Goal: Task Accomplishment & Management: Manage account settings

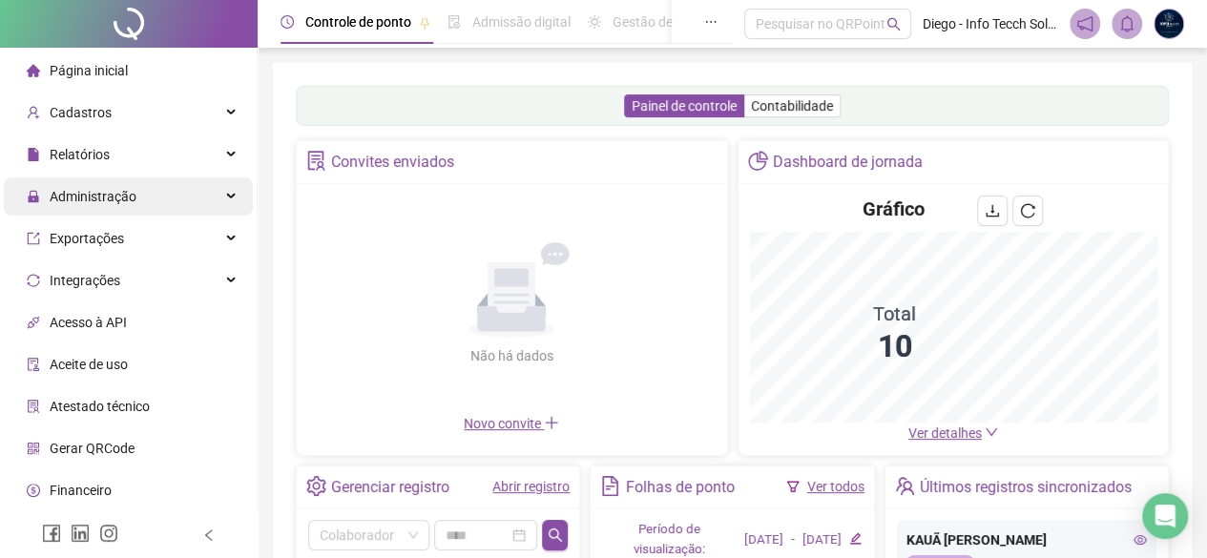
click at [129, 189] on span "Administração" at bounding box center [93, 196] width 87 height 15
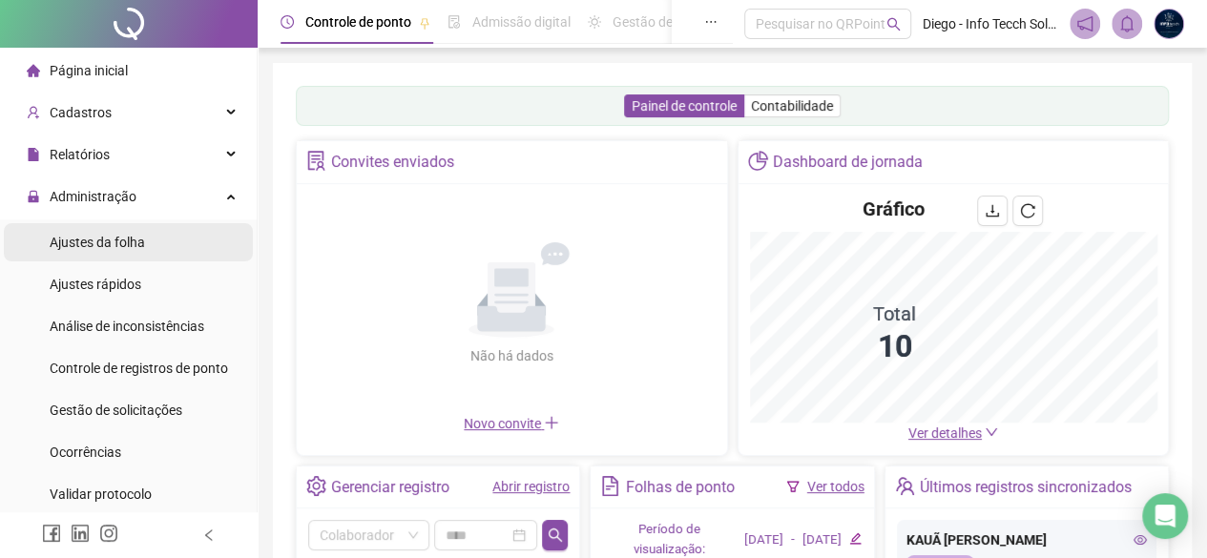
click at [159, 253] on li "Ajustes da folha" at bounding box center [128, 242] width 249 height 38
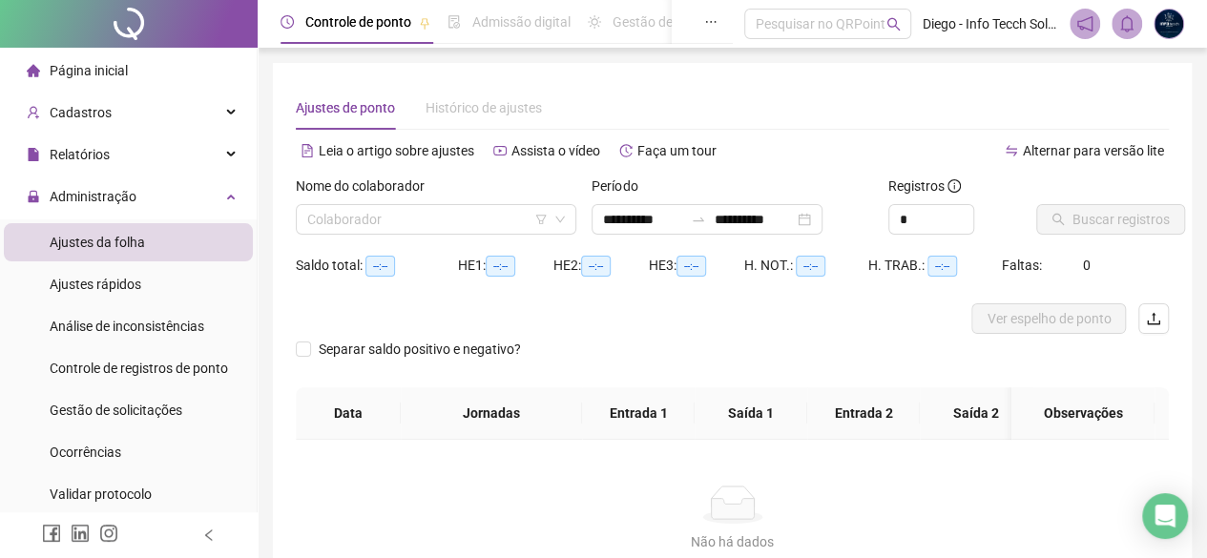
type input "**********"
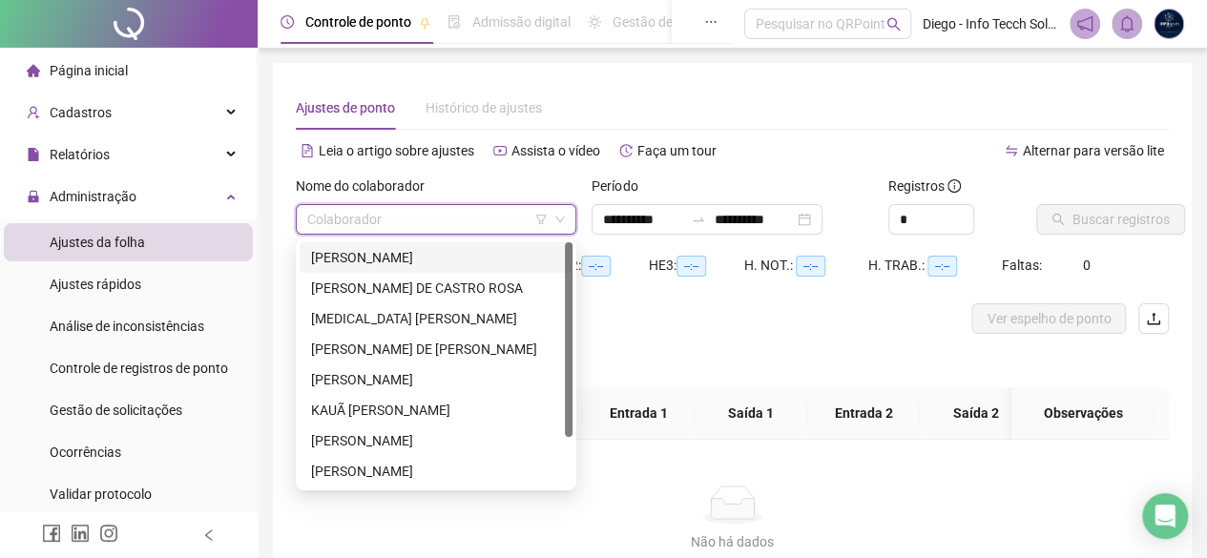
click at [410, 216] on input "search" at bounding box center [427, 219] width 240 height 29
click at [422, 258] on div "[PERSON_NAME]" at bounding box center [436, 257] width 250 height 21
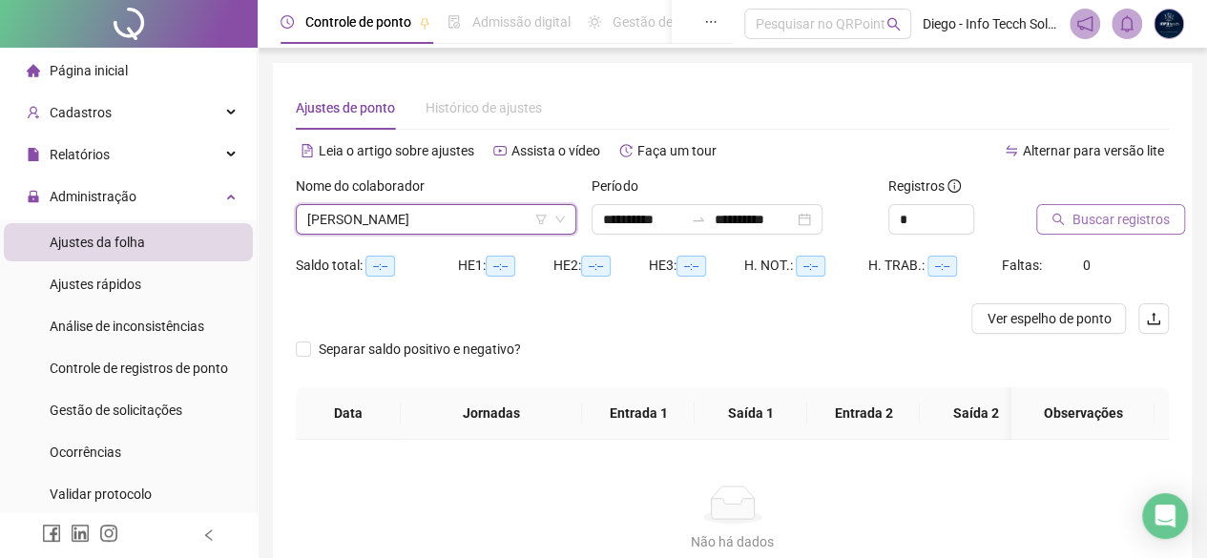
click at [1103, 218] on span "Buscar registros" at bounding box center [1120, 219] width 97 height 21
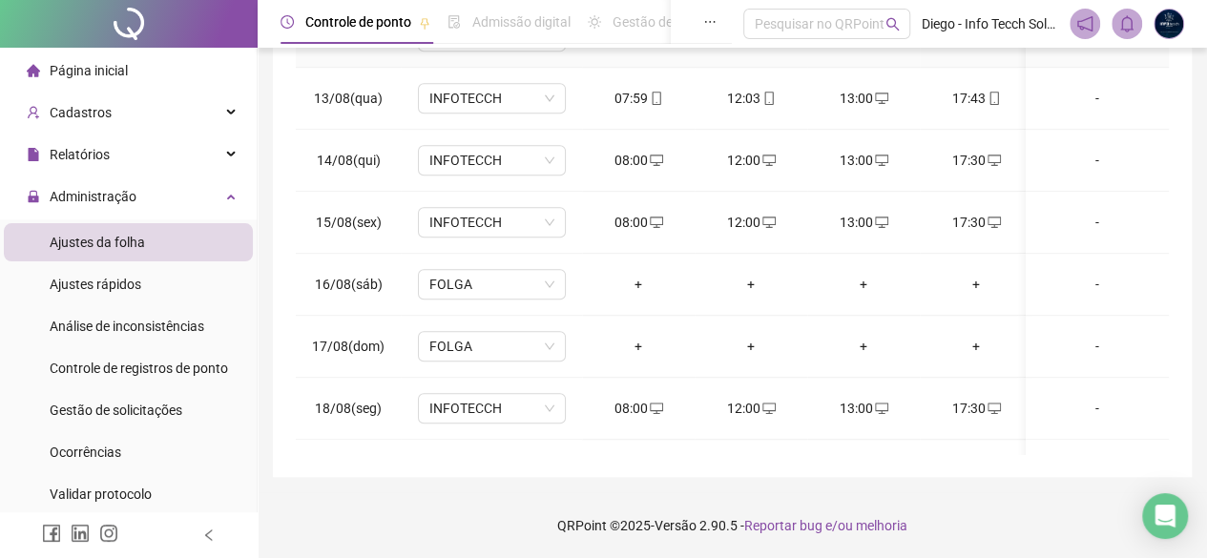
scroll to position [841, 0]
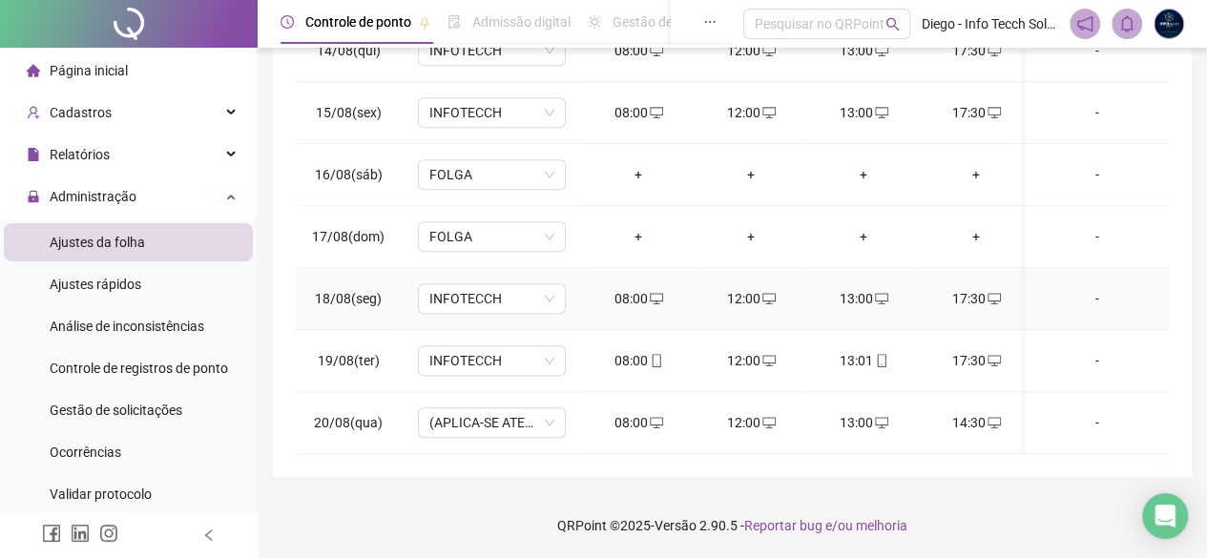
click at [973, 270] on td "17:30" at bounding box center [976, 299] width 113 height 62
drag, startPoint x: 964, startPoint y: 278, endPoint x: 990, endPoint y: 286, distance: 28.1
click at [1004, 288] on div "17:30" at bounding box center [976, 298] width 82 height 21
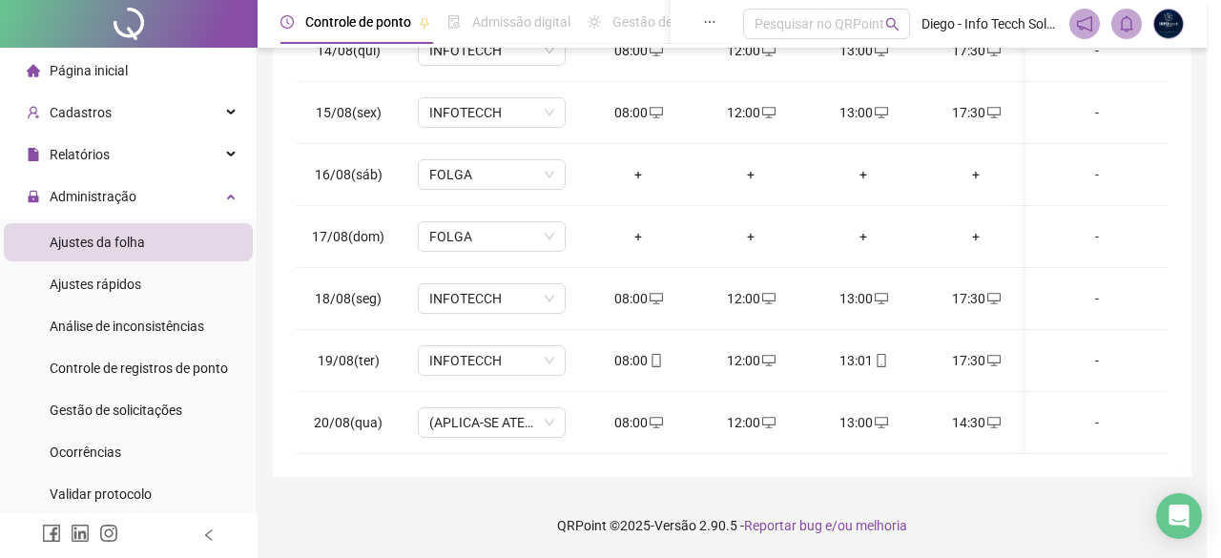
click at [983, 283] on div "**********" at bounding box center [610, 279] width 1221 height 558
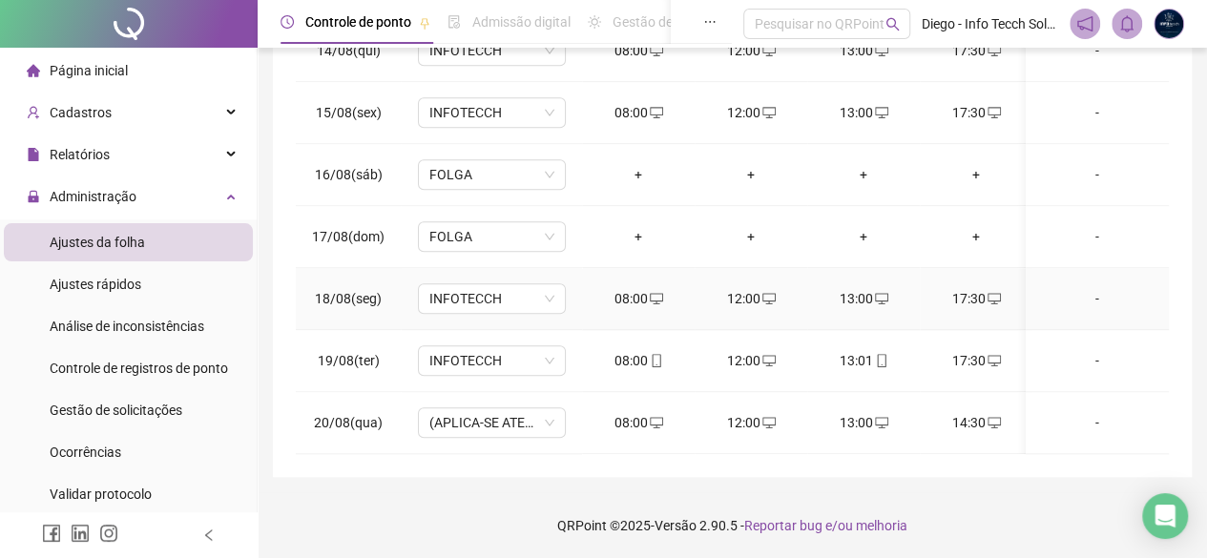
click at [969, 288] on div "17:30" at bounding box center [976, 298] width 82 height 21
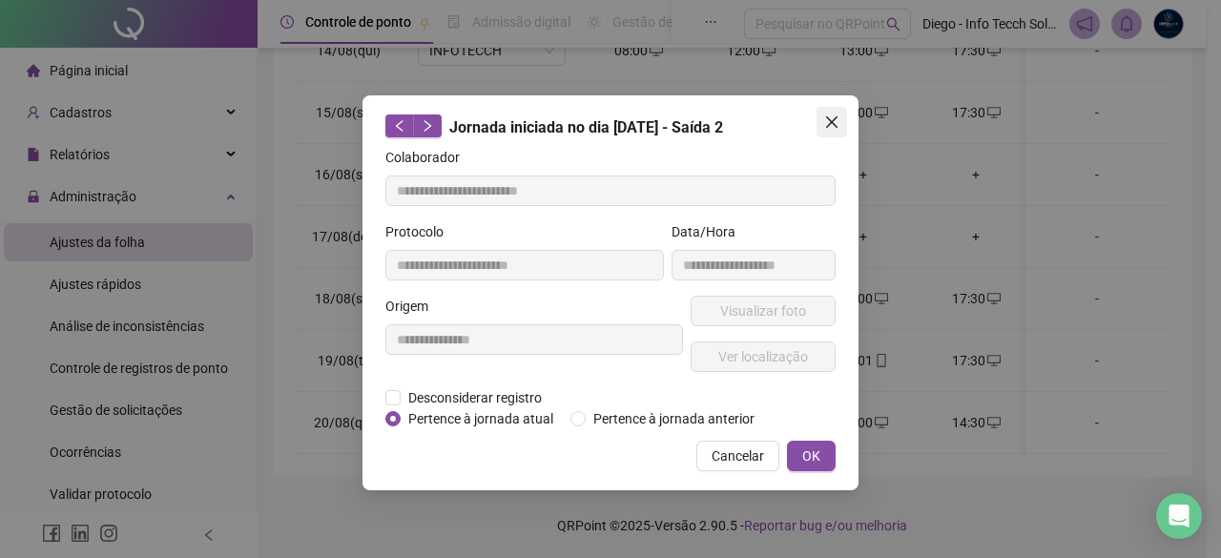
click at [836, 112] on button "Close" at bounding box center [832, 122] width 31 height 31
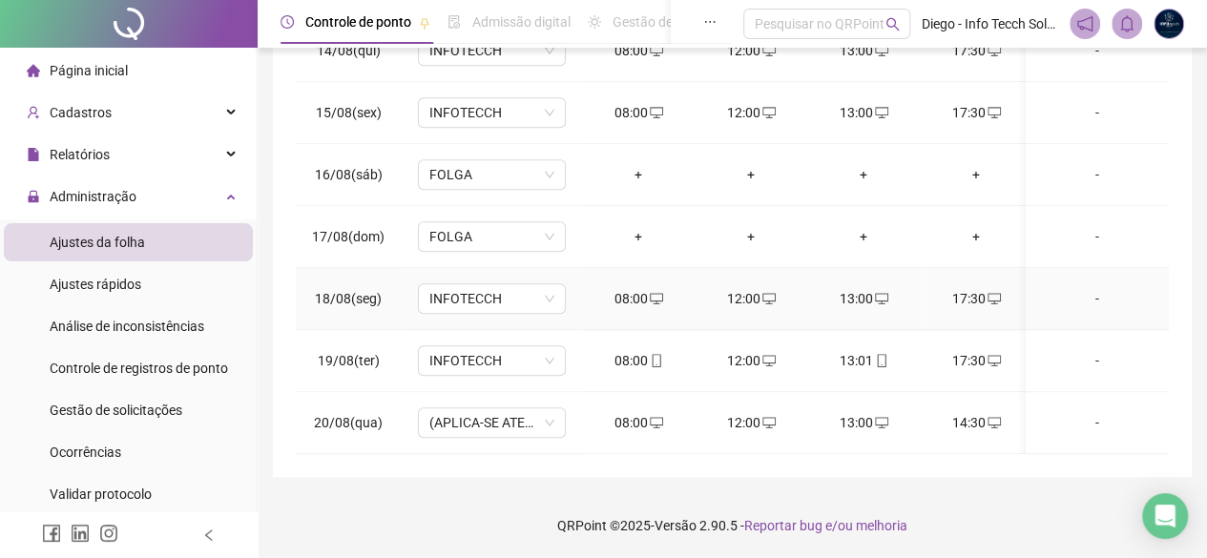
click at [978, 291] on div "17:30" at bounding box center [976, 298] width 82 height 21
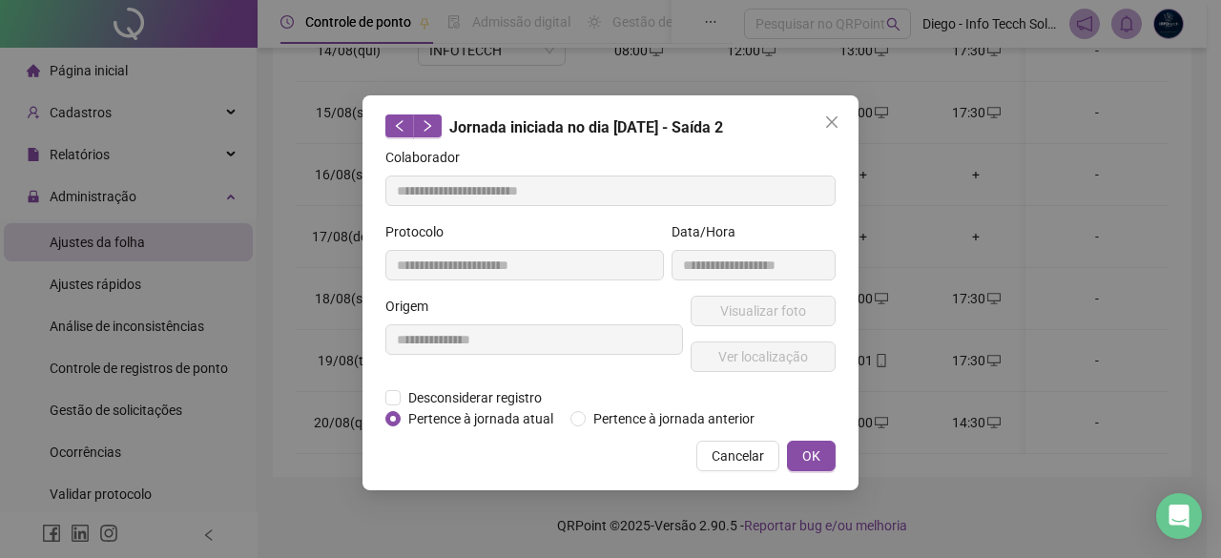
drag, startPoint x: 998, startPoint y: 238, endPoint x: 1082, endPoint y: 234, distance: 84.1
click at [1000, 238] on div "**********" at bounding box center [610, 279] width 1221 height 558
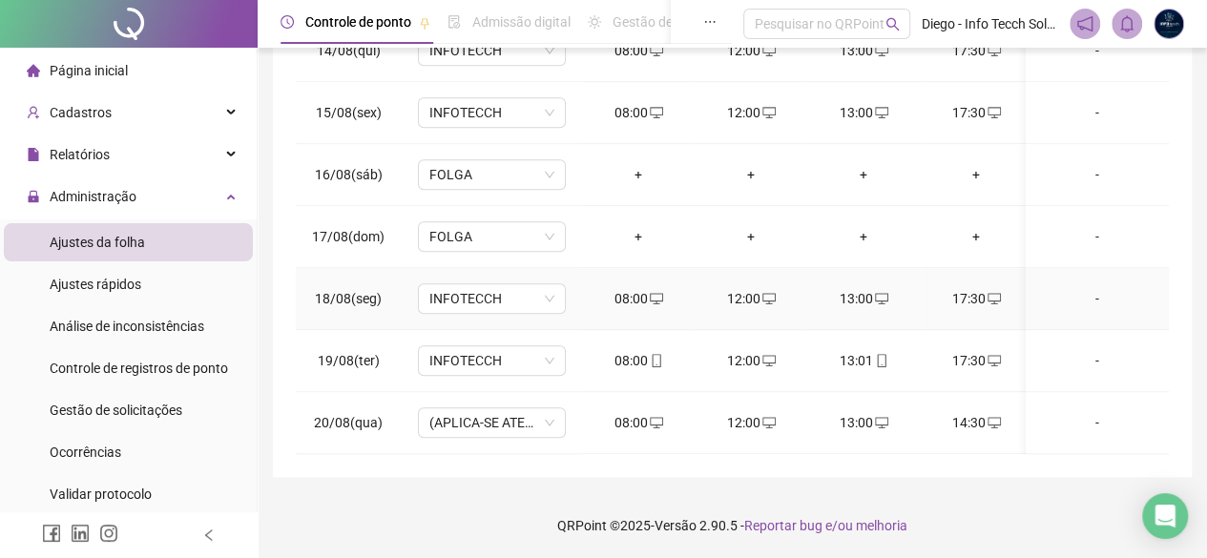
click at [973, 288] on div "17:30" at bounding box center [976, 298] width 82 height 21
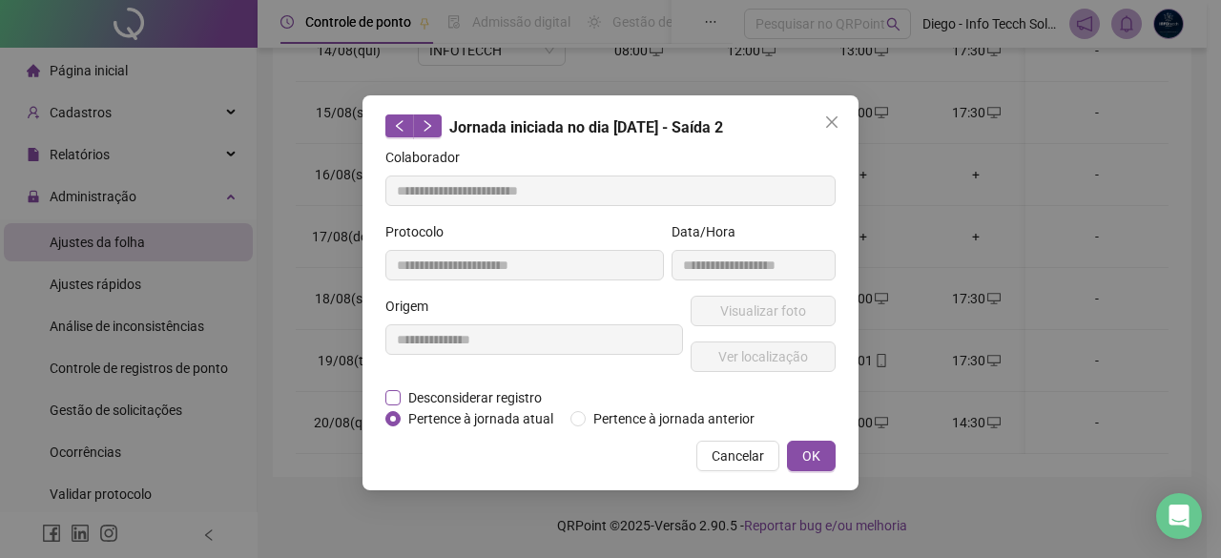
click at [403, 388] on span "Desconsiderar registro" at bounding box center [475, 397] width 149 height 21
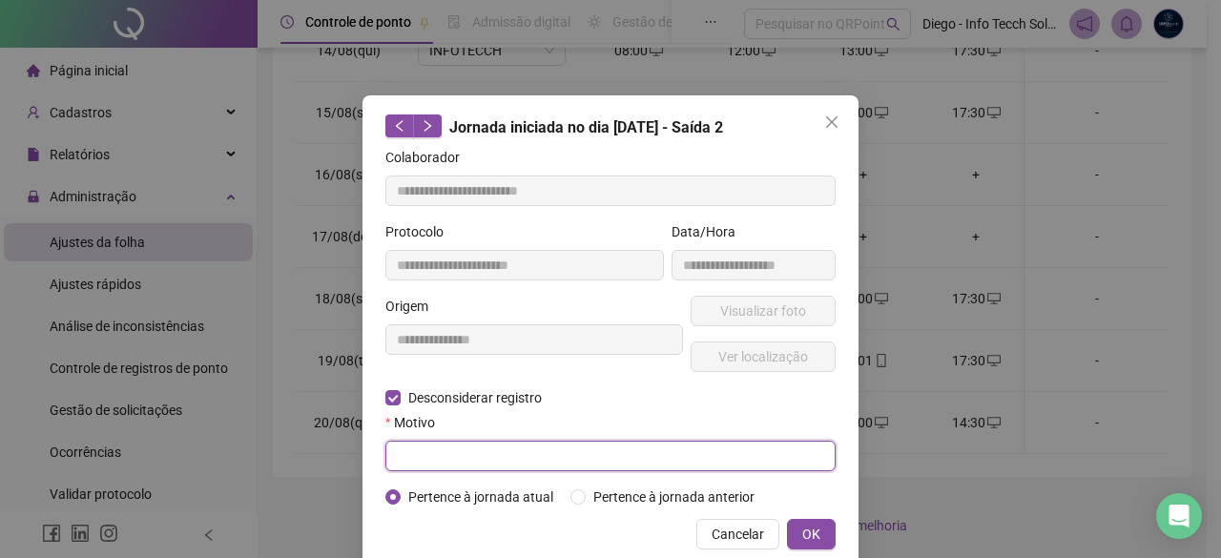
click at [707, 448] on input "text" at bounding box center [610, 456] width 450 height 31
click at [706, 448] on input "text" at bounding box center [610, 456] width 450 height 31
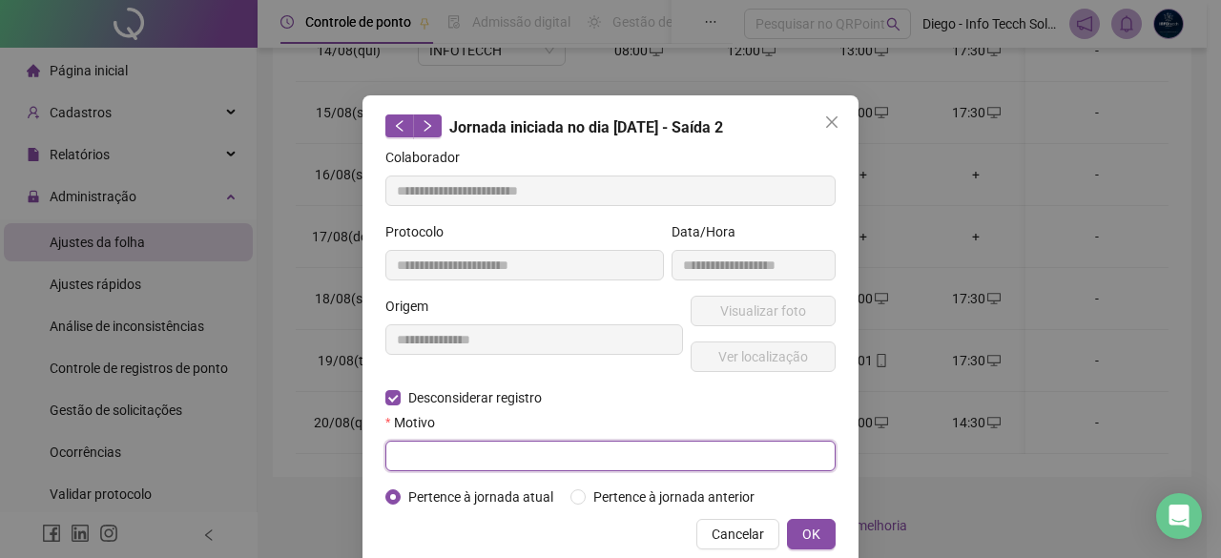
click at [706, 448] on input "text" at bounding box center [610, 456] width 450 height 31
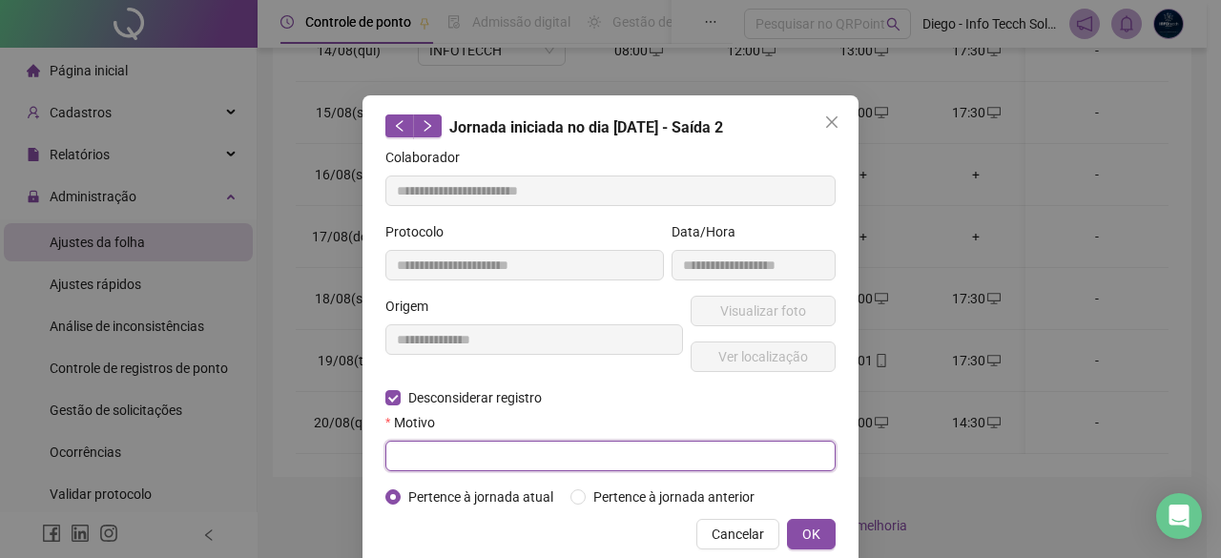
click at [706, 448] on input "text" at bounding box center [610, 456] width 450 height 31
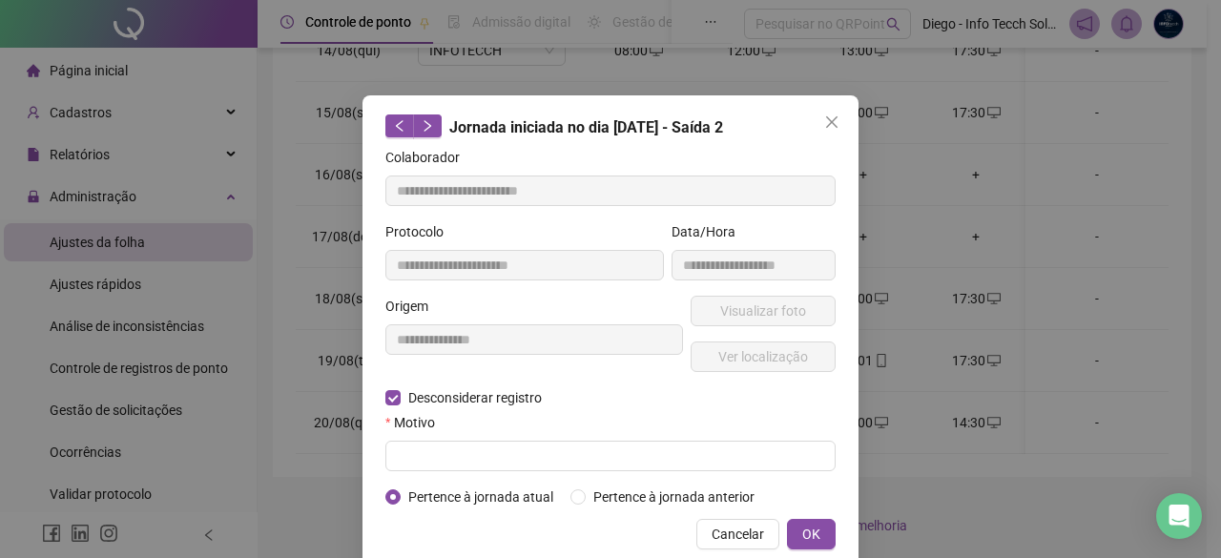
click at [818, 151] on div "Colaborador" at bounding box center [610, 161] width 450 height 29
click at [826, 124] on icon "close" at bounding box center [831, 121] width 11 height 11
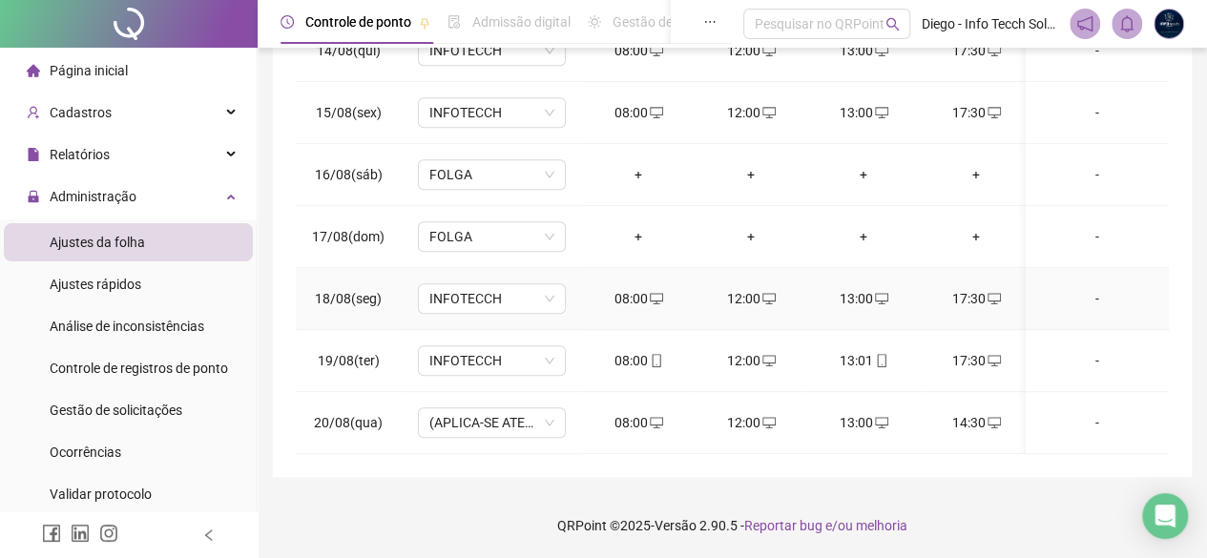
click at [975, 288] on div "17:30" at bounding box center [976, 298] width 82 height 21
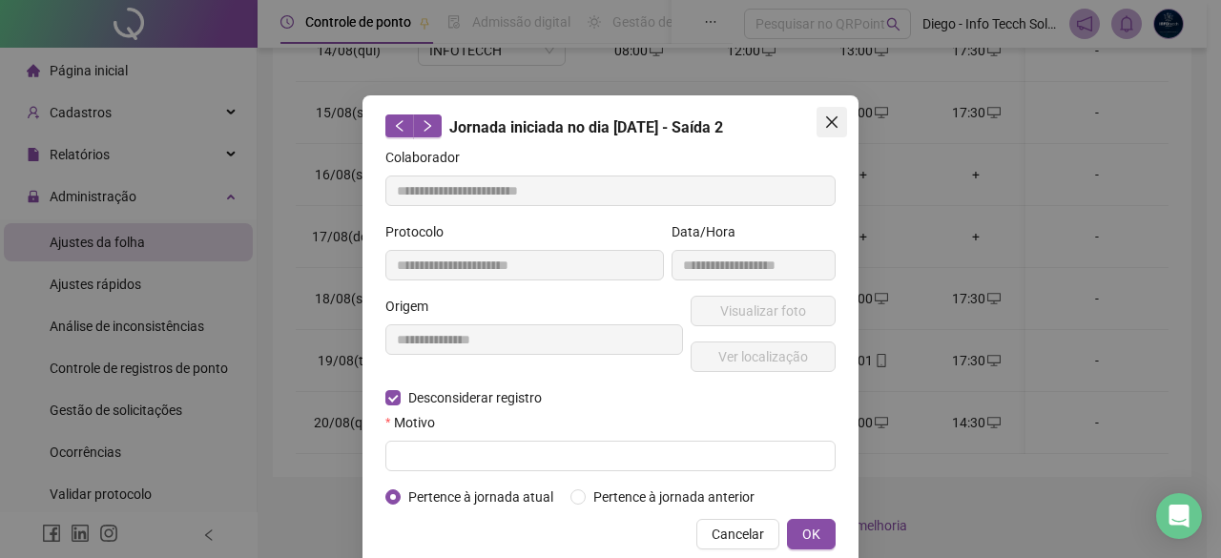
click at [833, 114] on span "Close" at bounding box center [832, 121] width 31 height 15
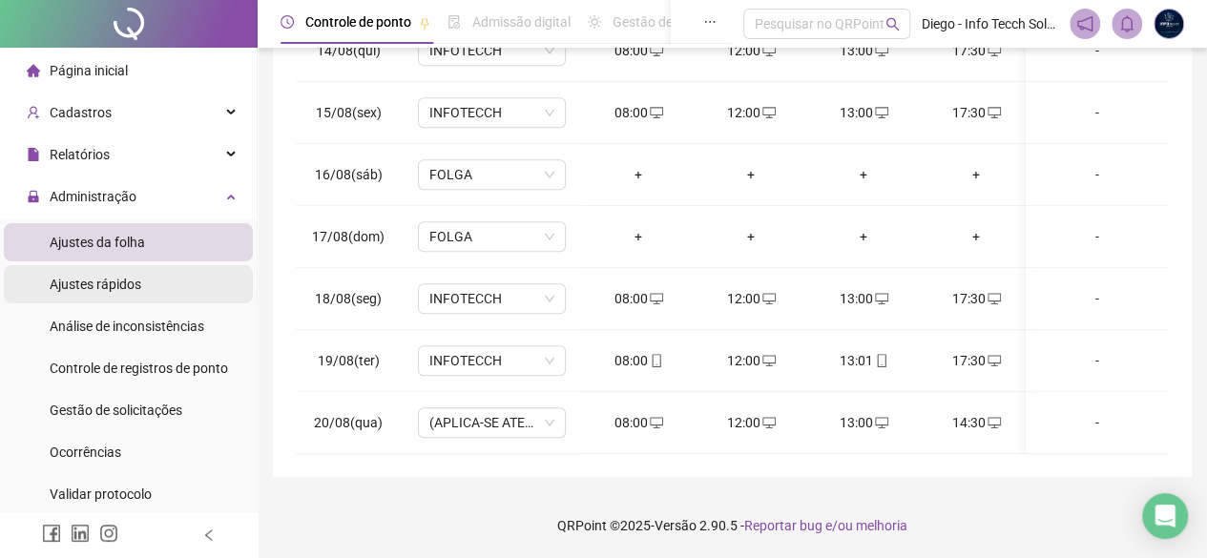
click at [173, 278] on li "Ajustes rápidos" at bounding box center [128, 284] width 249 height 38
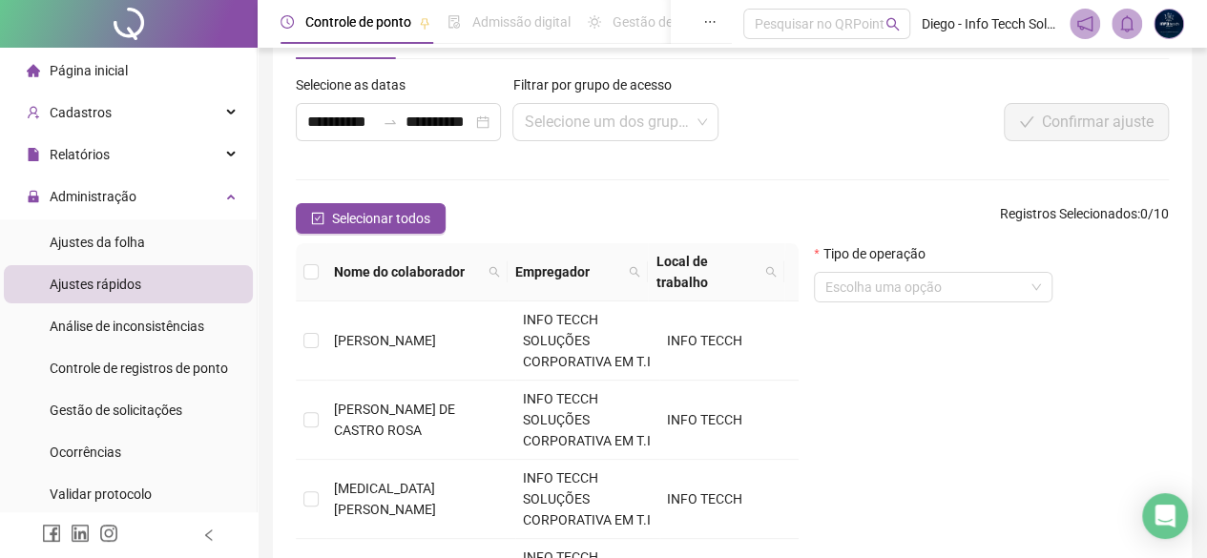
scroll to position [258, 0]
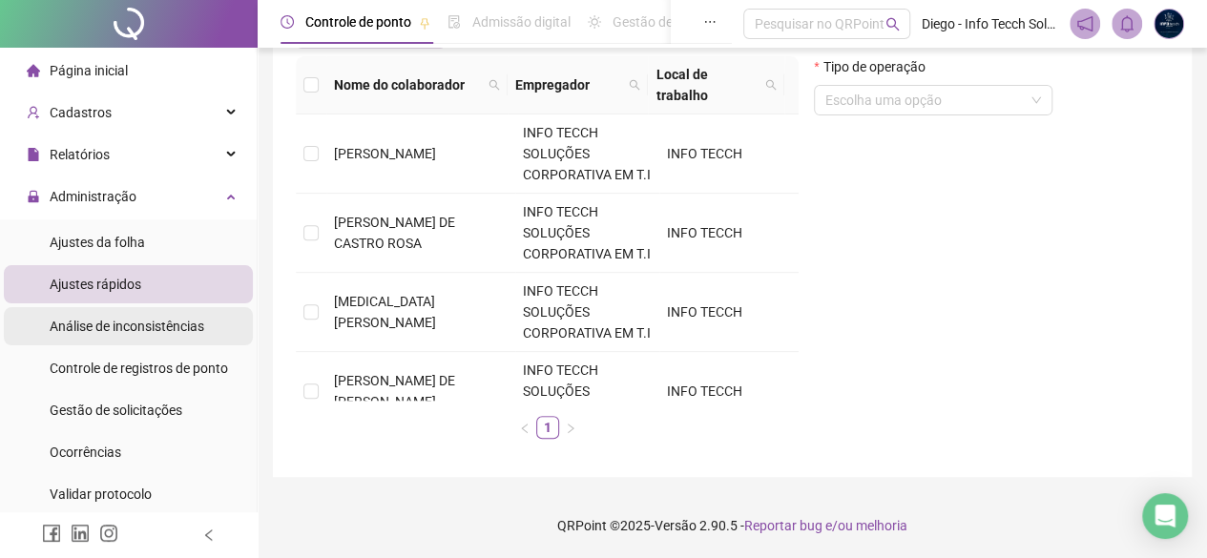
click at [147, 316] on div "Análise de inconsistências" at bounding box center [127, 326] width 155 height 38
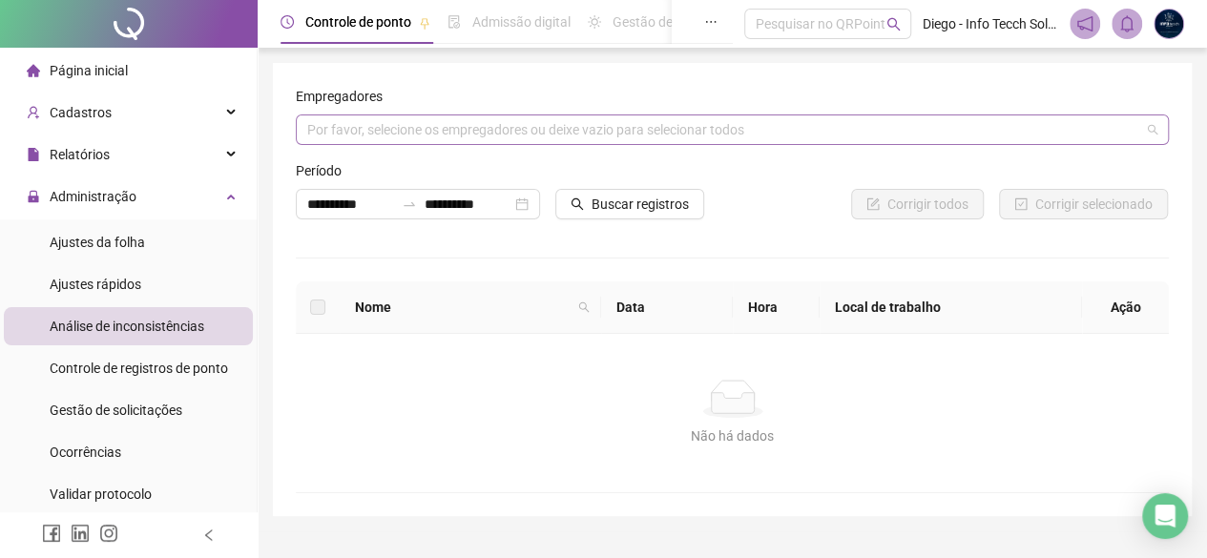
click at [530, 124] on div "Por favor, selecione os empregadores ou deixe vazio para selecionar todos" at bounding box center [732, 129] width 873 height 31
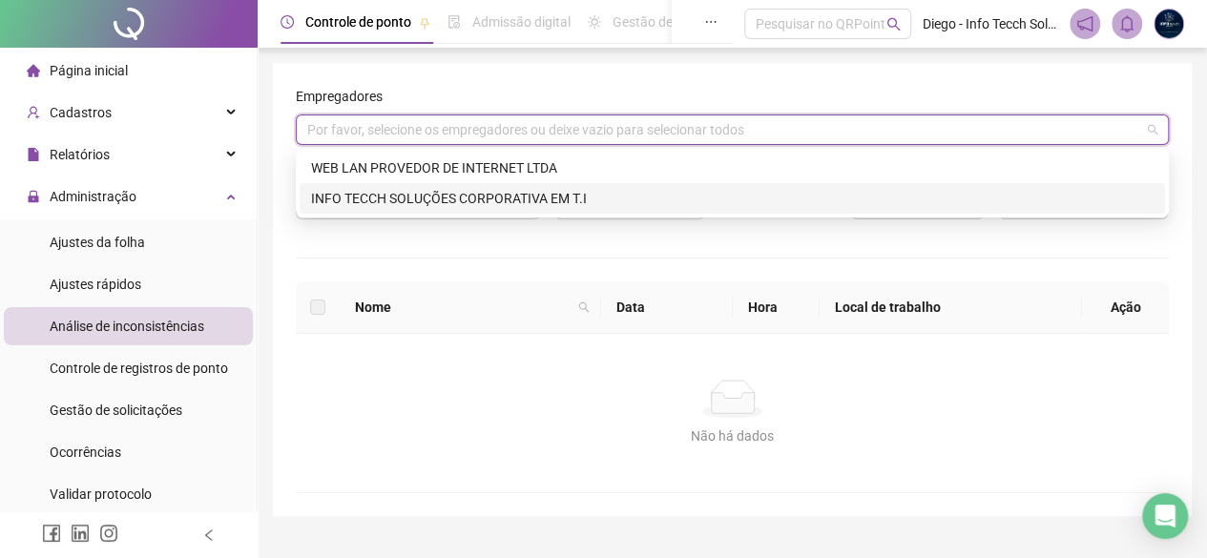
click at [466, 199] on div "INFO TECCH SOLUÇÕES CORPORATIVA EM T.I" at bounding box center [732, 198] width 842 height 21
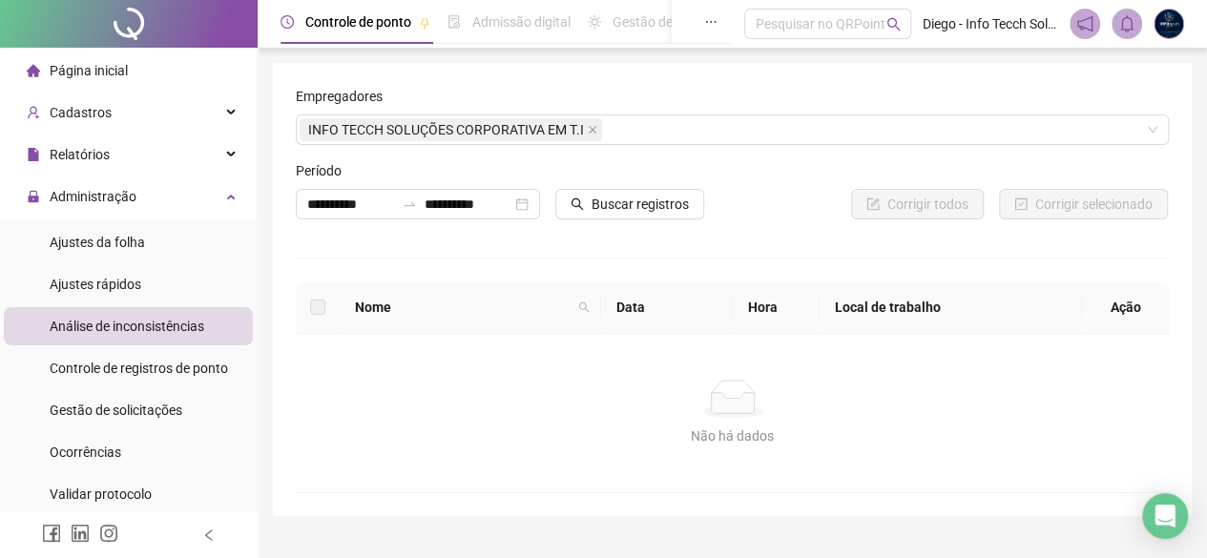
click at [494, 388] on div "Não há dados" at bounding box center [732, 399] width 827 height 38
click at [671, 199] on span "Buscar registros" at bounding box center [639, 204] width 97 height 21
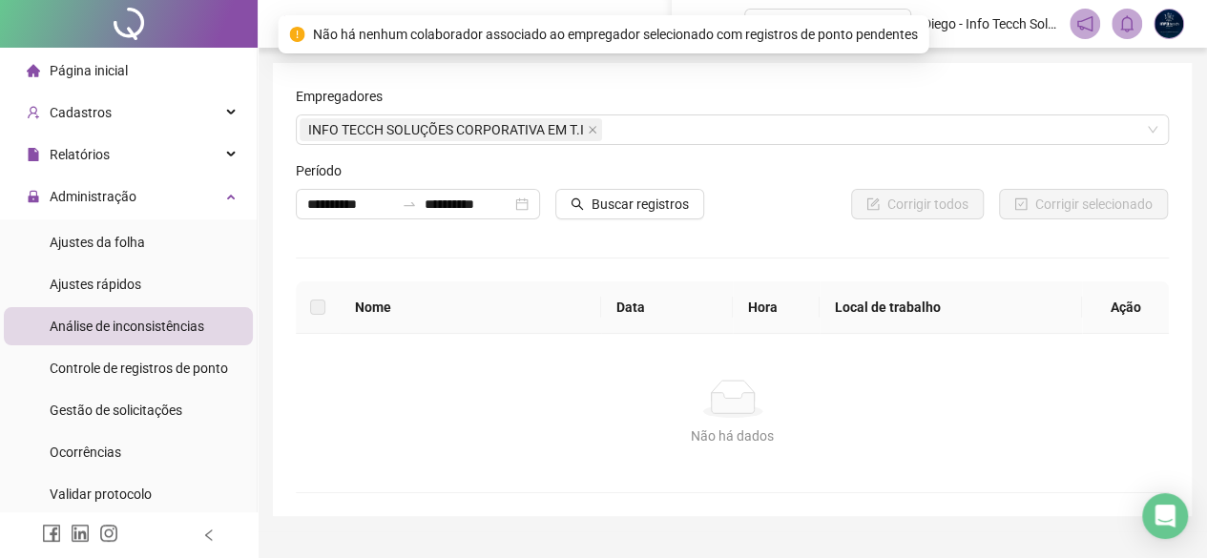
scroll to position [191, 0]
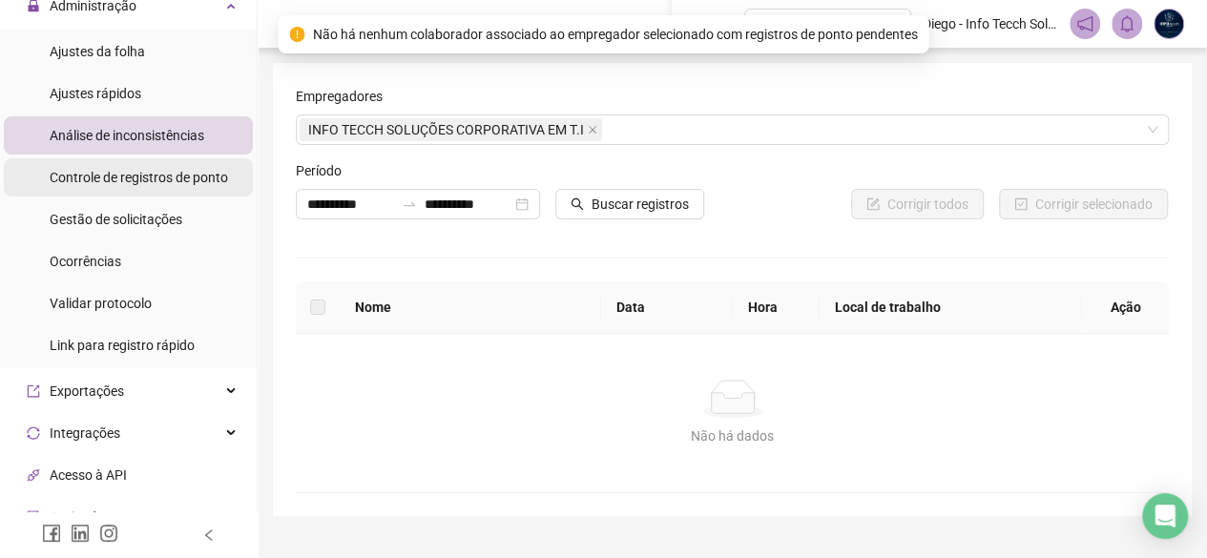
click at [190, 176] on span "Controle de registros de ponto" at bounding box center [139, 177] width 178 height 15
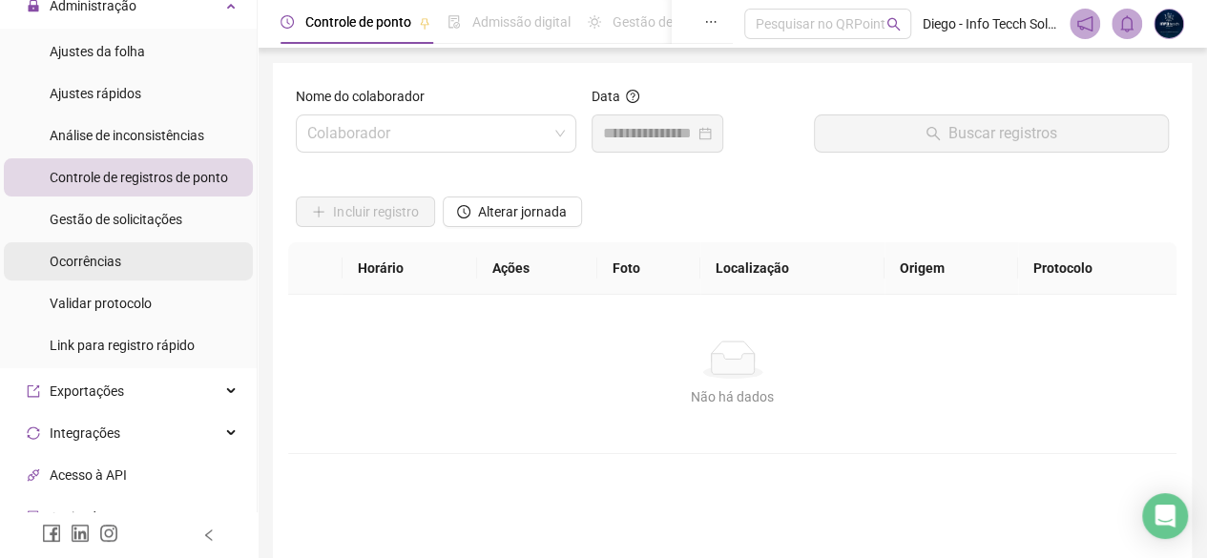
click at [197, 275] on li "Ocorrências" at bounding box center [128, 261] width 249 height 38
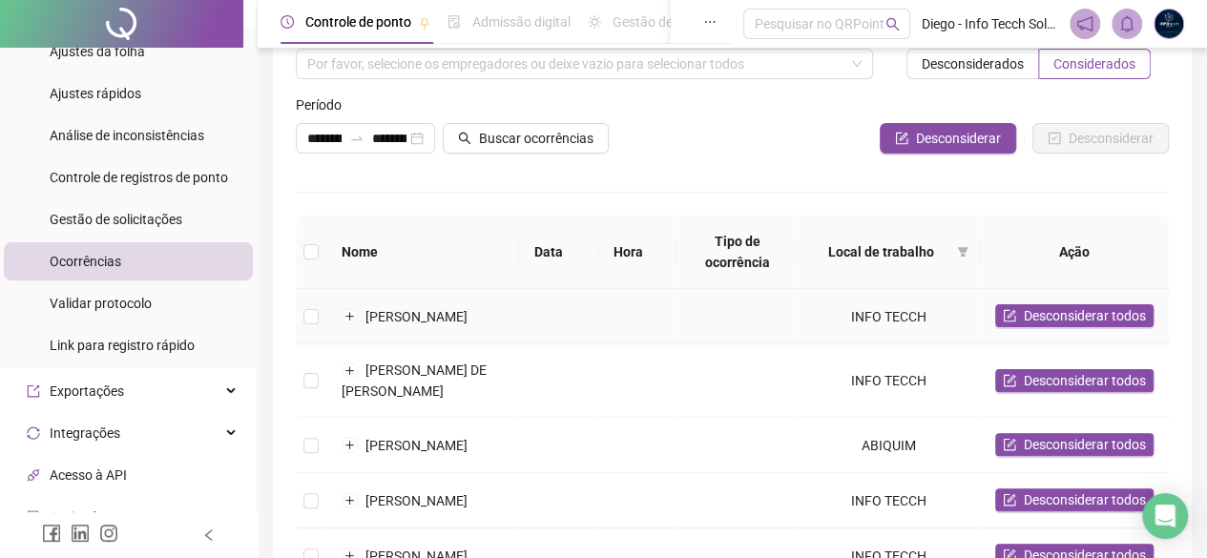
scroll to position [95, 0]
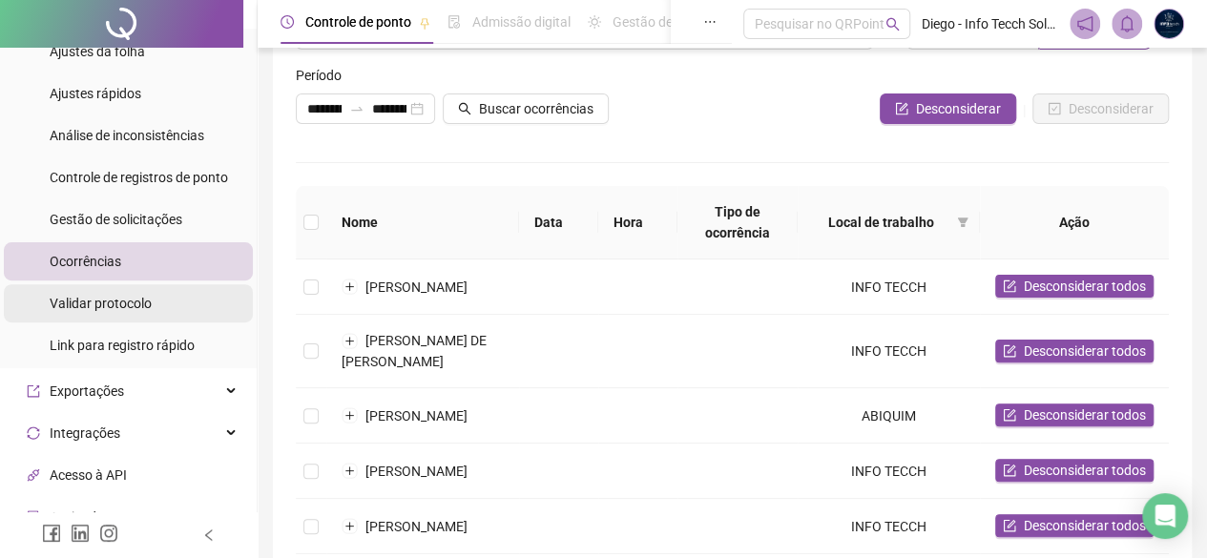
click at [190, 295] on li "Validar protocolo" at bounding box center [128, 303] width 249 height 38
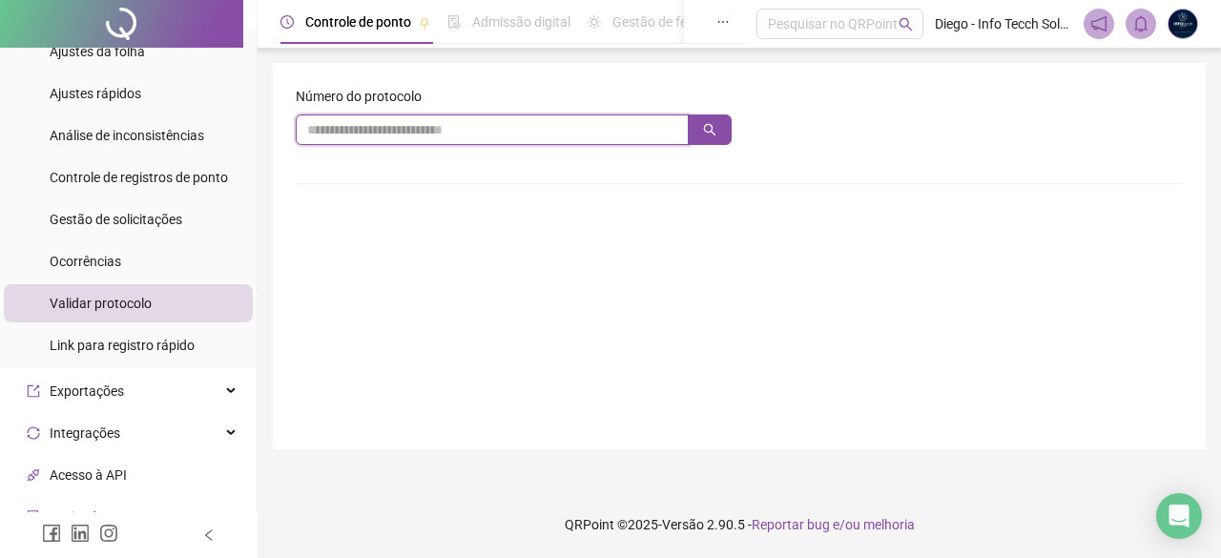
click at [391, 135] on input "text" at bounding box center [492, 129] width 393 height 31
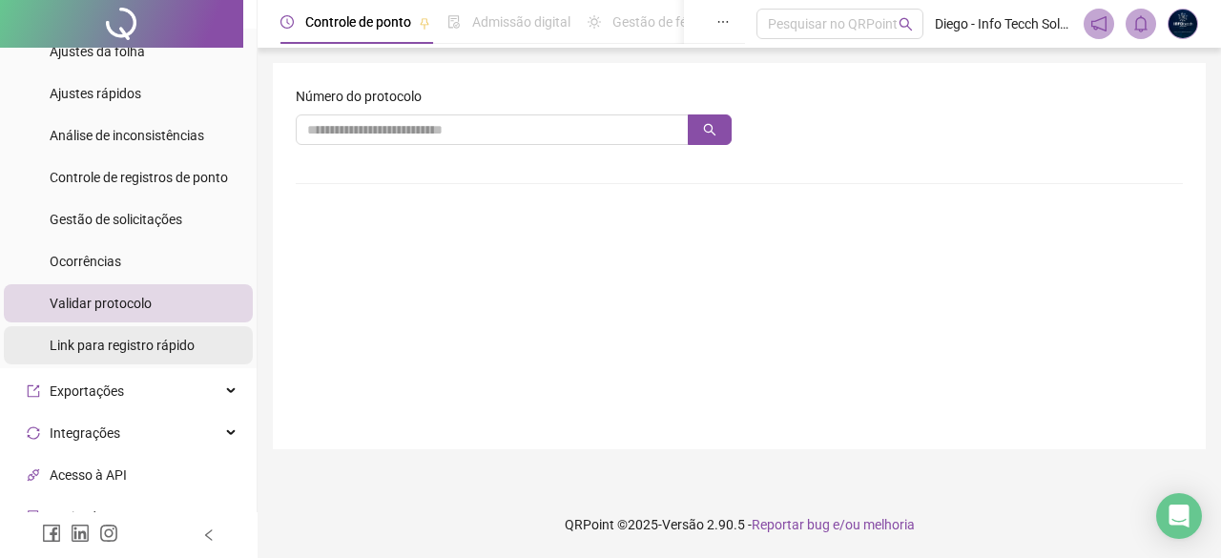
click at [106, 356] on div "Link para registro rápido" at bounding box center [122, 345] width 145 height 38
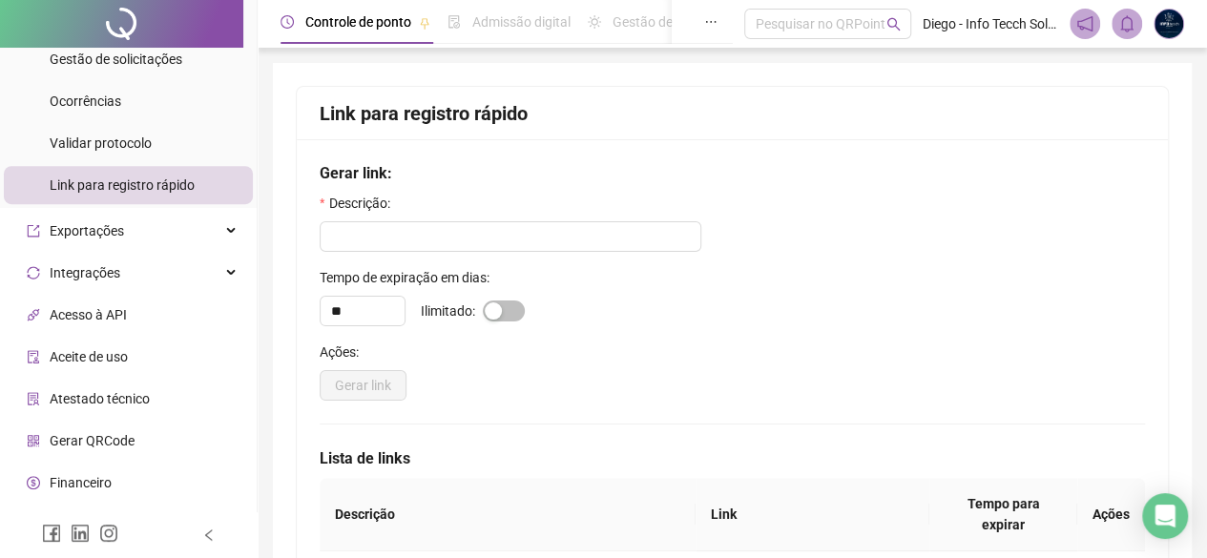
scroll to position [382, 0]
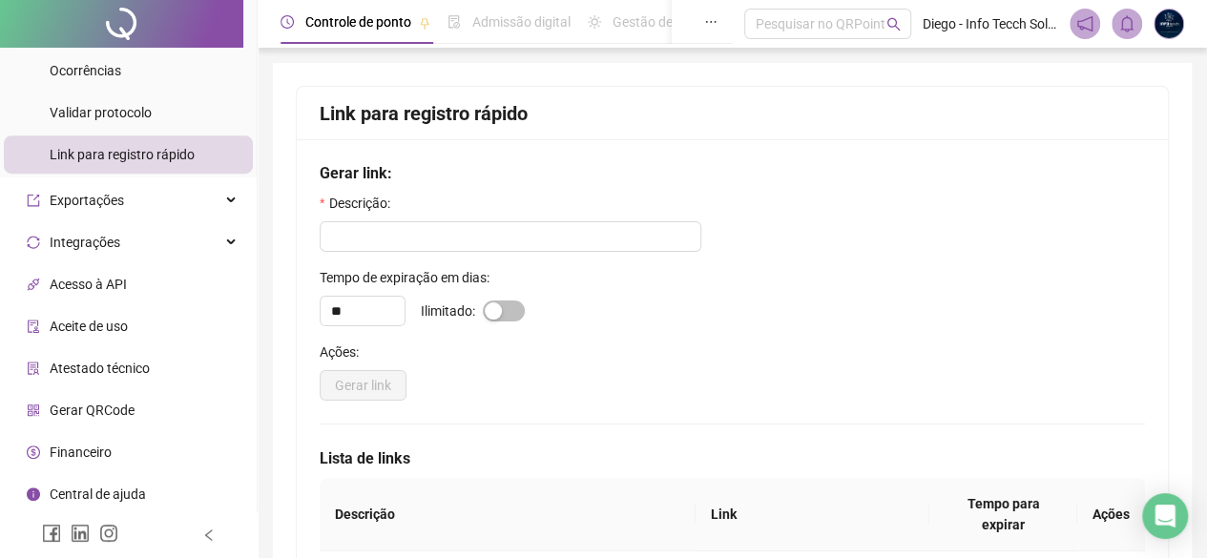
click at [148, 152] on span "Link para registro rápido" at bounding box center [122, 154] width 145 height 15
click at [154, 196] on div "Exportações" at bounding box center [128, 200] width 249 height 38
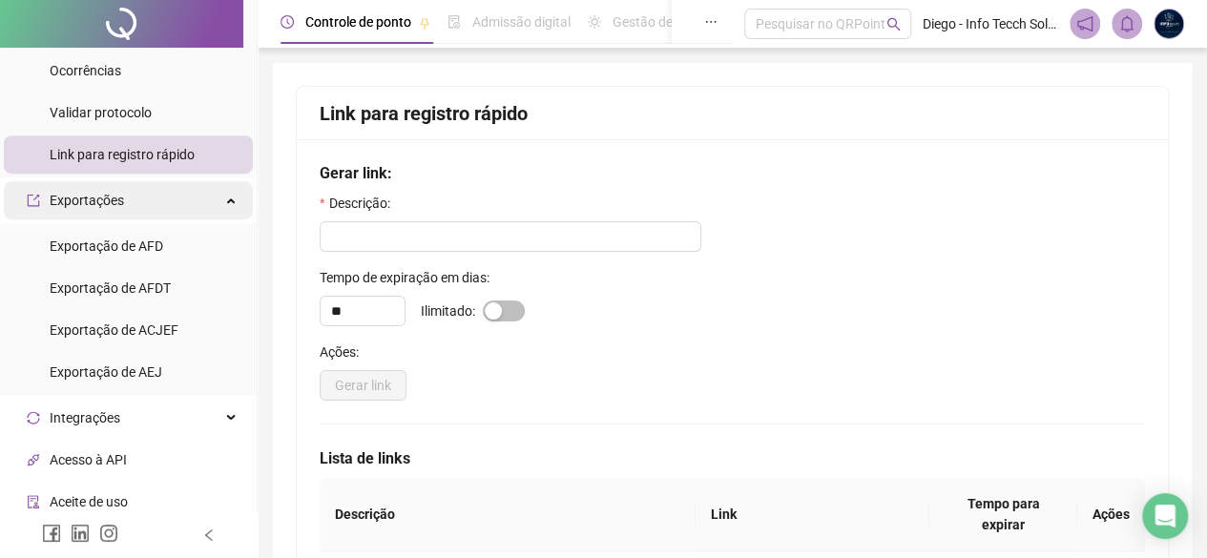
click at [154, 196] on div "Exportações" at bounding box center [128, 200] width 249 height 38
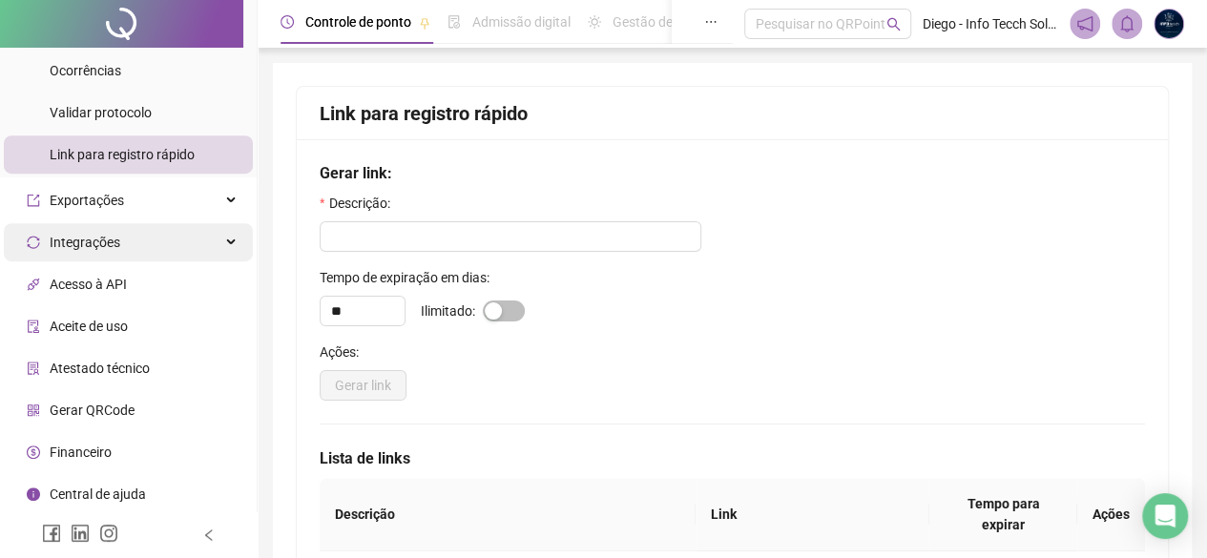
click at [153, 228] on div "Integrações" at bounding box center [128, 242] width 249 height 38
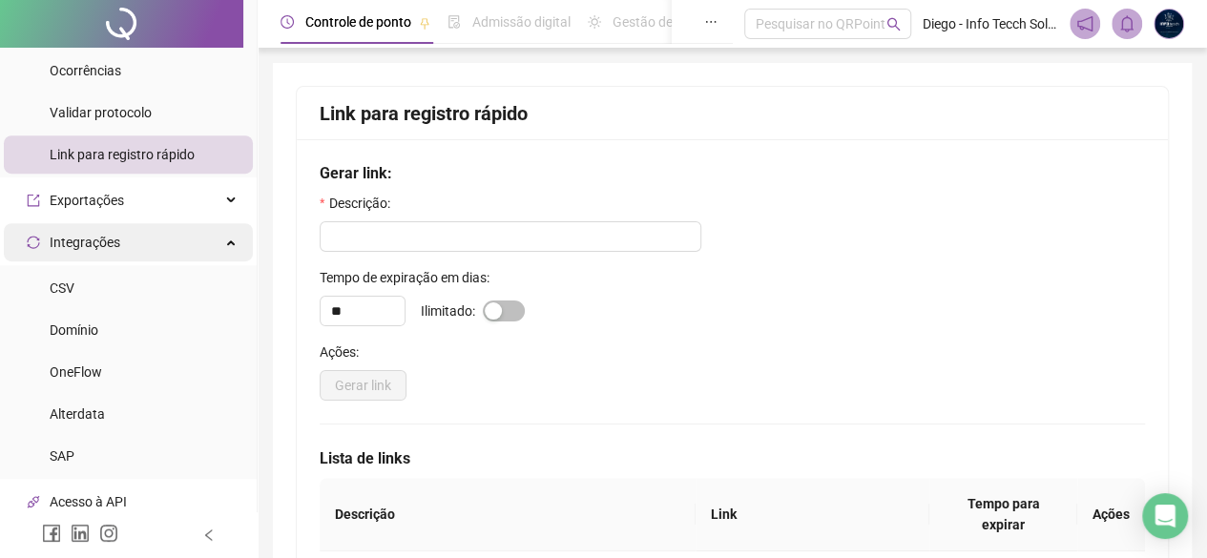
click at [154, 234] on div "Integrações" at bounding box center [128, 242] width 249 height 38
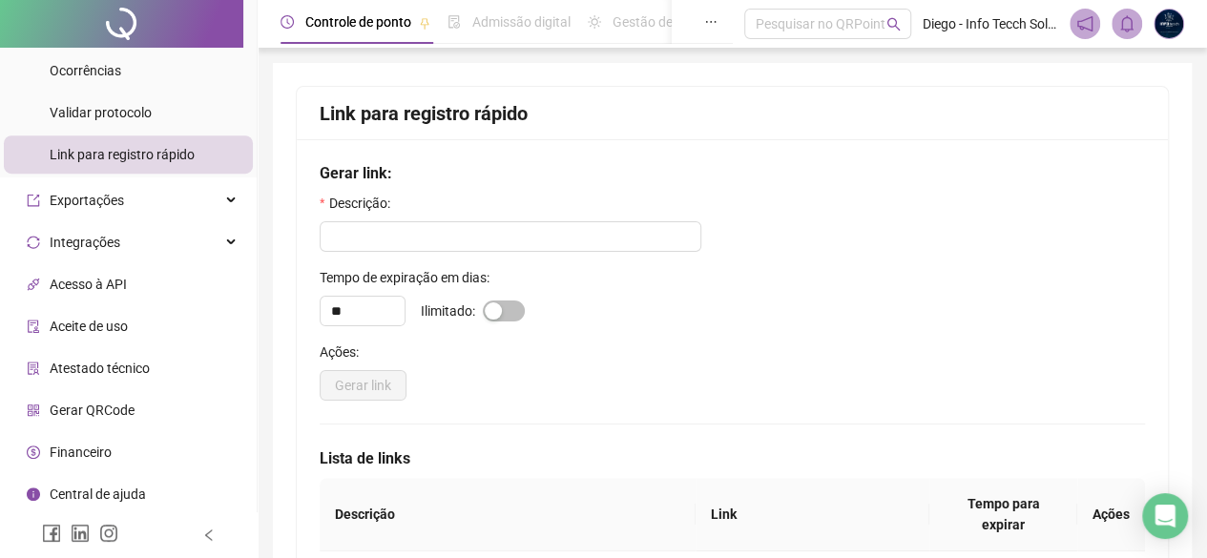
click at [156, 314] on li "Aceite de uso" at bounding box center [128, 326] width 249 height 38
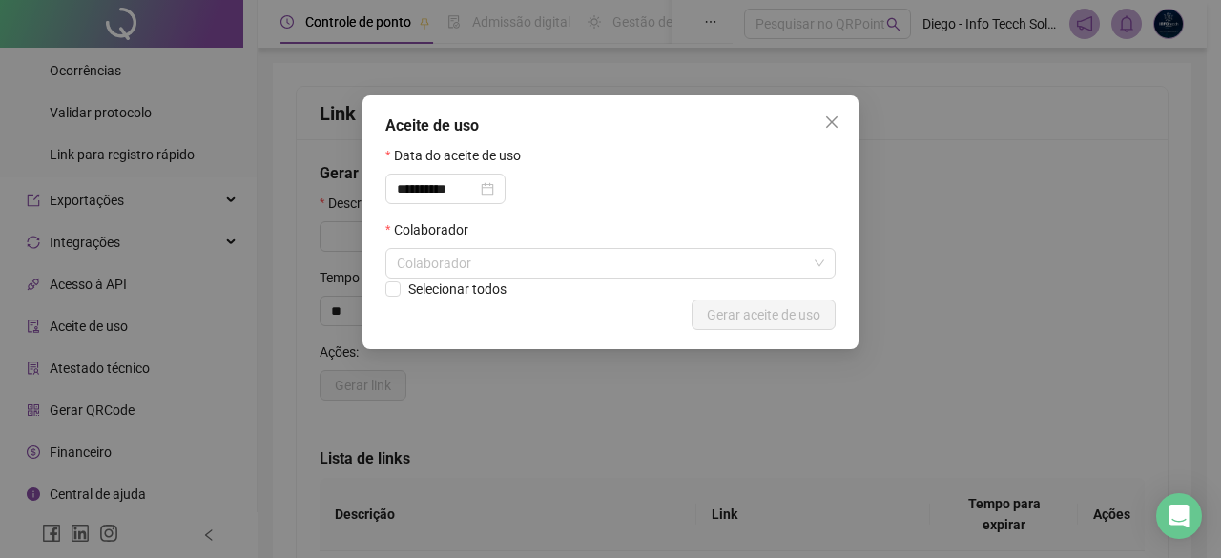
drag, startPoint x: 822, startPoint y: 115, endPoint x: 832, endPoint y: 119, distance: 10.3
click at [830, 119] on span "Close" at bounding box center [832, 121] width 31 height 15
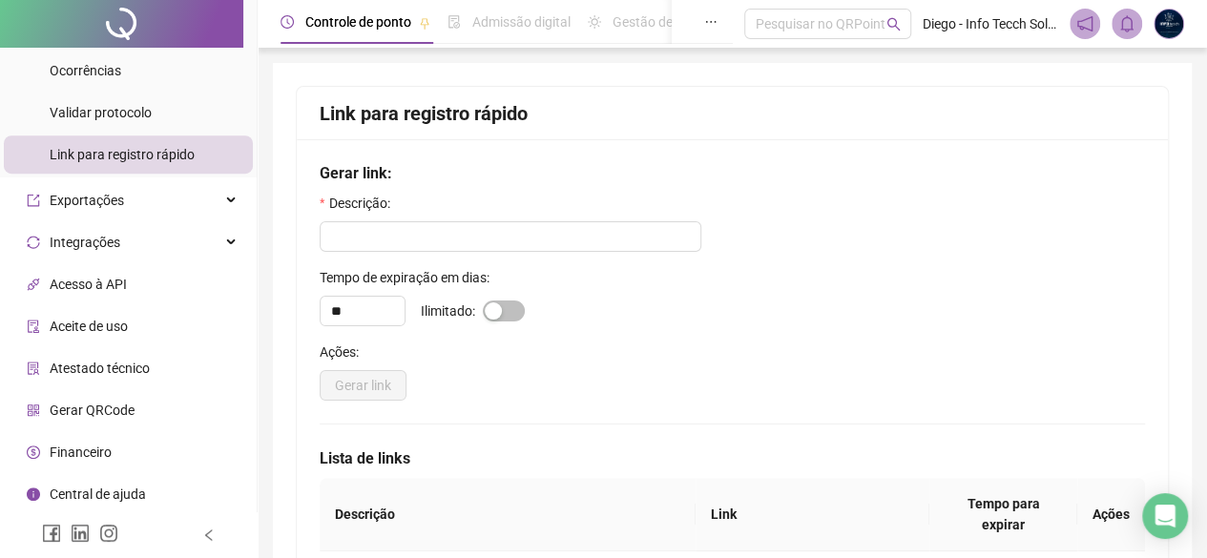
click at [113, 366] on span "Atestado técnico" at bounding box center [100, 368] width 100 height 15
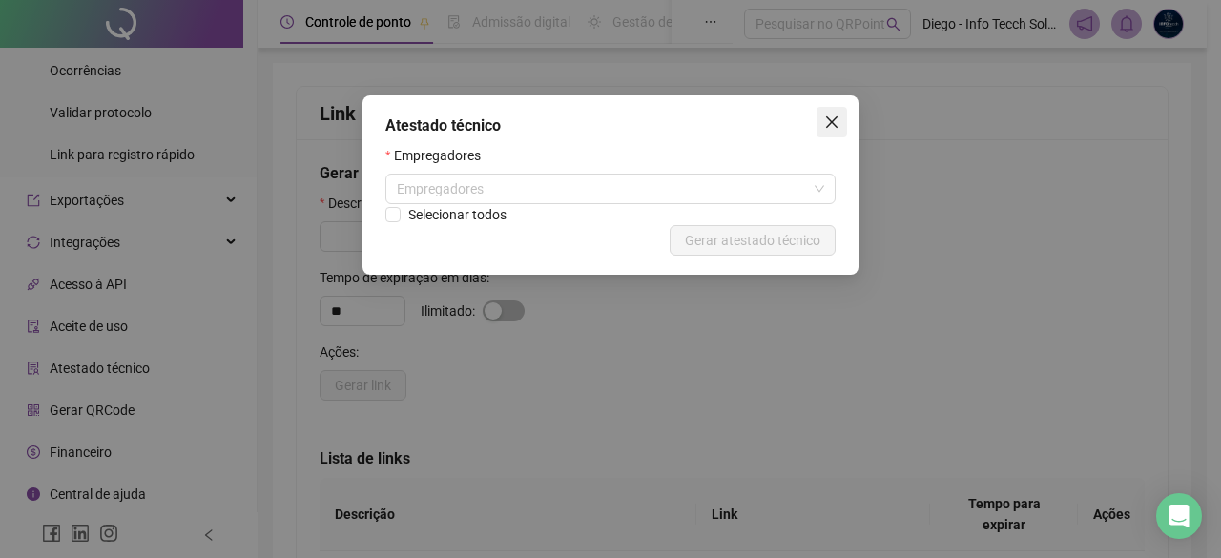
click at [834, 126] on icon "close" at bounding box center [831, 121] width 15 height 15
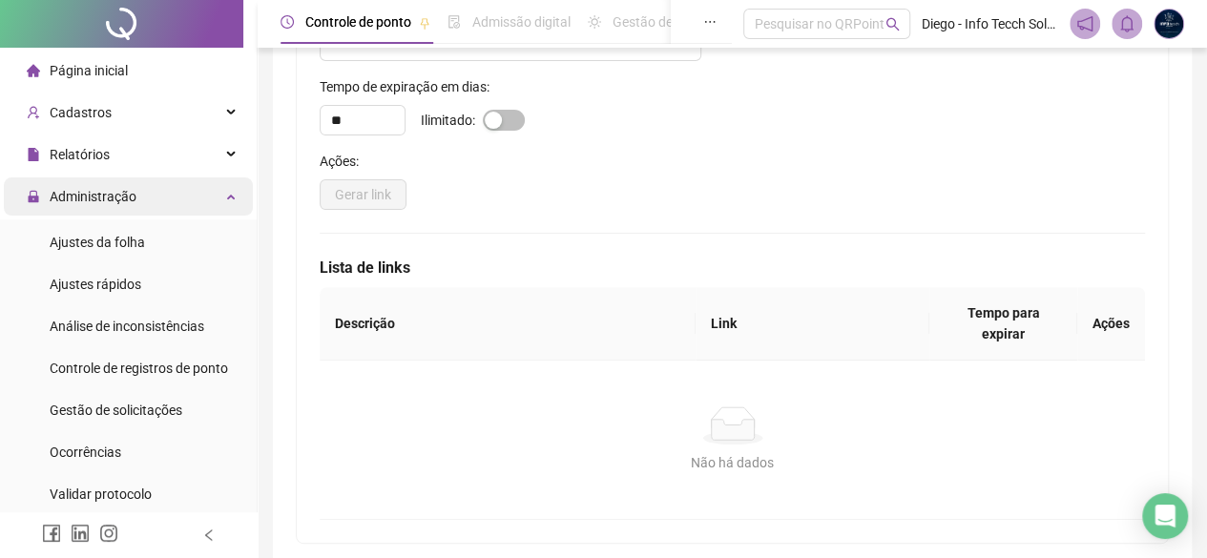
click at [134, 210] on span "Administração" at bounding box center [82, 196] width 110 height 38
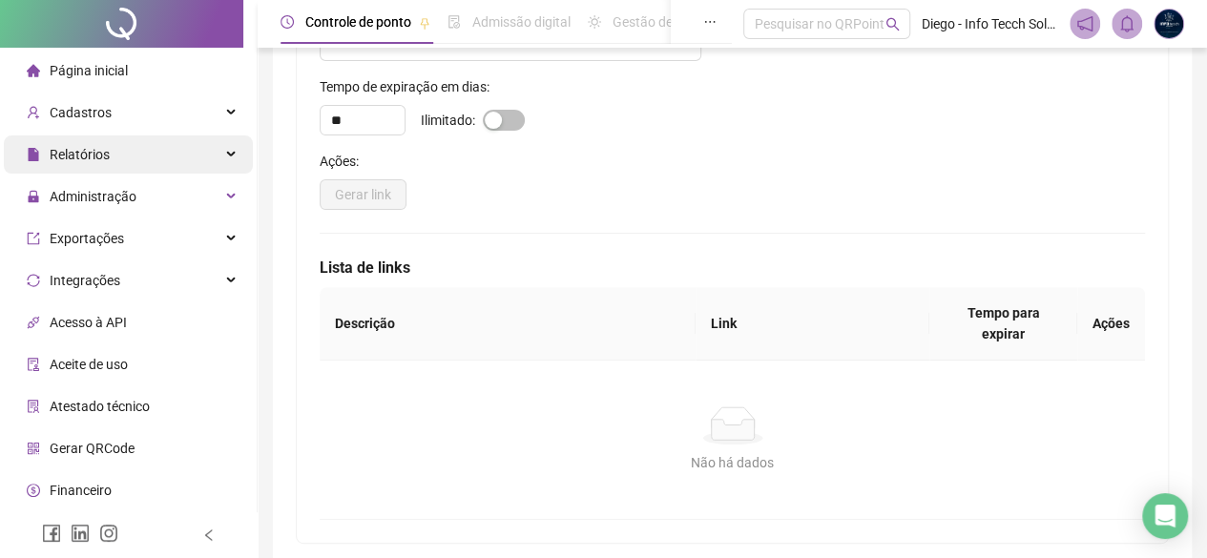
click at [140, 158] on div "Relatórios" at bounding box center [128, 154] width 249 height 38
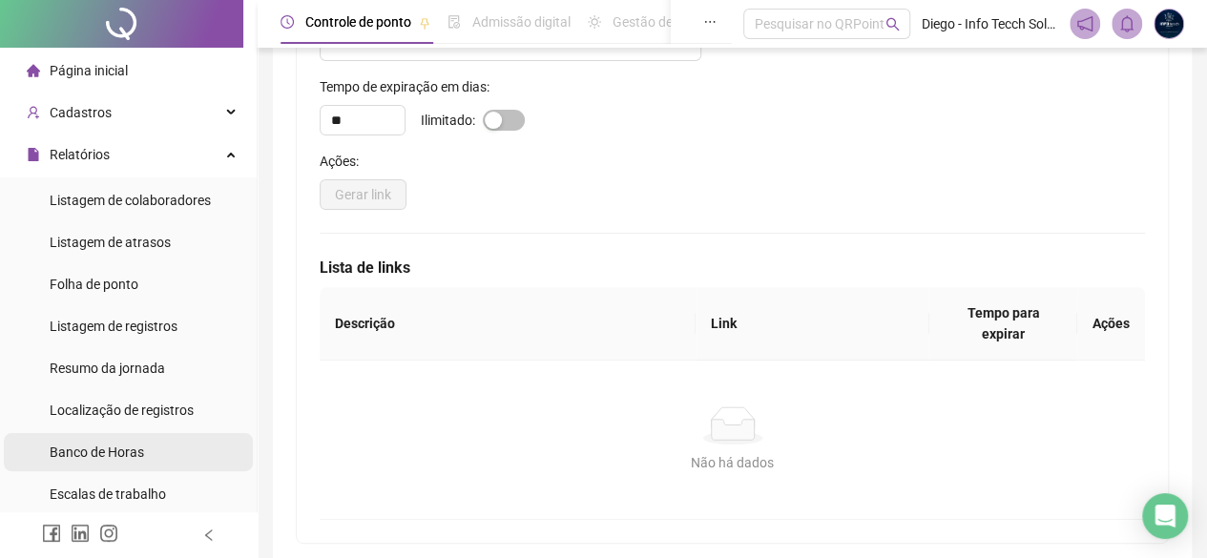
click at [206, 451] on li "Banco de Horas" at bounding box center [128, 452] width 249 height 38
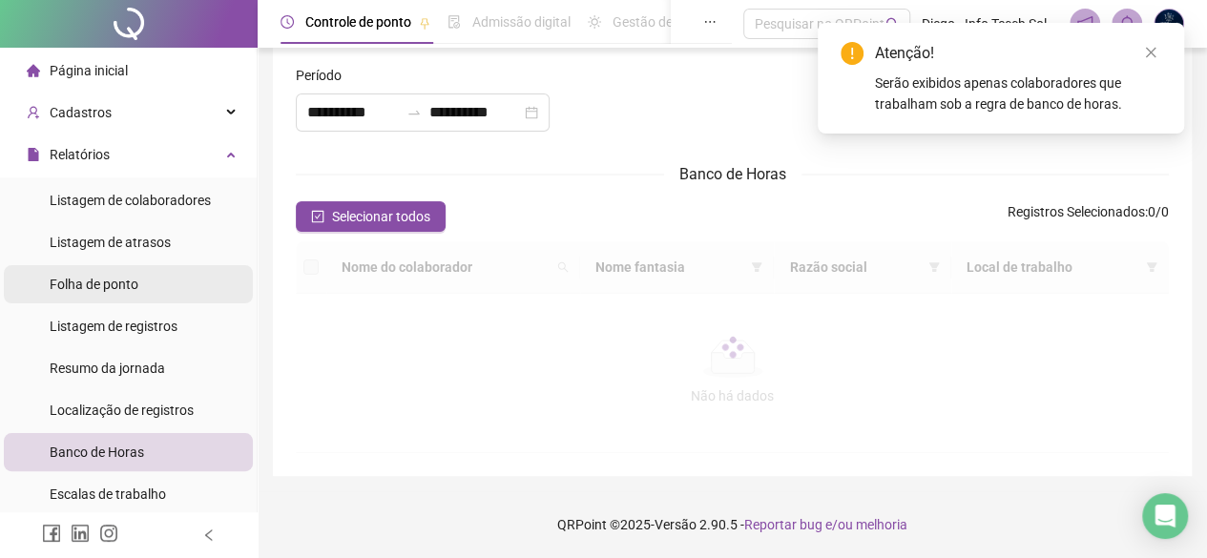
scroll to position [191, 0]
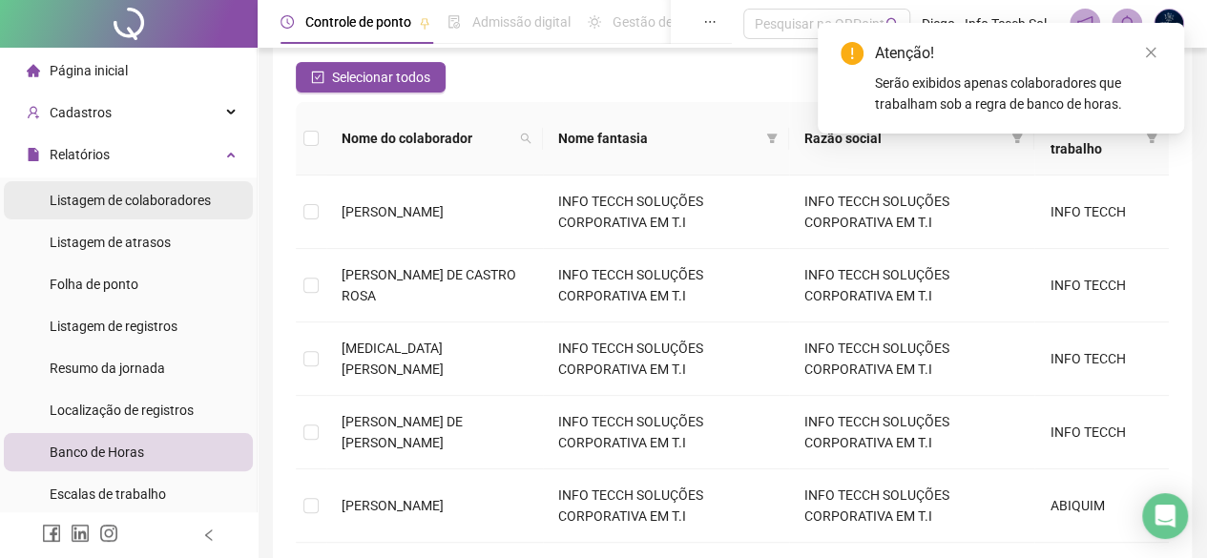
type input "**********"
click at [159, 194] on span "Listagem de colaboradores" at bounding box center [130, 200] width 161 height 15
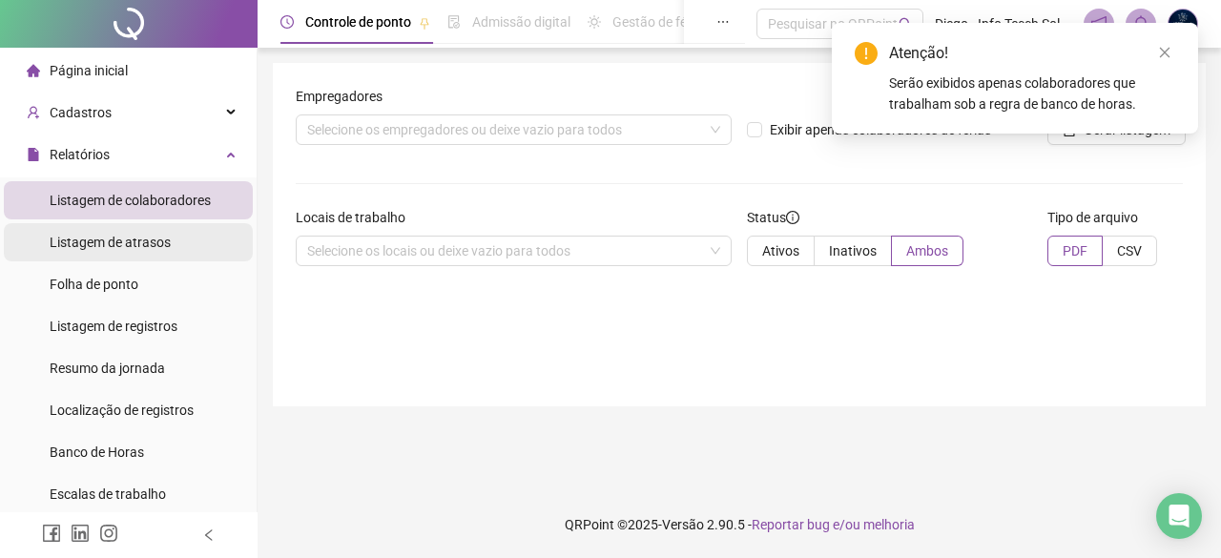
click at [172, 241] on li "Listagem de atrasos" at bounding box center [128, 242] width 249 height 38
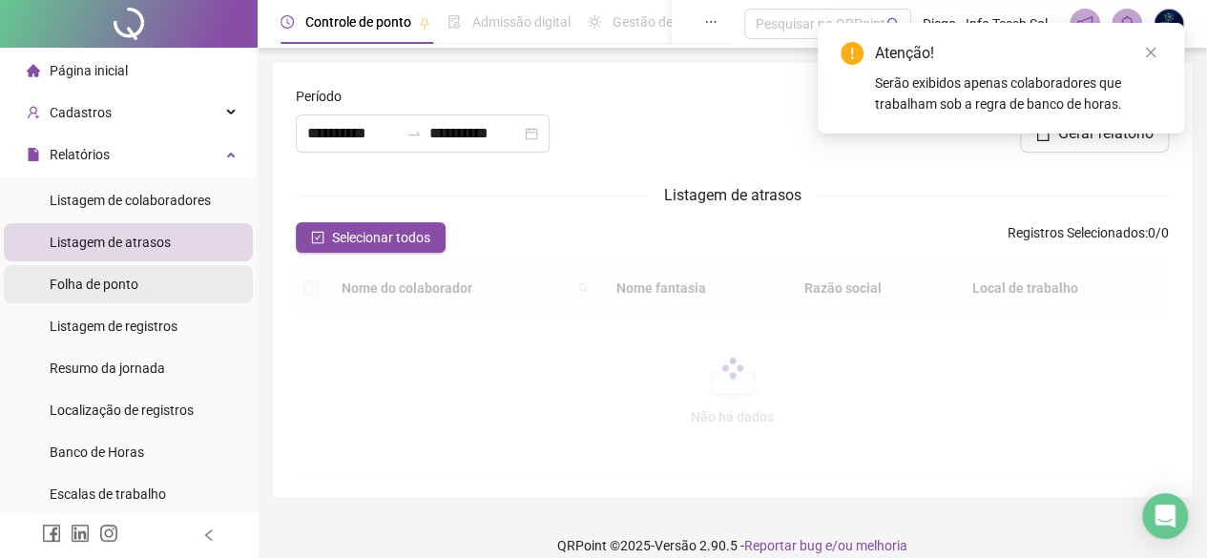
type input "**********"
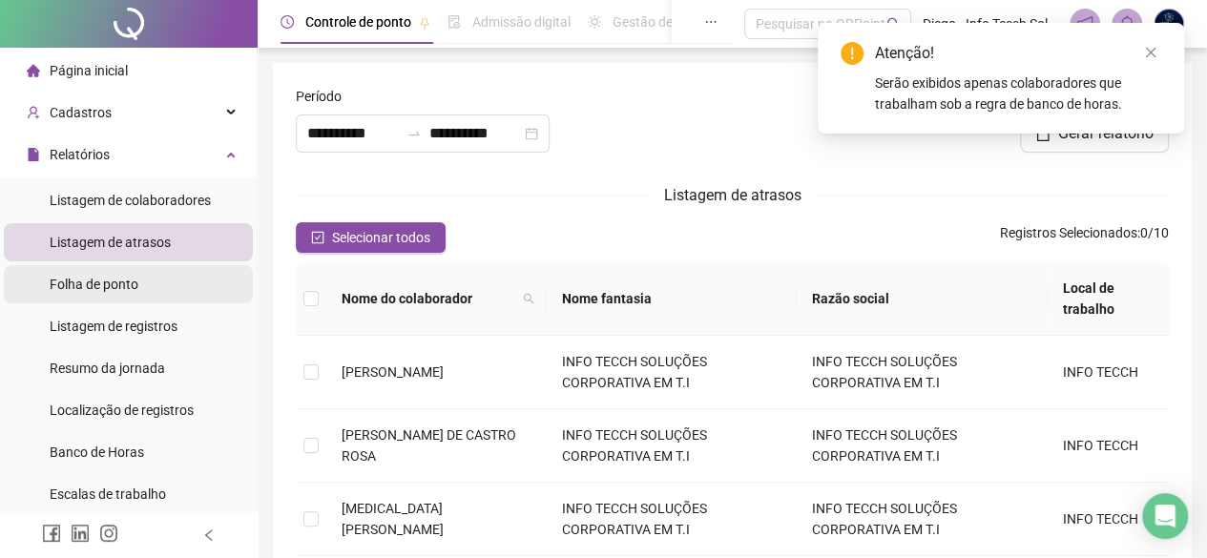
click at [183, 269] on li "Folha de ponto" at bounding box center [128, 284] width 249 height 38
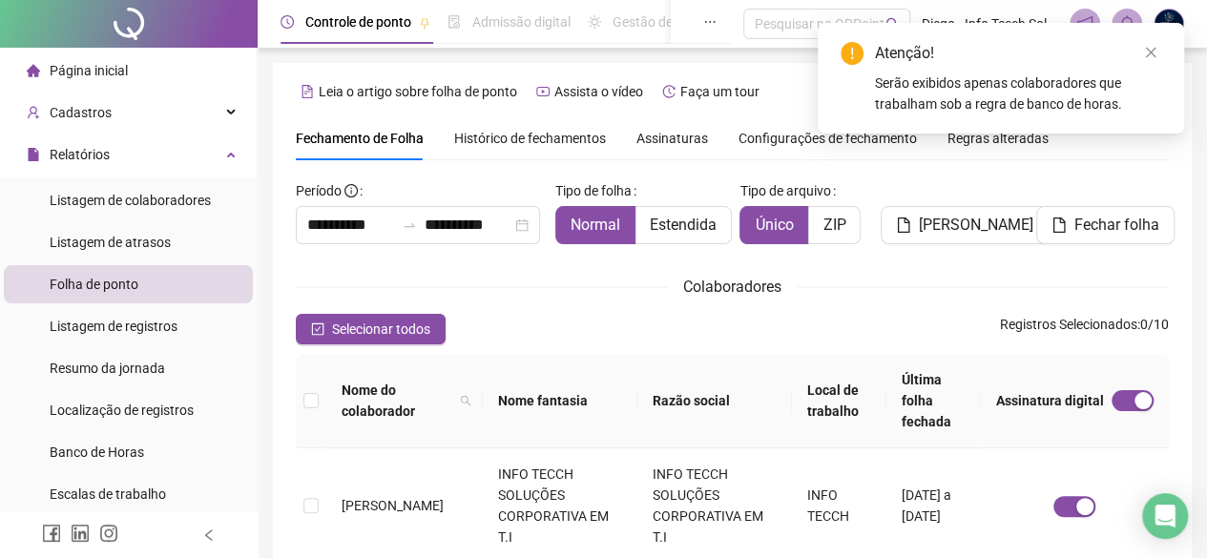
scroll to position [111, 0]
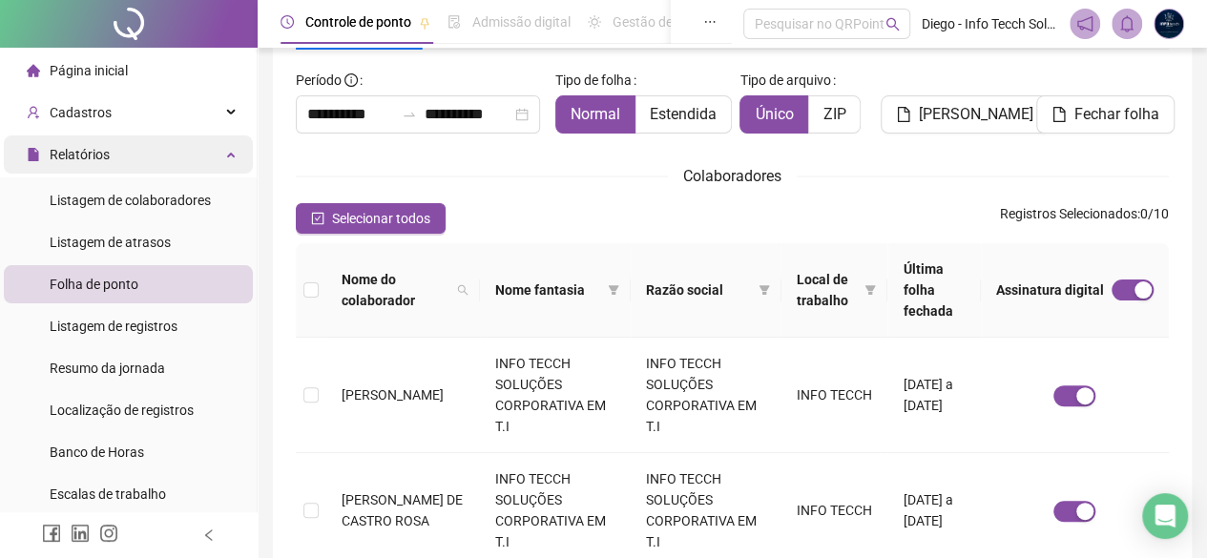
click at [139, 163] on div "Relatórios" at bounding box center [128, 154] width 249 height 38
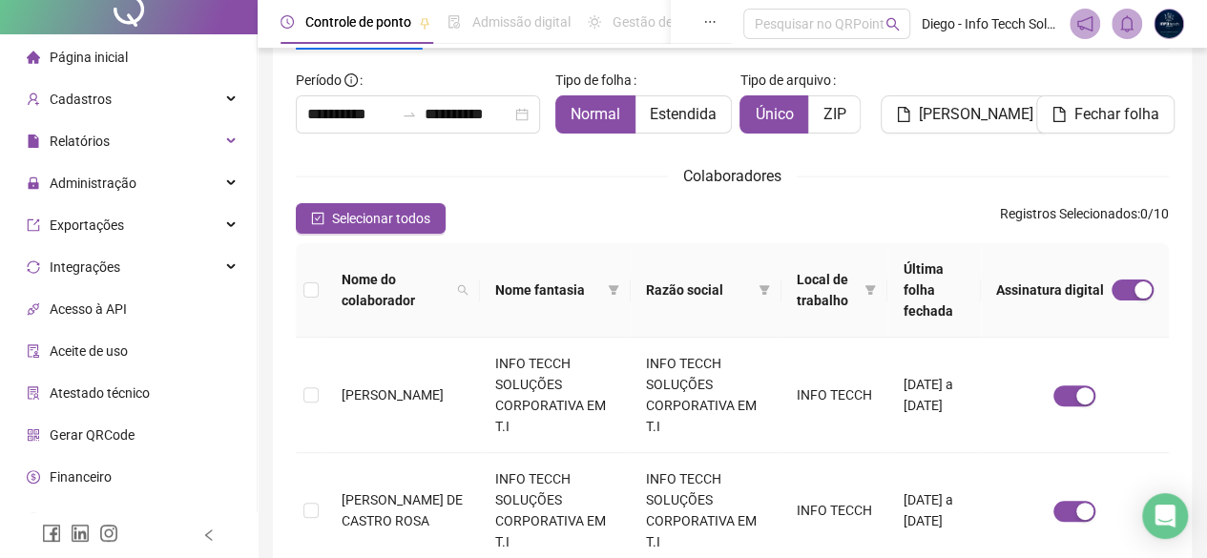
scroll to position [0, 0]
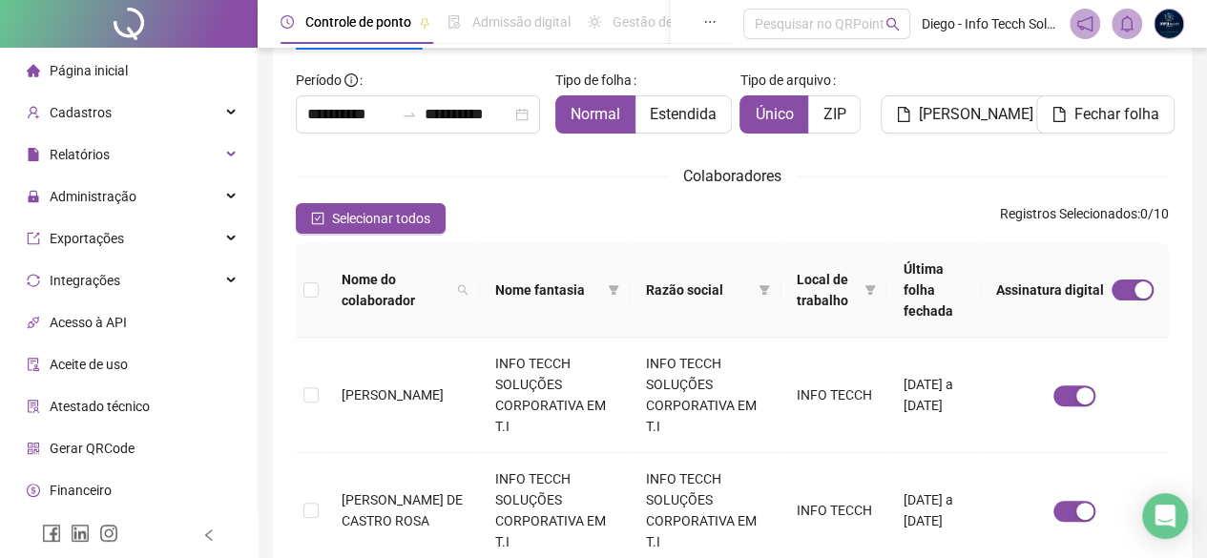
click at [128, 75] on li "Página inicial" at bounding box center [128, 71] width 249 height 38
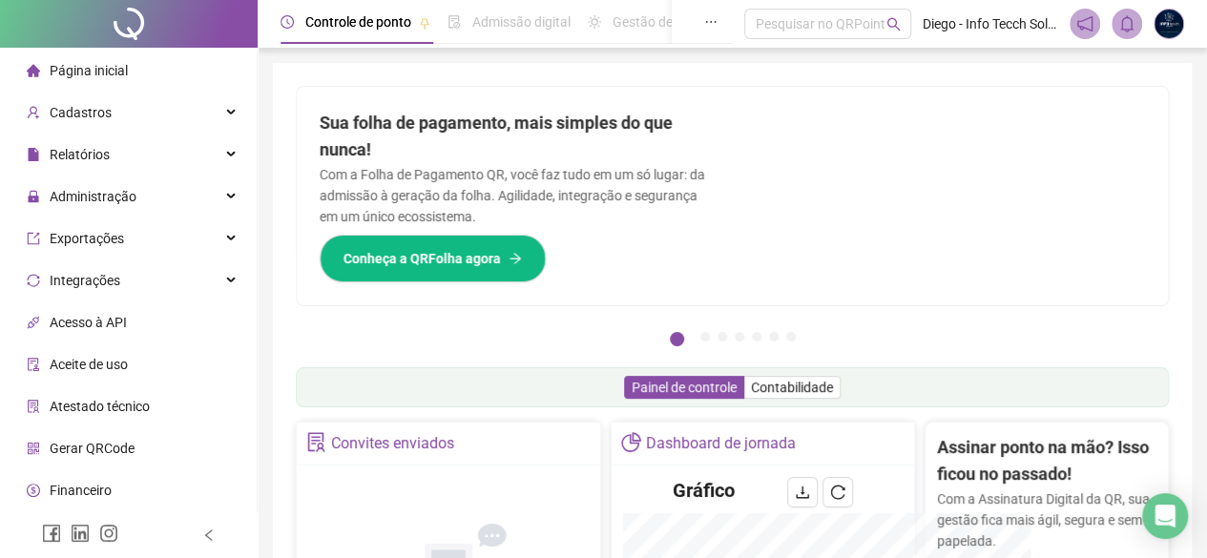
click at [135, 135] on ul "Página inicial Cadastros Relatórios Listagem de colaboradores Listagem de atras…" at bounding box center [129, 322] width 258 height 549
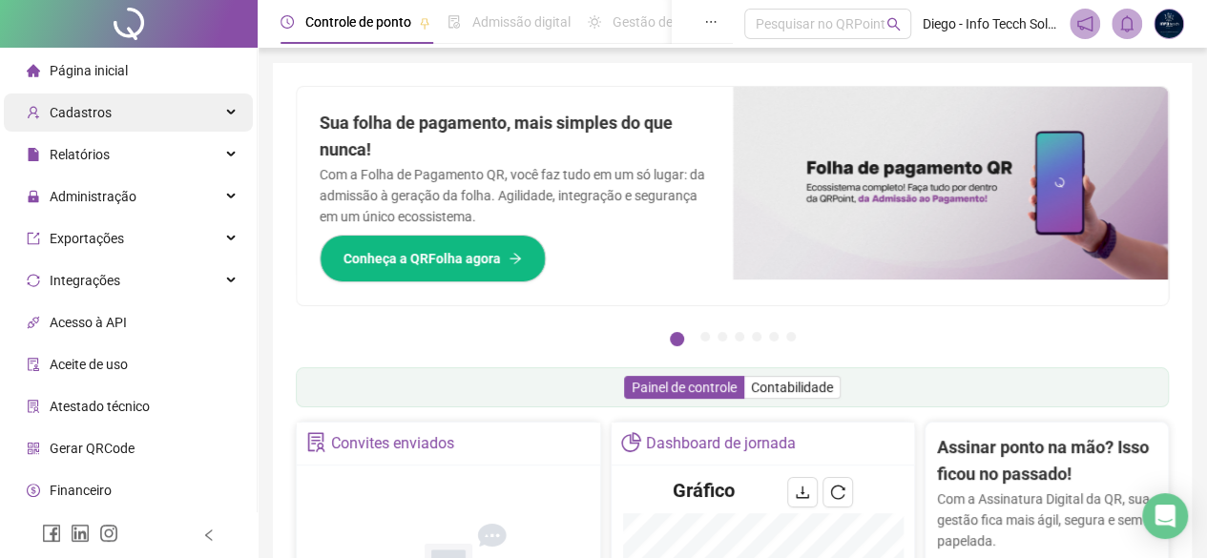
click at [105, 110] on span "Cadastros" at bounding box center [81, 112] width 62 height 15
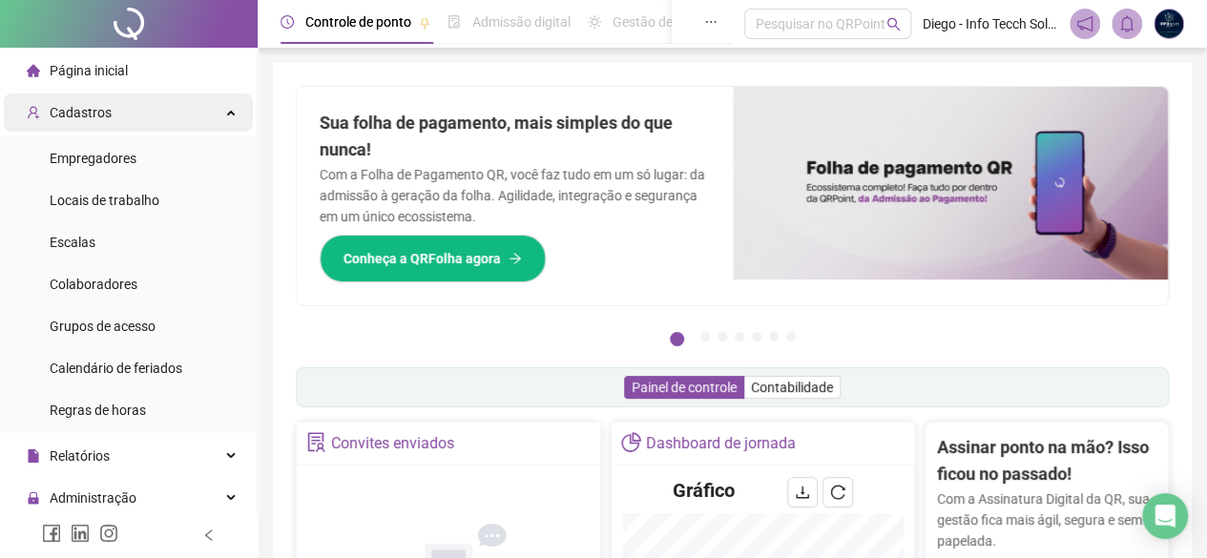
click at [110, 118] on div "Cadastros" at bounding box center [128, 112] width 249 height 38
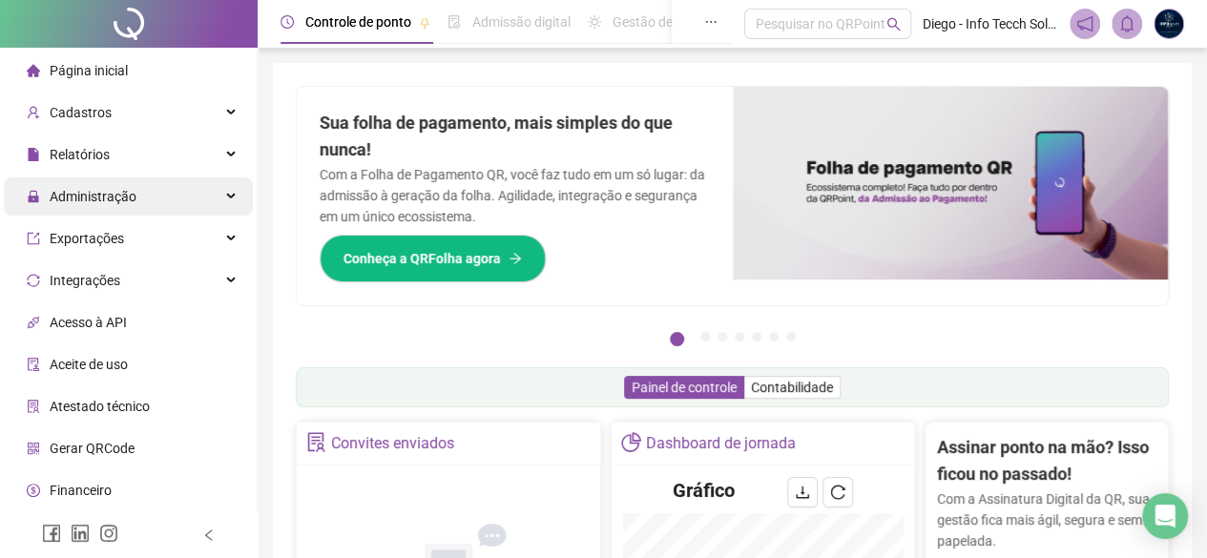
click at [129, 197] on span "Administração" at bounding box center [93, 196] width 87 height 15
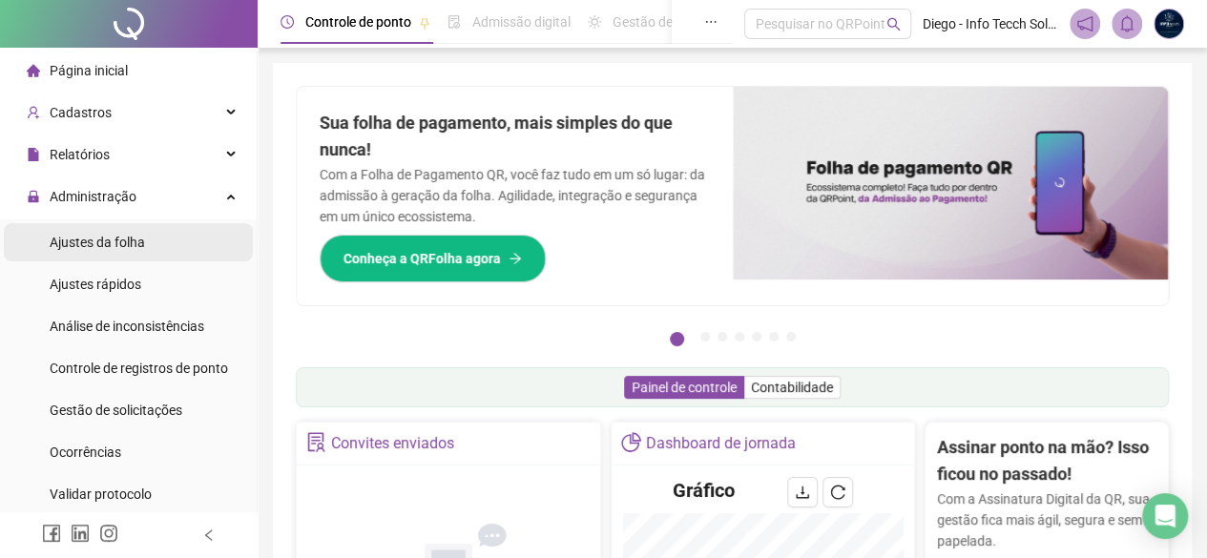
click at [151, 241] on li "Ajustes da folha" at bounding box center [128, 242] width 249 height 38
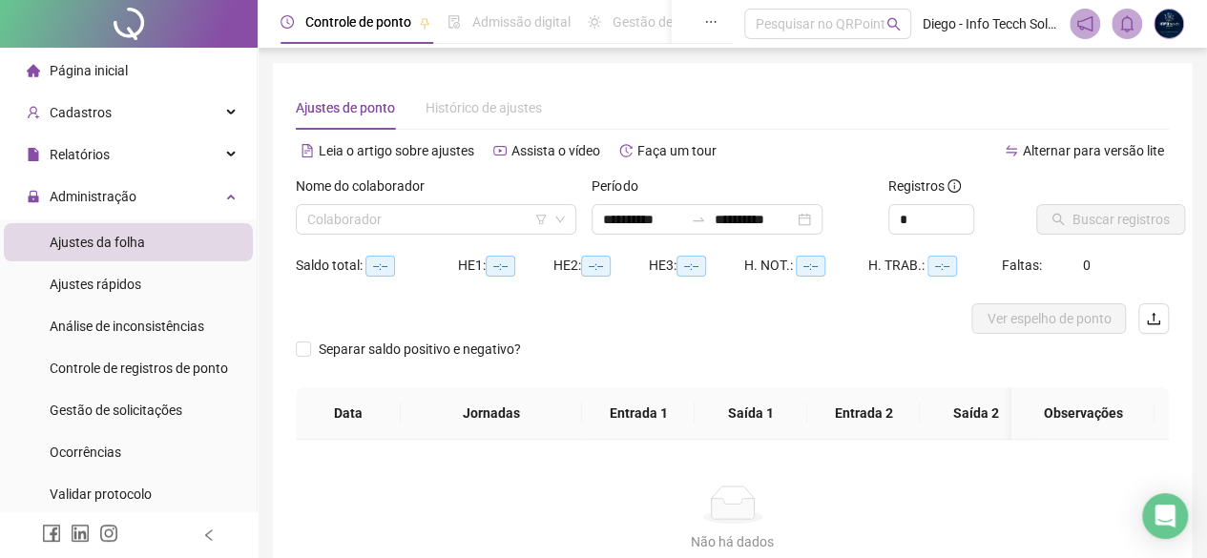
type input "**********"
click at [156, 287] on li "Ajustes rápidos" at bounding box center [128, 284] width 249 height 38
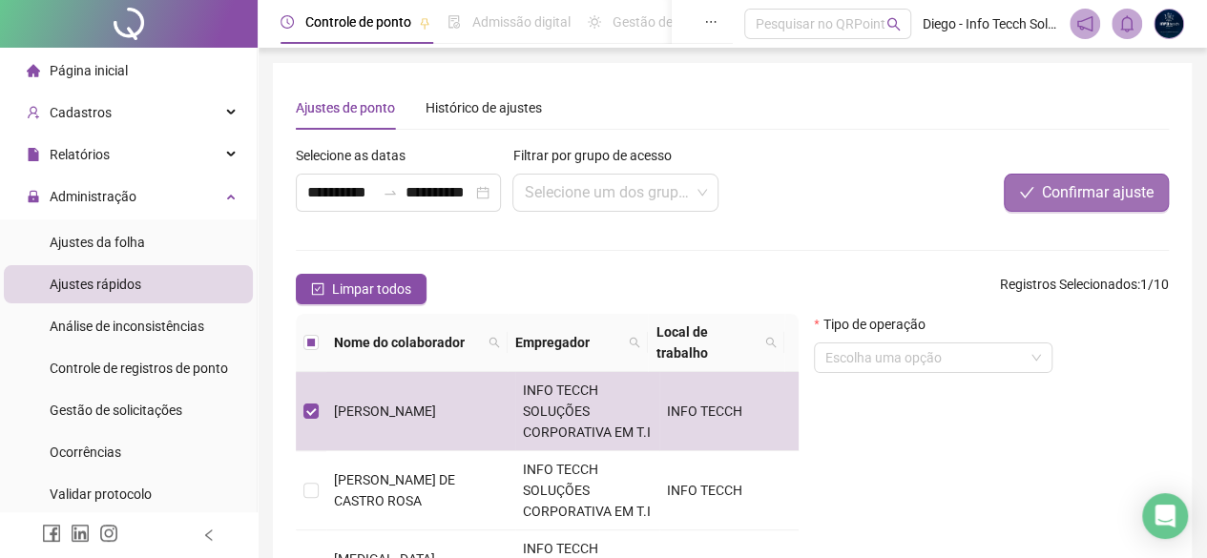
click at [1077, 194] on span "Confirmar ajuste" at bounding box center [1098, 192] width 112 height 23
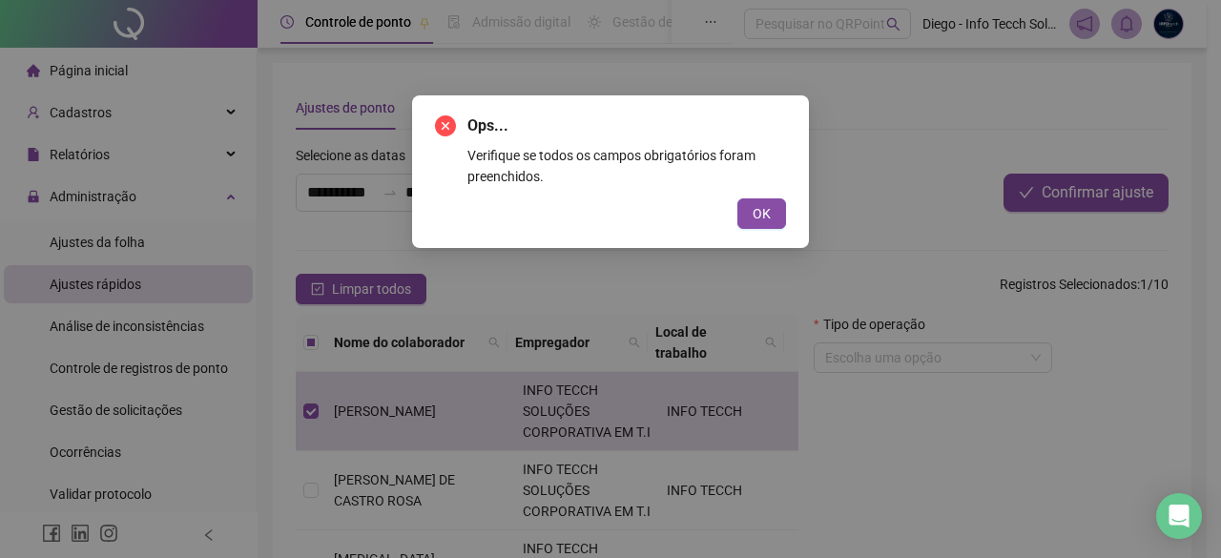
click at [444, 134] on icon "close-circle" at bounding box center [445, 125] width 21 height 21
click at [444, 127] on icon "close-circle" at bounding box center [445, 125] width 21 height 21
click at [431, 115] on div "Ops... Verifique se todos os campos obrigatórios foram preenchidos. OK" at bounding box center [610, 171] width 397 height 153
click at [441, 125] on icon "close-circle" at bounding box center [445, 125] width 21 height 21
click at [443, 125] on icon "close-circle" at bounding box center [445, 125] width 21 height 21
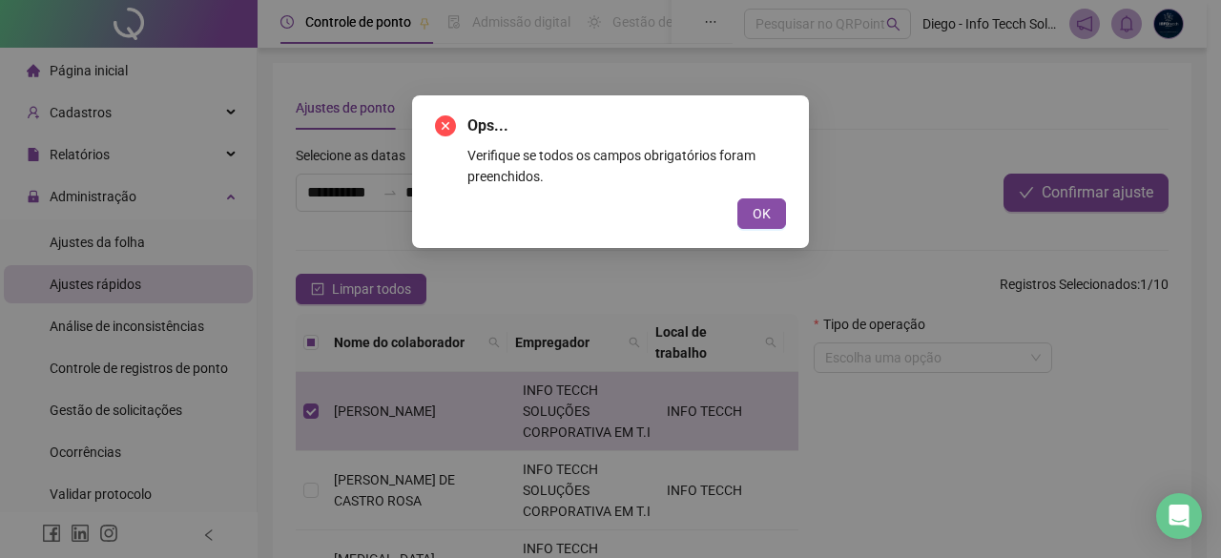
click at [450, 126] on icon "close-circle" at bounding box center [445, 125] width 21 height 21
click at [446, 124] on icon "close-circle" at bounding box center [445, 125] width 21 height 21
click at [446, 125] on icon "close-circle" at bounding box center [445, 125] width 21 height 21
drag, startPoint x: 446, startPoint y: 127, endPoint x: 549, endPoint y: 139, distance: 104.7
click at [449, 129] on icon "close-circle" at bounding box center [445, 125] width 21 height 21
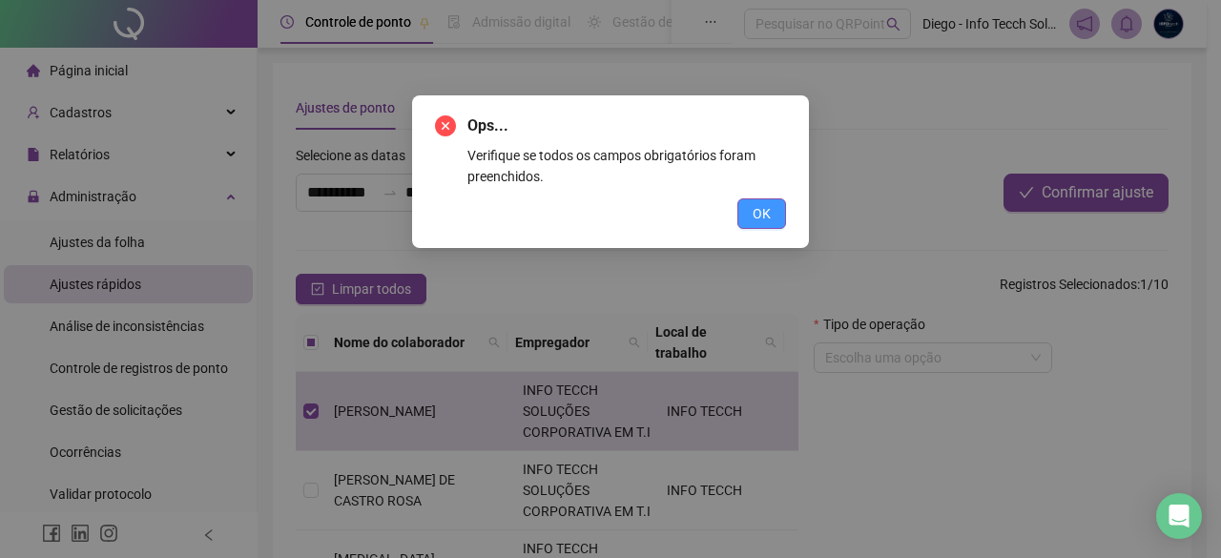
click at [752, 208] on button "OK" at bounding box center [761, 213] width 49 height 31
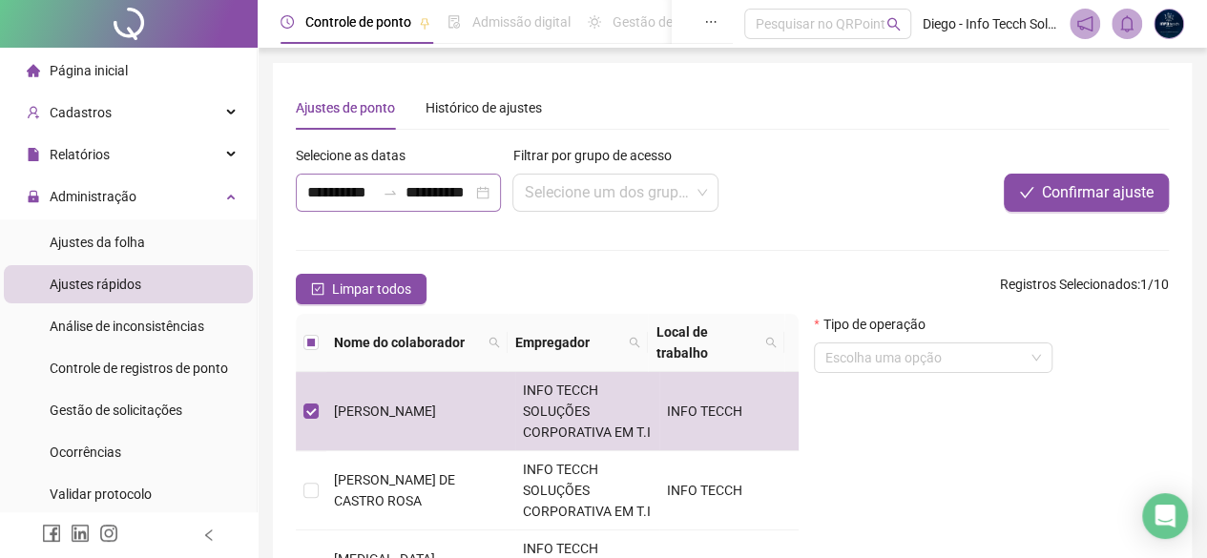
click at [485, 190] on div "**********" at bounding box center [398, 193] width 205 height 38
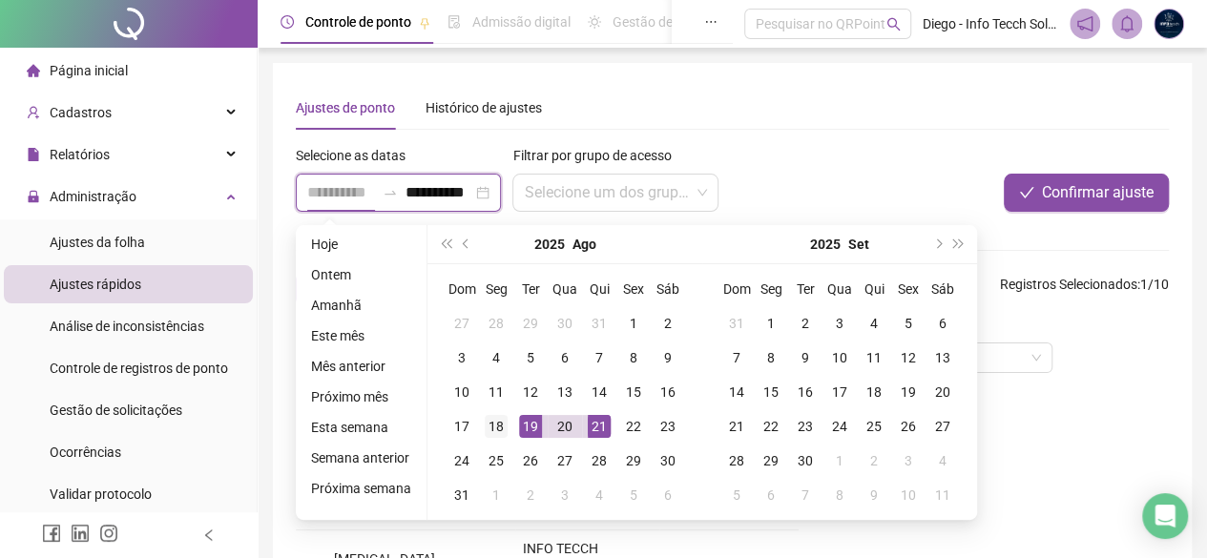
type input "**********"
click at [496, 418] on div "18" at bounding box center [496, 426] width 23 height 23
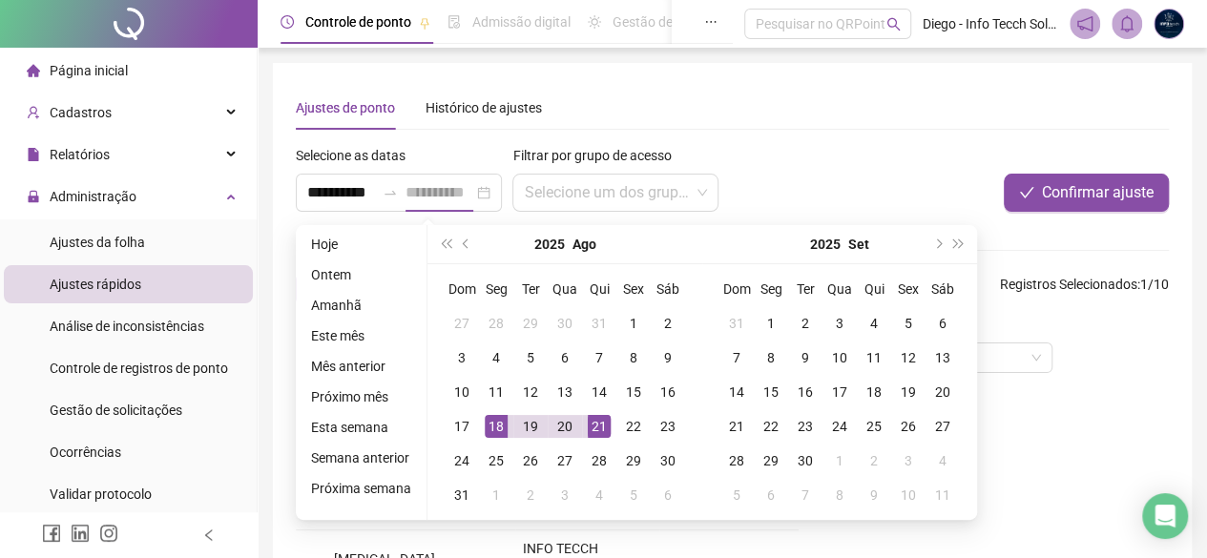
click at [496, 418] on div "18" at bounding box center [496, 426] width 23 height 23
type input "**********"
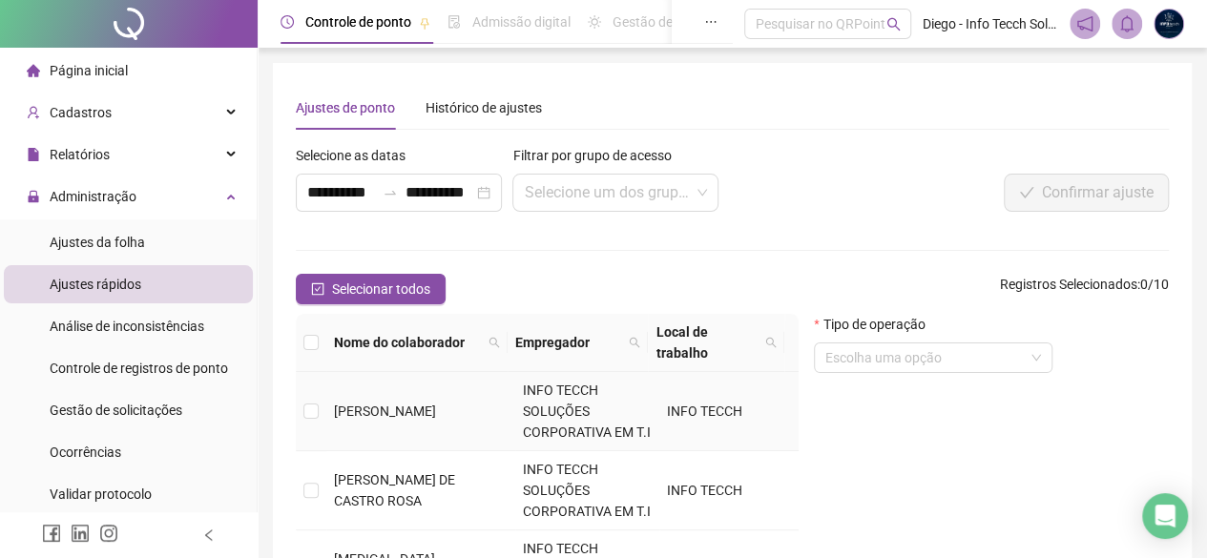
click at [321, 425] on td at bounding box center [311, 411] width 31 height 79
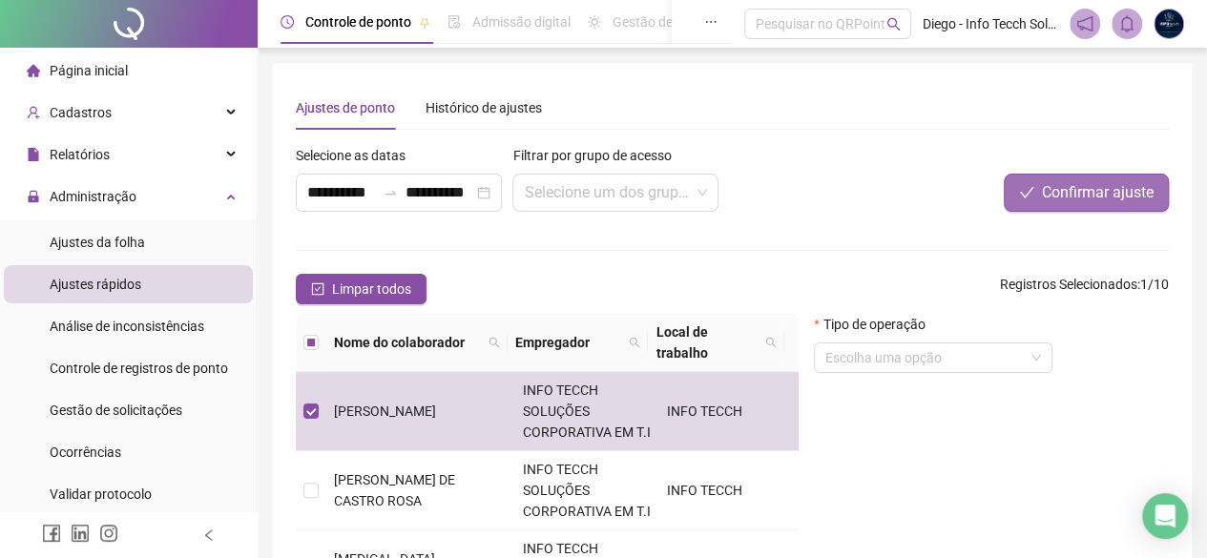
click at [1045, 210] on button "Confirmar ajuste" at bounding box center [1086, 193] width 165 height 38
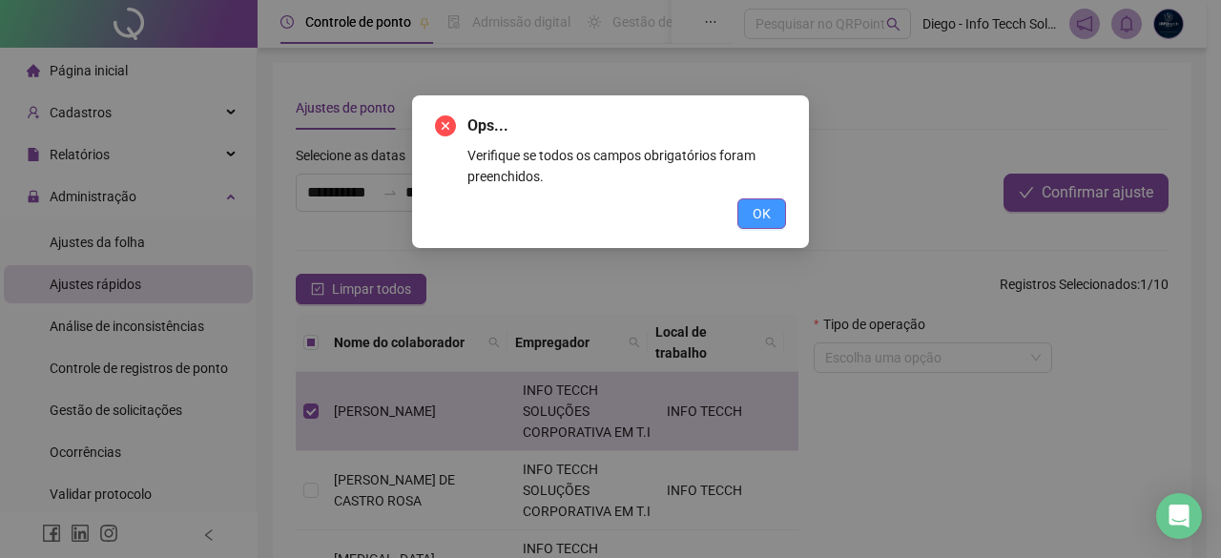
click at [756, 216] on span "OK" at bounding box center [762, 213] width 18 height 21
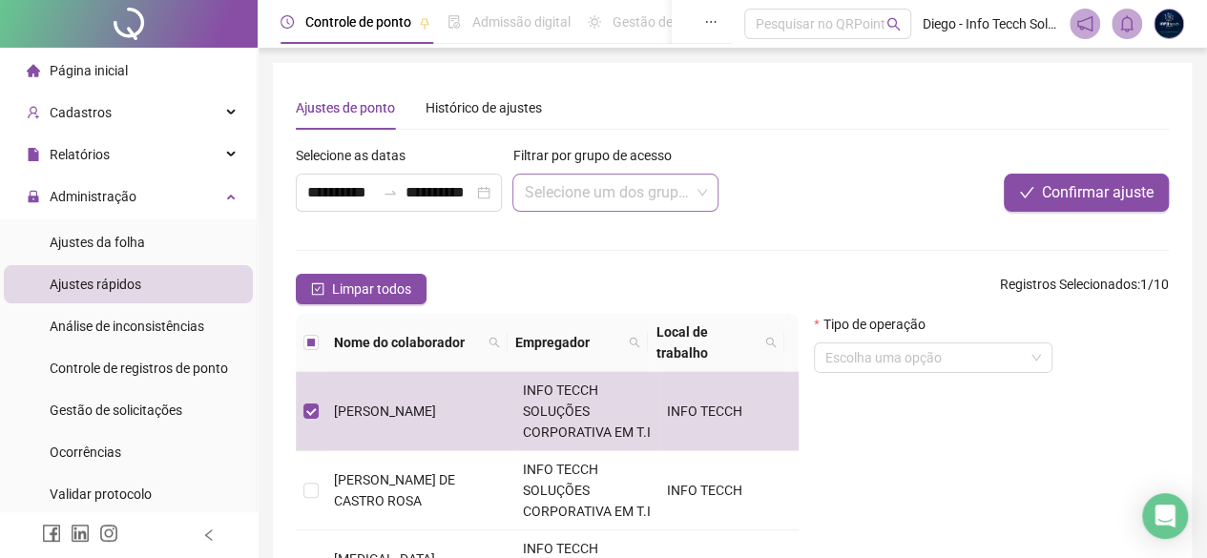
click at [629, 193] on input "search" at bounding box center [606, 193] width 165 height 36
click at [644, 189] on input "search" at bounding box center [606, 193] width 165 height 36
click at [904, 350] on input "search" at bounding box center [924, 357] width 198 height 29
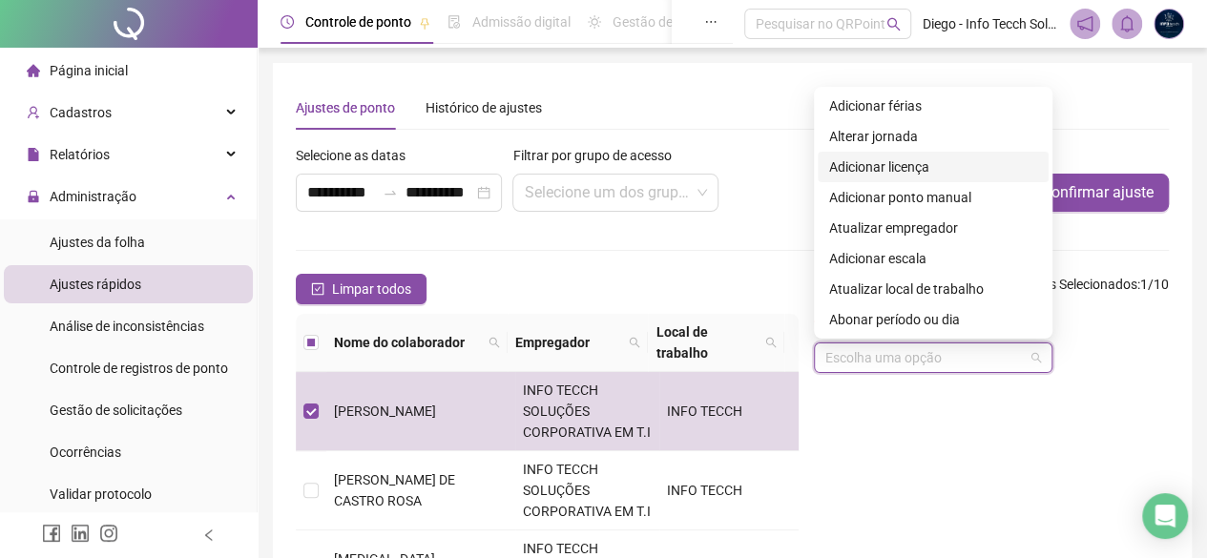
click at [959, 169] on div "Adicionar licença" at bounding box center [933, 166] width 208 height 21
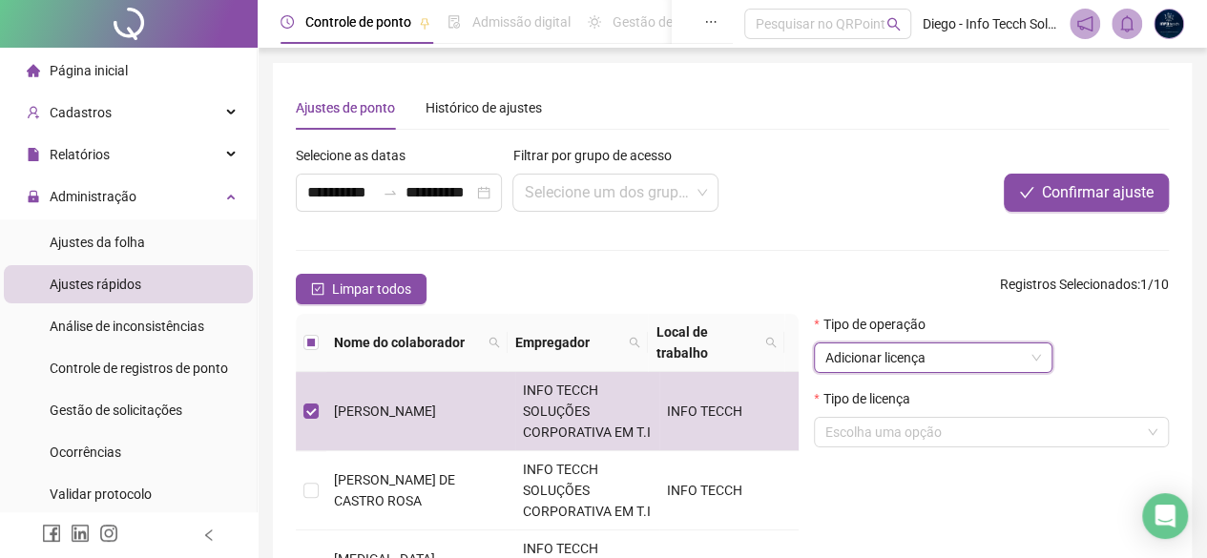
click at [977, 352] on span "Adicionar licença" at bounding box center [933, 357] width 216 height 29
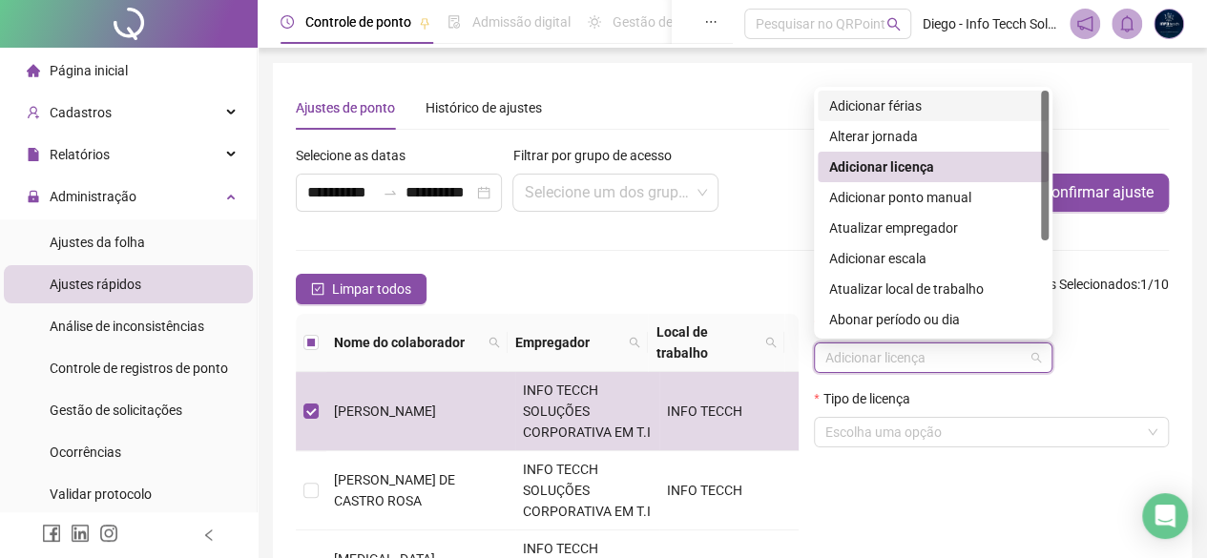
click at [743, 94] on div "Ajustes de ponto Histórico de ajustes" at bounding box center [732, 108] width 873 height 44
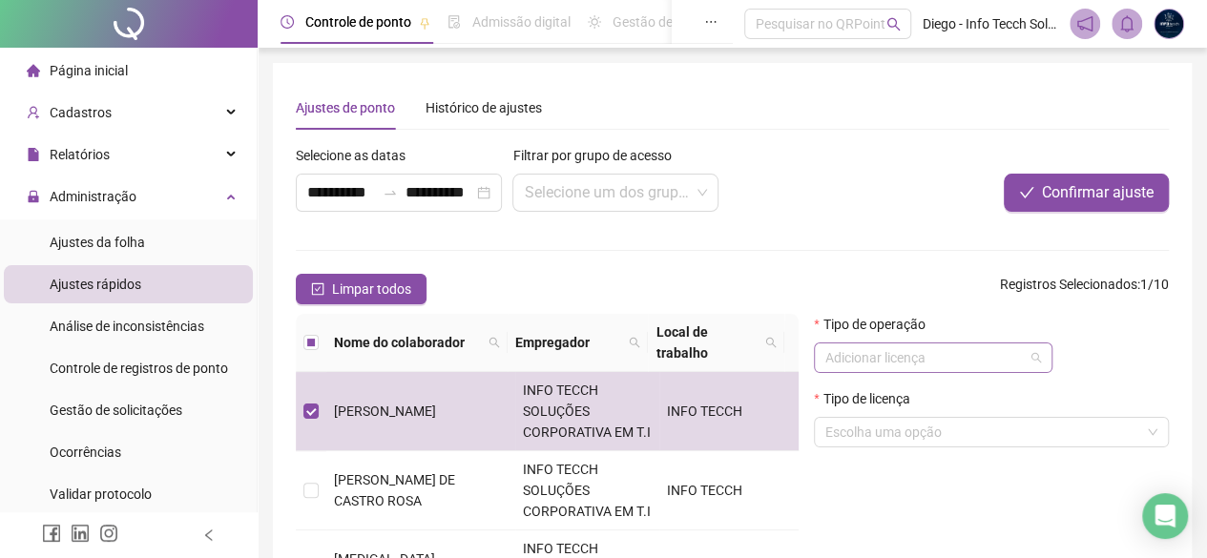
click at [950, 361] on span "Adicionar licença" at bounding box center [933, 357] width 216 height 29
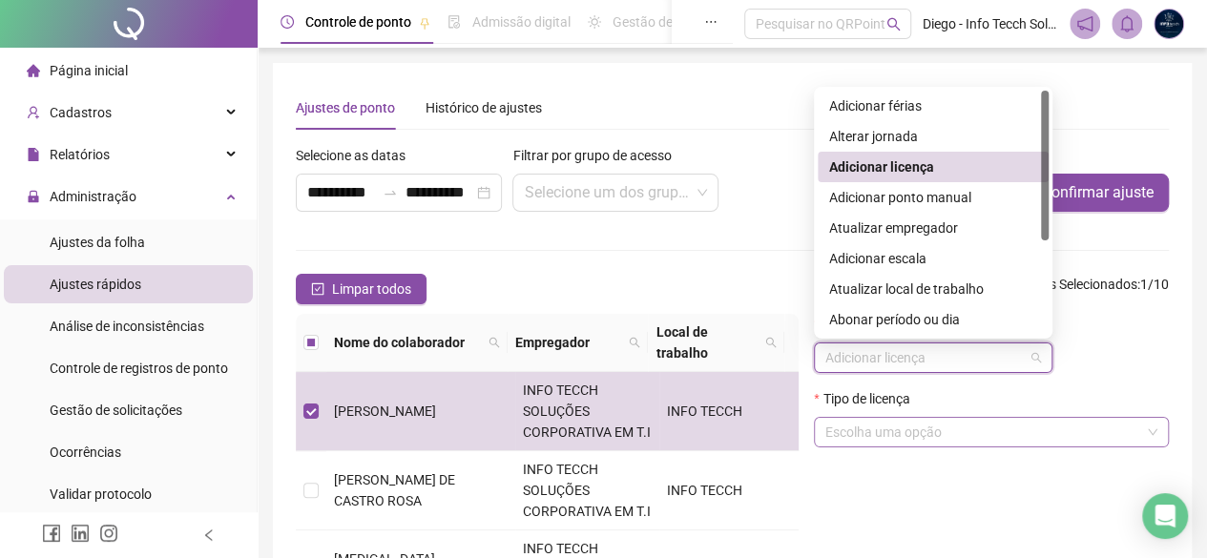
click at [989, 432] on input "search" at bounding box center [982, 432] width 315 height 29
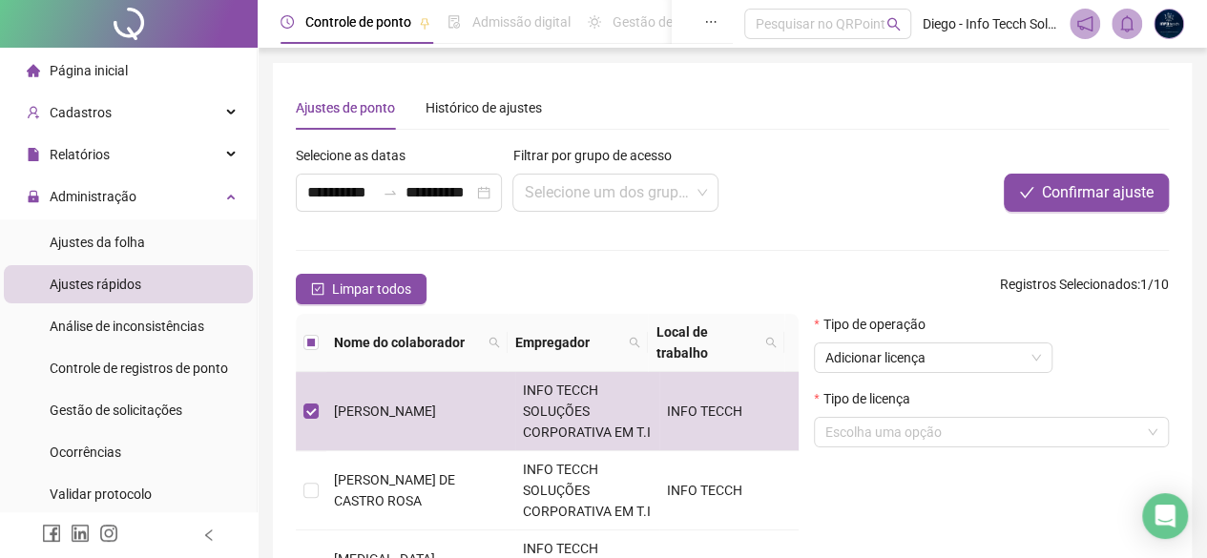
click at [791, 232] on form "**********" at bounding box center [732, 428] width 873 height 567
click at [886, 358] on span "Adicionar licença" at bounding box center [933, 357] width 216 height 29
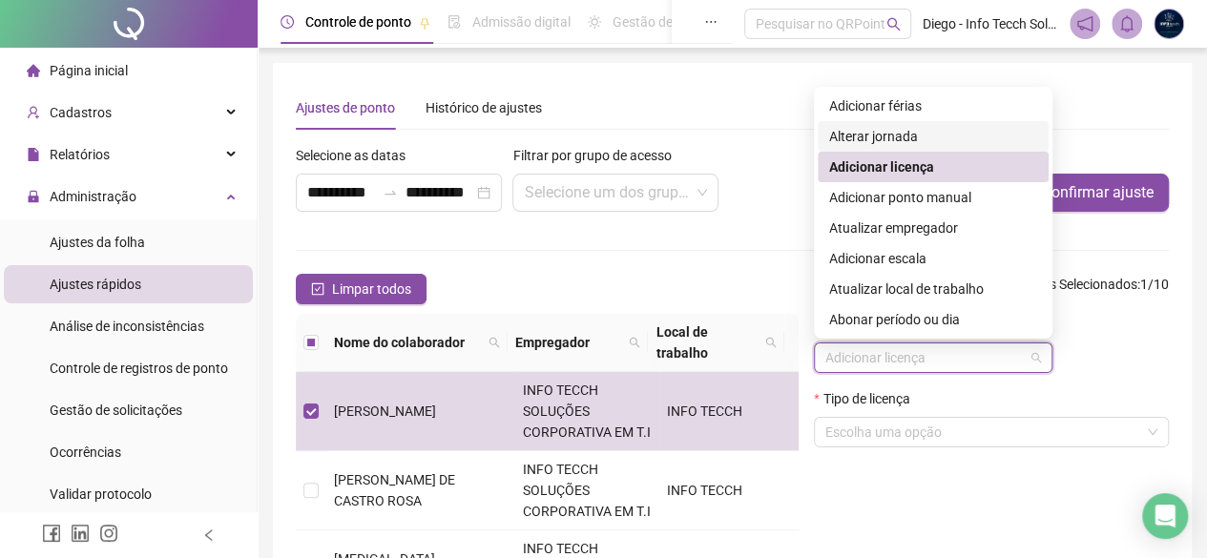
click at [937, 138] on div "Alterar jornada" at bounding box center [933, 136] width 208 height 21
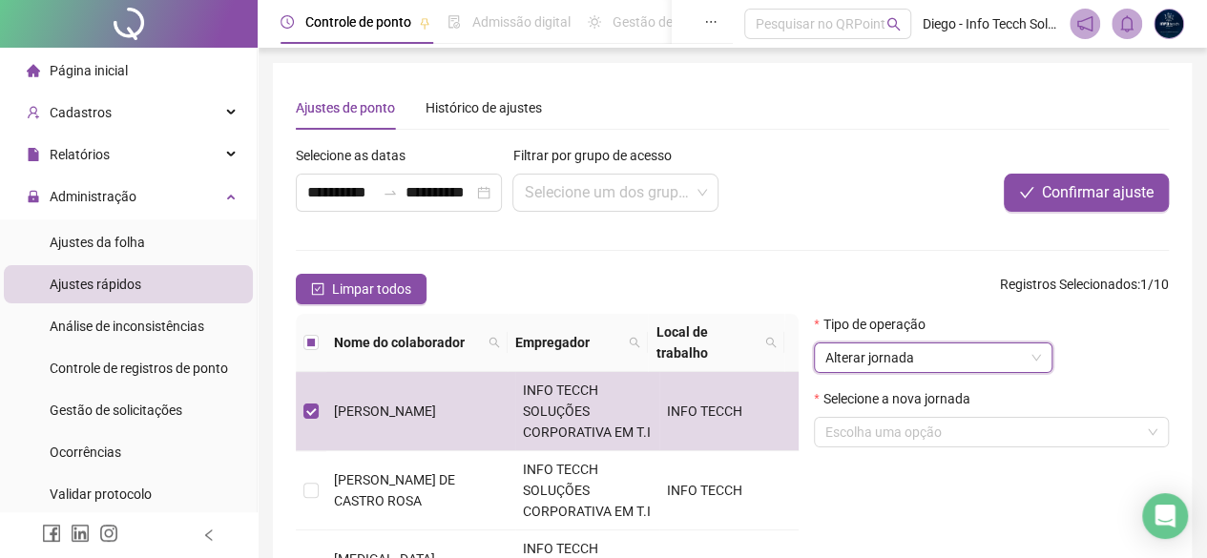
click at [965, 346] on span "Alterar jornada" at bounding box center [933, 357] width 216 height 29
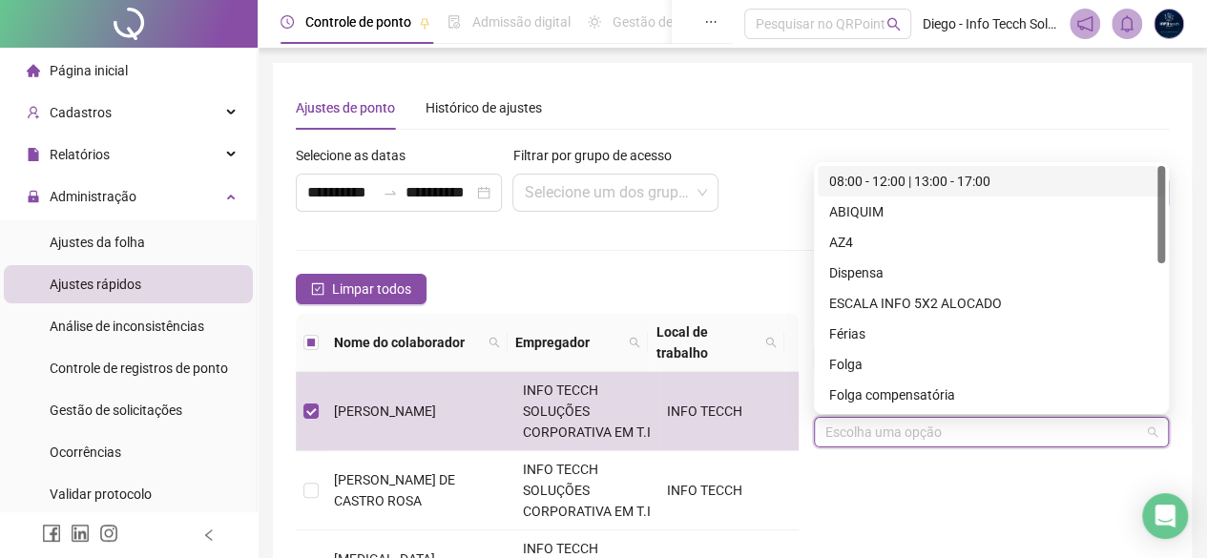
click at [963, 441] on input "search" at bounding box center [982, 432] width 315 height 29
click at [934, 93] on div "Ajustes de ponto Histórico de ajustes" at bounding box center [732, 108] width 873 height 44
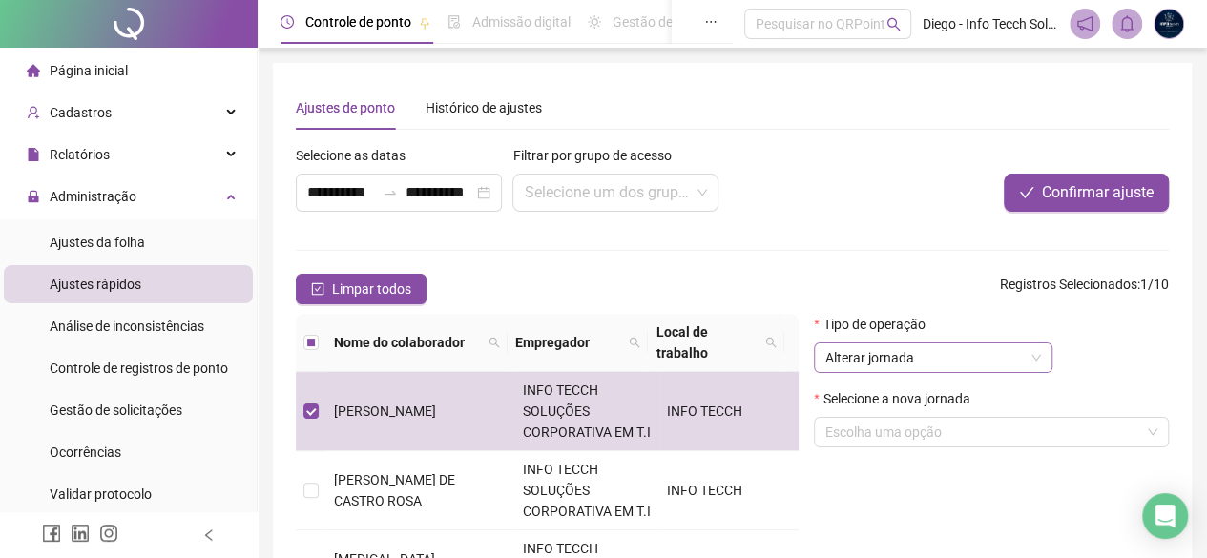
click at [927, 347] on span "Alterar jornada" at bounding box center [933, 357] width 216 height 29
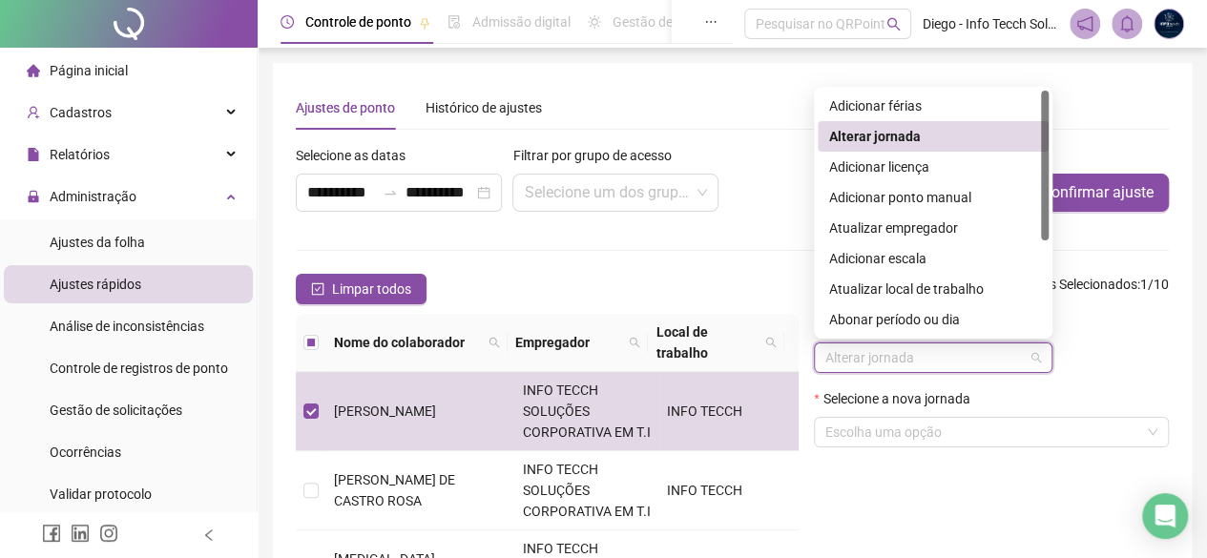
click at [927, 407] on label "Selecione a nova jornada" at bounding box center [898, 398] width 168 height 21
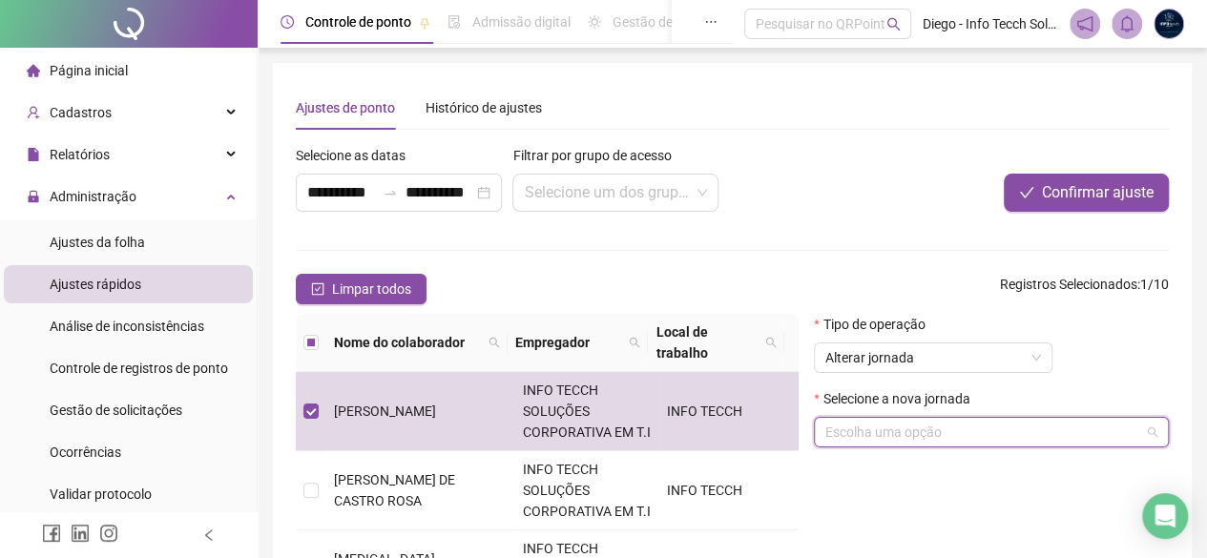
click at [930, 423] on input "search" at bounding box center [982, 432] width 315 height 29
click at [904, 140] on div "**********" at bounding box center [732, 399] width 873 height 626
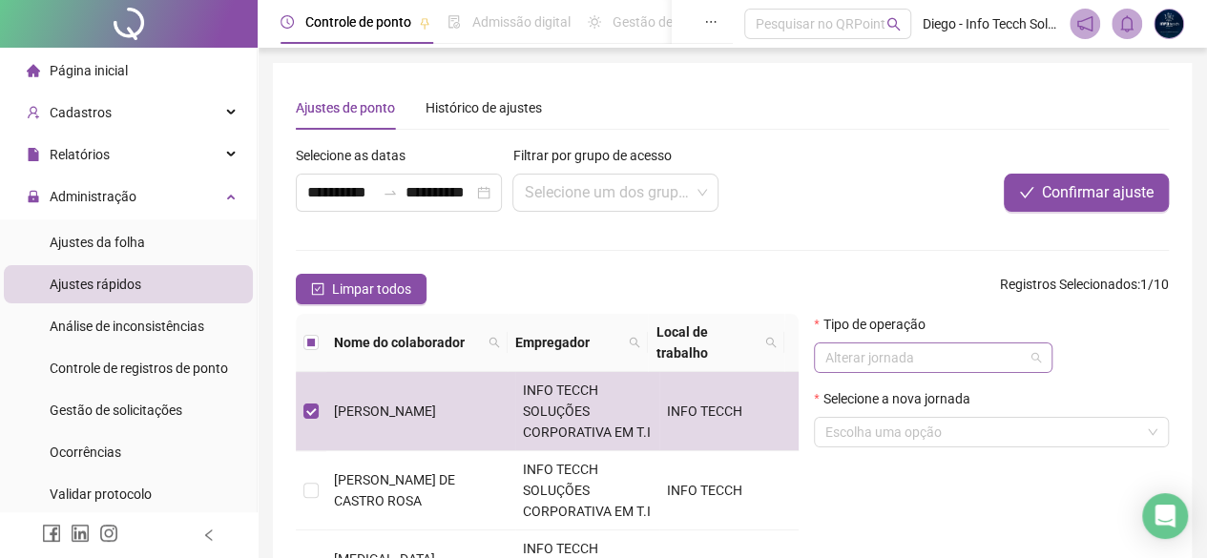
click at [932, 355] on span "Alterar jornada" at bounding box center [933, 357] width 216 height 29
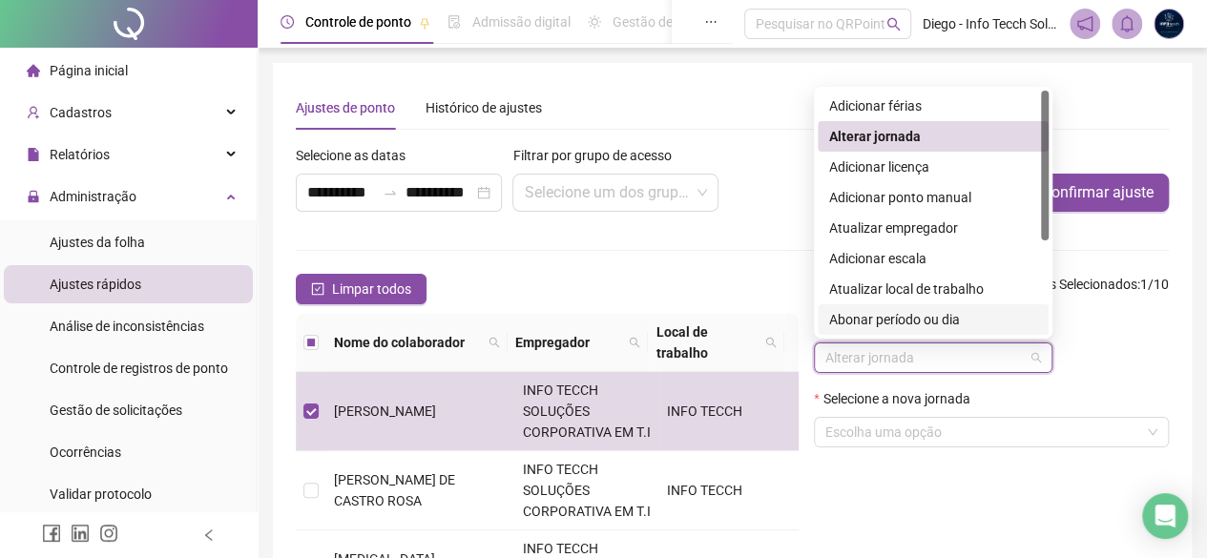
click at [916, 329] on div "Abonar período ou dia" at bounding box center [933, 319] width 208 height 21
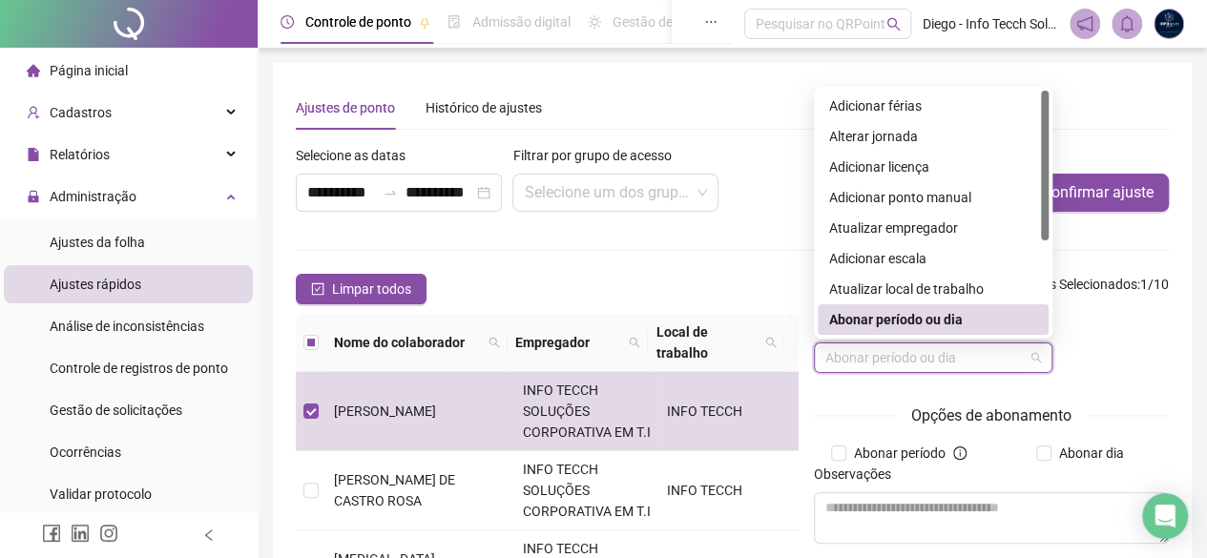
click at [939, 356] on span "Abonar período ou dia" at bounding box center [933, 357] width 216 height 29
click at [910, 227] on div "Atualizar empregador" at bounding box center [933, 228] width 208 height 21
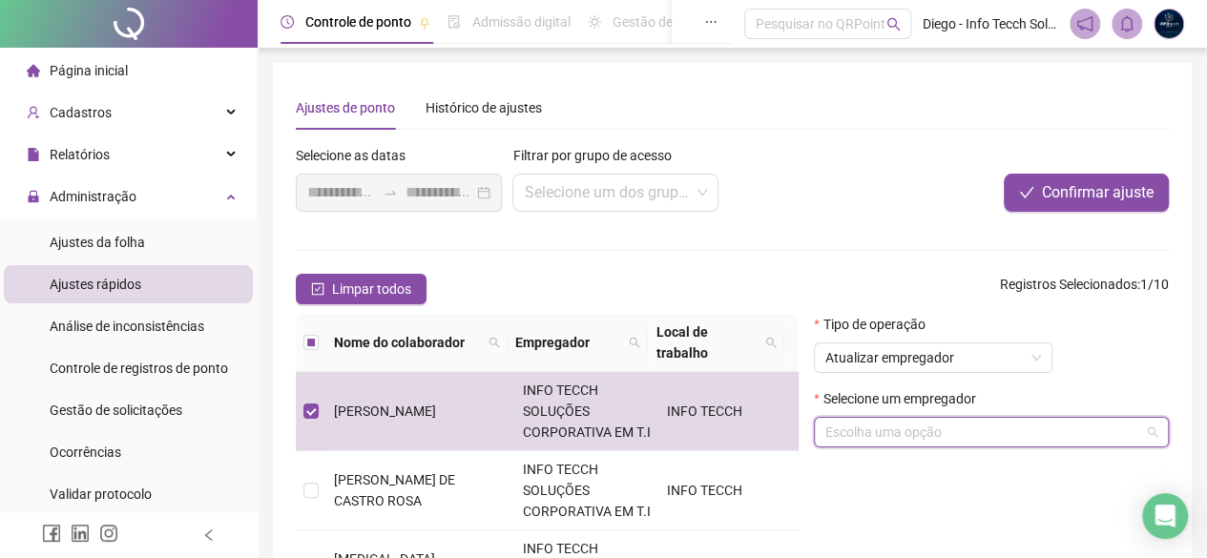
click at [947, 437] on input "search" at bounding box center [982, 432] width 315 height 29
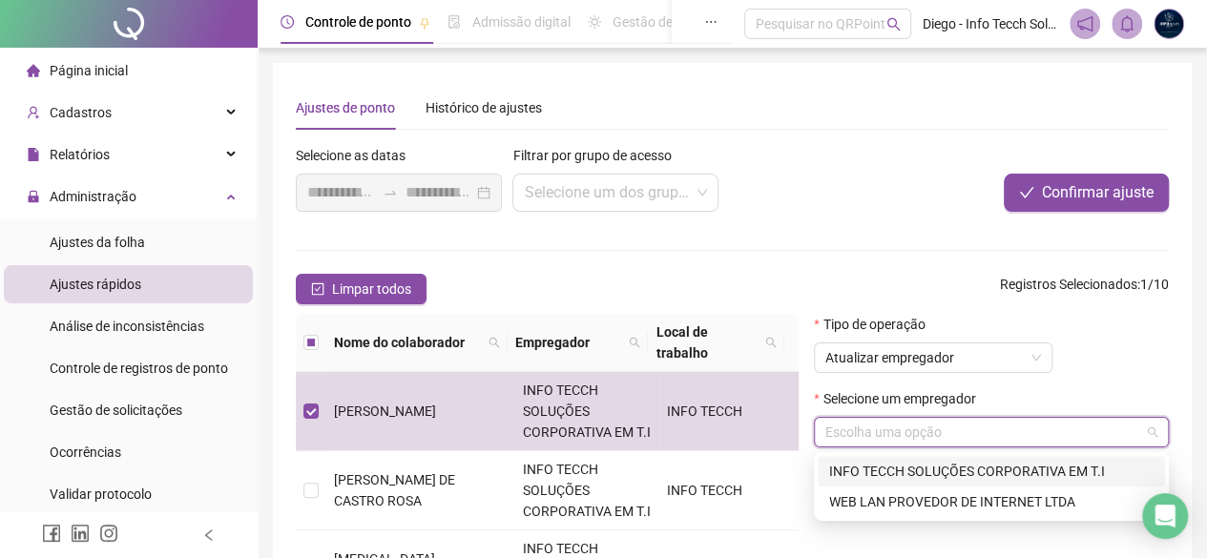
click at [948, 338] on div "Tipo de operação" at bounding box center [933, 328] width 238 height 29
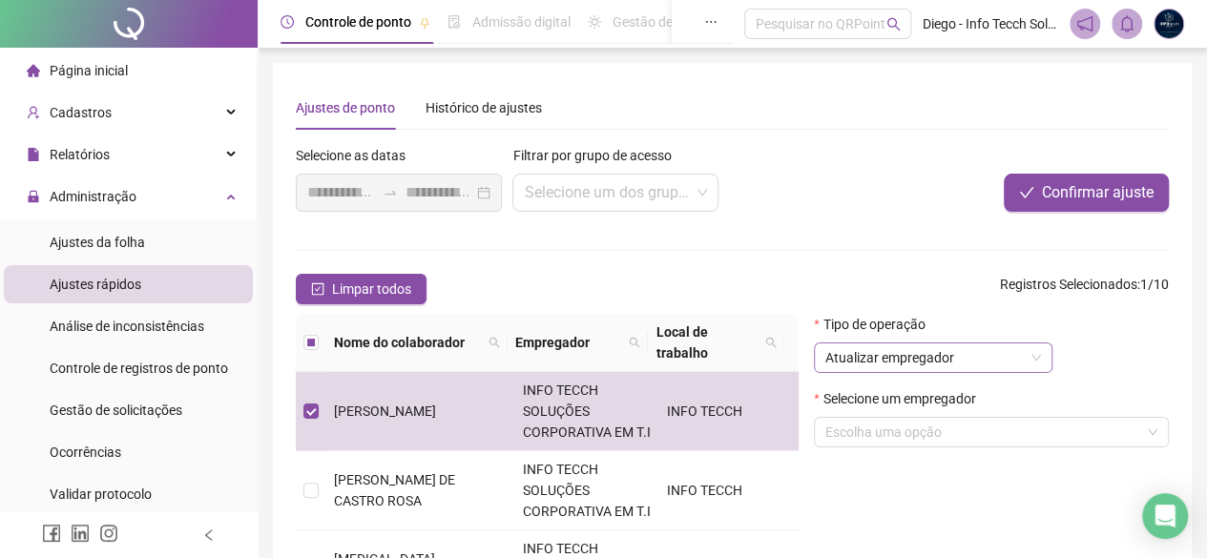
click at [943, 357] on span "Atualizar empregador" at bounding box center [933, 357] width 216 height 29
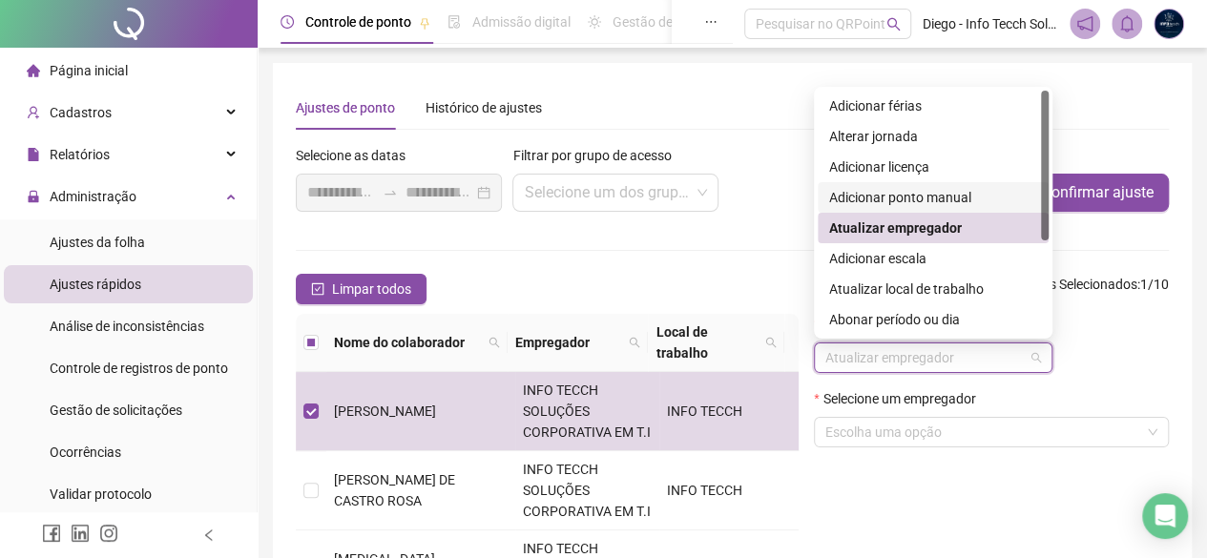
click at [922, 184] on div "Adicionar ponto manual" at bounding box center [933, 197] width 231 height 31
type input "**********"
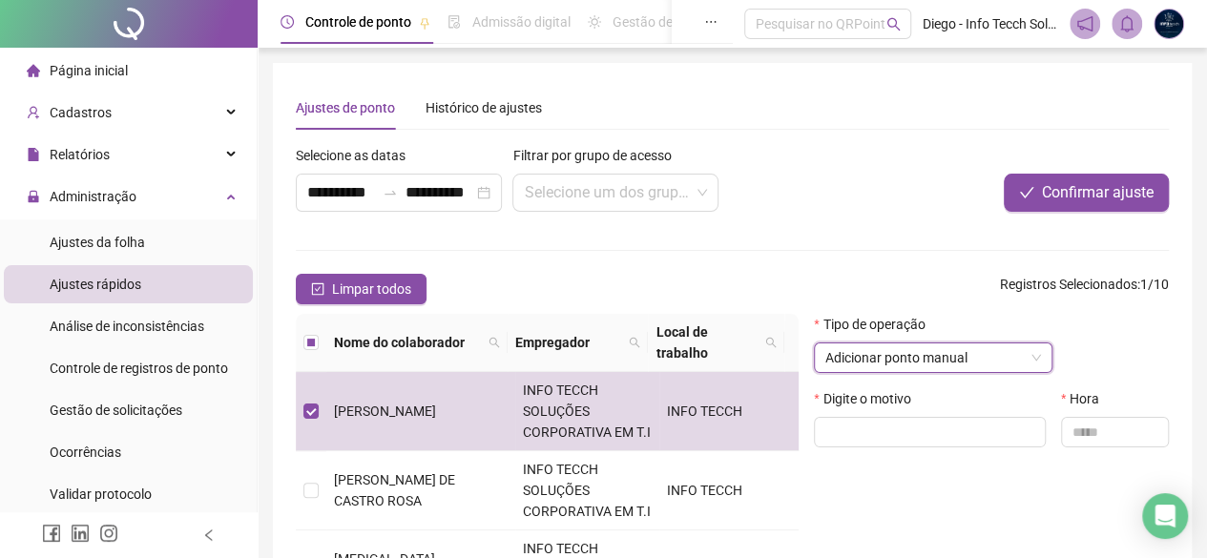
click at [948, 449] on div "Digite o motivo" at bounding box center [929, 425] width 247 height 74
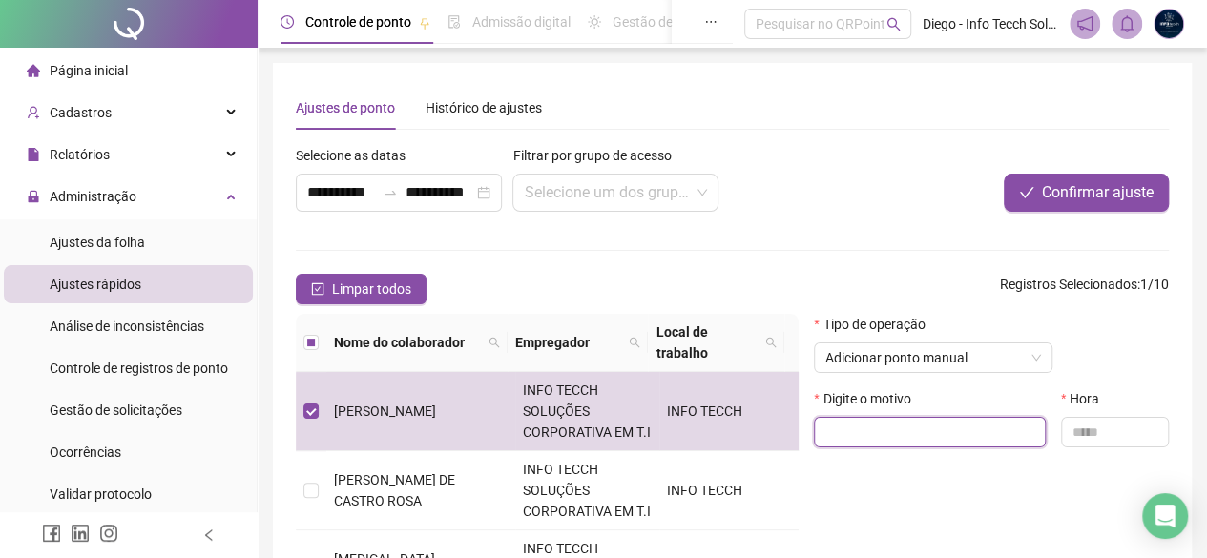
click at [952, 438] on input "text" at bounding box center [930, 432] width 232 height 31
click at [926, 432] on input "text" at bounding box center [930, 432] width 232 height 31
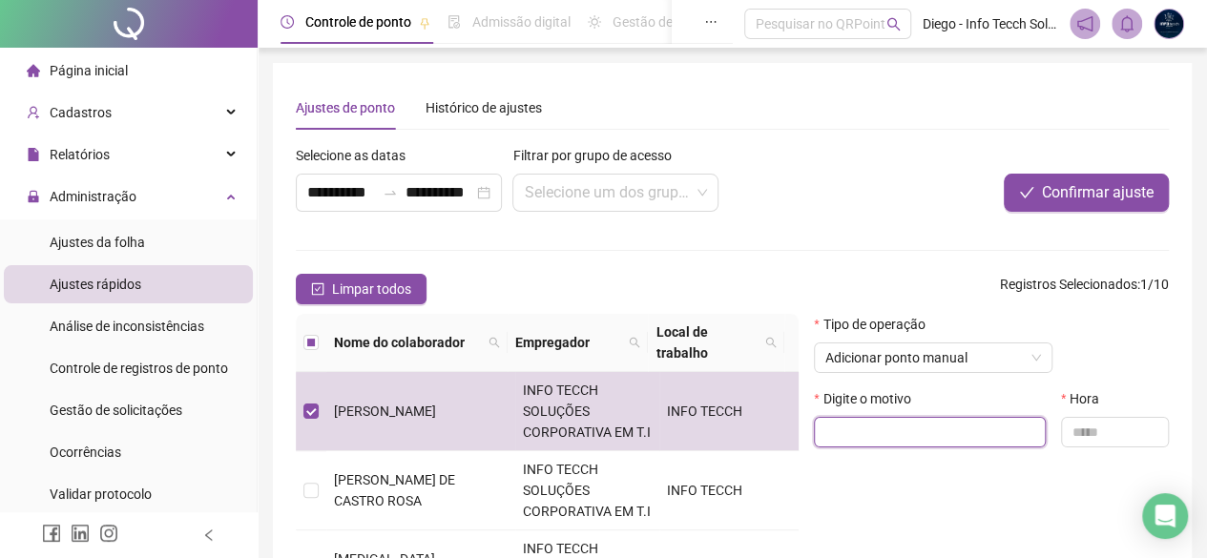
click at [926, 432] on input "text" at bounding box center [930, 432] width 232 height 31
type input "*"
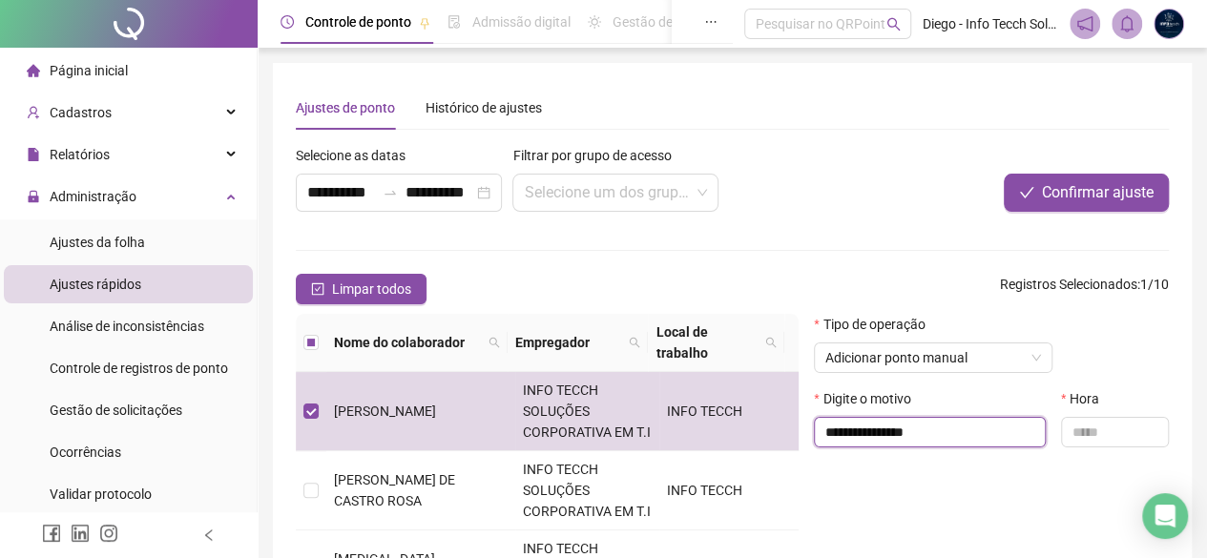
click at [911, 431] on input "**********" at bounding box center [930, 432] width 232 height 31
click at [908, 436] on input "**********" at bounding box center [930, 432] width 232 height 31
click at [905, 435] on input "**********" at bounding box center [930, 432] width 232 height 31
type input "**********"
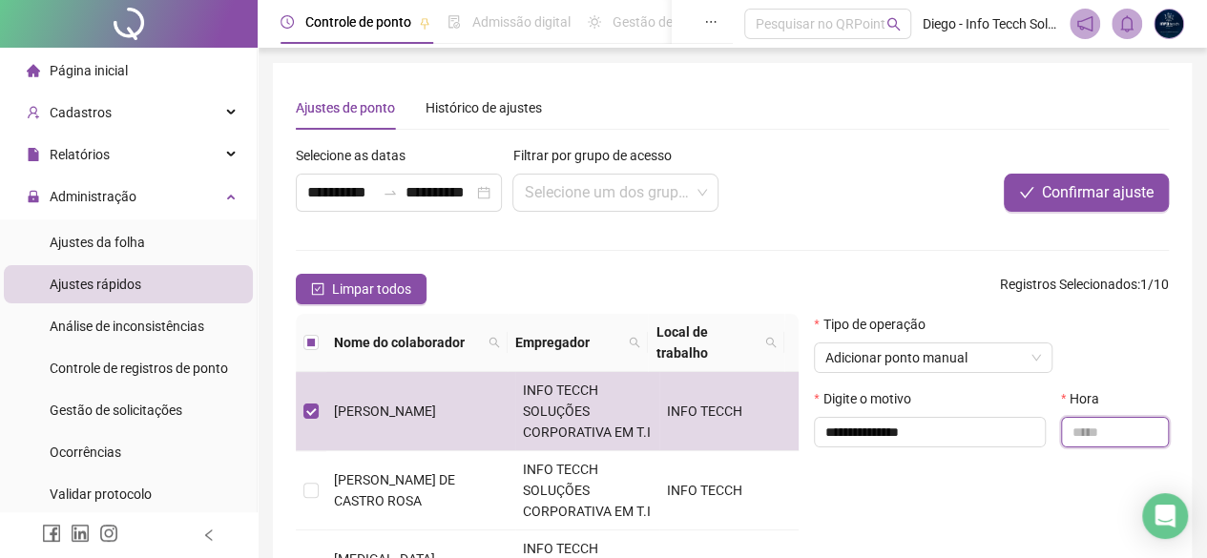
click at [1103, 424] on input "text" at bounding box center [1115, 432] width 108 height 31
type input "*****"
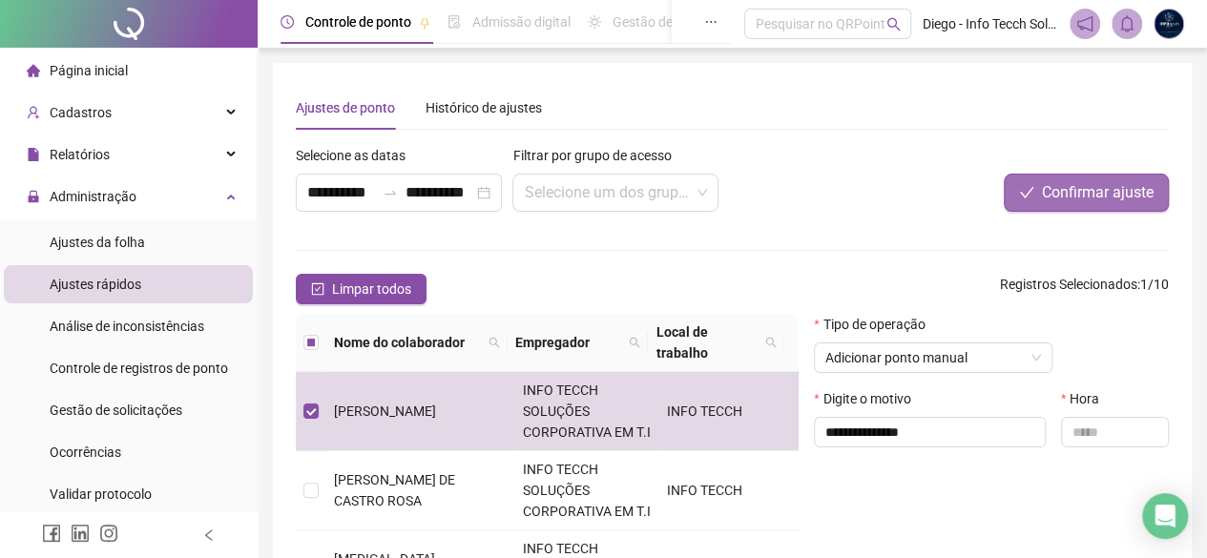
click at [1047, 197] on span "Confirmar ajuste" at bounding box center [1098, 192] width 112 height 23
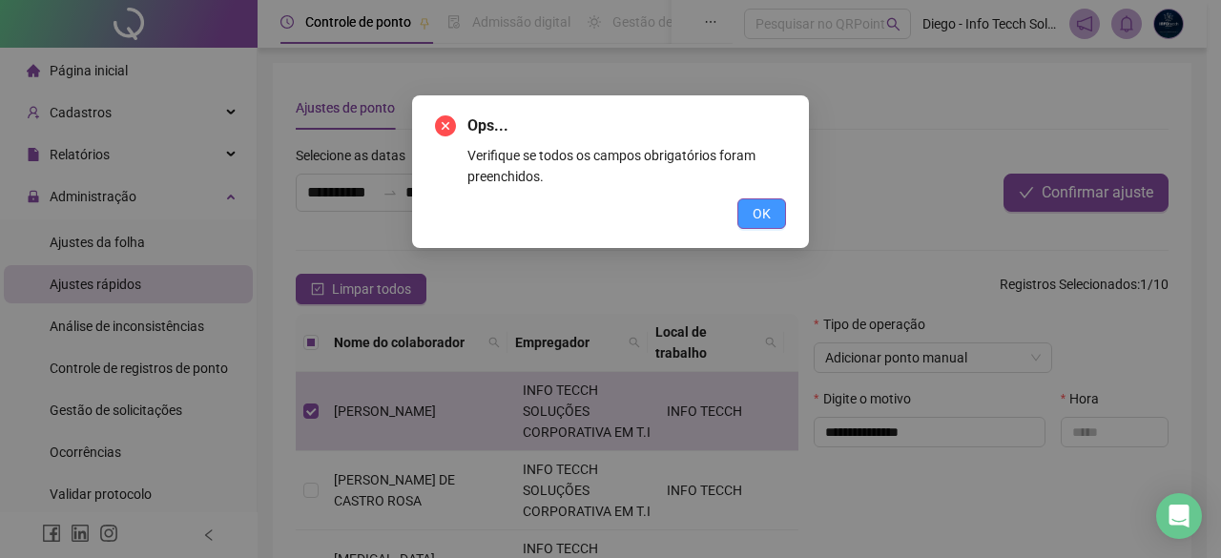
click at [775, 219] on button "OK" at bounding box center [761, 213] width 49 height 31
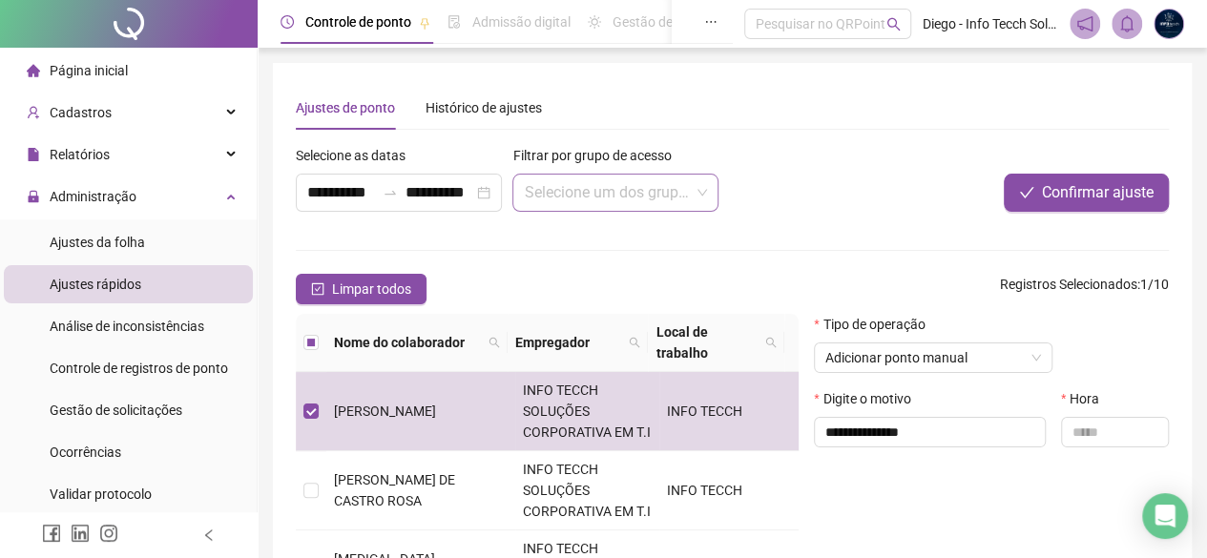
click at [628, 183] on input "search" at bounding box center [606, 193] width 165 height 36
click at [1081, 437] on input "text" at bounding box center [1115, 432] width 108 height 31
click at [103, 56] on div "Página inicial" at bounding box center [77, 71] width 101 height 38
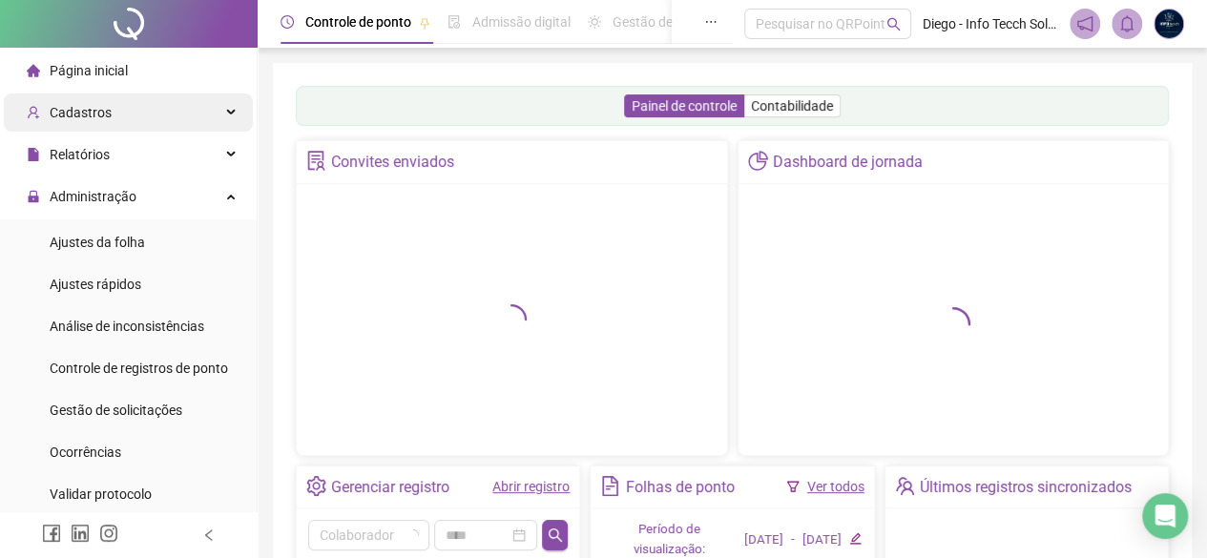
click at [110, 110] on div "Cadastros" at bounding box center [128, 112] width 249 height 38
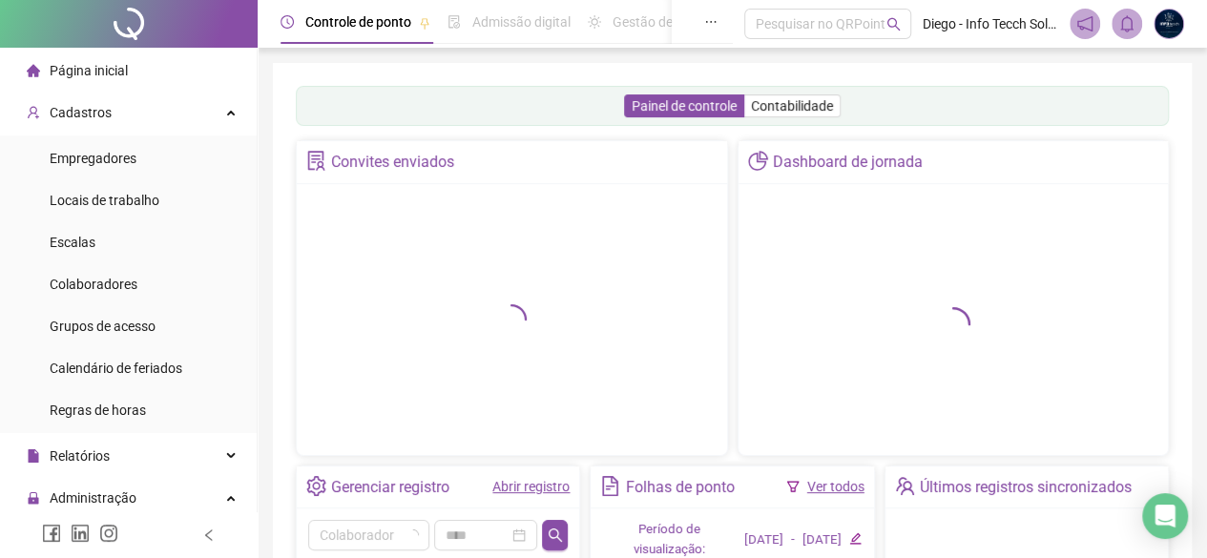
click at [130, 75] on li "Página inicial" at bounding box center [128, 71] width 249 height 38
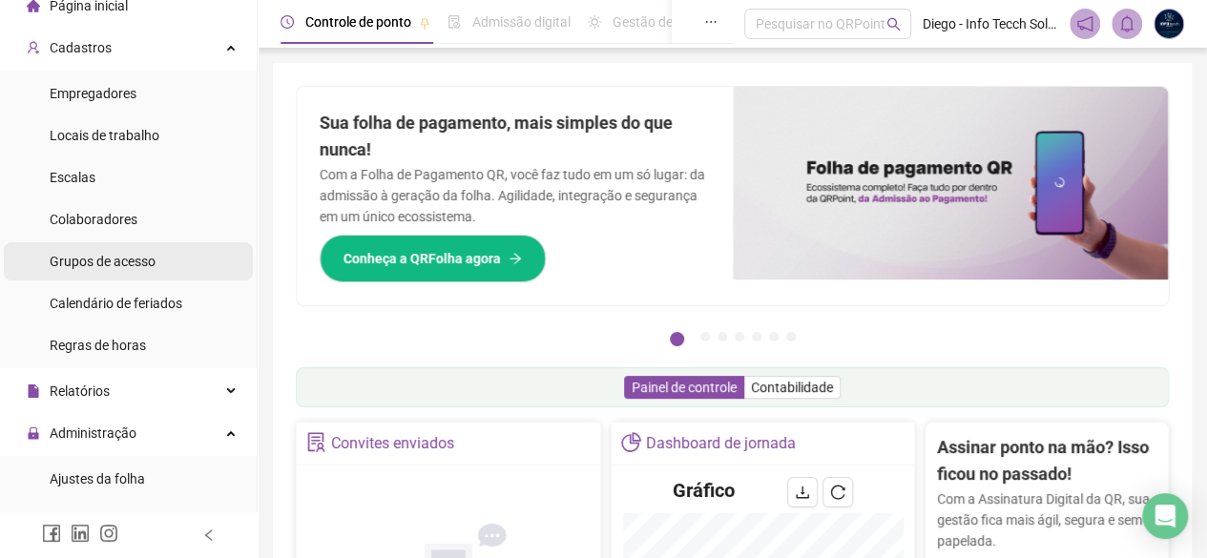
scroll to position [95, 0]
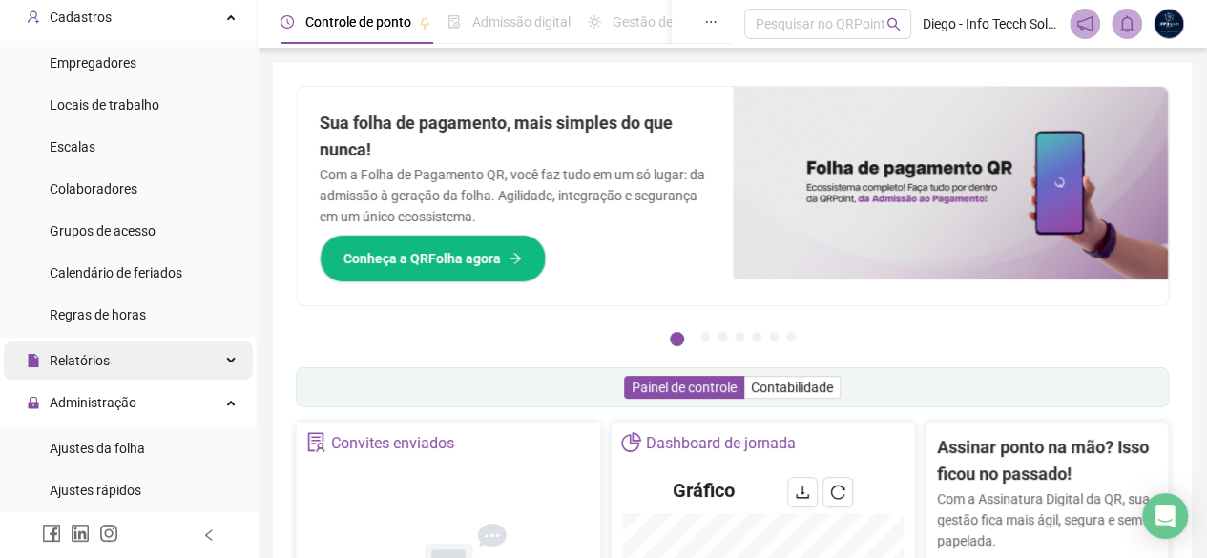
click at [176, 353] on div "Relatórios" at bounding box center [128, 361] width 249 height 38
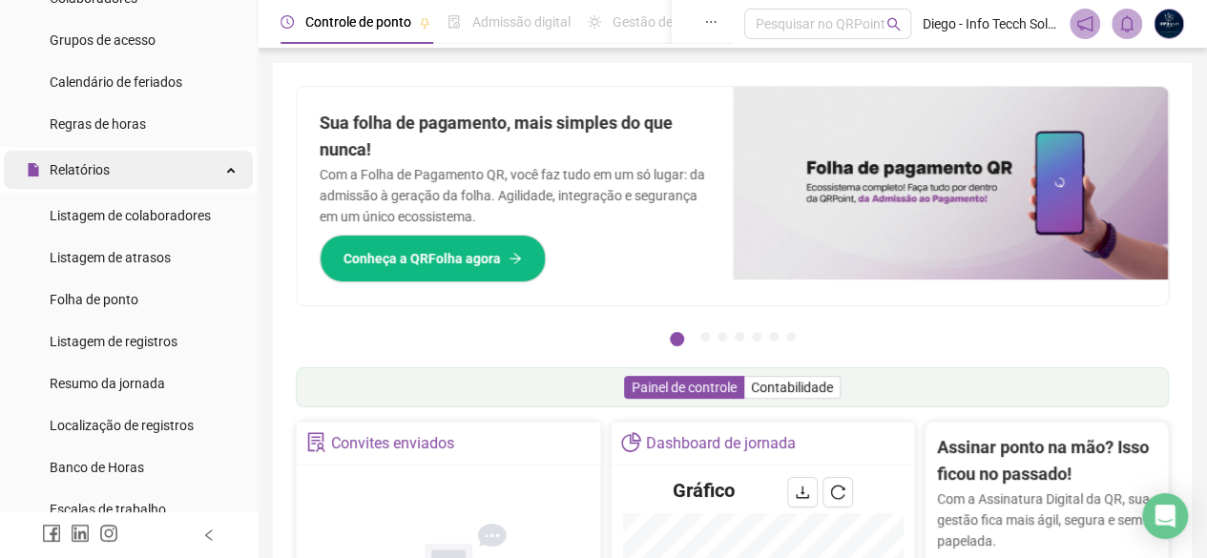
click at [108, 159] on div "Relatórios" at bounding box center [128, 170] width 249 height 38
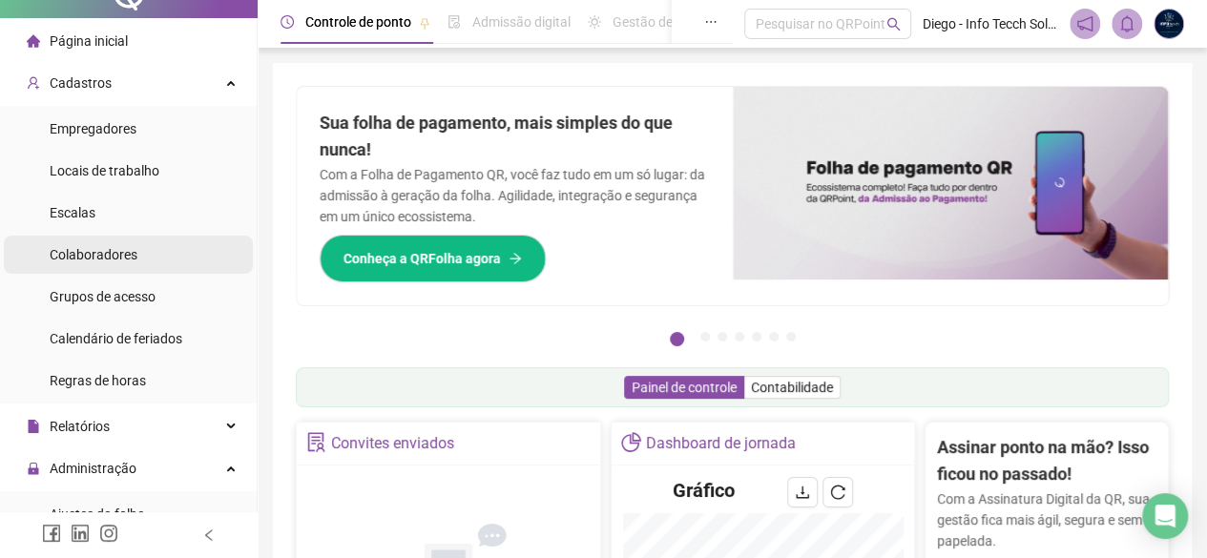
scroll to position [0, 0]
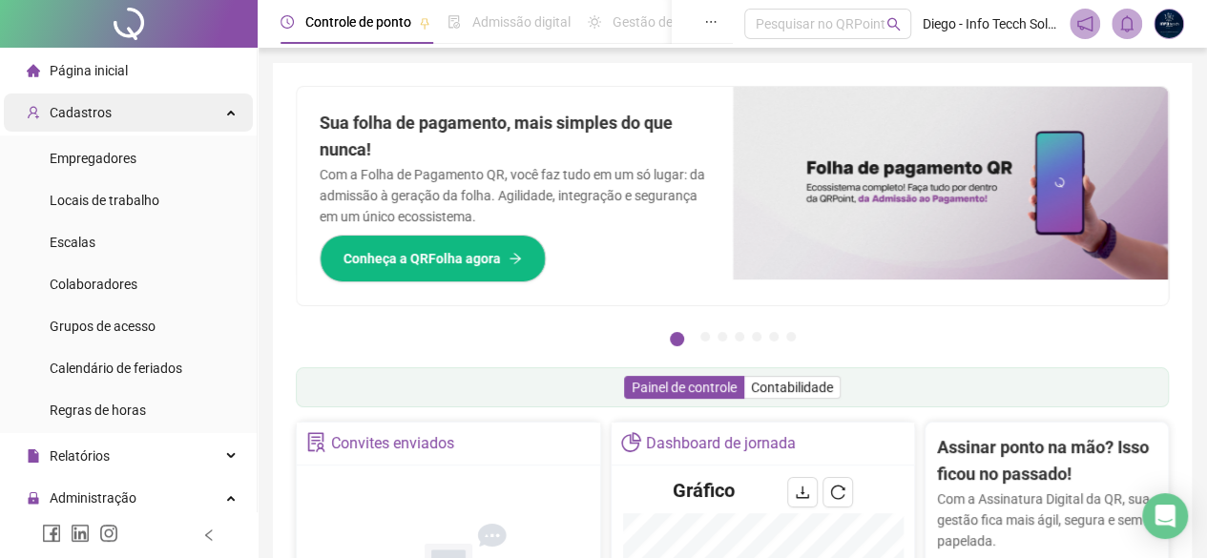
click at [147, 114] on div "Cadastros" at bounding box center [128, 112] width 249 height 38
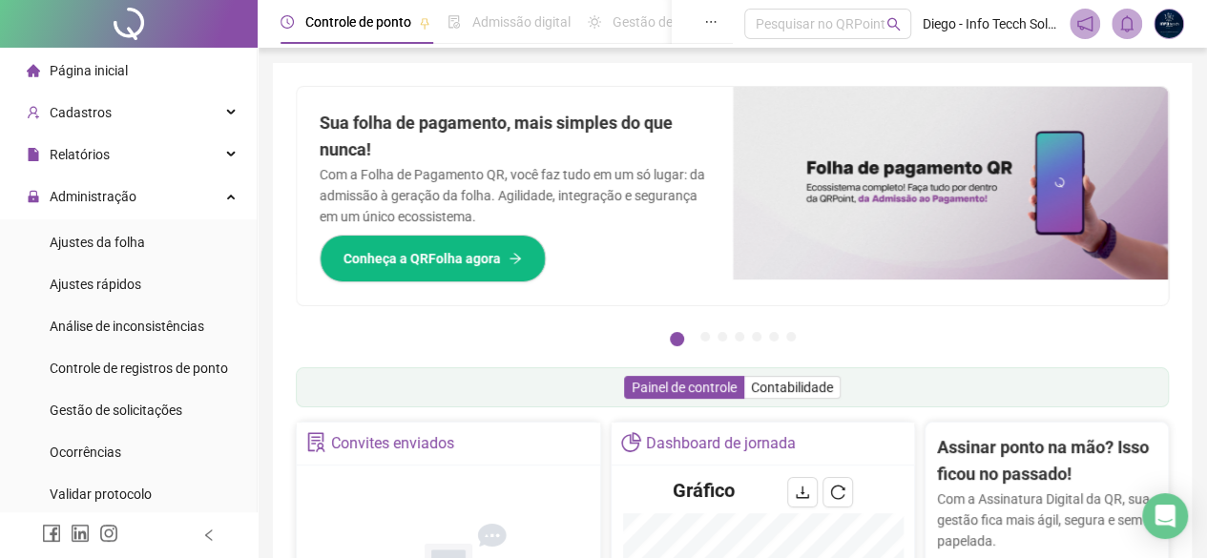
click at [139, 64] on li "Página inicial" at bounding box center [128, 71] width 249 height 38
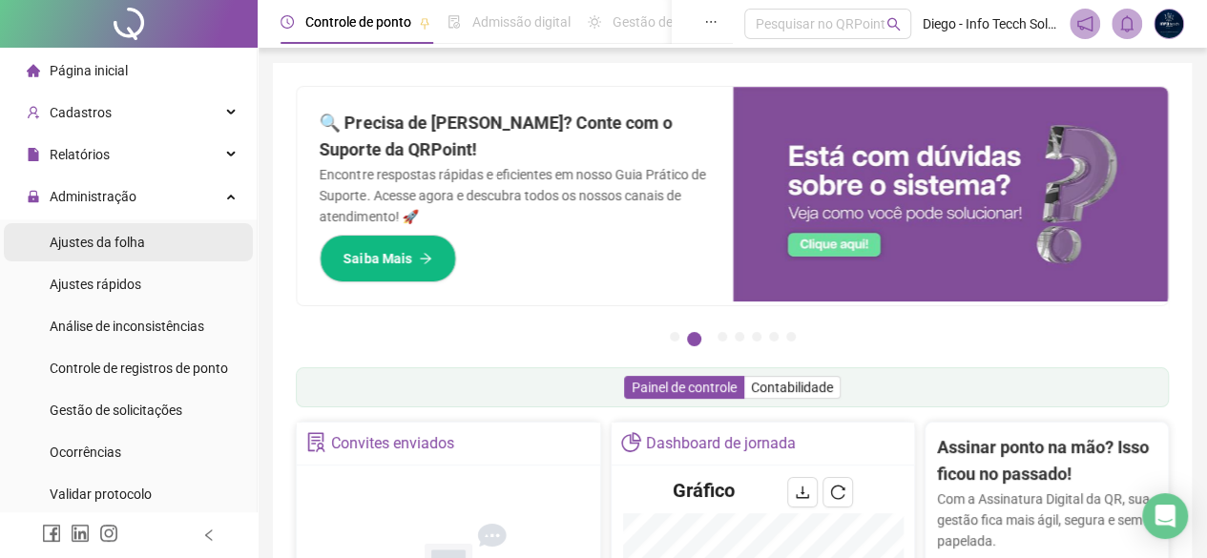
click at [168, 245] on li "Ajustes da folha" at bounding box center [128, 242] width 249 height 38
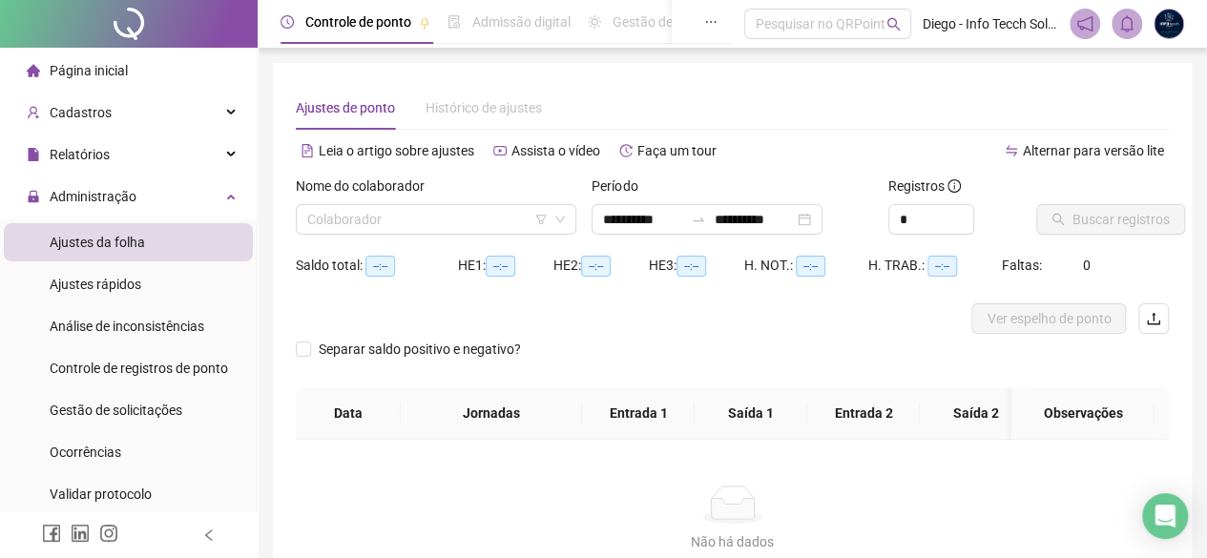
type input "**********"
click at [495, 226] on input "search" at bounding box center [427, 219] width 240 height 29
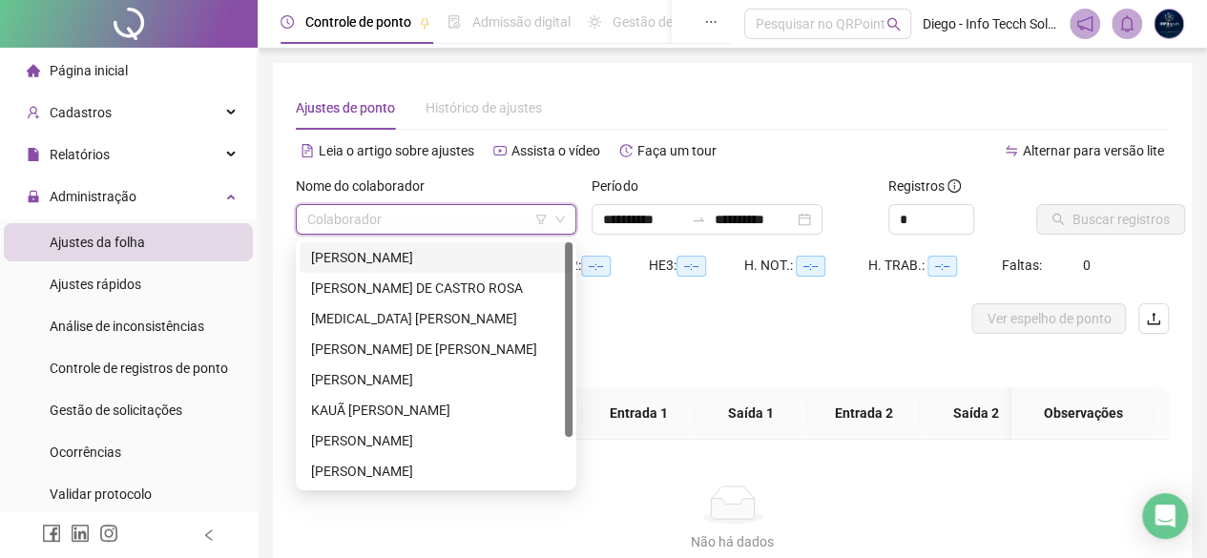
click at [479, 259] on div "[PERSON_NAME]" at bounding box center [436, 257] width 250 height 21
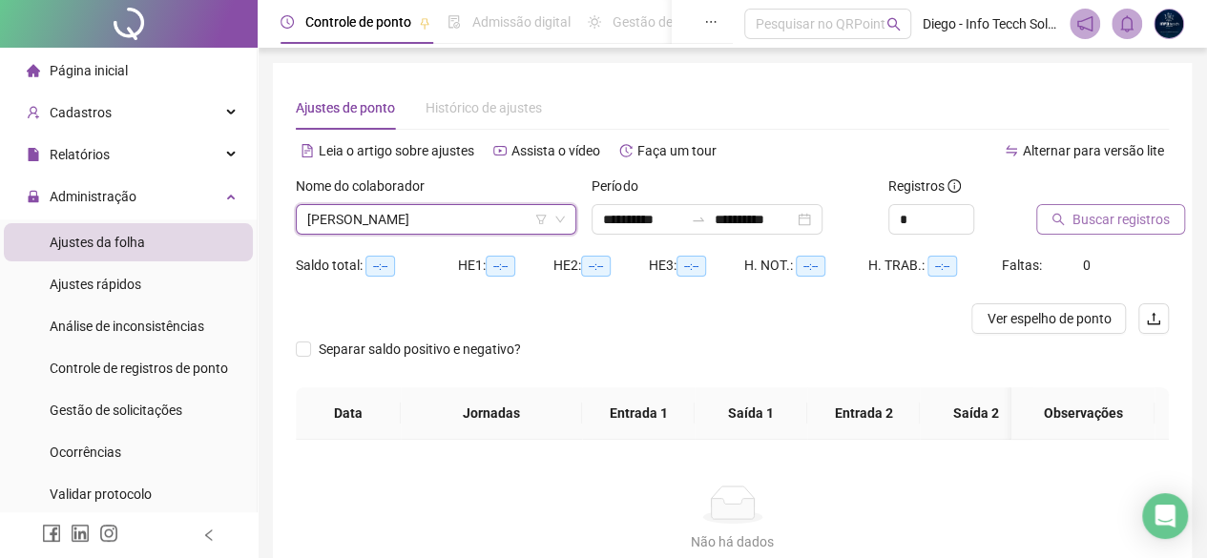
click at [1118, 203] on div at bounding box center [1078, 190] width 85 height 29
click at [1112, 214] on span "Buscar registros" at bounding box center [1120, 219] width 97 height 21
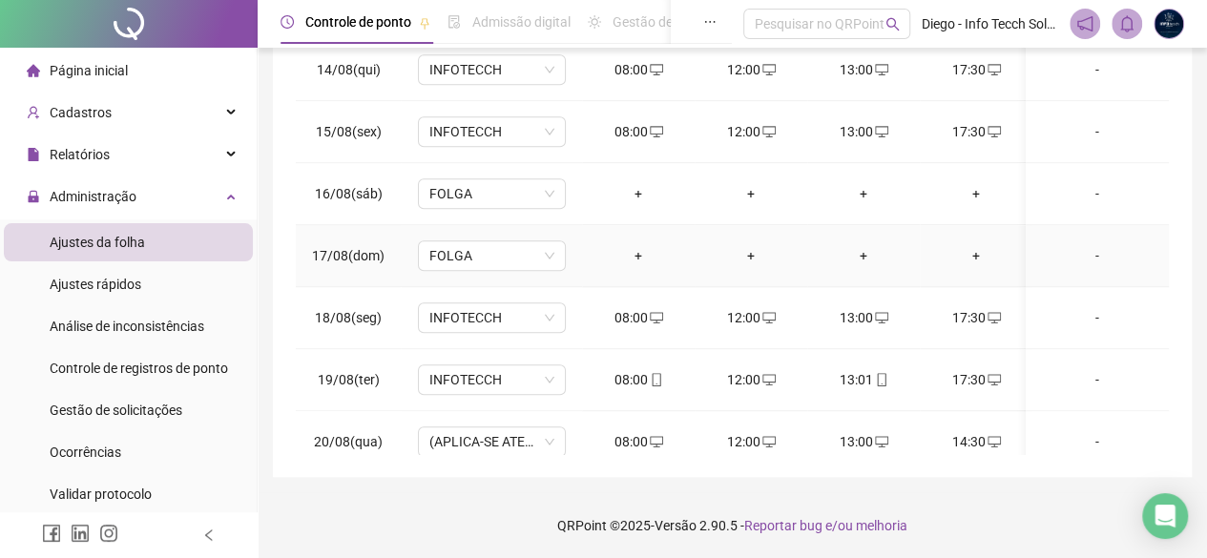
scroll to position [841, 0]
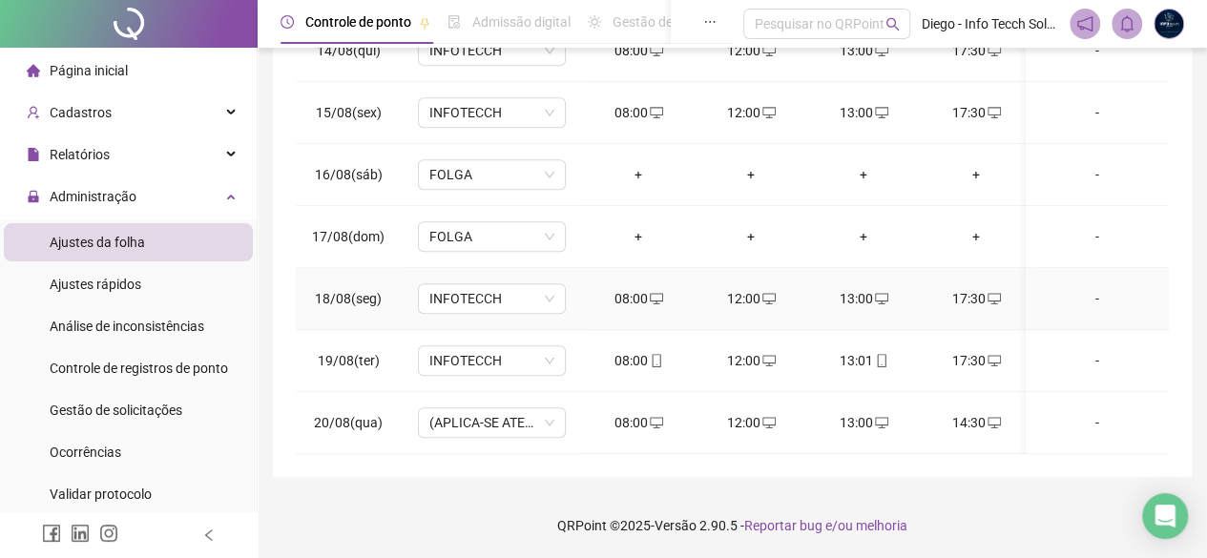
click at [972, 294] on td "17:30" at bounding box center [976, 299] width 113 height 62
click at [963, 272] on td "17:30" at bounding box center [976, 299] width 113 height 62
click at [971, 288] on div "17:30" at bounding box center [976, 298] width 82 height 21
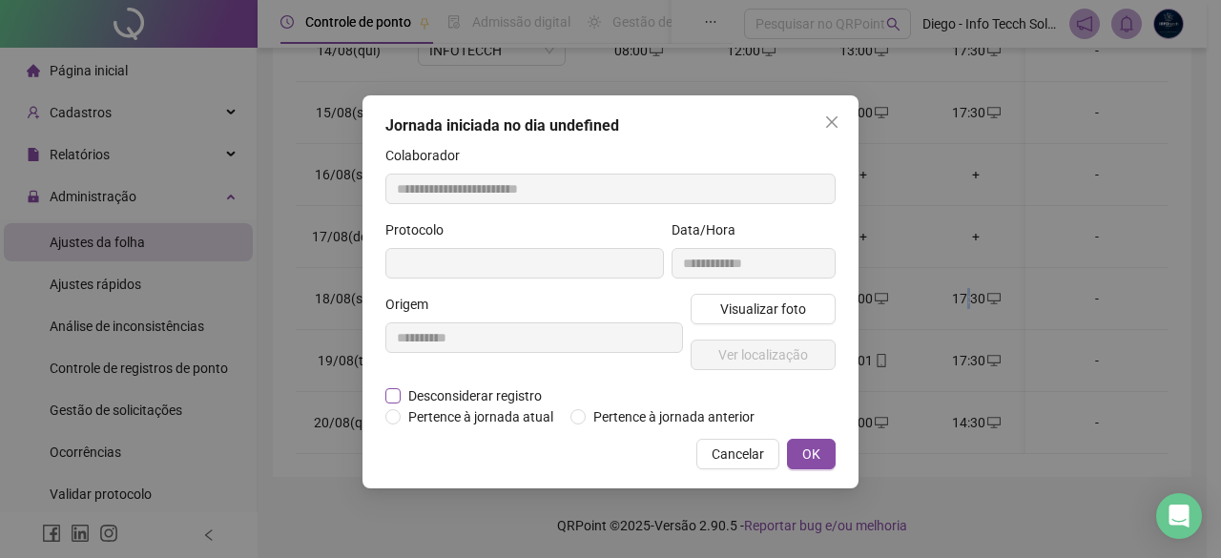
type input "**********"
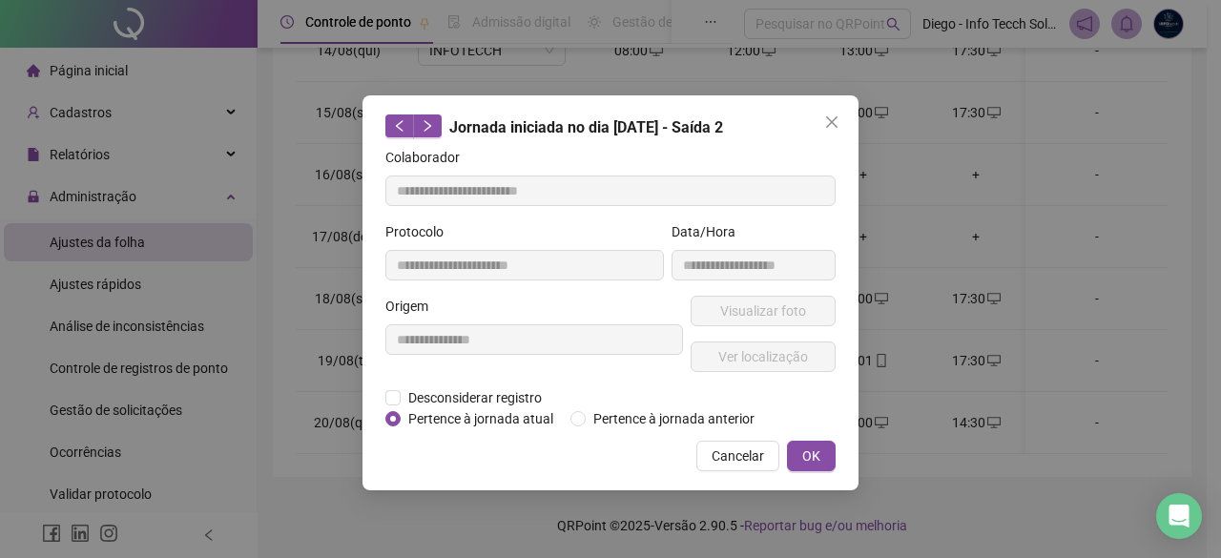
click at [382, 384] on div "**********" at bounding box center [534, 342] width 305 height 92
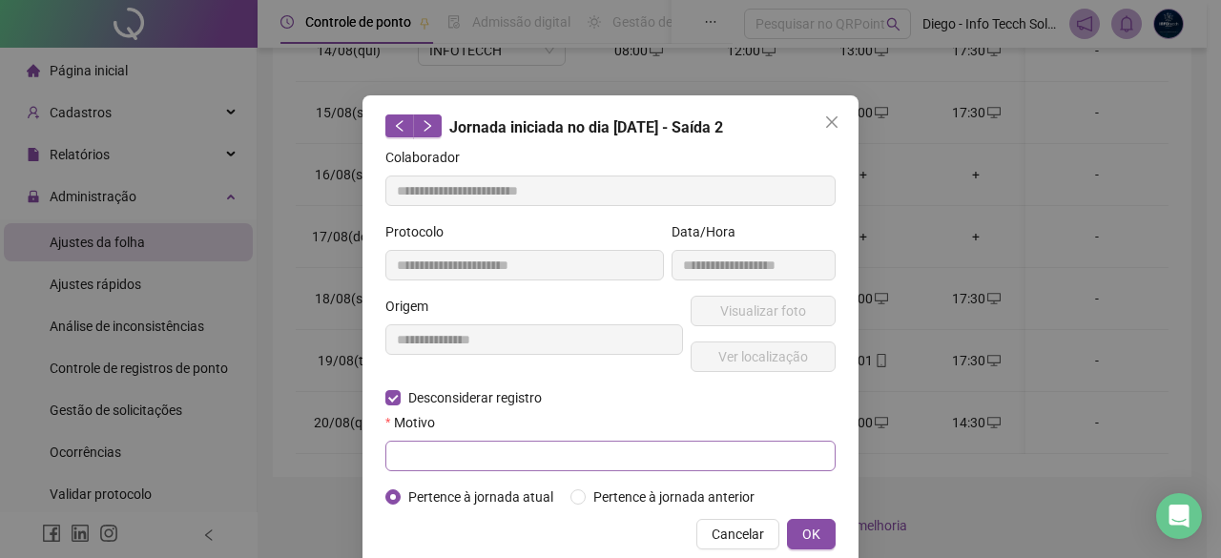
click at [688, 439] on div "Motivo" at bounding box center [610, 426] width 450 height 29
click at [685, 445] on input "text" at bounding box center [610, 456] width 450 height 31
click at [685, 448] on input "text" at bounding box center [610, 456] width 450 height 31
type input "**********"
click at [813, 532] on button "OK" at bounding box center [811, 534] width 49 height 31
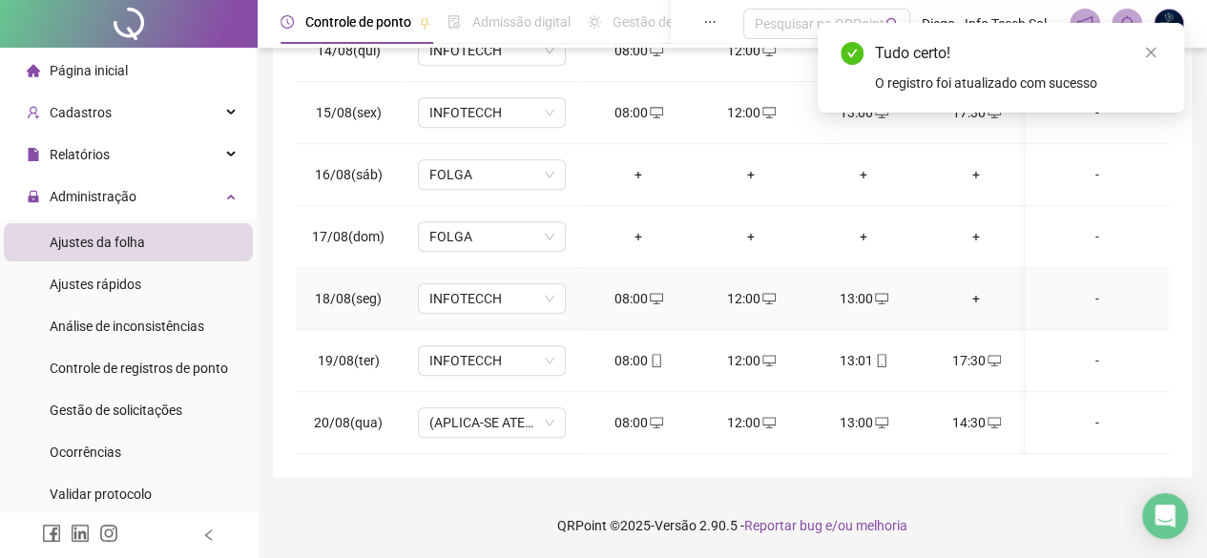
click at [979, 288] on div "+" at bounding box center [976, 298] width 82 height 21
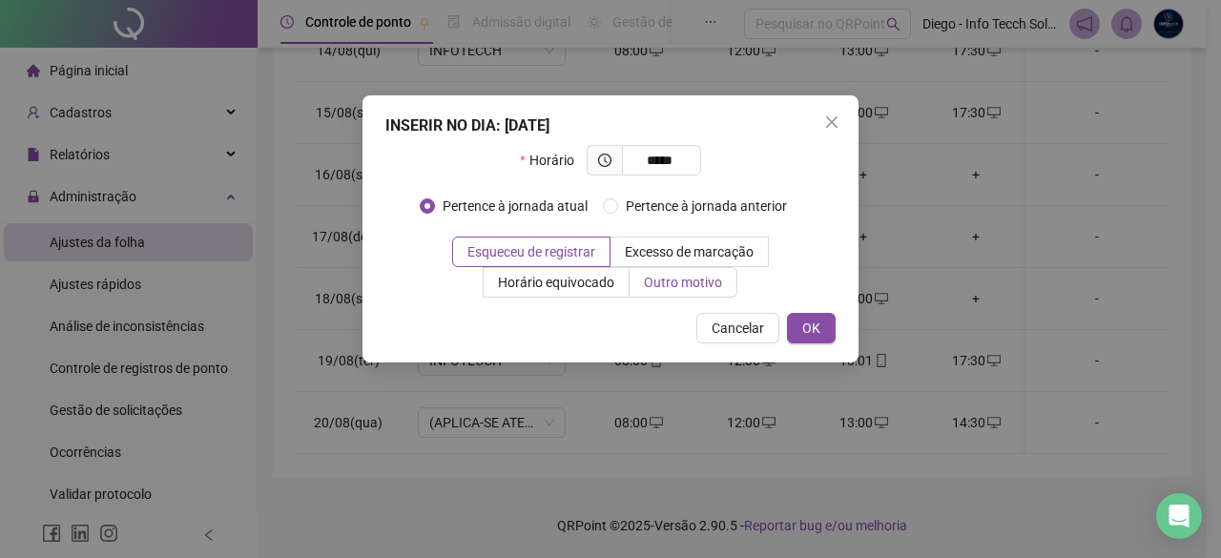
type input "*****"
click at [679, 285] on span "Outro motivo" at bounding box center [683, 282] width 78 height 15
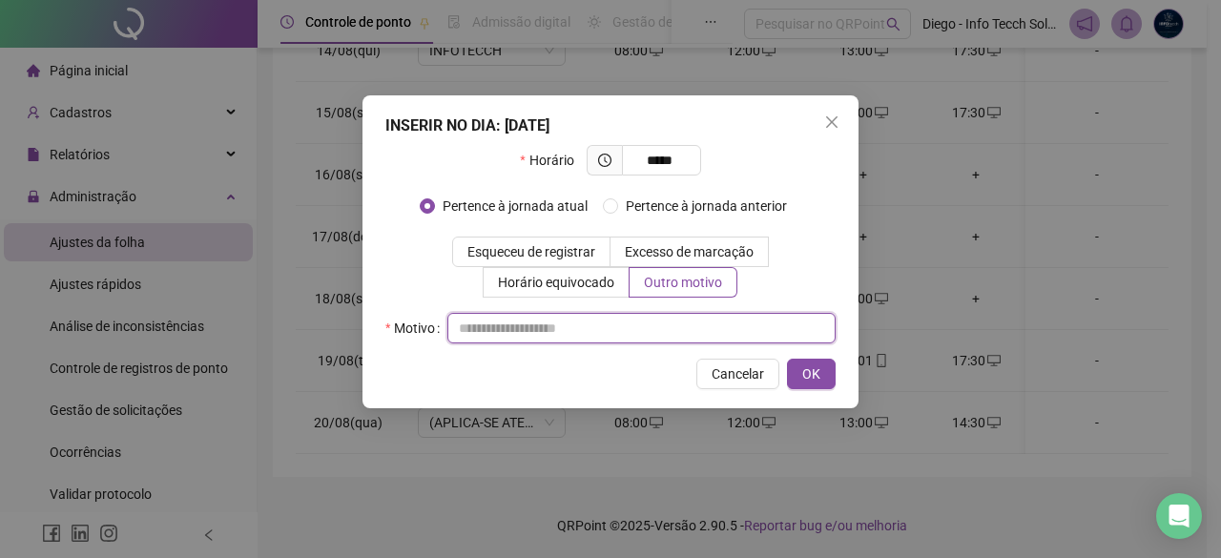
click at [643, 321] on input "text" at bounding box center [641, 328] width 388 height 31
type input "**********"
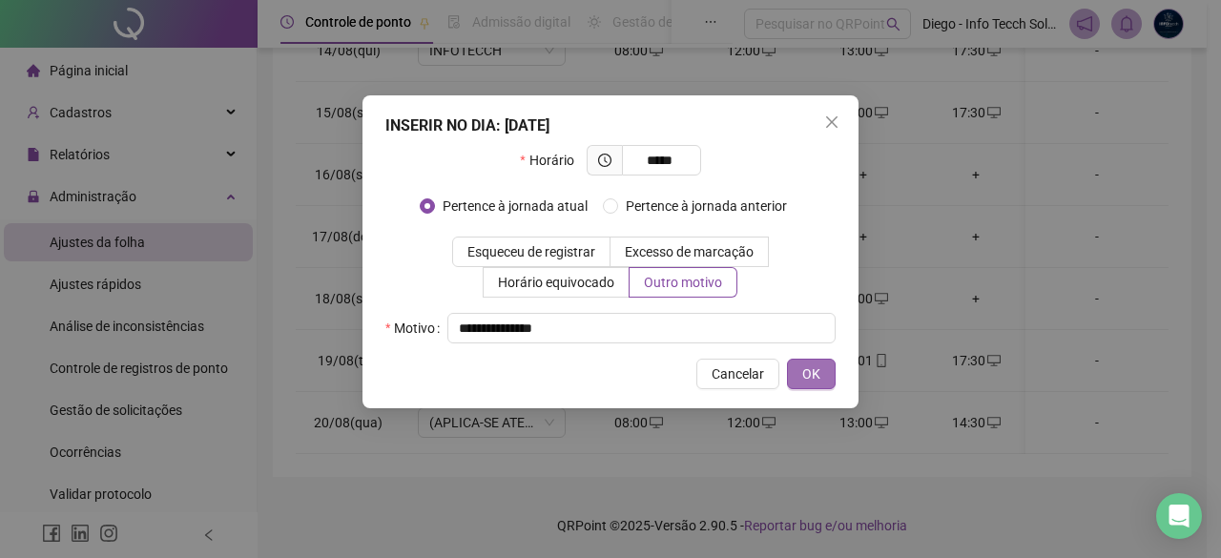
click at [804, 372] on span "OK" at bounding box center [811, 373] width 18 height 21
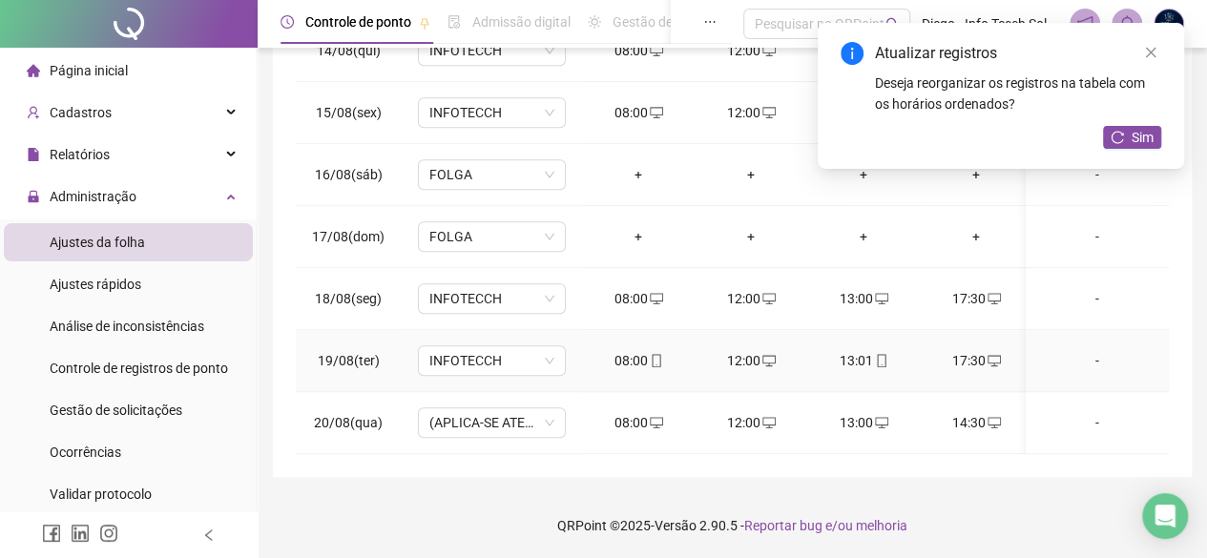
click at [1000, 350] on div "17:30" at bounding box center [976, 360] width 82 height 21
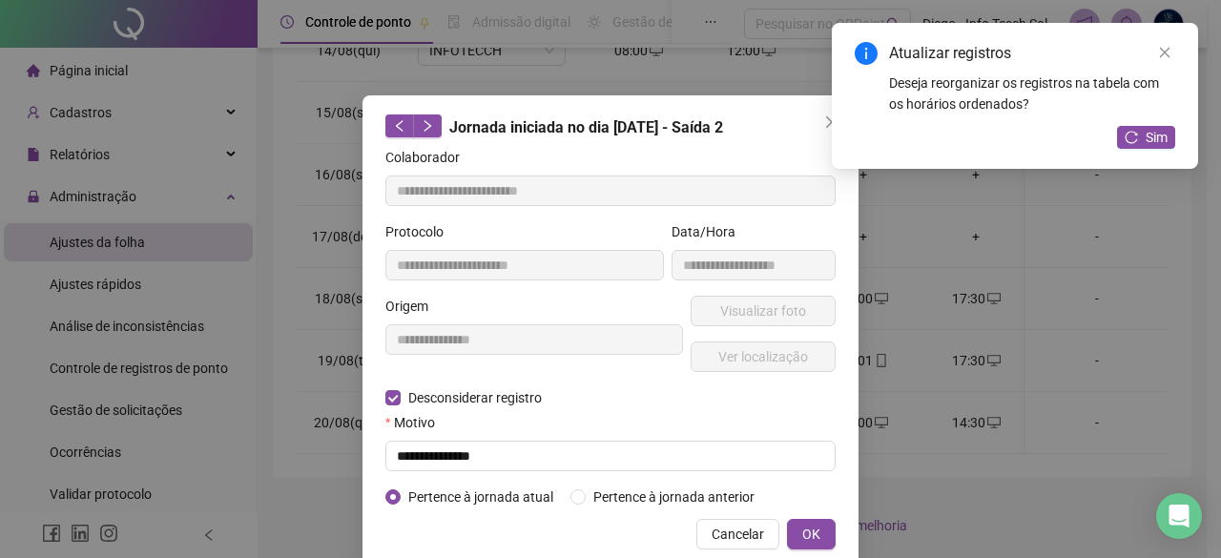
type input "**********"
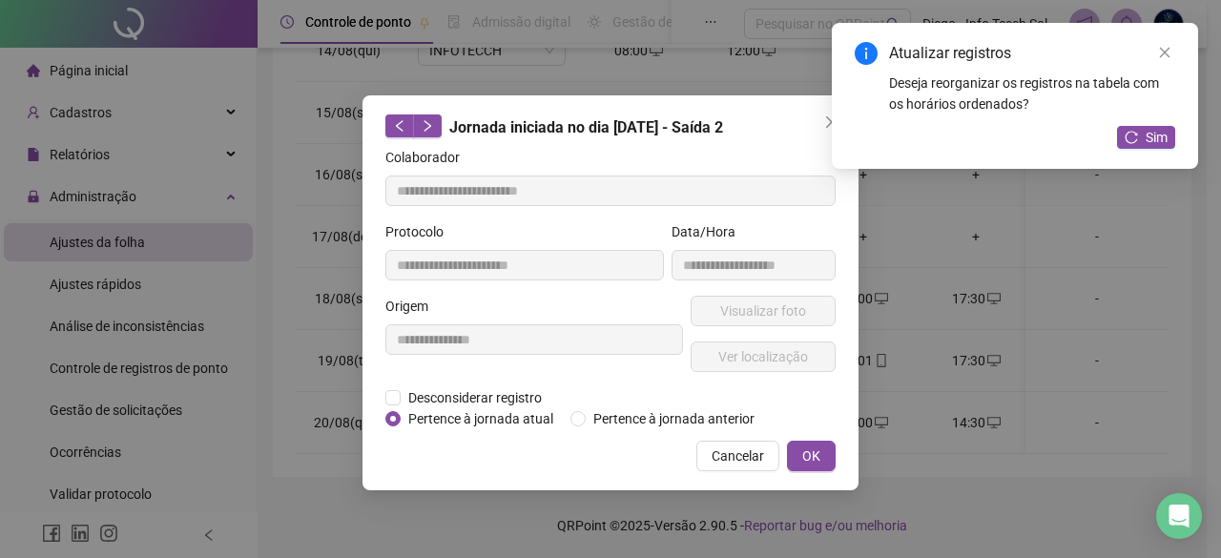
click at [954, 466] on div "**********" at bounding box center [610, 279] width 1221 height 558
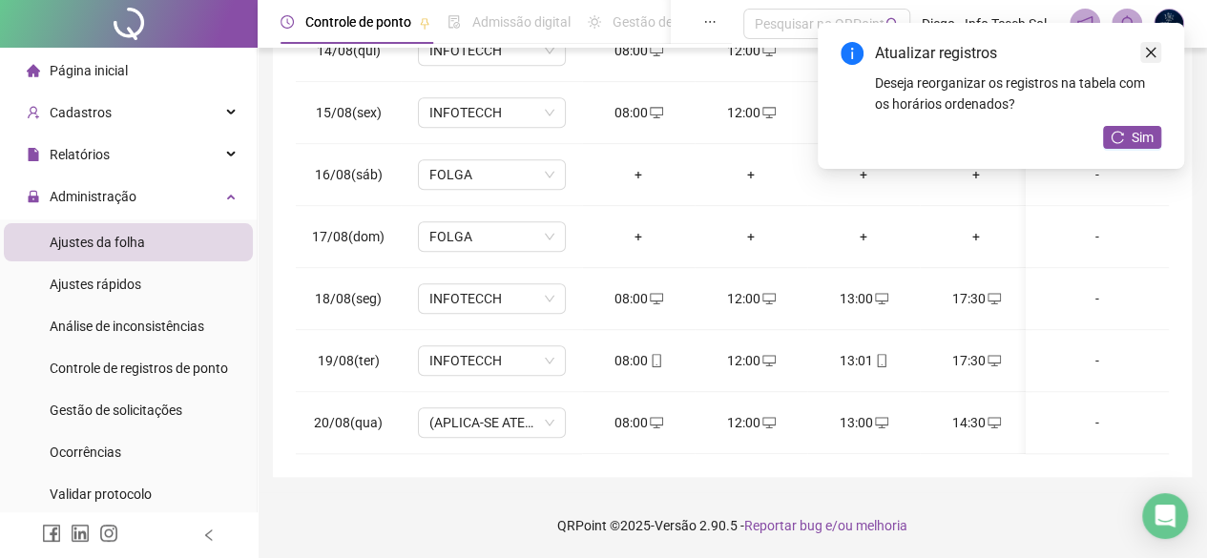
click at [1147, 46] on icon "close" at bounding box center [1150, 52] width 13 height 13
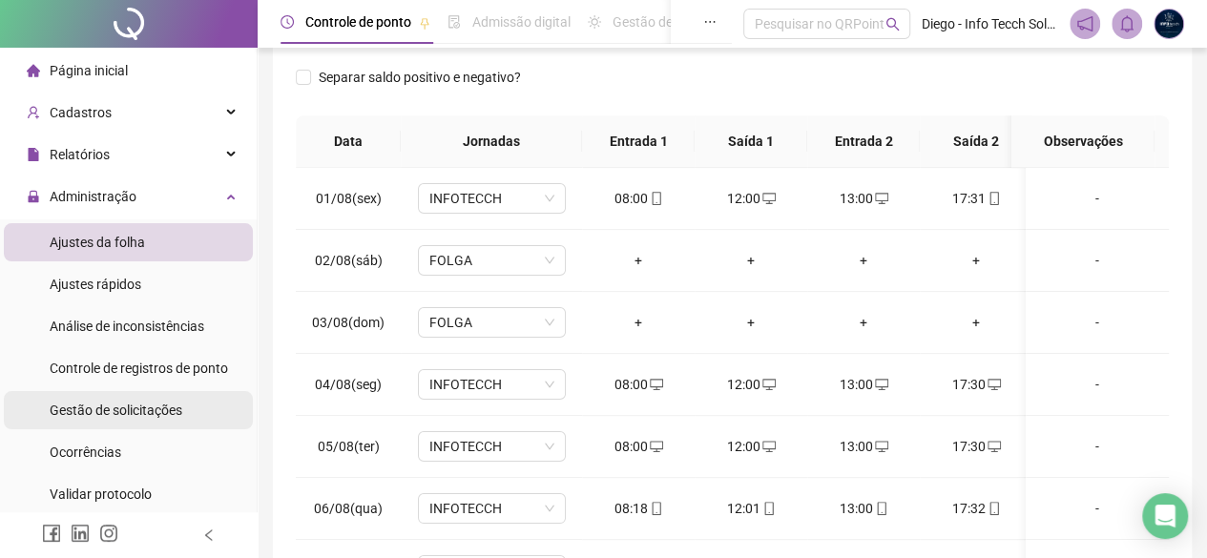
scroll to position [225, 0]
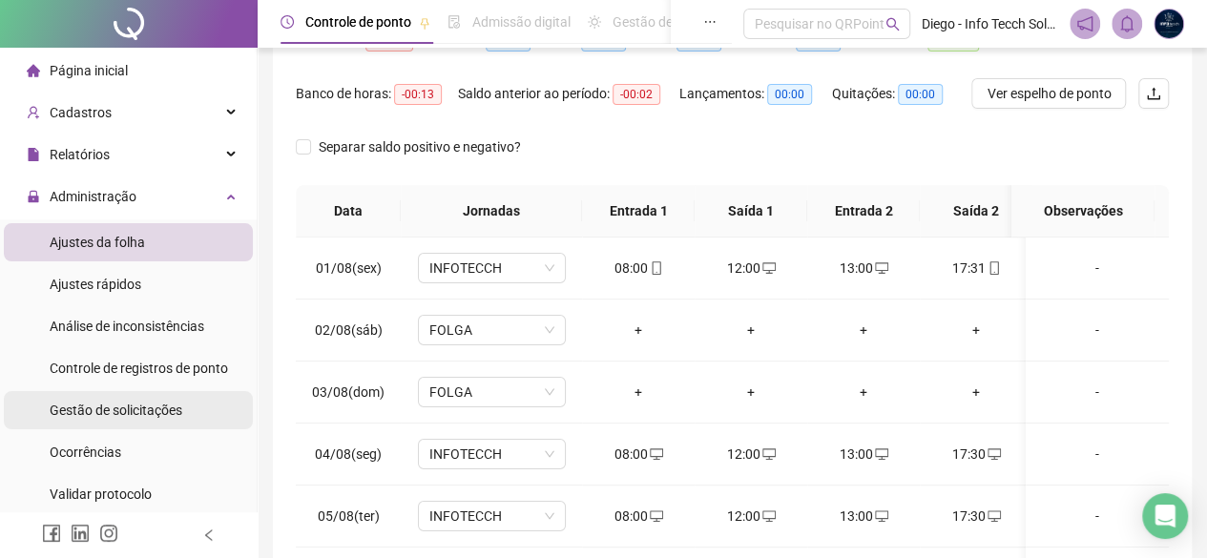
click at [155, 409] on span "Gestão de solicitações" at bounding box center [116, 410] width 133 height 15
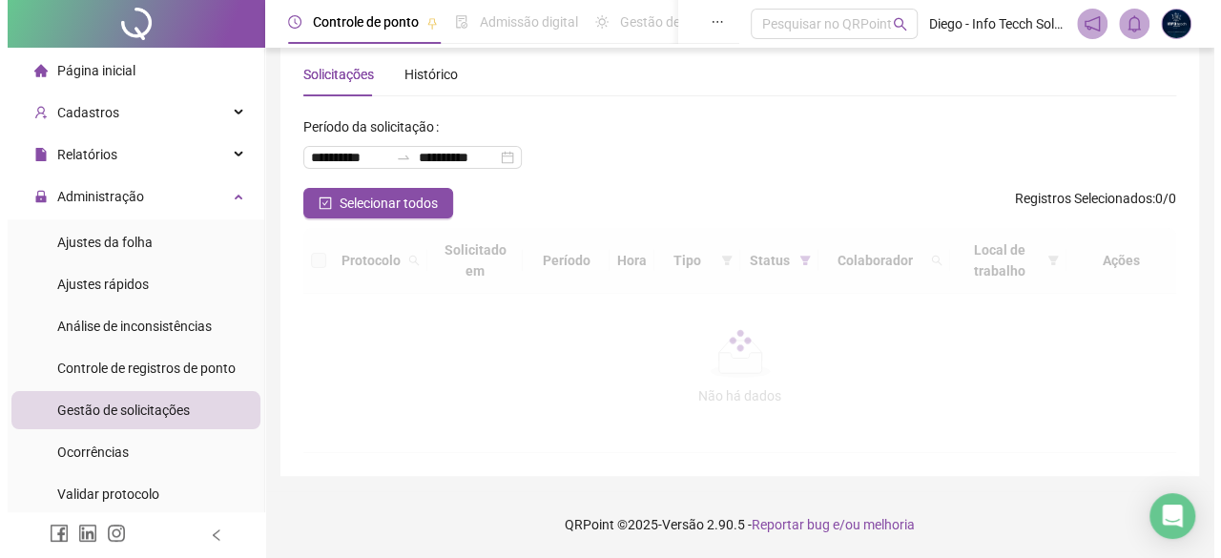
scroll to position [73, 0]
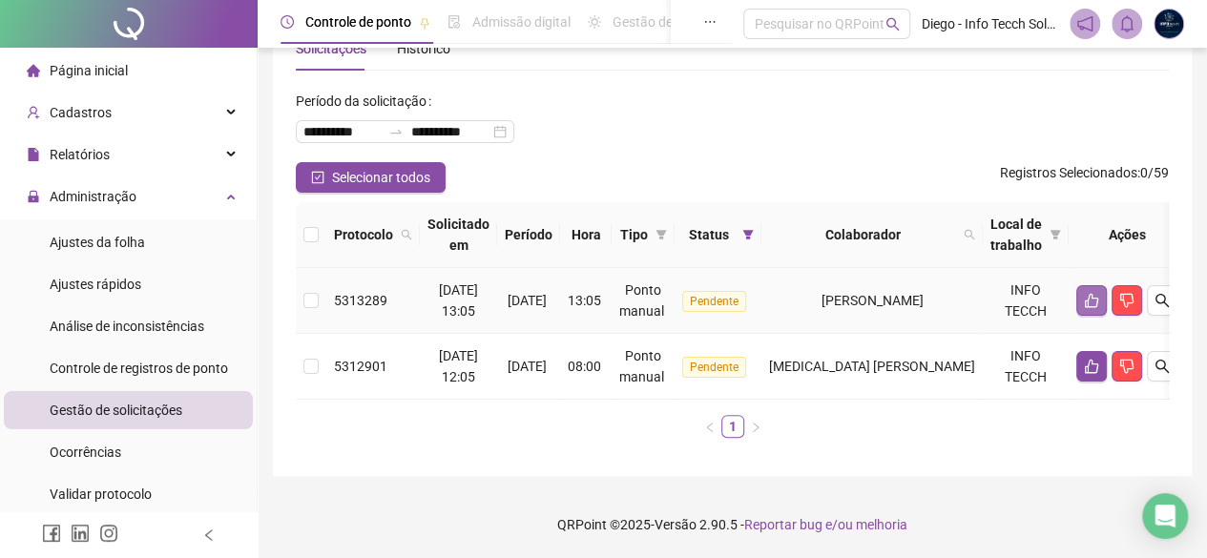
click at [1098, 294] on icon "like" at bounding box center [1091, 301] width 13 height 14
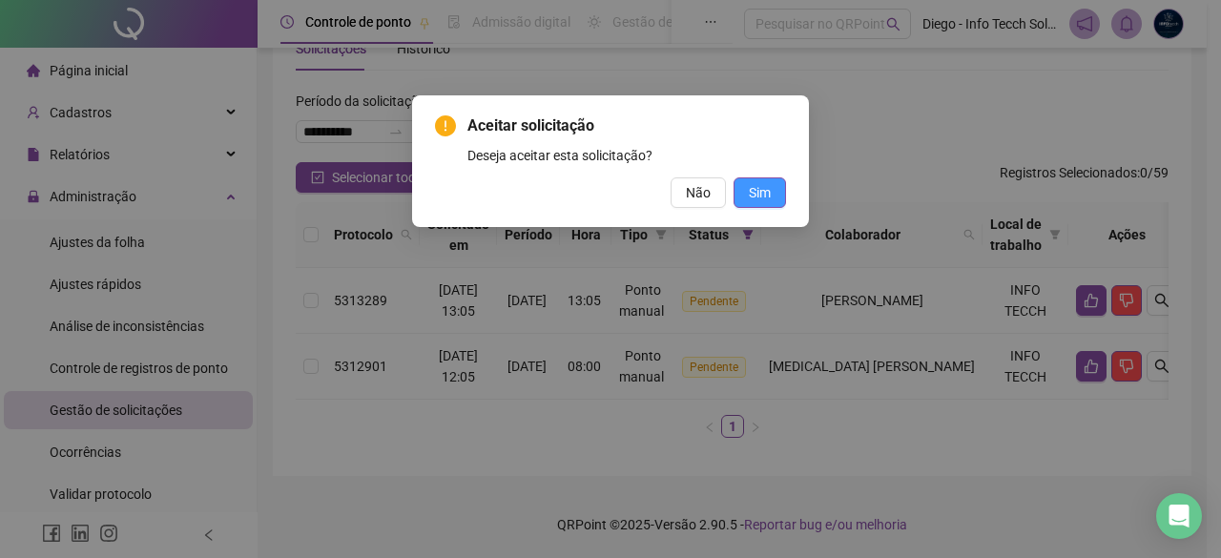
click at [756, 198] on span "Sim" at bounding box center [760, 192] width 22 height 21
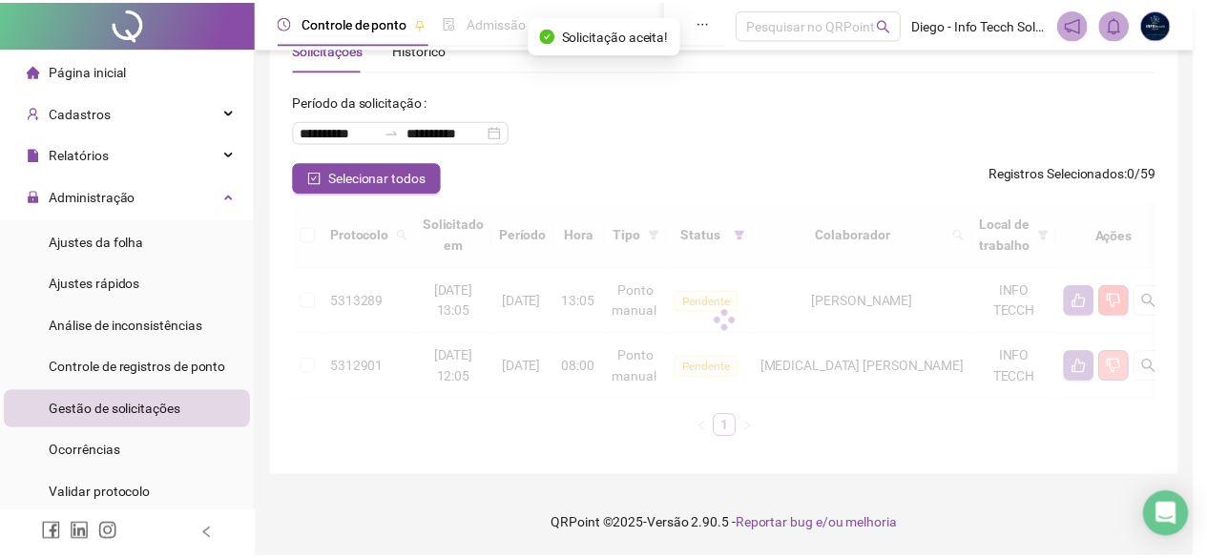
scroll to position [7, 0]
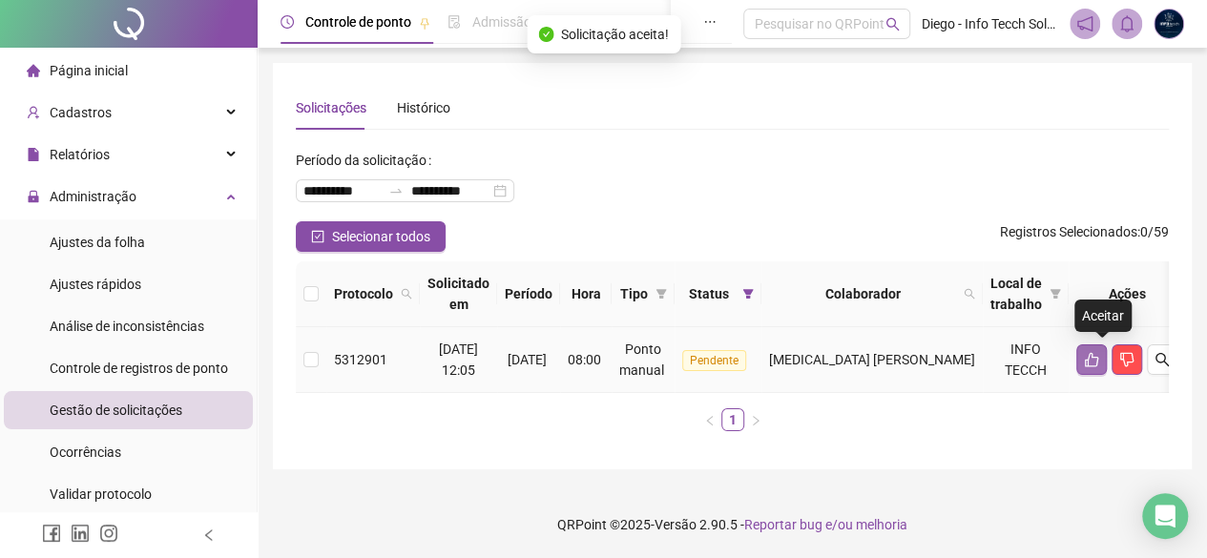
click at [1099, 356] on icon "like" at bounding box center [1091, 359] width 15 height 15
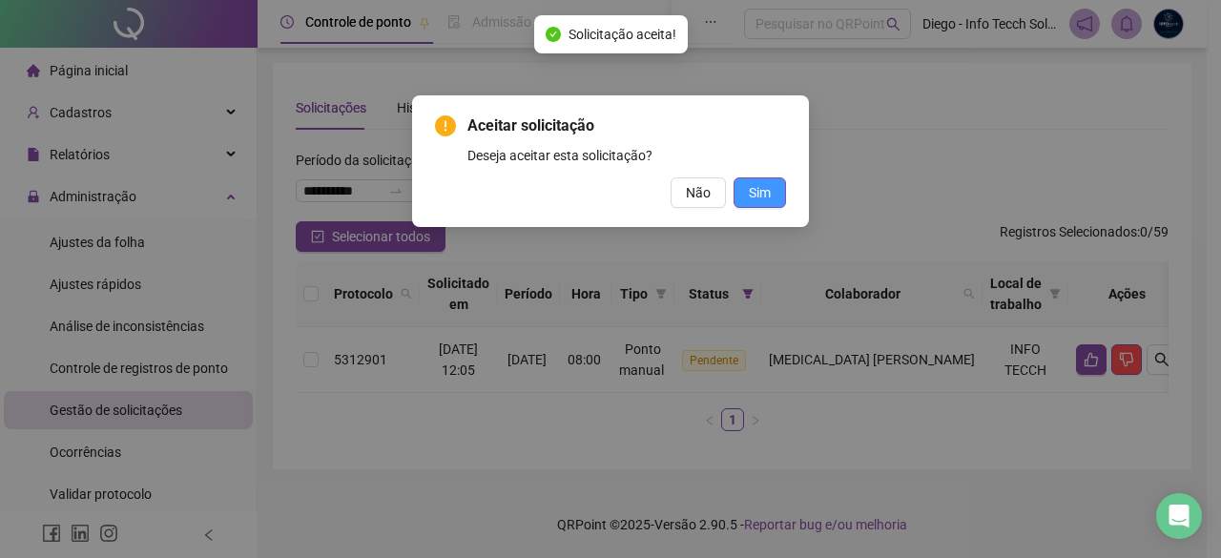
click at [776, 193] on button "Sim" at bounding box center [760, 192] width 52 height 31
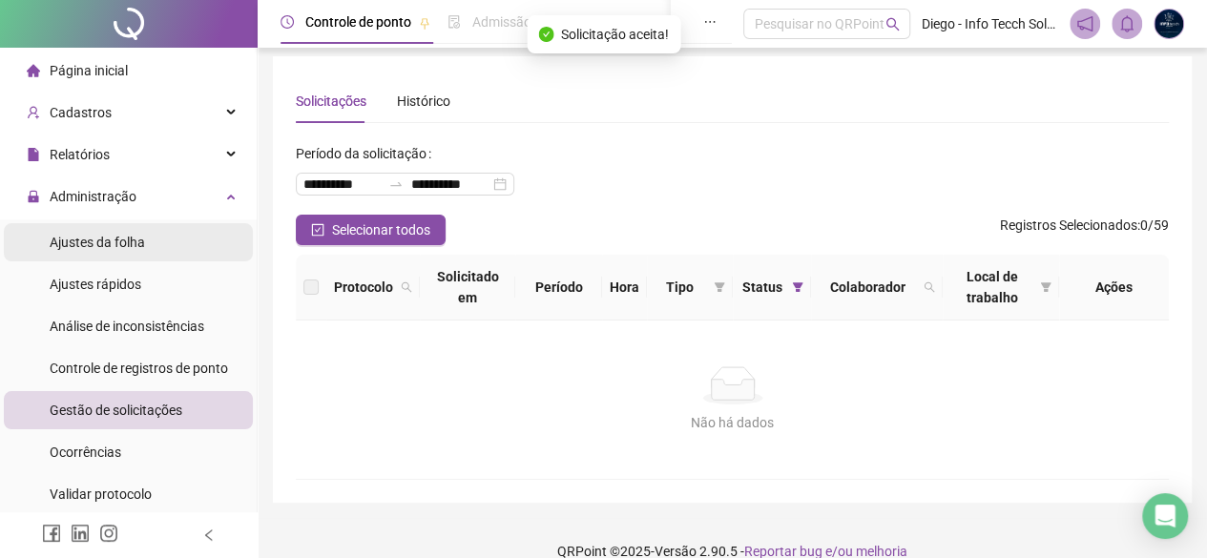
click at [116, 255] on div "Ajustes da folha" at bounding box center [97, 242] width 95 height 38
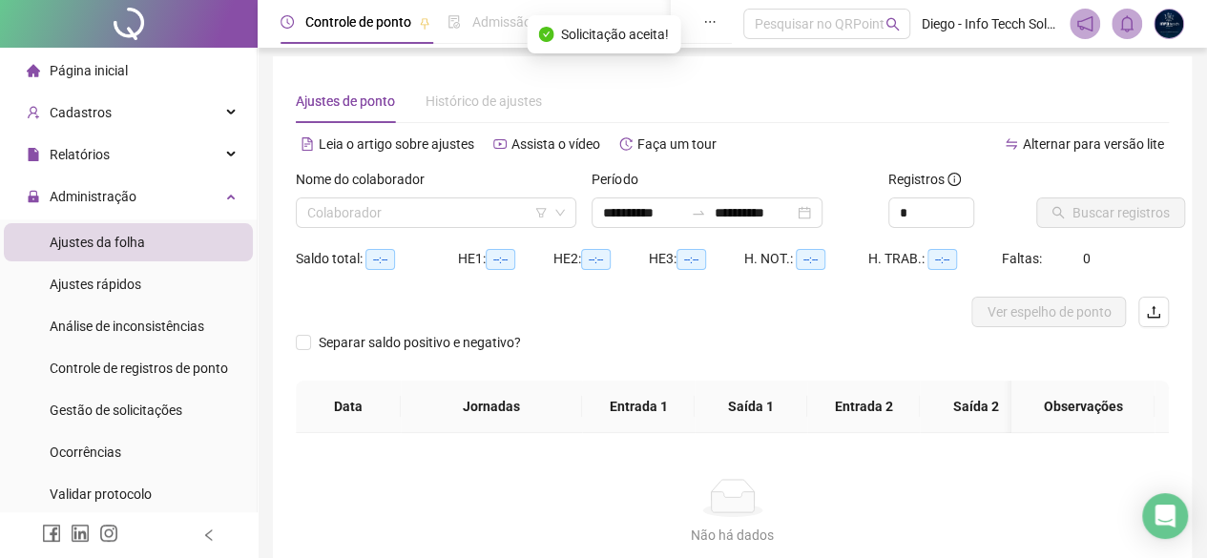
type input "**********"
click at [370, 210] on input "search" at bounding box center [427, 212] width 240 height 29
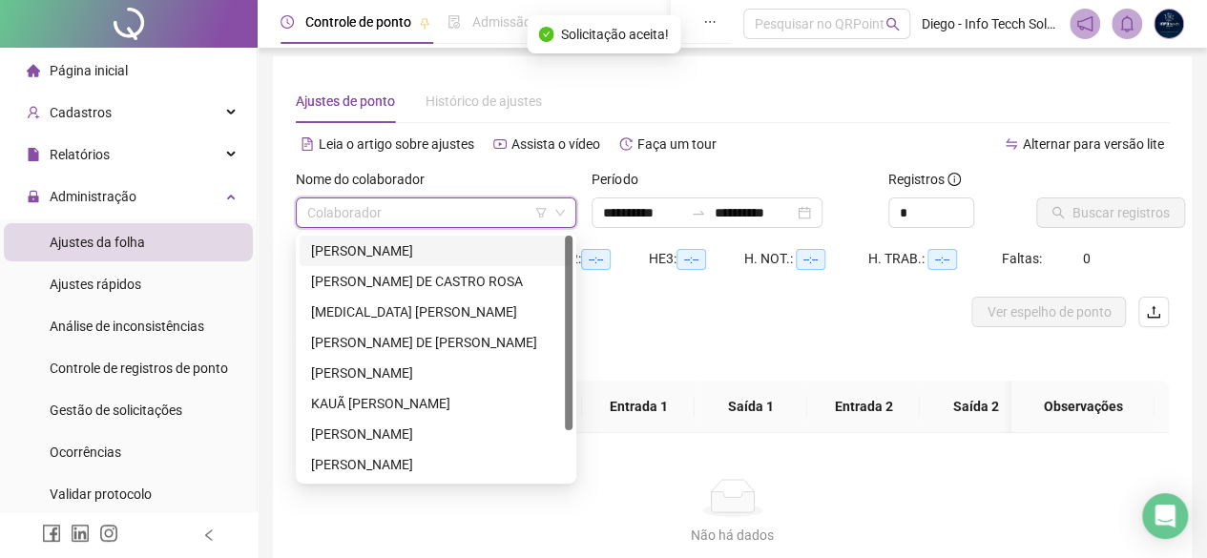
click at [409, 239] on div "[PERSON_NAME]" at bounding box center [436, 251] width 273 height 31
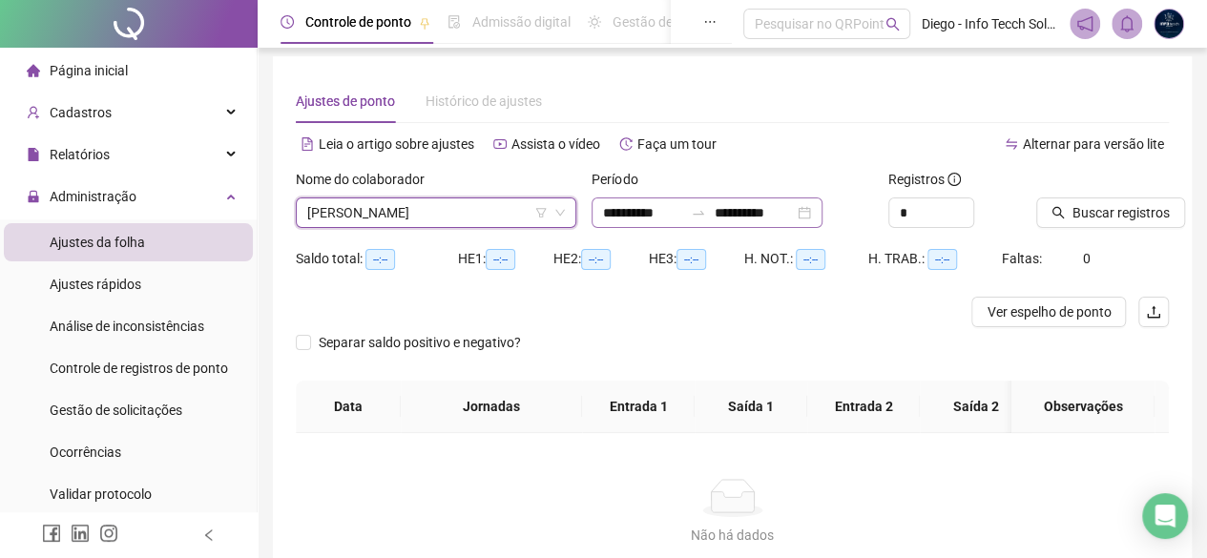
click at [822, 209] on div "**********" at bounding box center [706, 212] width 231 height 31
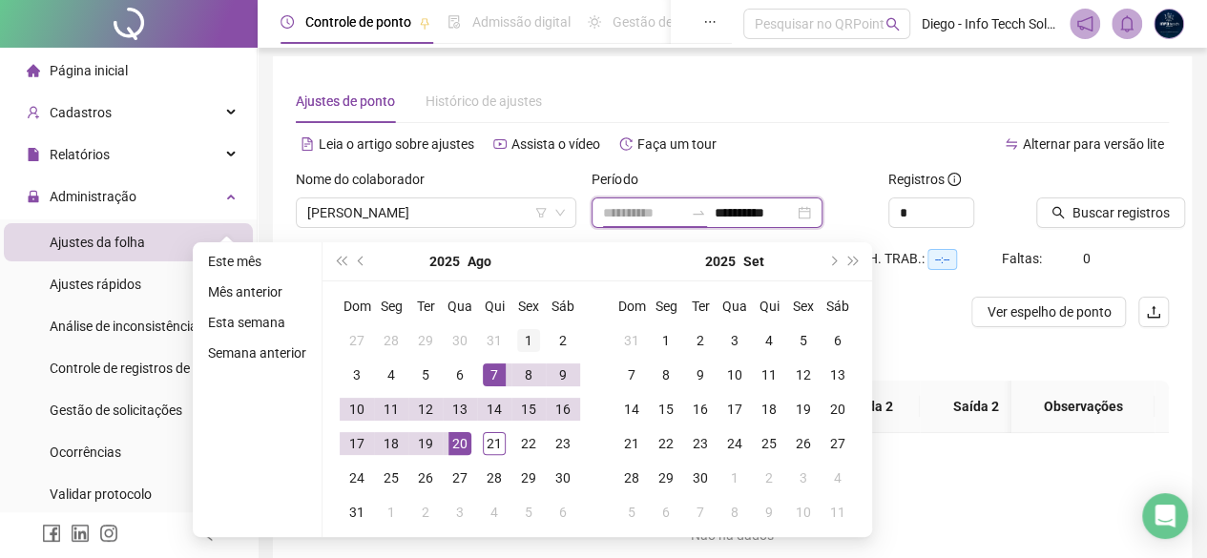
type input "**********"
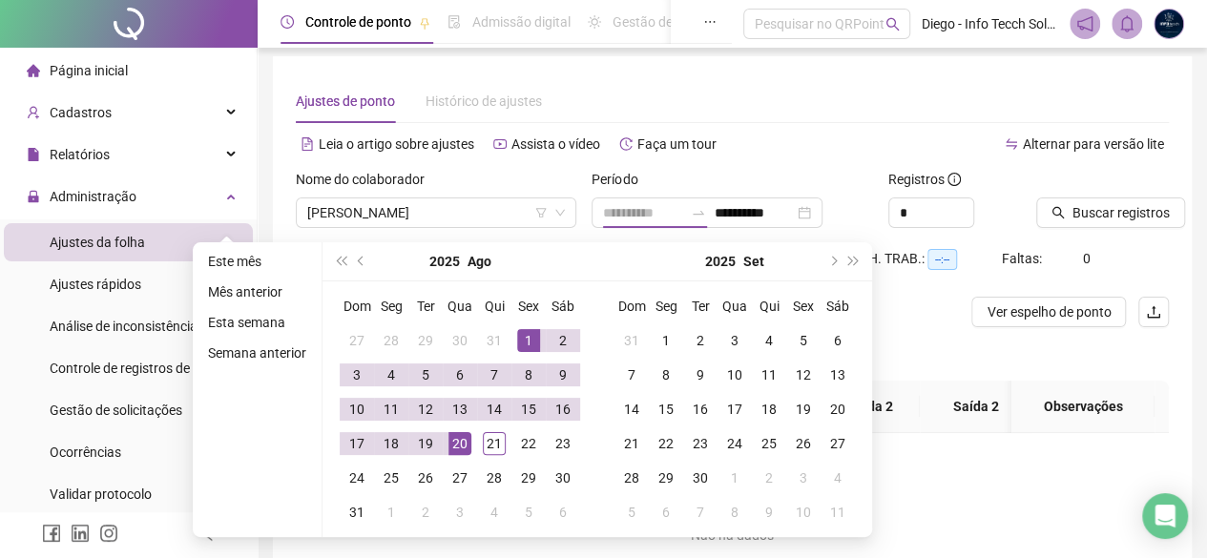
click at [527, 333] on div "1" at bounding box center [528, 340] width 23 height 23
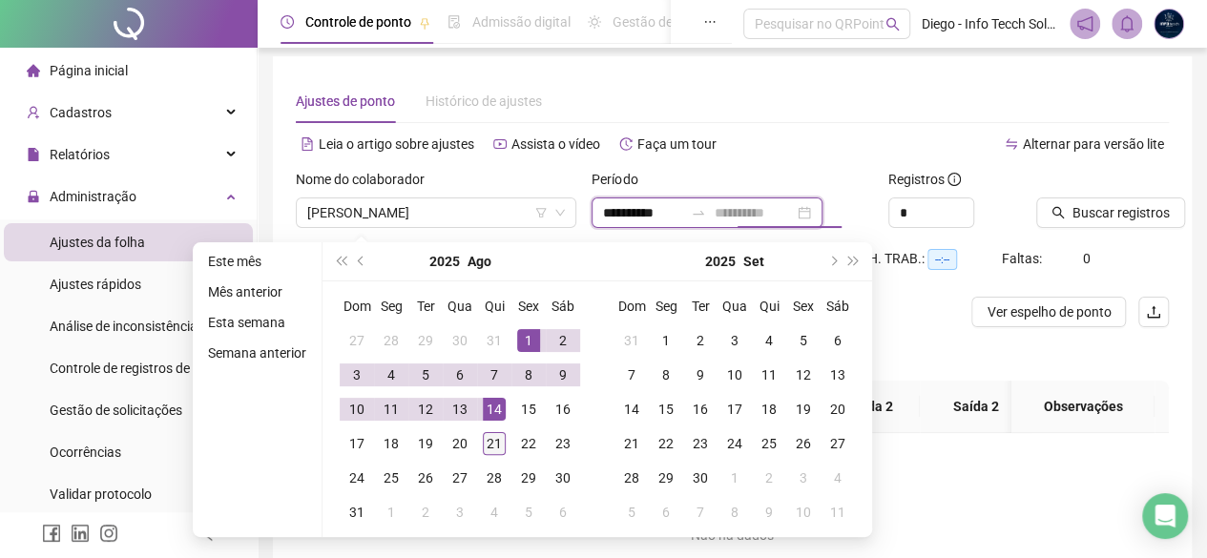
type input "**********"
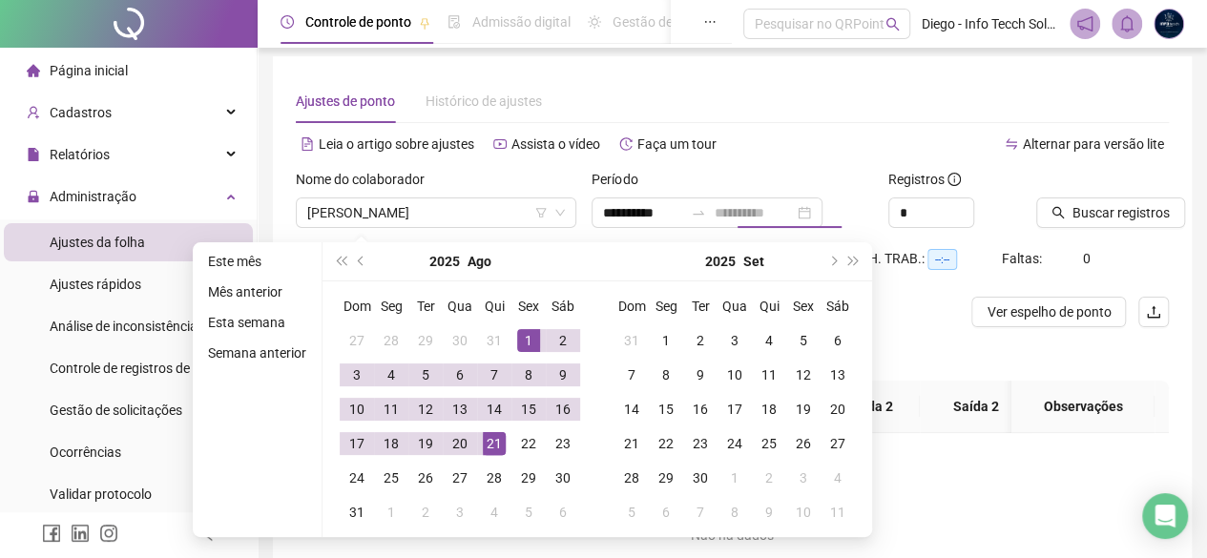
click at [488, 450] on div "21" at bounding box center [494, 443] width 23 height 23
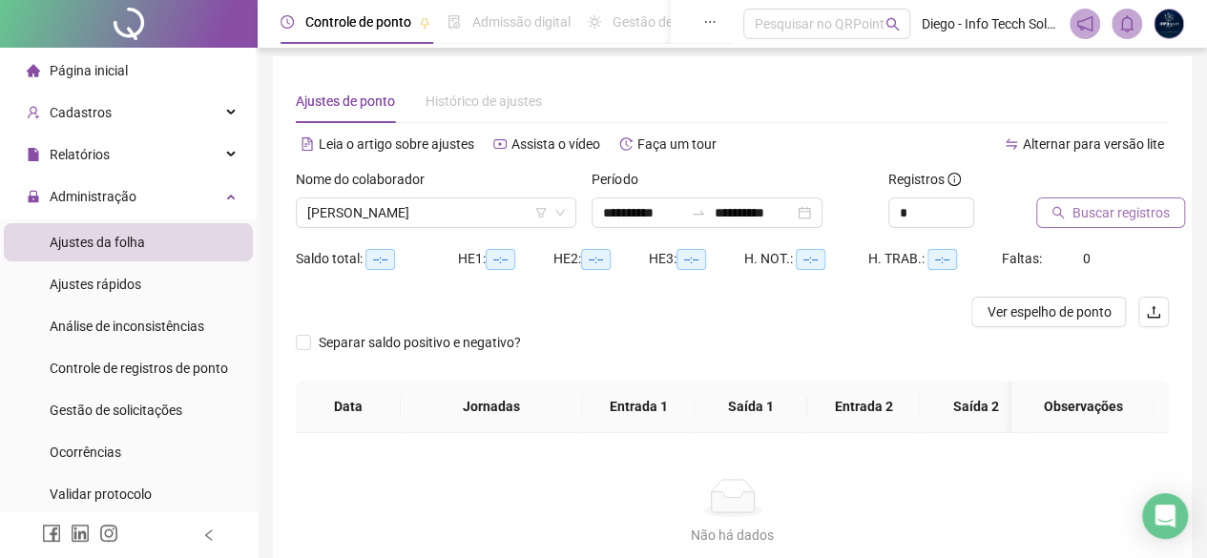
click at [1081, 197] on button "Buscar registros" at bounding box center [1110, 212] width 149 height 31
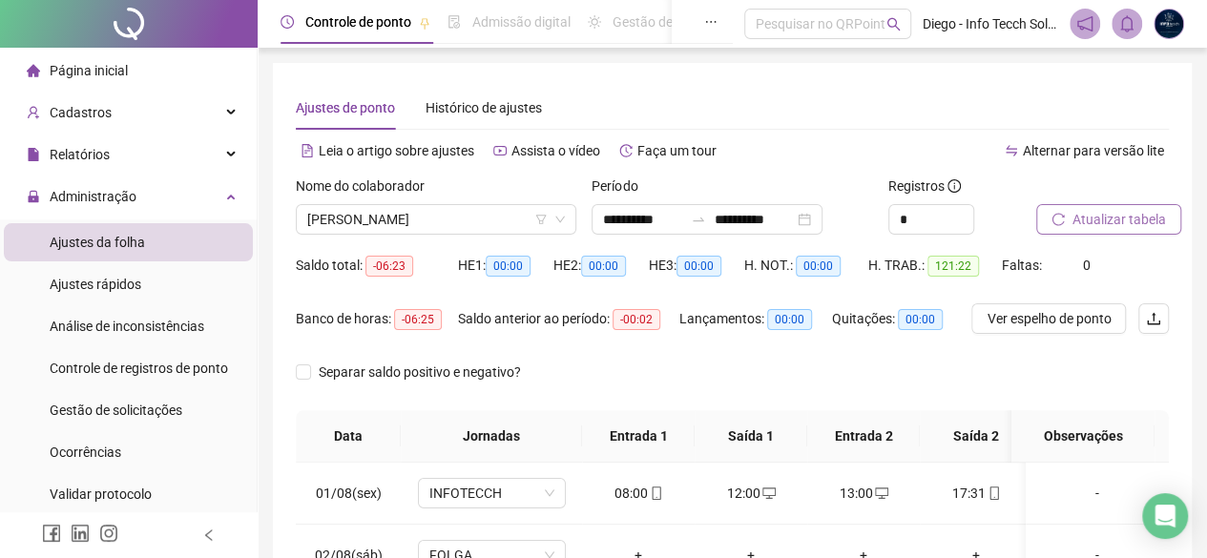
click at [1088, 217] on span "Atualizar tabela" at bounding box center [1118, 219] width 93 height 21
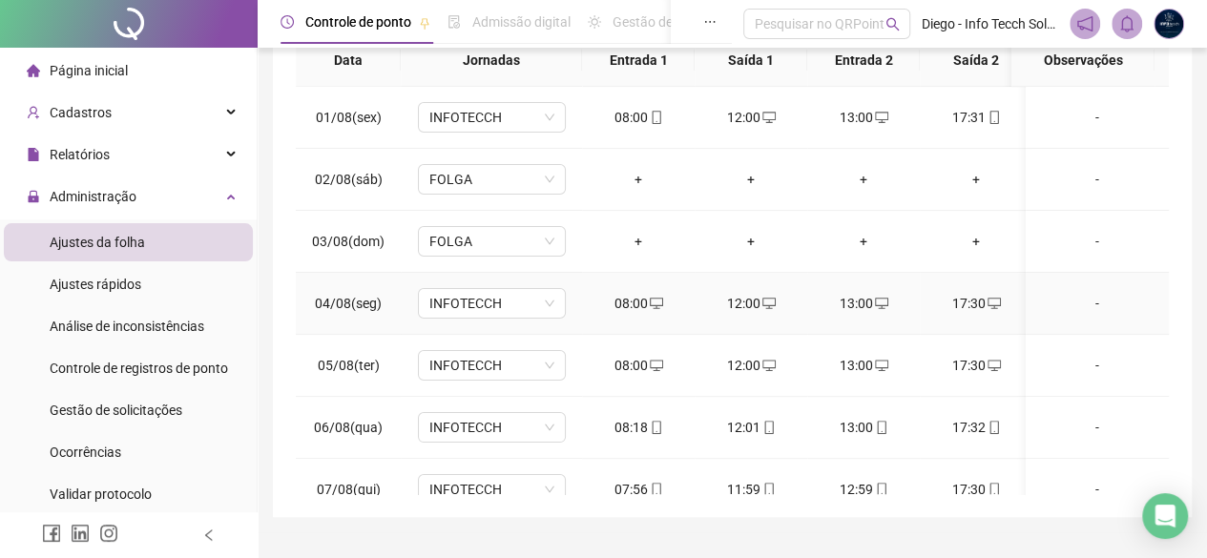
scroll to position [34, 0]
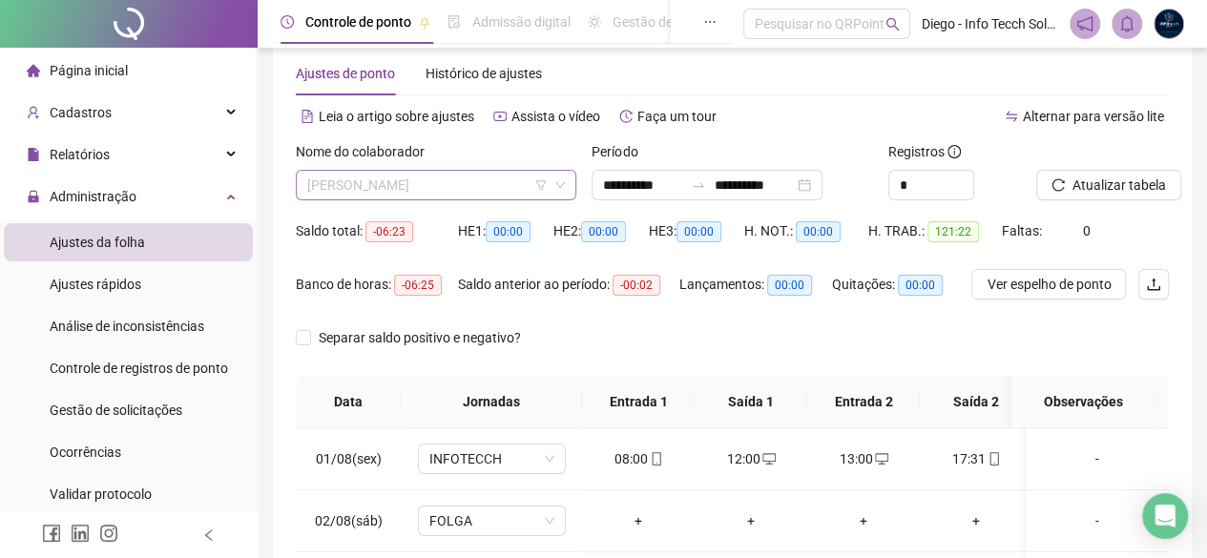
click at [399, 185] on span "[PERSON_NAME]" at bounding box center [436, 185] width 258 height 29
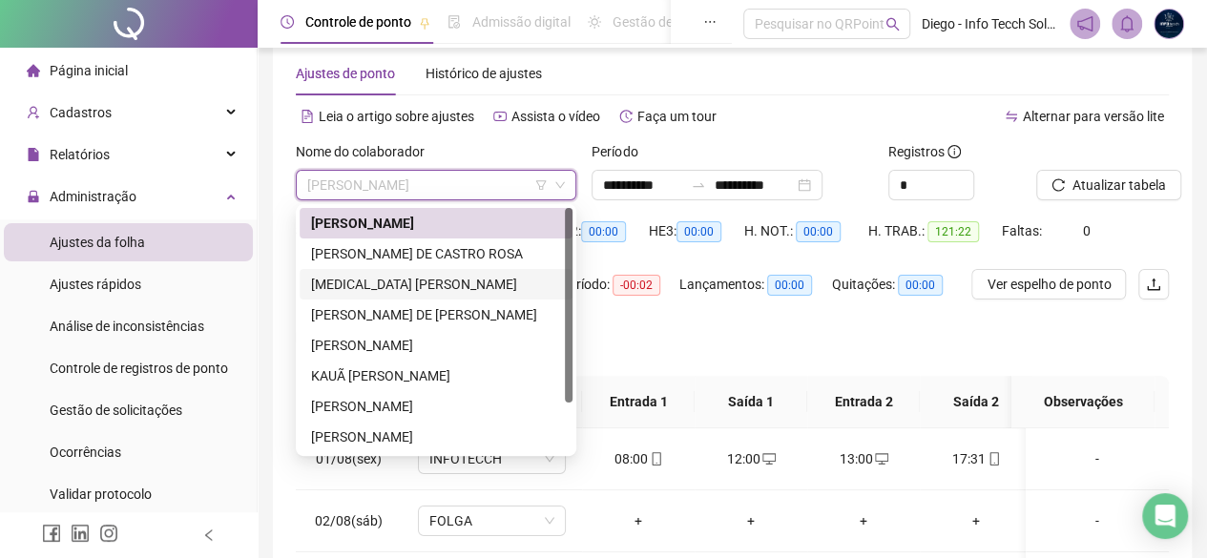
click at [401, 277] on div "[MEDICAL_DATA] [PERSON_NAME]" at bounding box center [436, 284] width 250 height 21
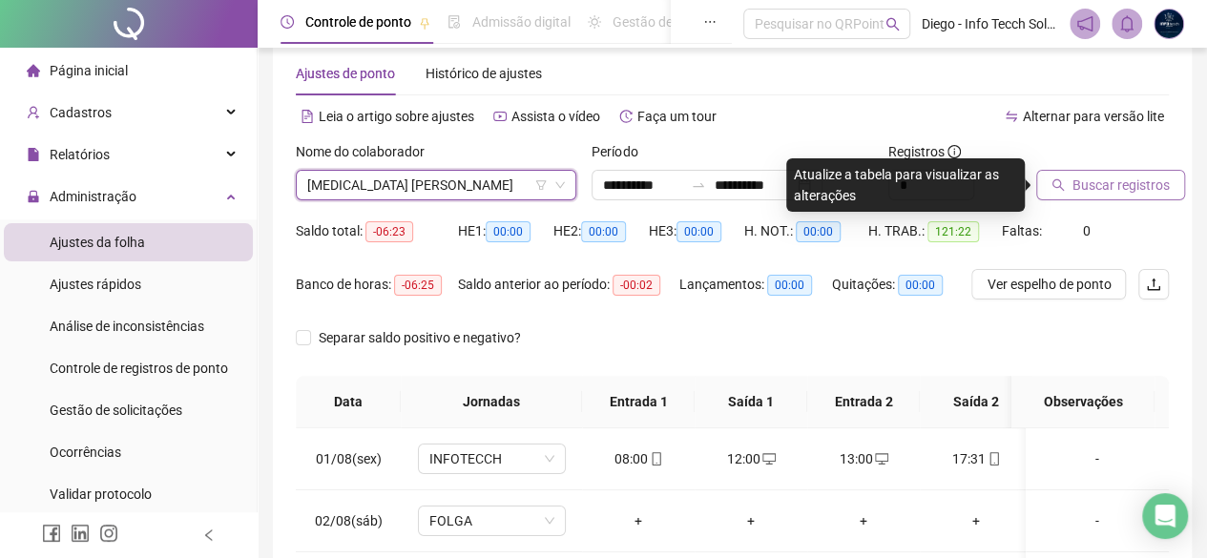
click at [1046, 176] on button "Buscar registros" at bounding box center [1110, 185] width 149 height 31
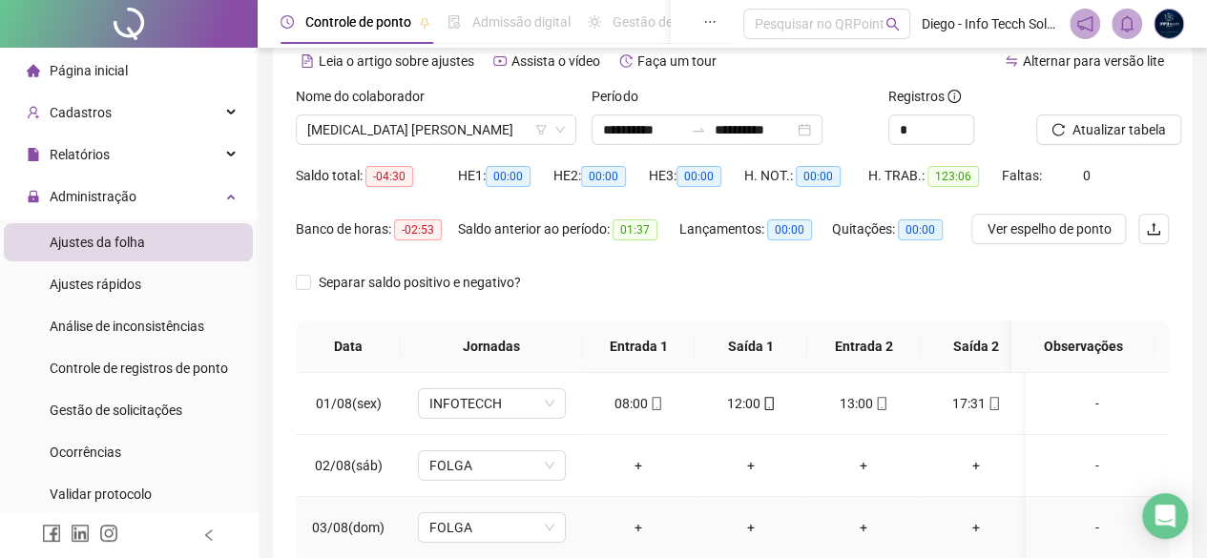
scroll to position [0, 0]
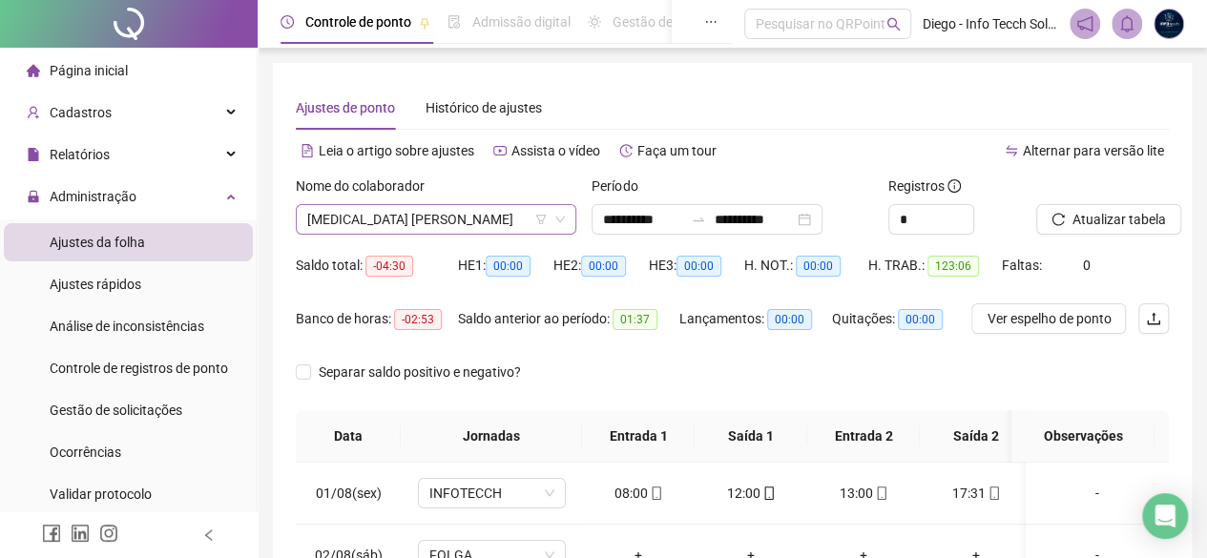
click at [443, 223] on span "[MEDICAL_DATA] [PERSON_NAME]" at bounding box center [436, 219] width 258 height 29
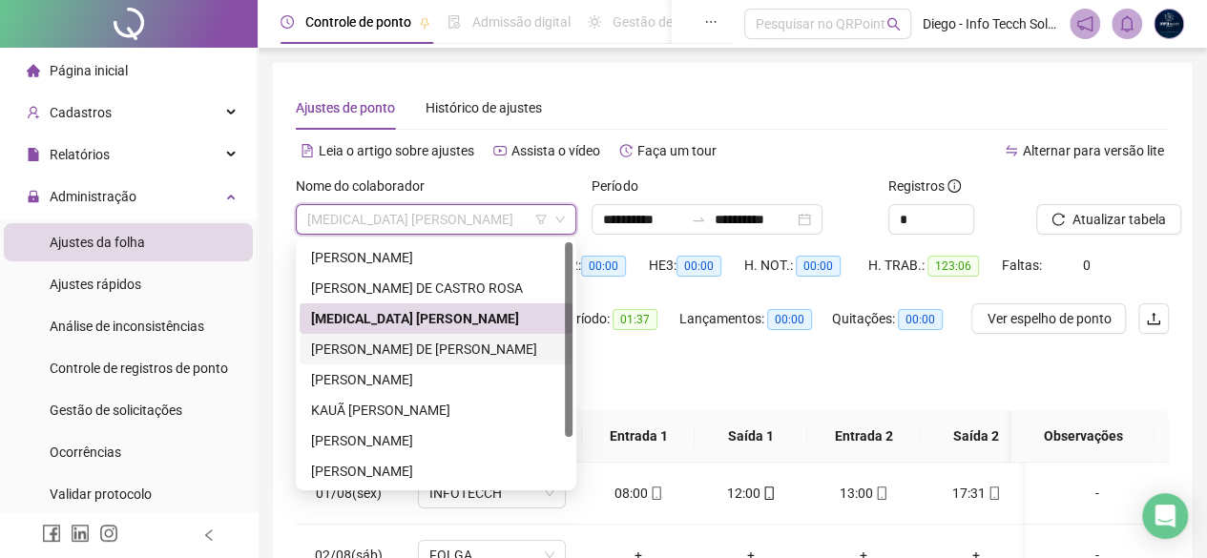
click at [447, 338] on div "[PERSON_NAME] DE [PERSON_NAME]" at bounding box center [436, 349] width 273 height 31
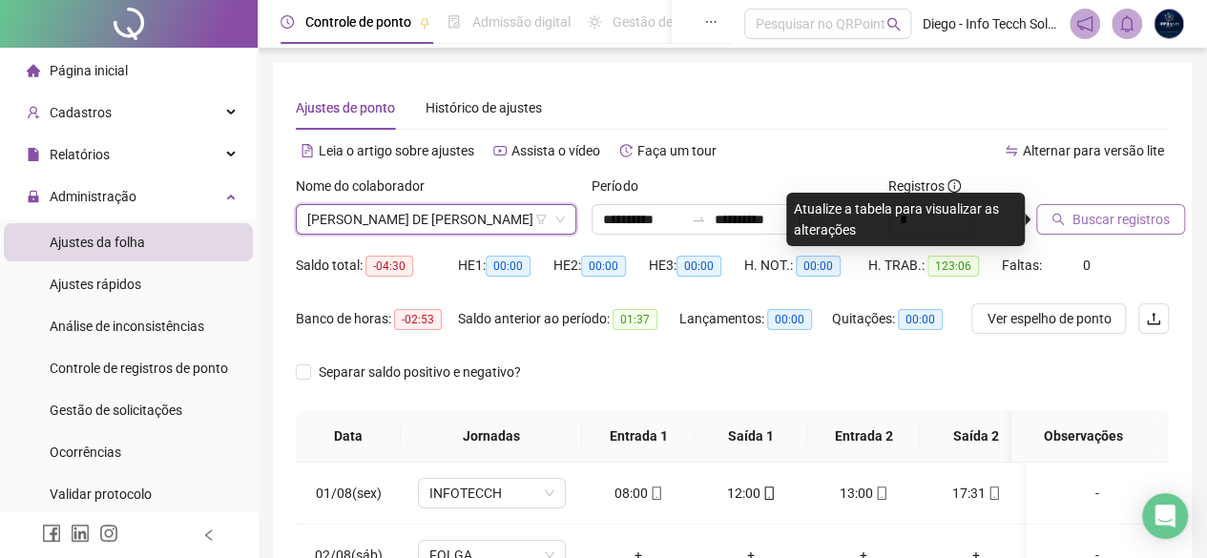
click at [1086, 202] on div at bounding box center [1078, 190] width 85 height 29
click at [1085, 206] on button "Buscar registros" at bounding box center [1110, 219] width 149 height 31
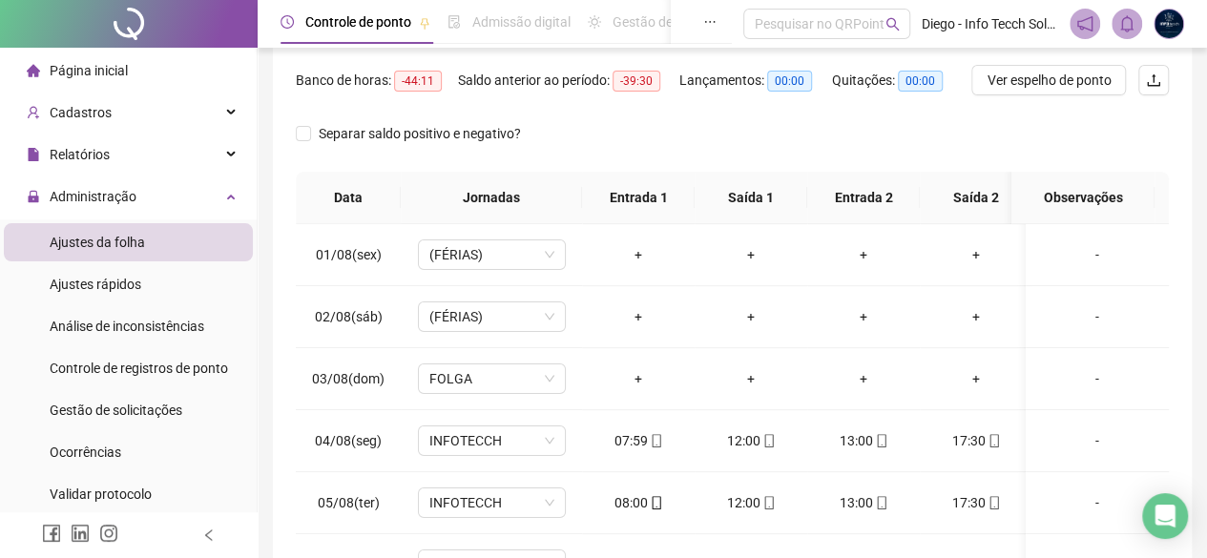
scroll to position [34, 0]
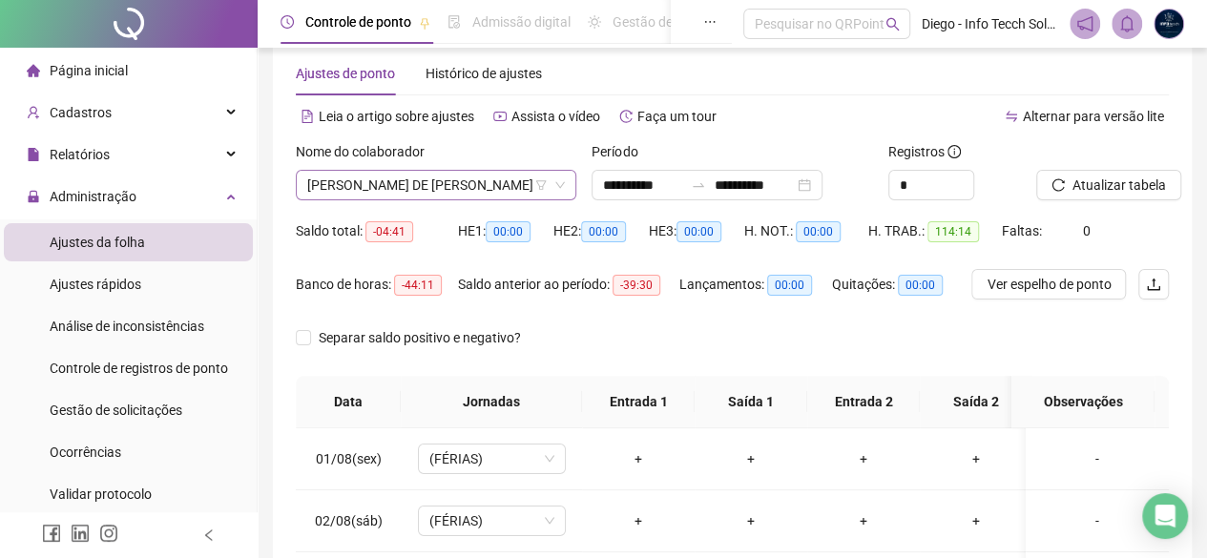
click at [404, 185] on span "[PERSON_NAME] DE [PERSON_NAME]" at bounding box center [436, 185] width 258 height 29
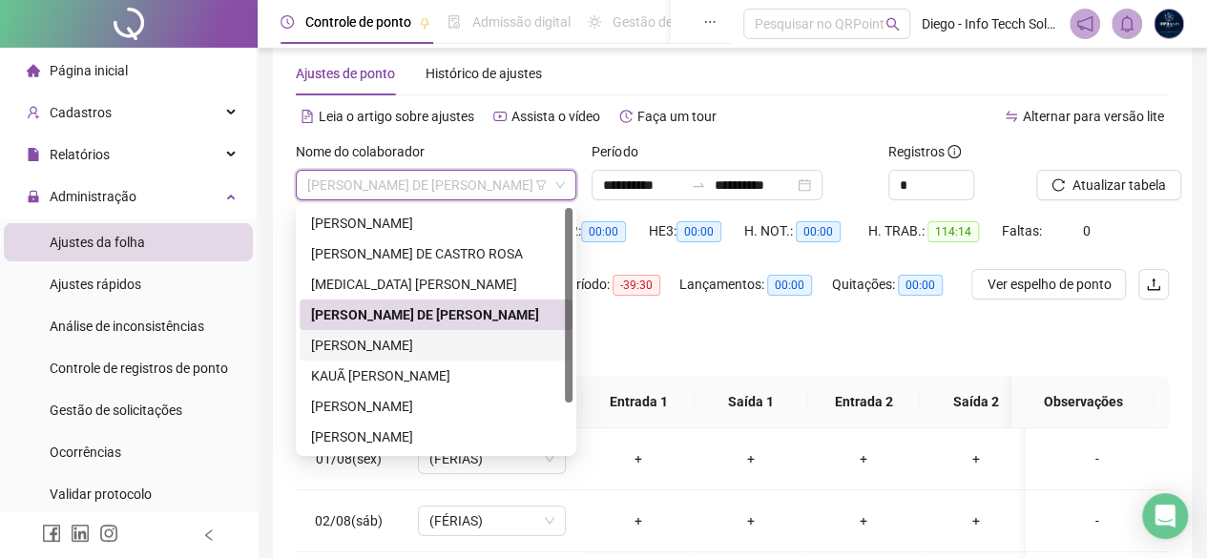
click at [451, 347] on div "[PERSON_NAME]" at bounding box center [436, 345] width 250 height 21
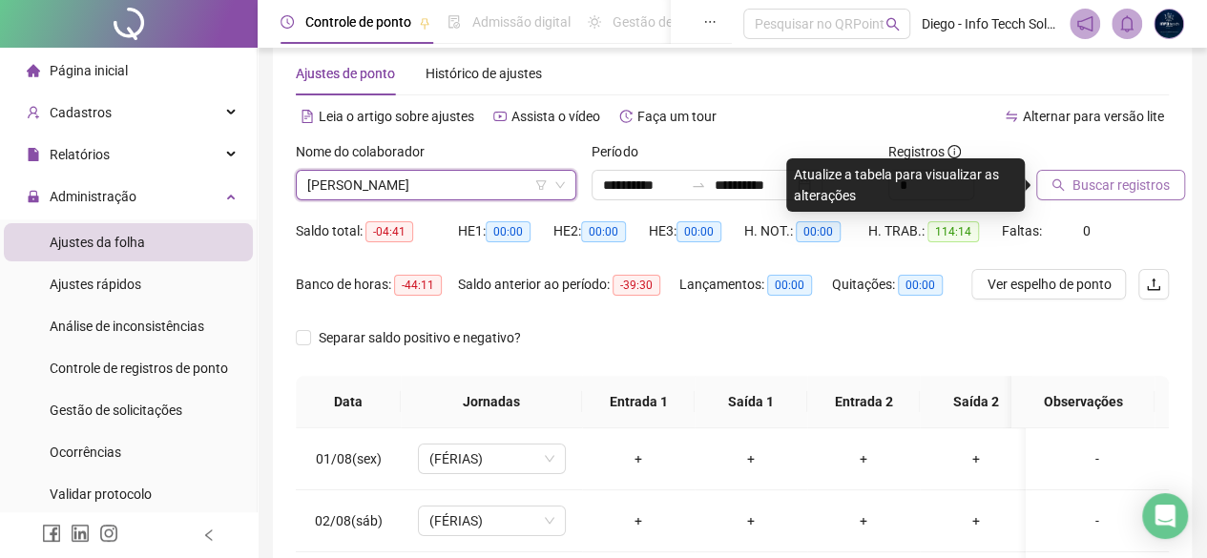
click at [1095, 183] on span "Buscar registros" at bounding box center [1120, 185] width 97 height 21
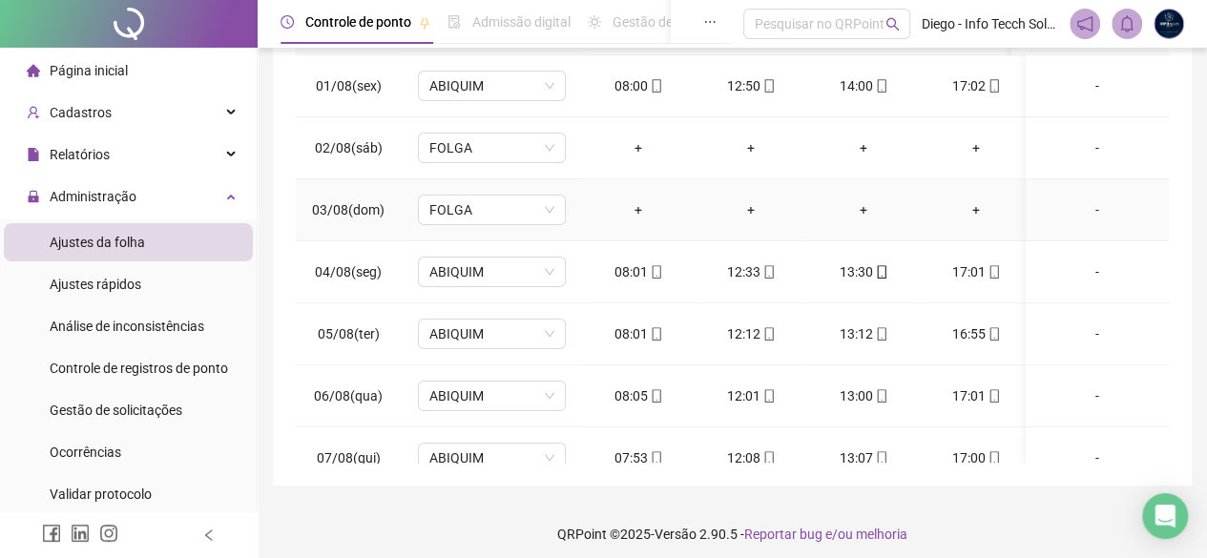
scroll to position [0, 0]
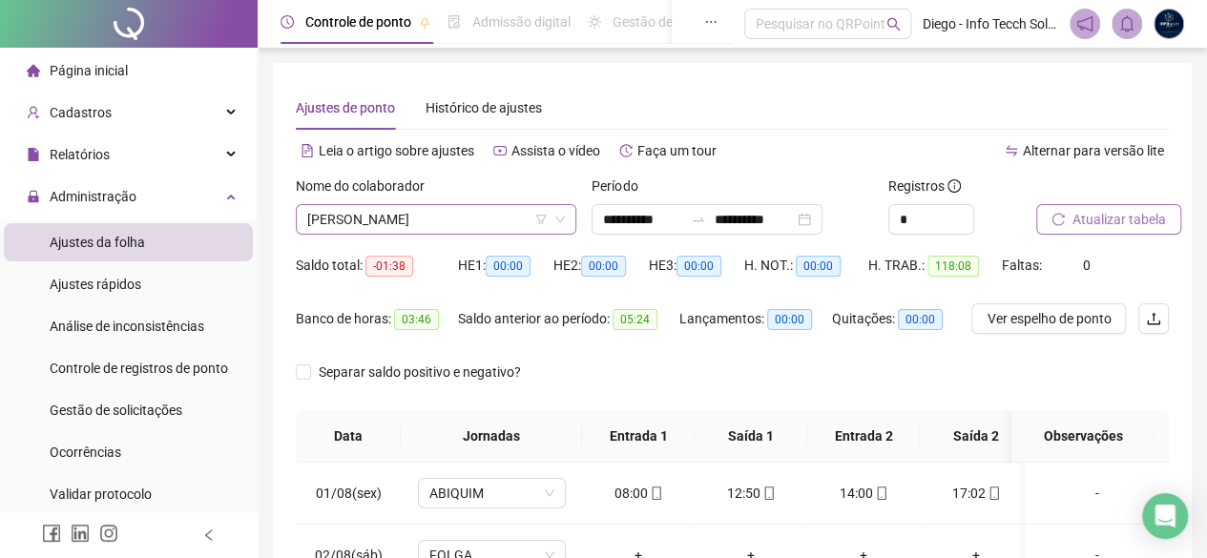
drag, startPoint x: 446, startPoint y: 207, endPoint x: 456, endPoint y: 224, distance: 19.6
click at [446, 207] on span "[PERSON_NAME]" at bounding box center [436, 219] width 258 height 29
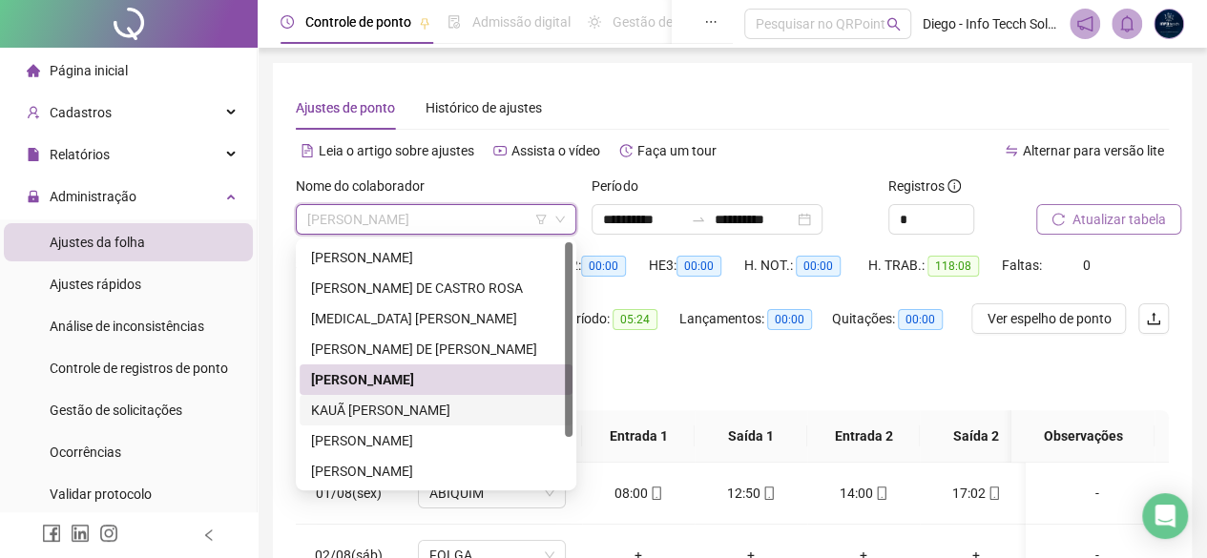
click at [502, 407] on div "KAUÃ [PERSON_NAME]" at bounding box center [436, 410] width 250 height 21
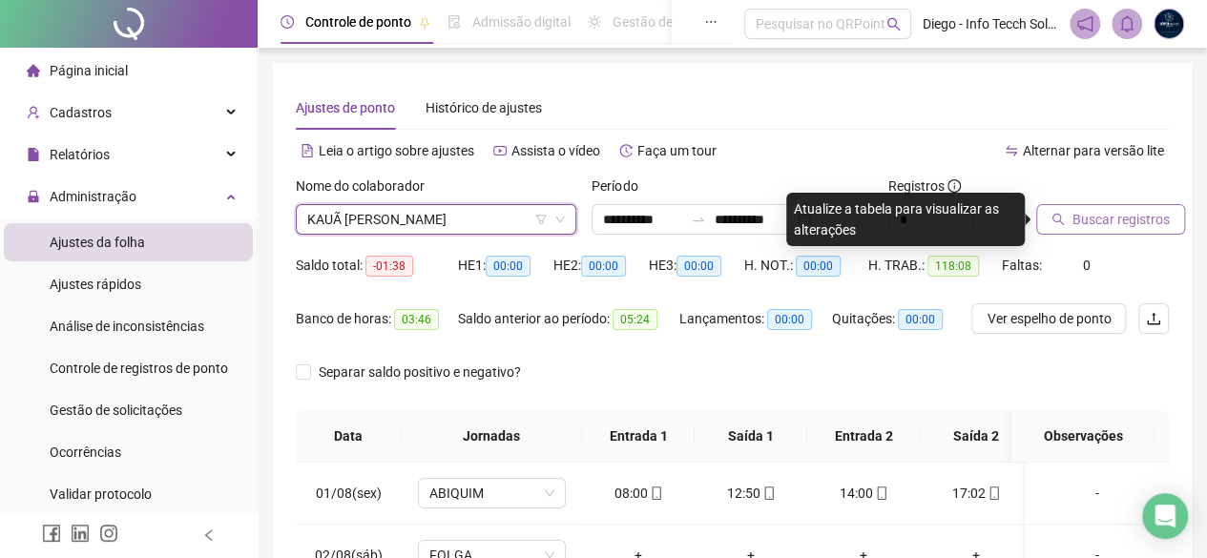
click at [1089, 223] on span "Buscar registros" at bounding box center [1120, 219] width 97 height 21
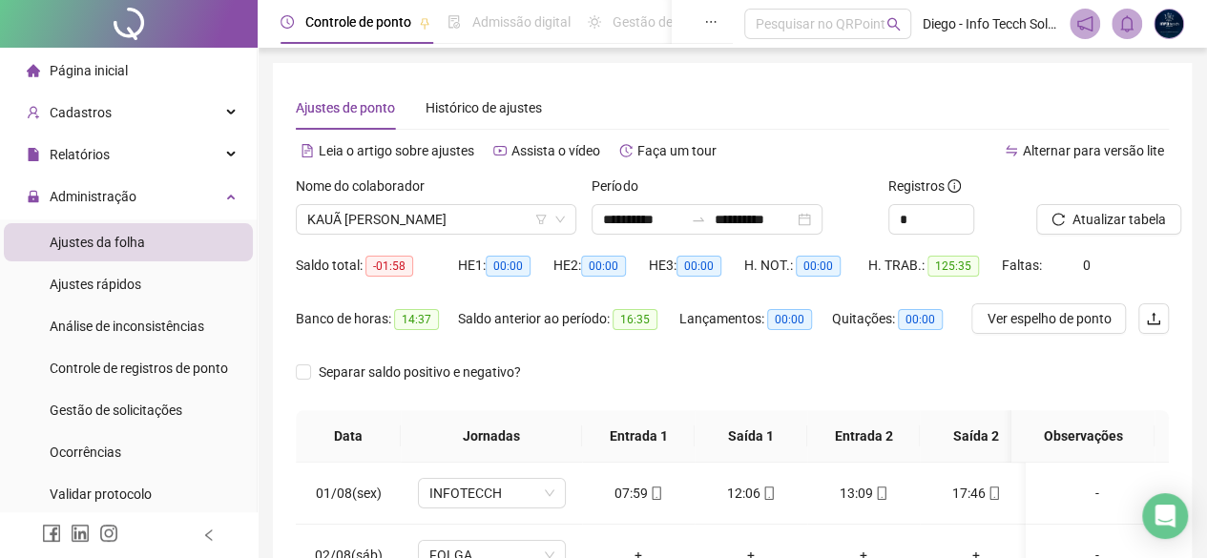
drag, startPoint x: 368, startPoint y: 215, endPoint x: 366, endPoint y: 245, distance: 30.6
click at [367, 215] on span "KAUÃ [PERSON_NAME]" at bounding box center [436, 219] width 258 height 29
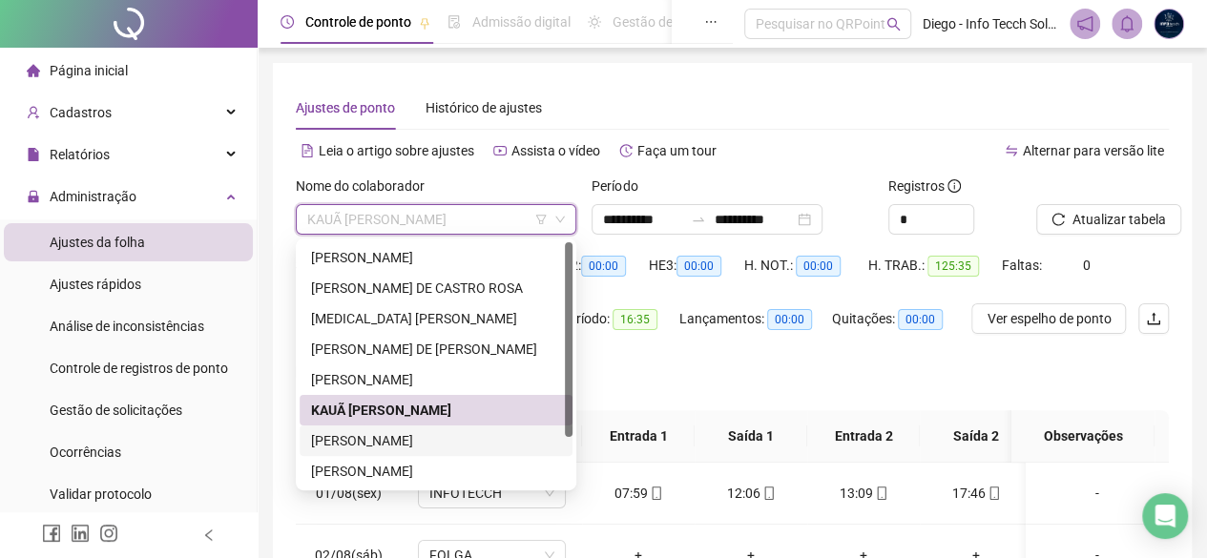
click at [399, 440] on div "[PERSON_NAME]" at bounding box center [436, 440] width 250 height 21
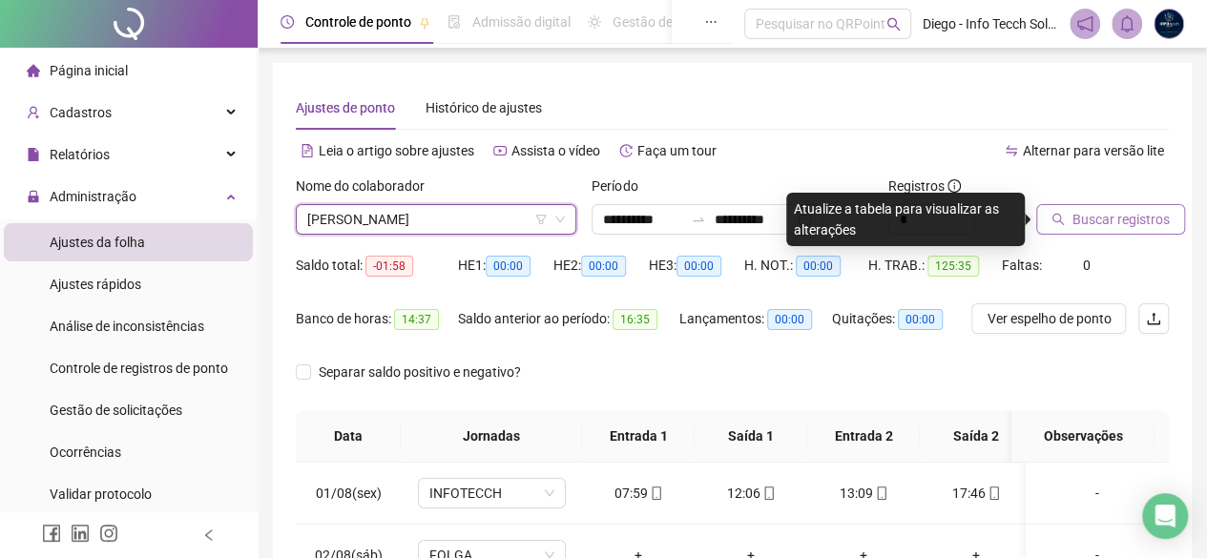
click at [1126, 217] on span "Buscar registros" at bounding box center [1120, 219] width 97 height 21
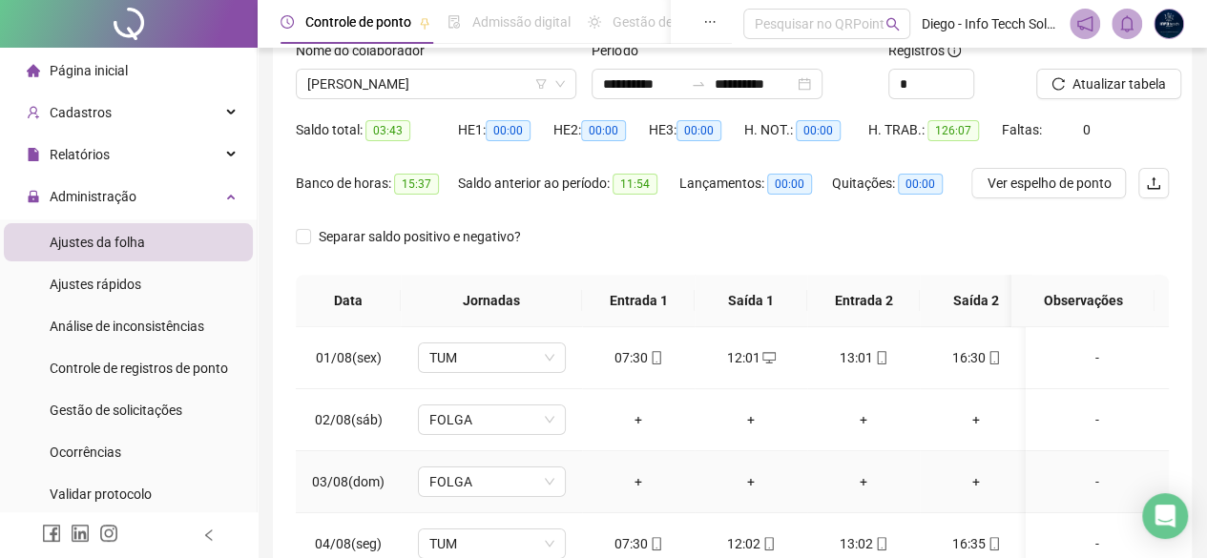
scroll to position [34, 0]
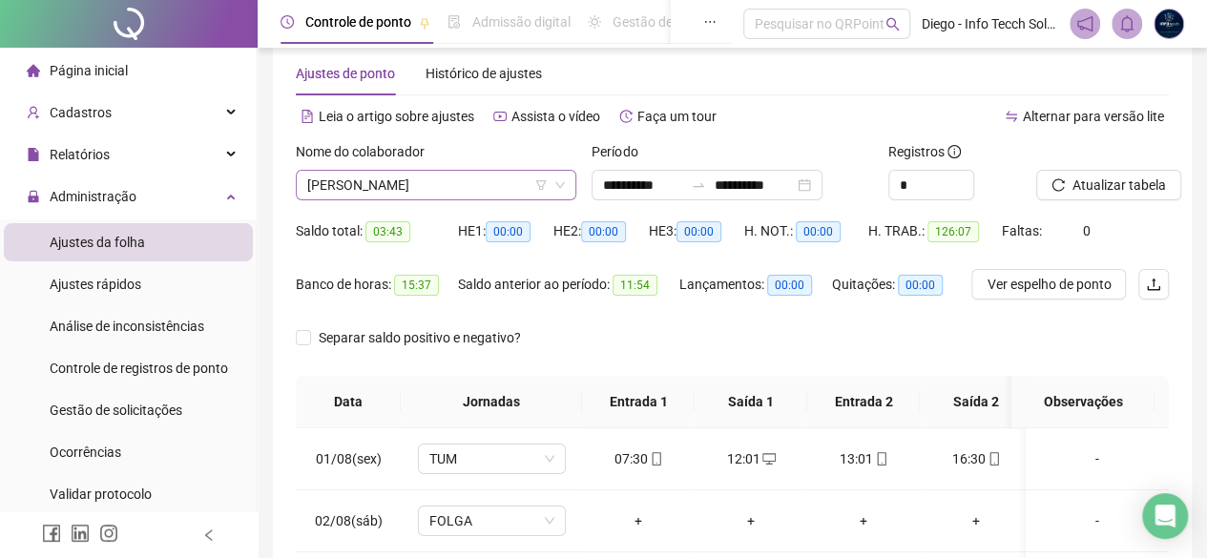
click at [452, 186] on span "[PERSON_NAME]" at bounding box center [436, 185] width 258 height 29
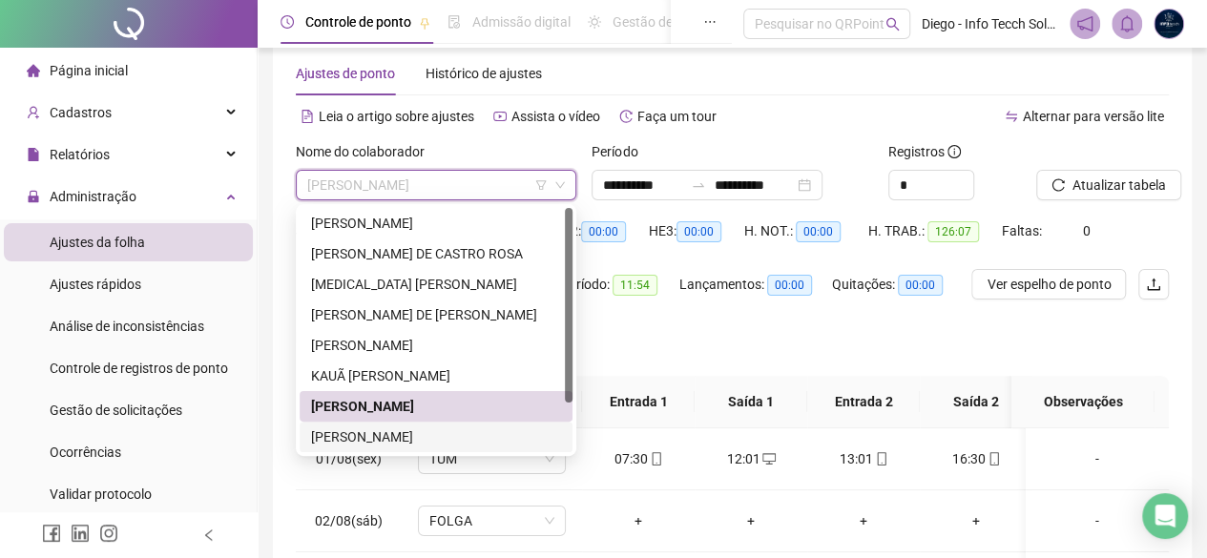
click at [481, 438] on div "[PERSON_NAME]" at bounding box center [436, 436] width 250 height 21
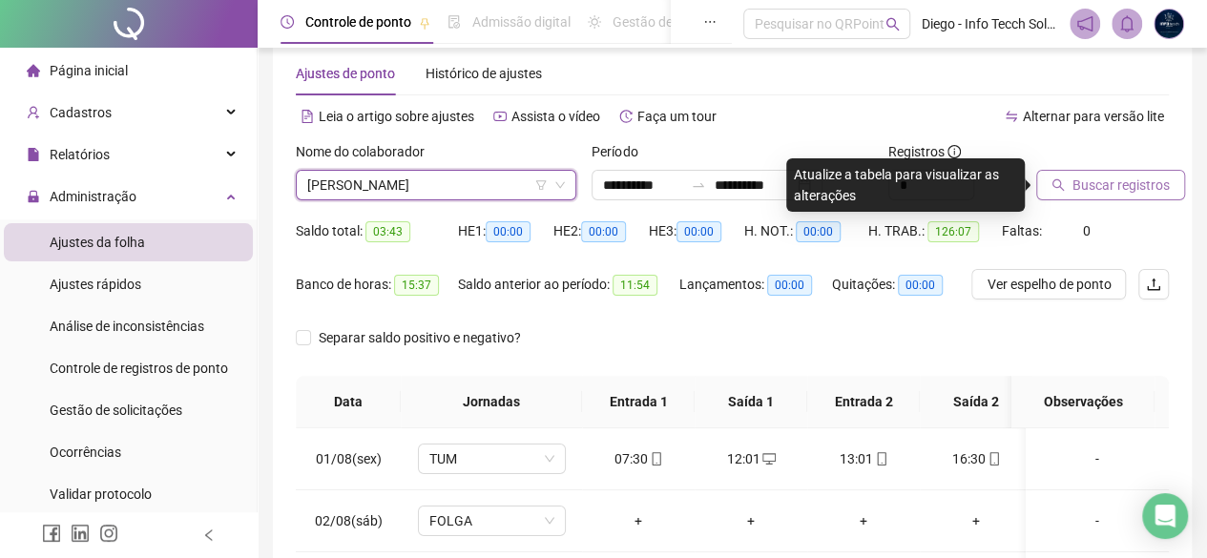
click at [1077, 171] on button "Buscar registros" at bounding box center [1110, 185] width 149 height 31
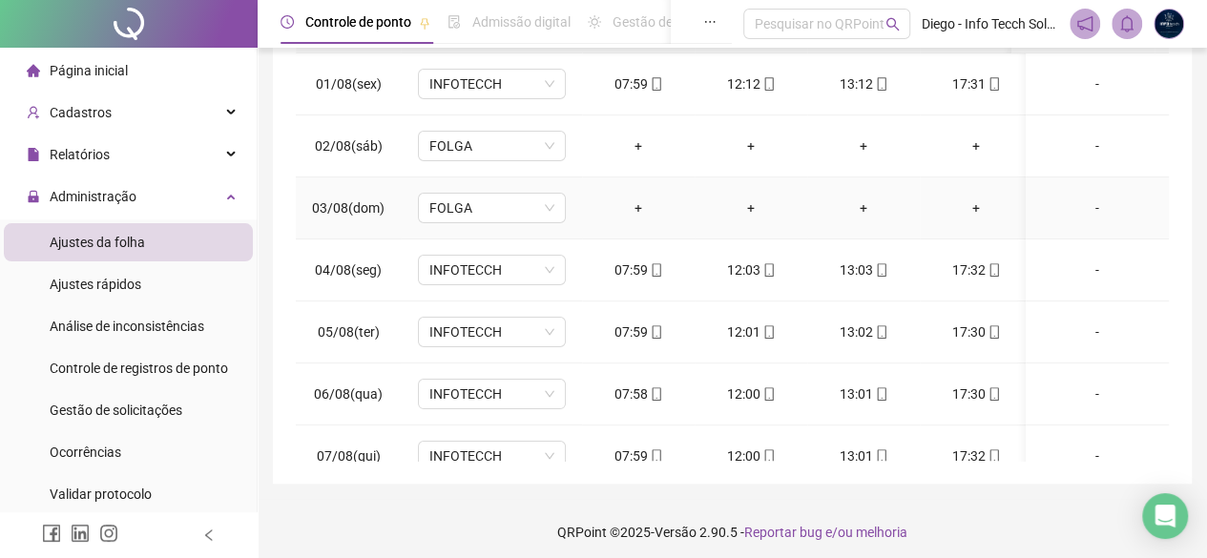
scroll to position [0, 0]
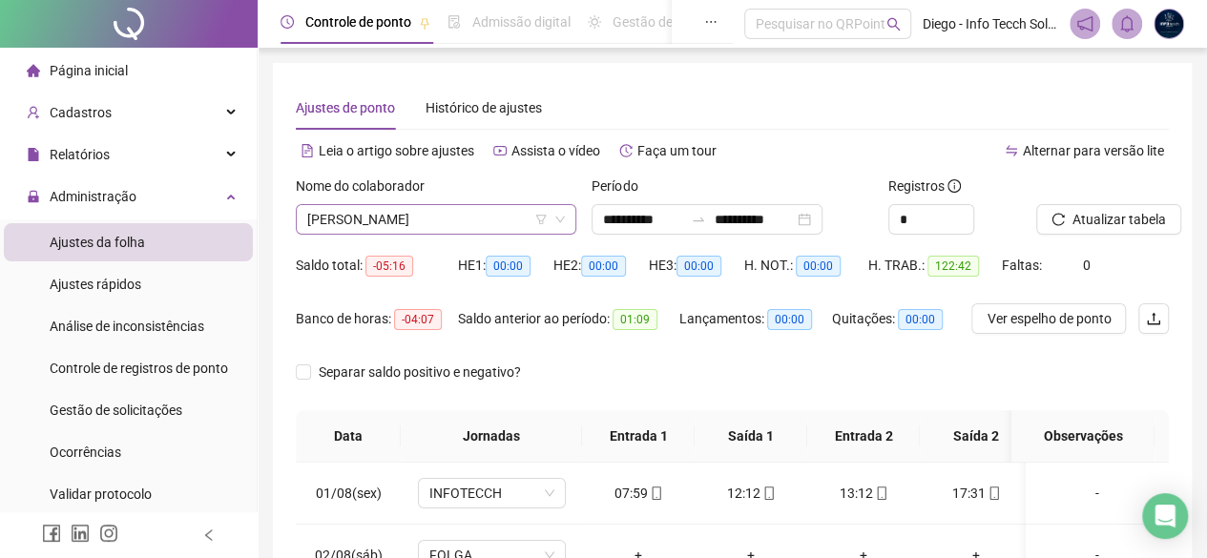
click at [414, 228] on span "[PERSON_NAME]" at bounding box center [436, 219] width 258 height 29
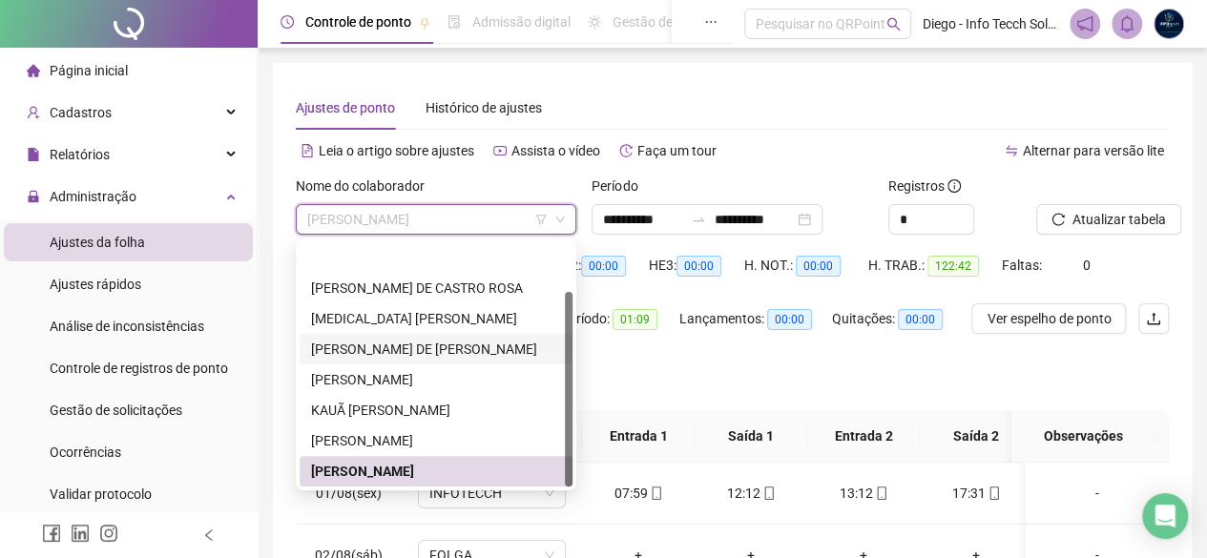
scroll to position [61, 0]
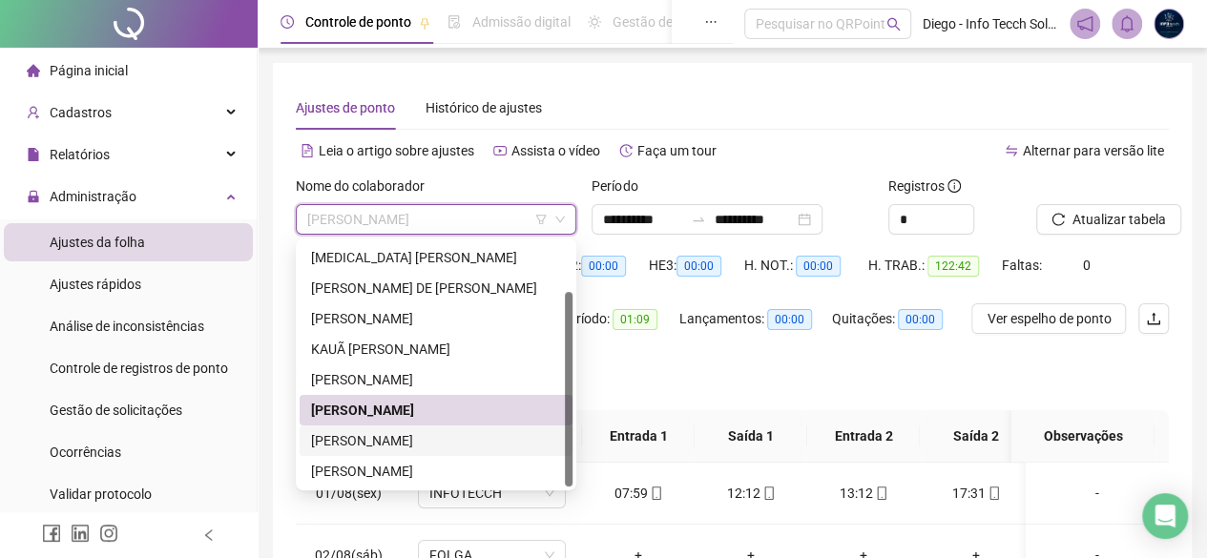
click at [475, 425] on div "[PERSON_NAME]" at bounding box center [436, 440] width 273 height 31
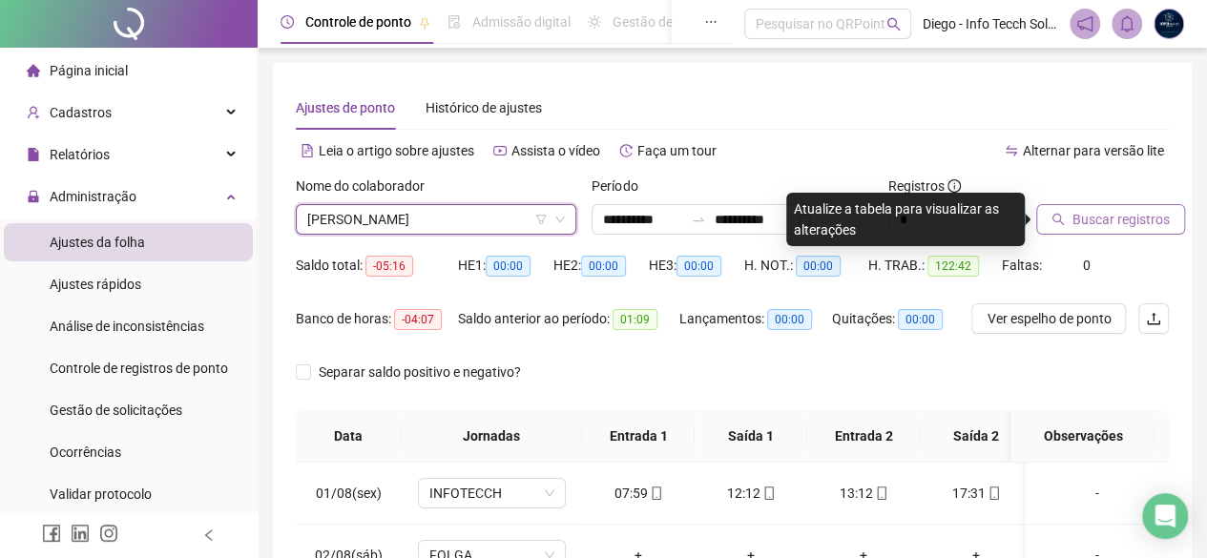
click at [1095, 220] on span "Buscar registros" at bounding box center [1120, 219] width 97 height 21
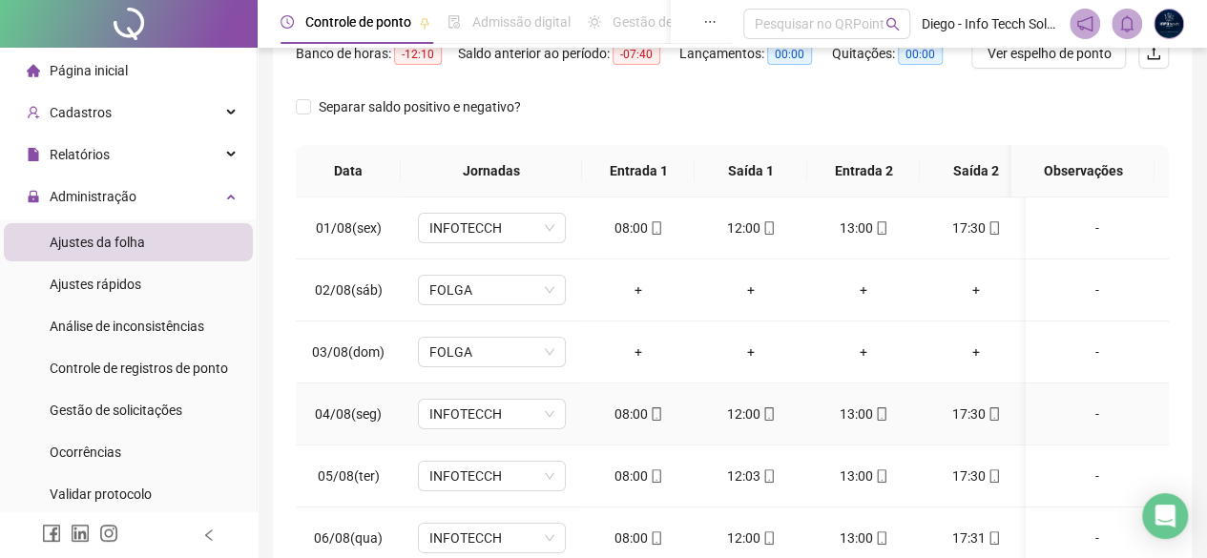
scroll to position [130, 0]
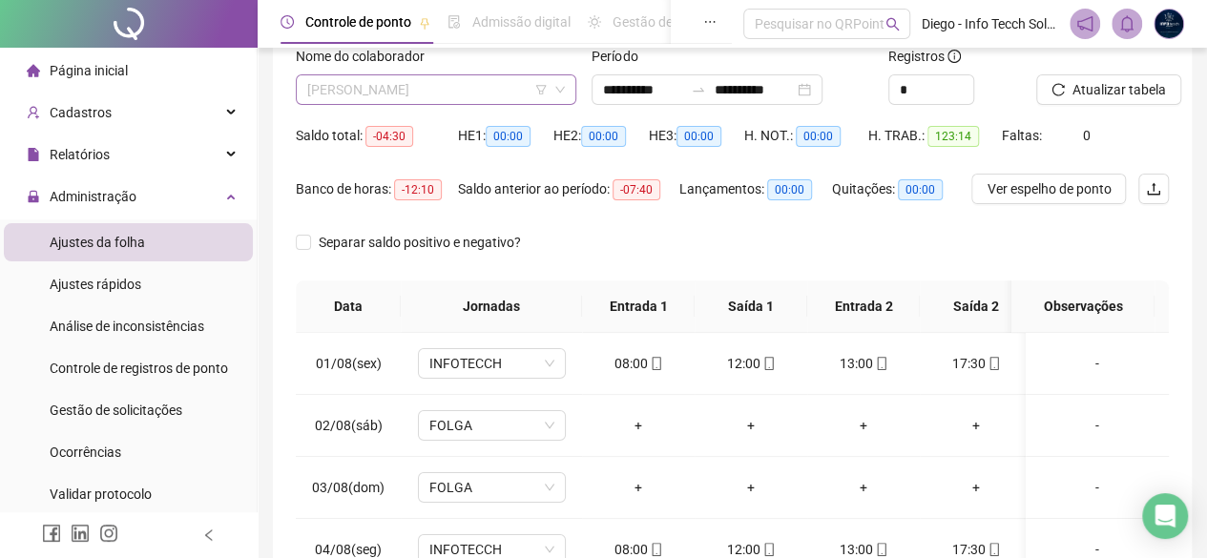
click at [437, 75] on span "[PERSON_NAME]" at bounding box center [436, 89] width 258 height 29
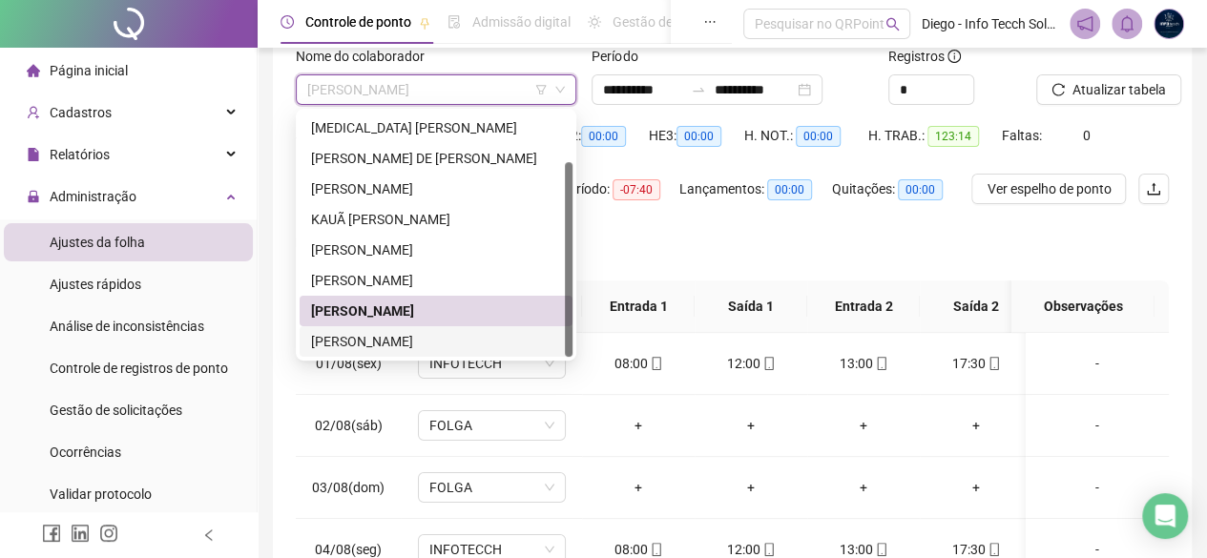
click at [463, 340] on div "[PERSON_NAME]" at bounding box center [436, 341] width 250 height 21
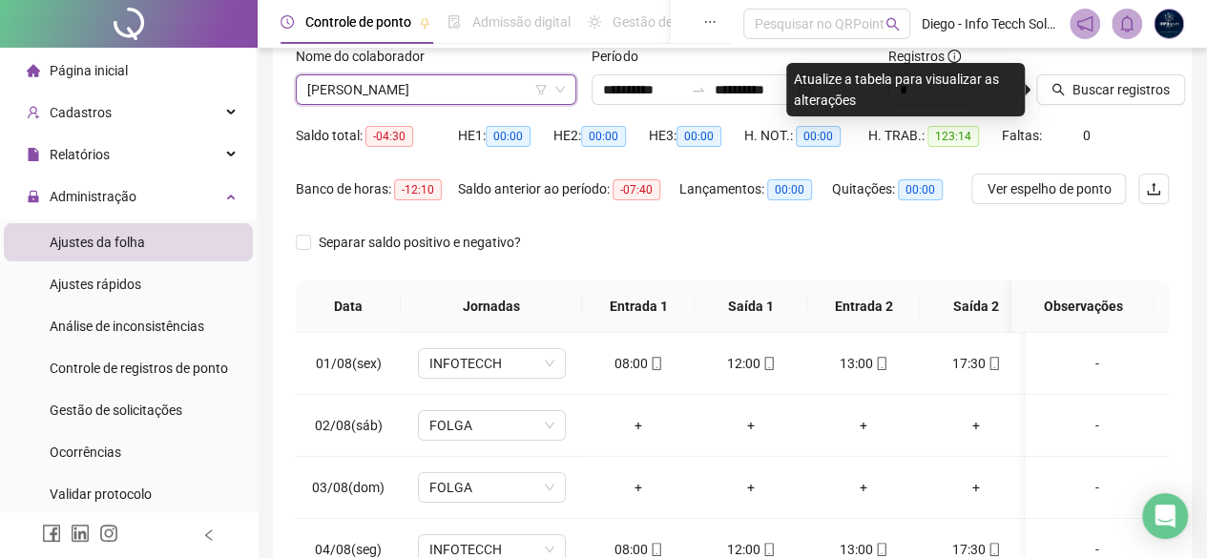
click at [1067, 106] on div "Buscar registros" at bounding box center [1102, 83] width 148 height 74
click at [1065, 102] on button "Buscar registros" at bounding box center [1110, 89] width 149 height 31
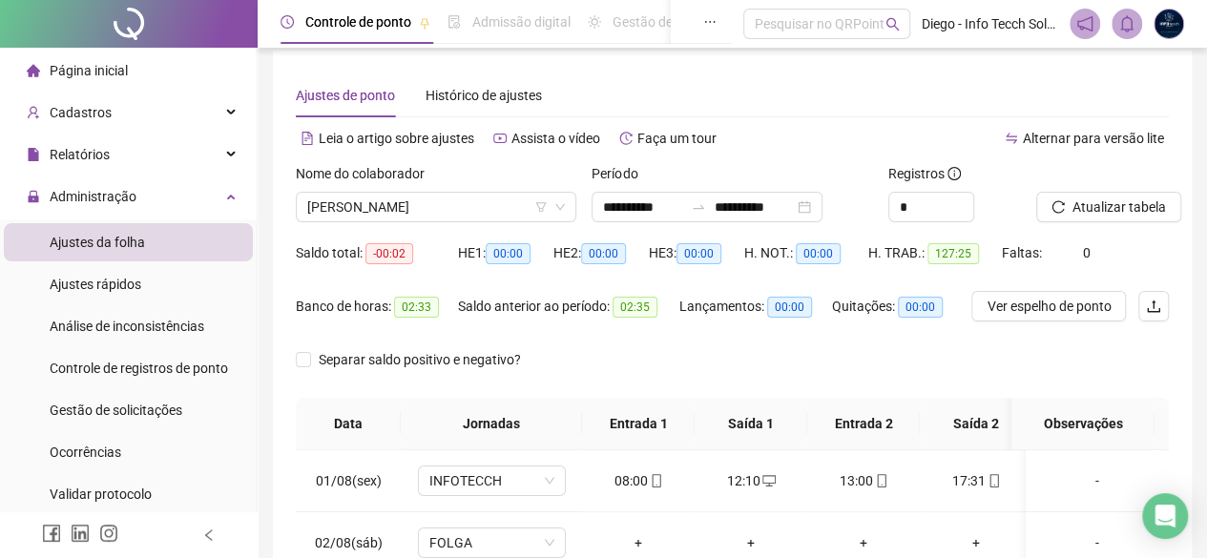
scroll to position [0, 0]
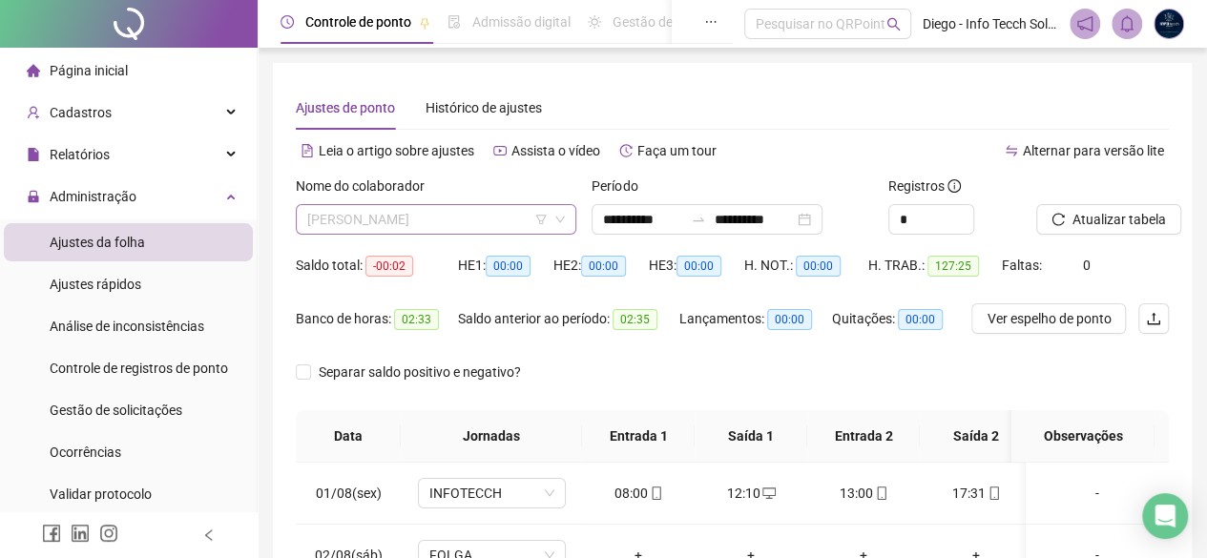
click at [448, 222] on span "[PERSON_NAME]" at bounding box center [436, 219] width 258 height 29
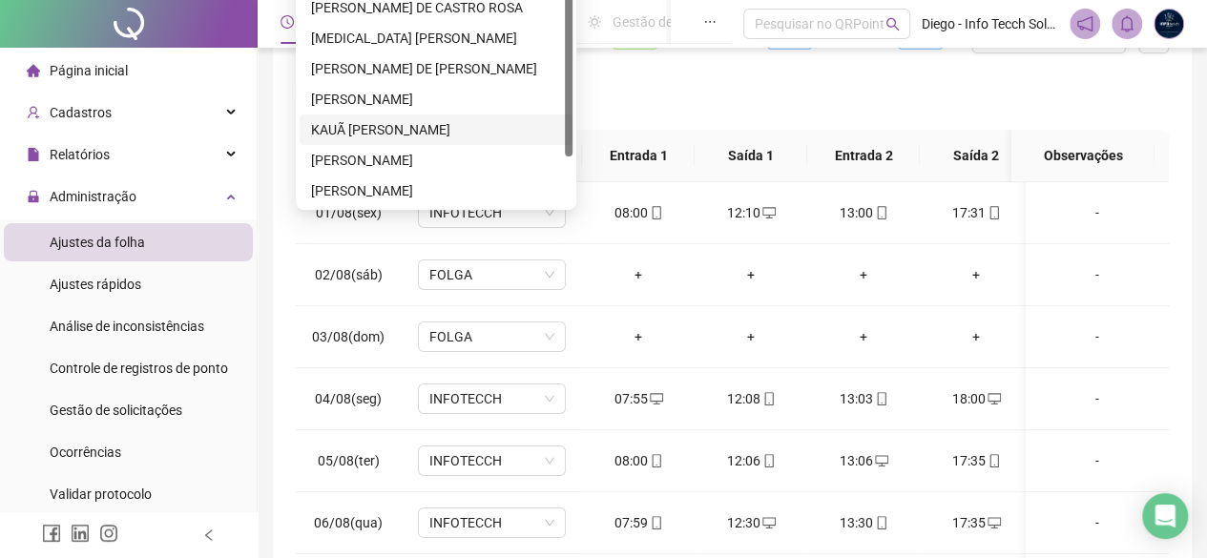
scroll to position [191, 0]
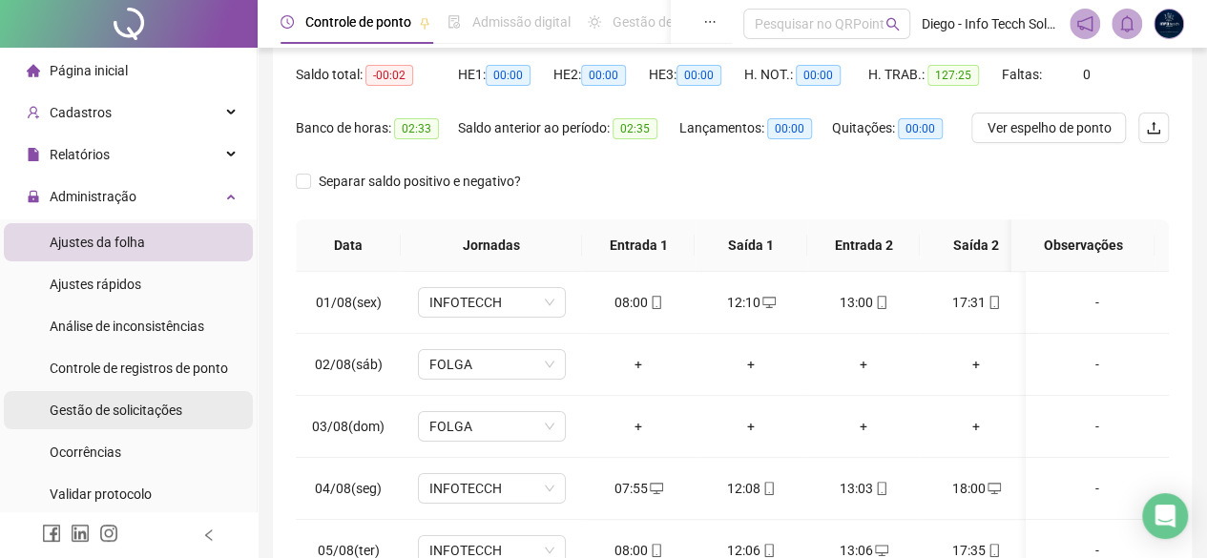
click at [178, 411] on span "Gestão de solicitações" at bounding box center [116, 410] width 133 height 15
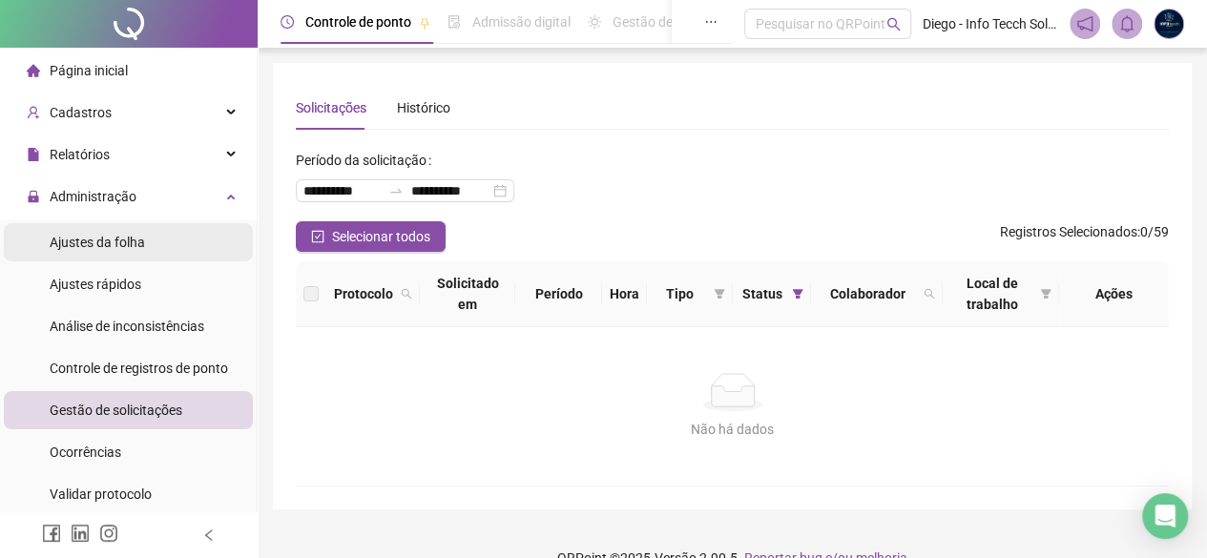
click at [111, 238] on span "Ajustes da folha" at bounding box center [97, 242] width 95 height 15
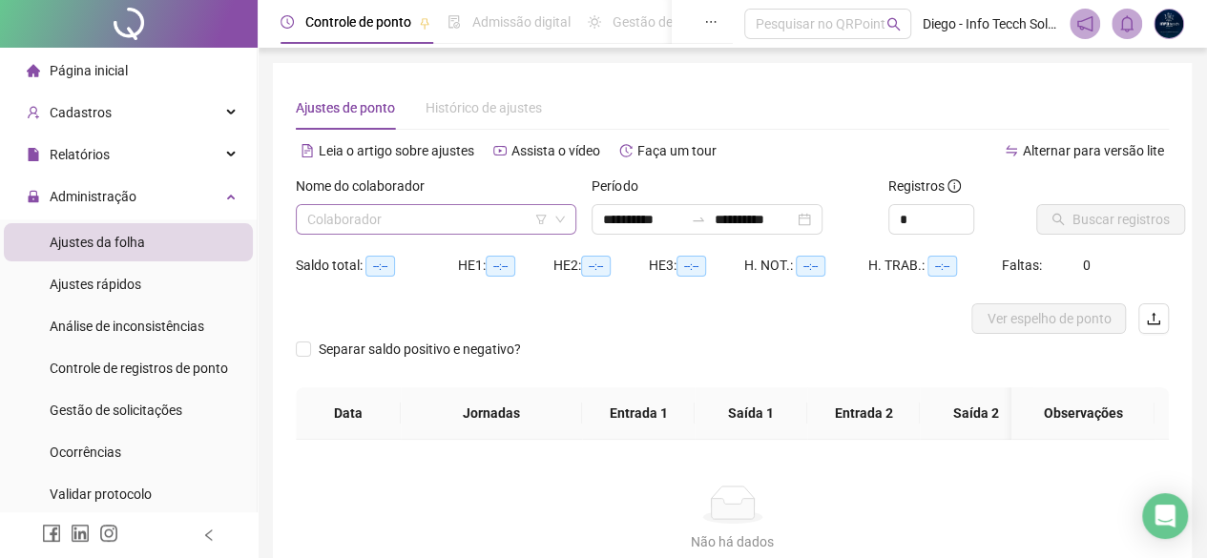
click at [385, 226] on input "search" at bounding box center [427, 219] width 240 height 29
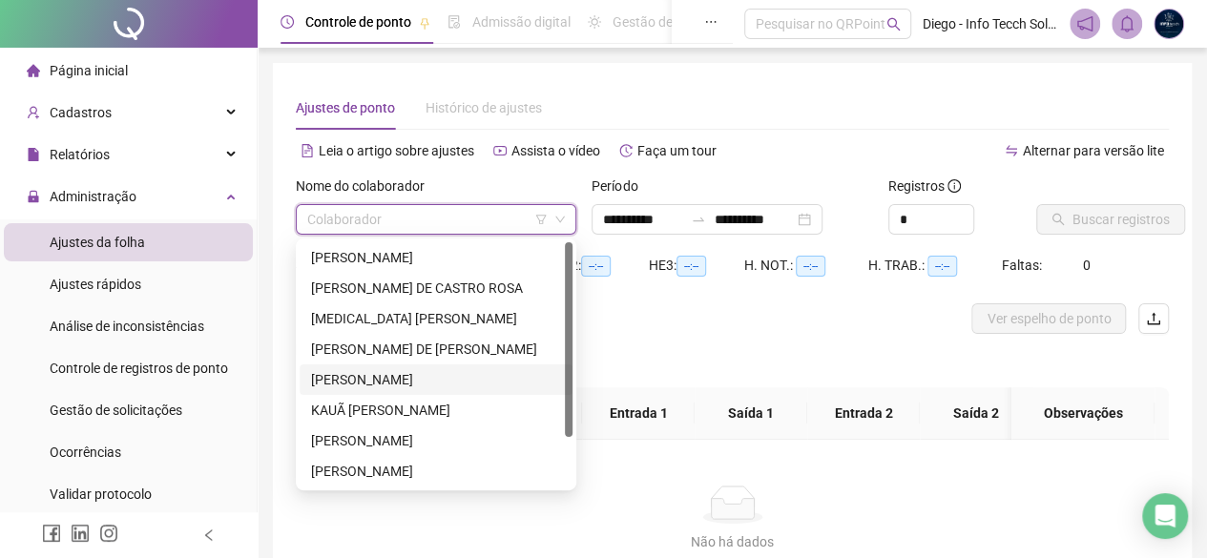
click at [391, 372] on div "[PERSON_NAME]" at bounding box center [436, 379] width 250 height 21
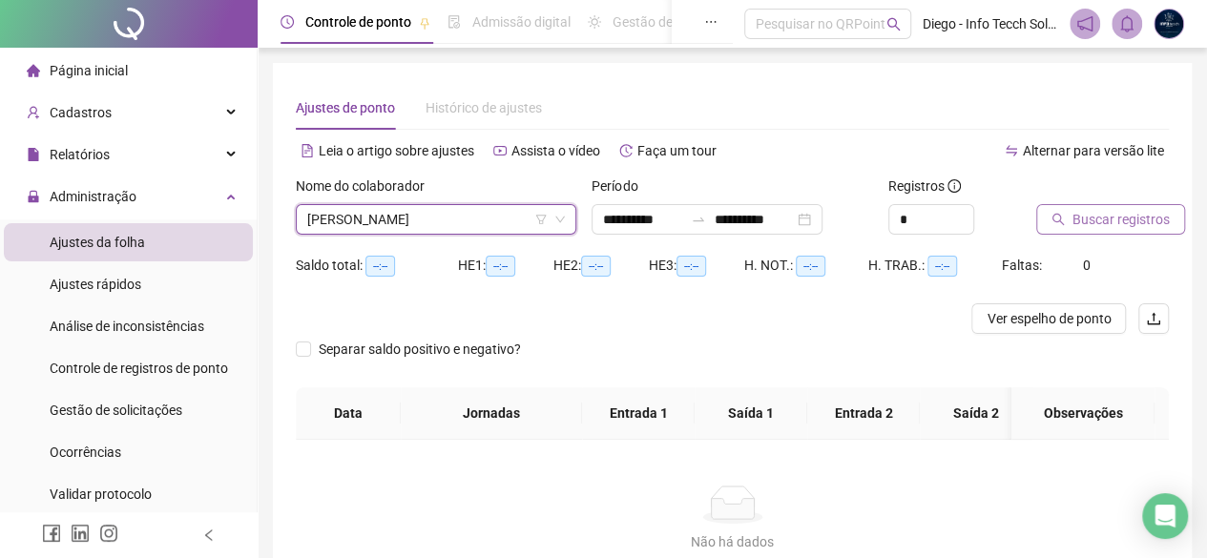
click at [1056, 213] on icon "search" at bounding box center [1057, 219] width 13 height 13
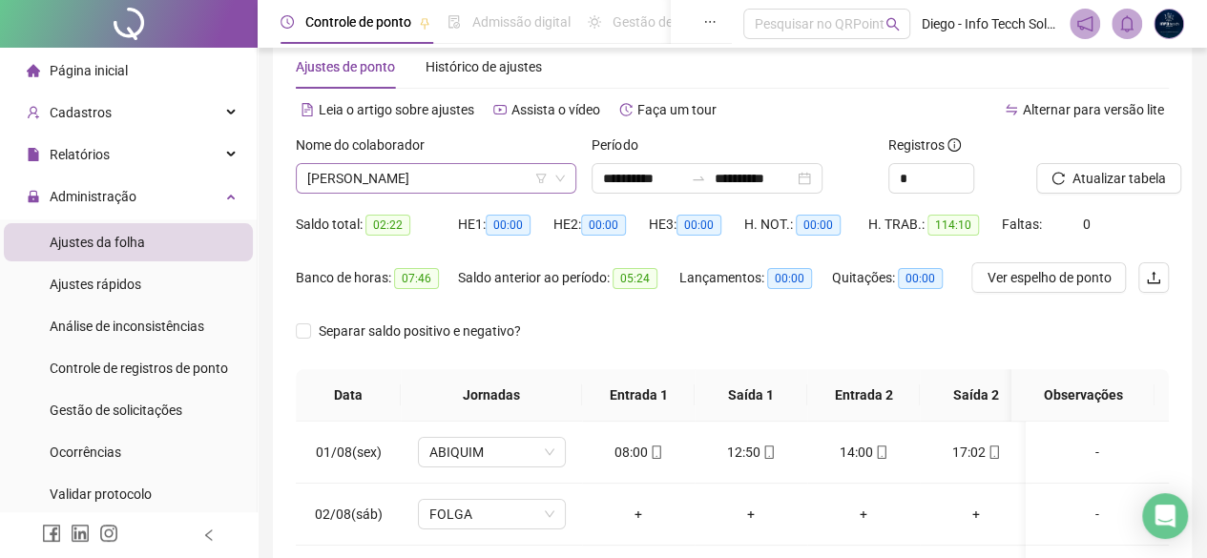
scroll to position [34, 0]
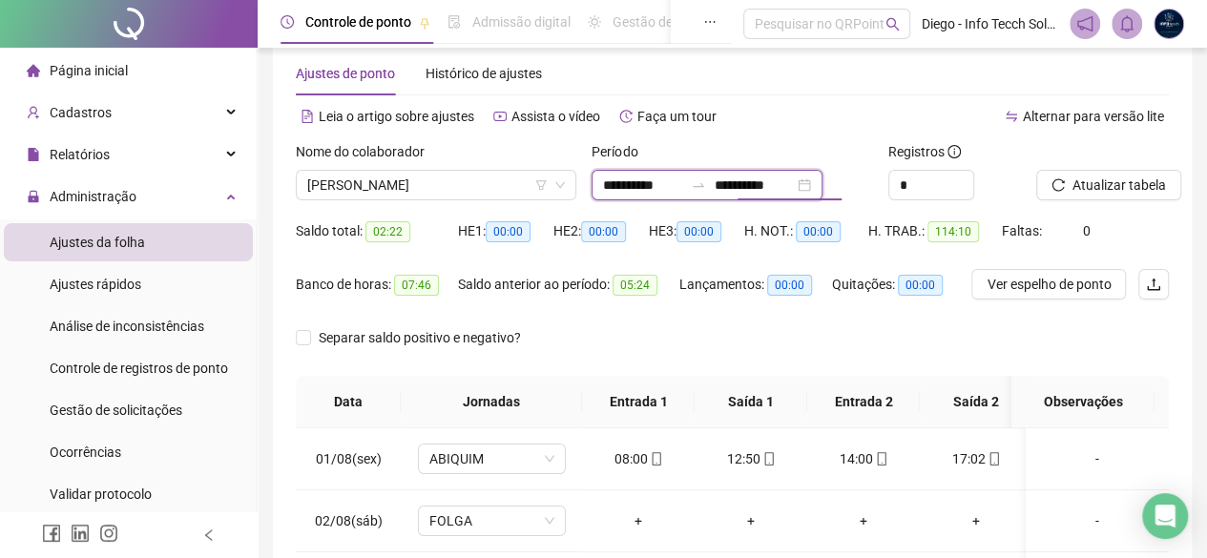
click at [748, 182] on input "**********" at bounding box center [754, 185] width 80 height 21
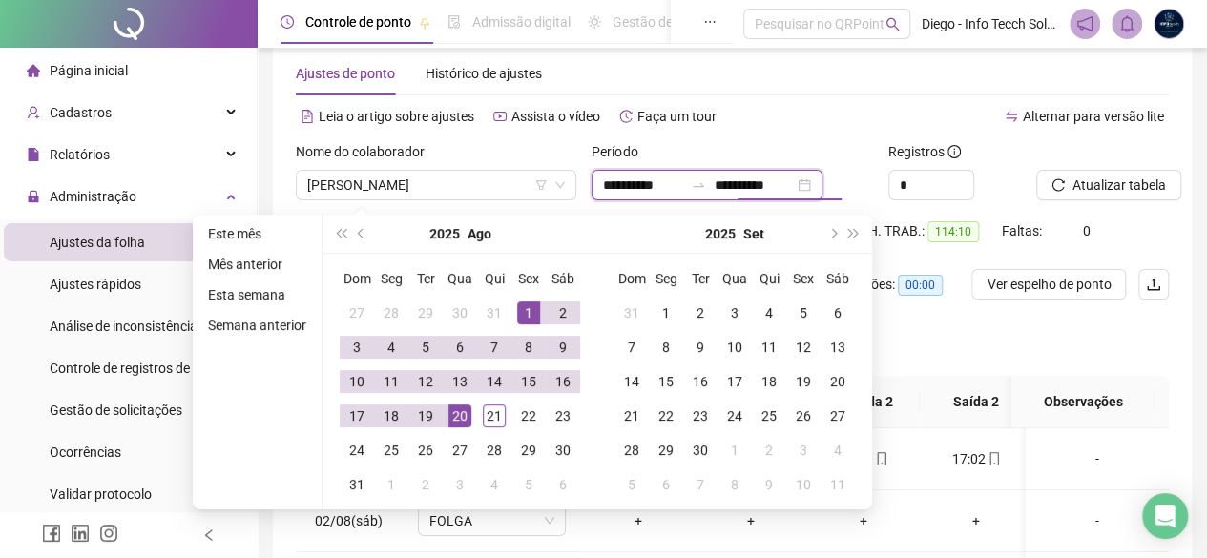
click at [752, 188] on input "**********" at bounding box center [754, 185] width 80 height 21
type input "**********"
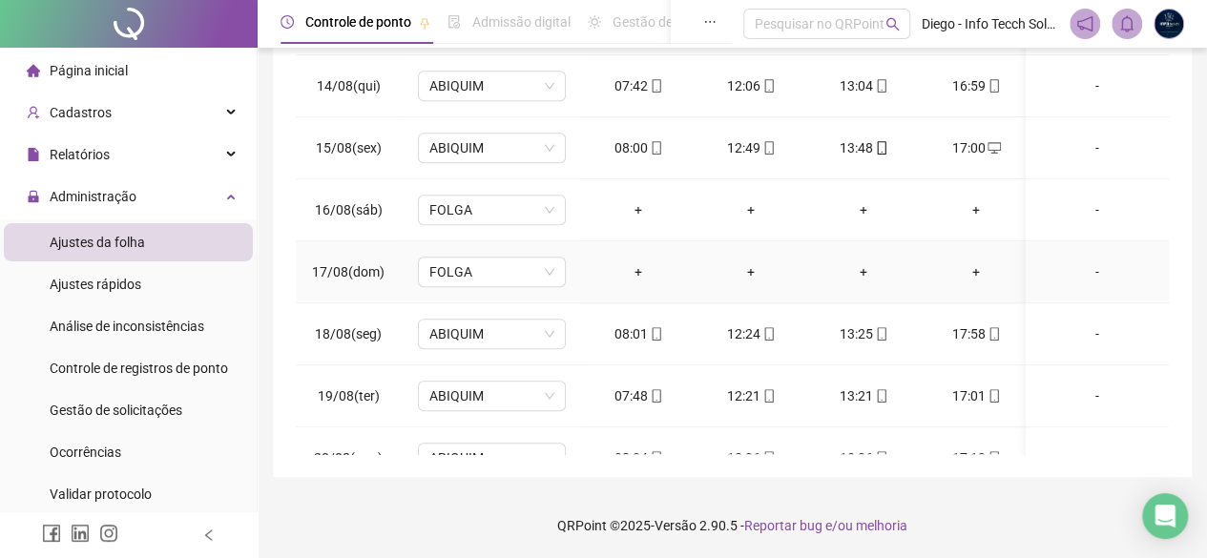
scroll to position [841, 0]
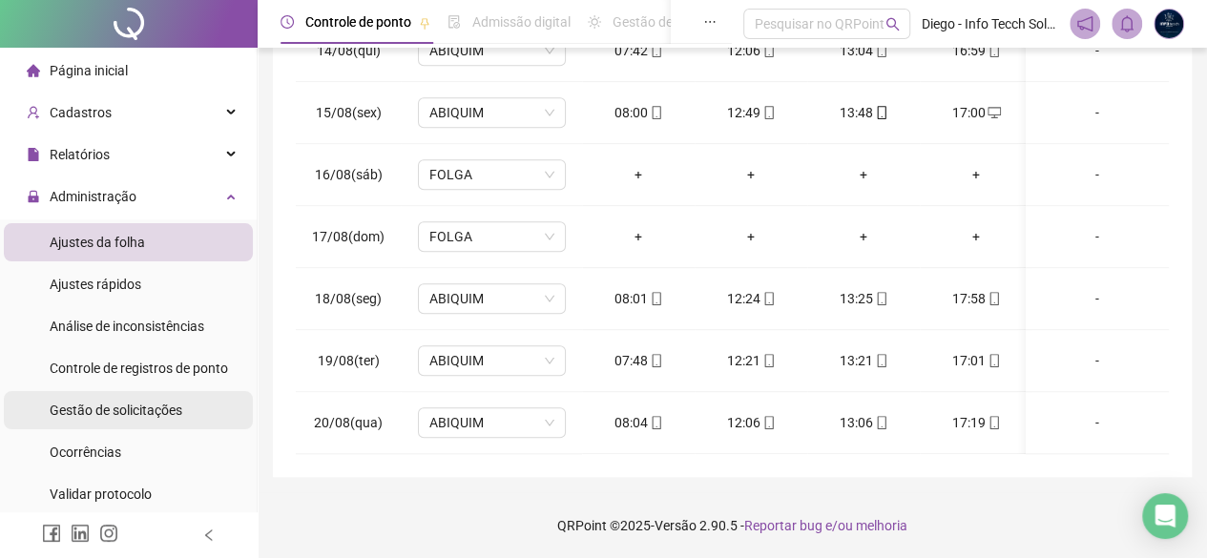
click at [128, 400] on div "Gestão de solicitações" at bounding box center [116, 410] width 133 height 38
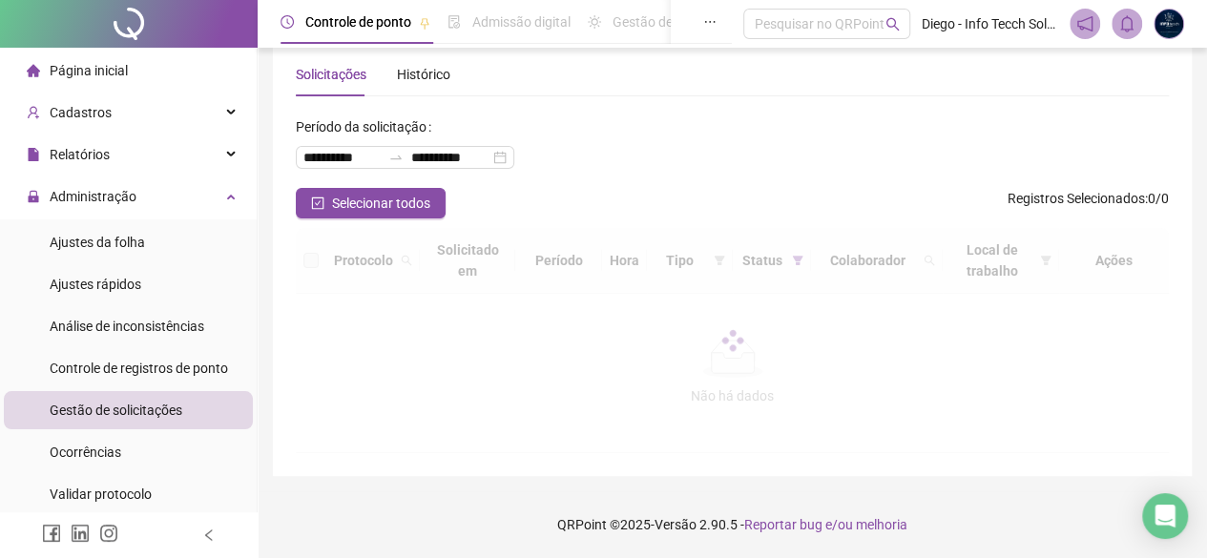
scroll to position [47, 0]
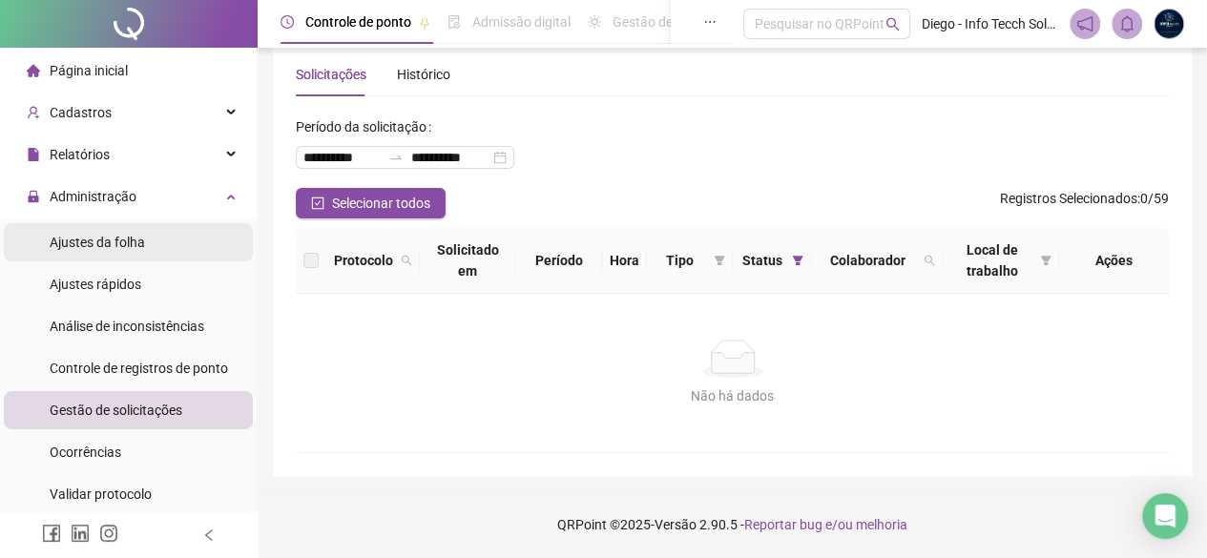
click at [167, 241] on li "Ajustes da folha" at bounding box center [128, 242] width 249 height 38
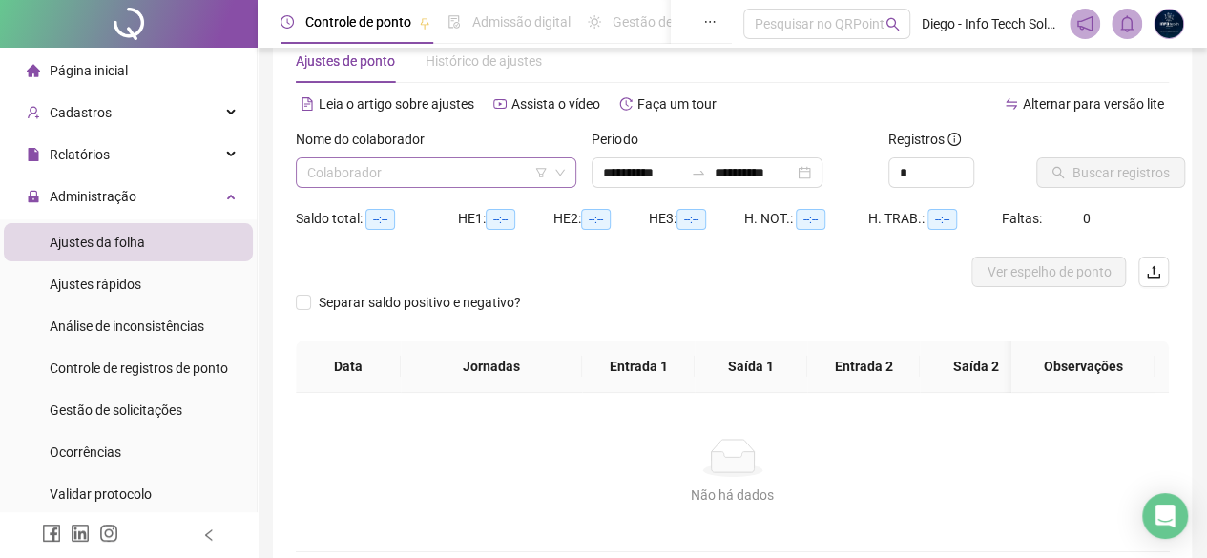
click at [462, 176] on input "search" at bounding box center [427, 172] width 240 height 29
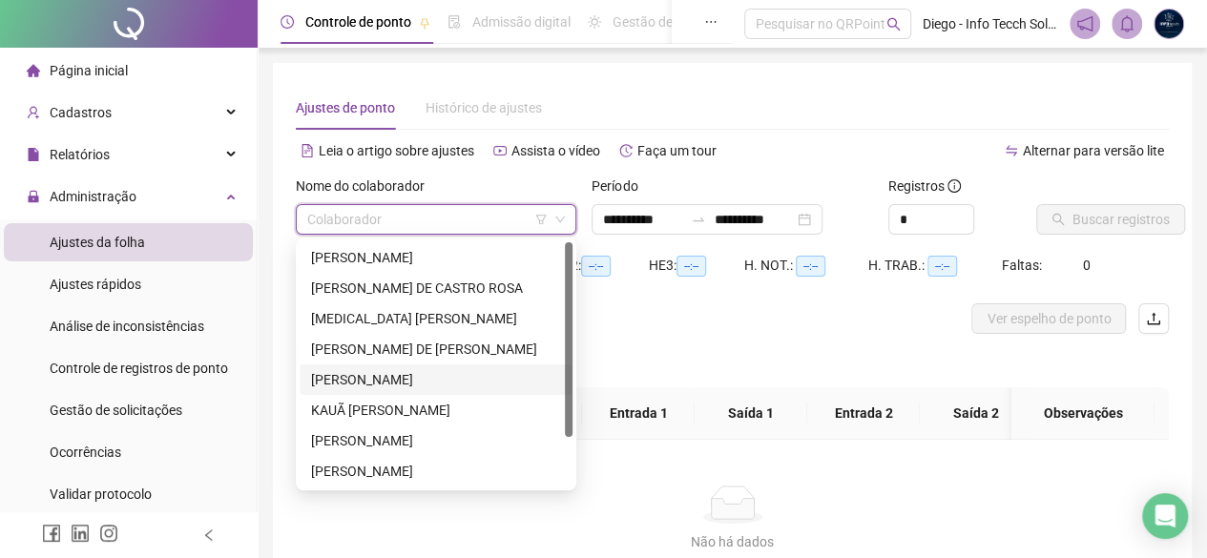
click at [424, 384] on div "[PERSON_NAME]" at bounding box center [436, 379] width 250 height 21
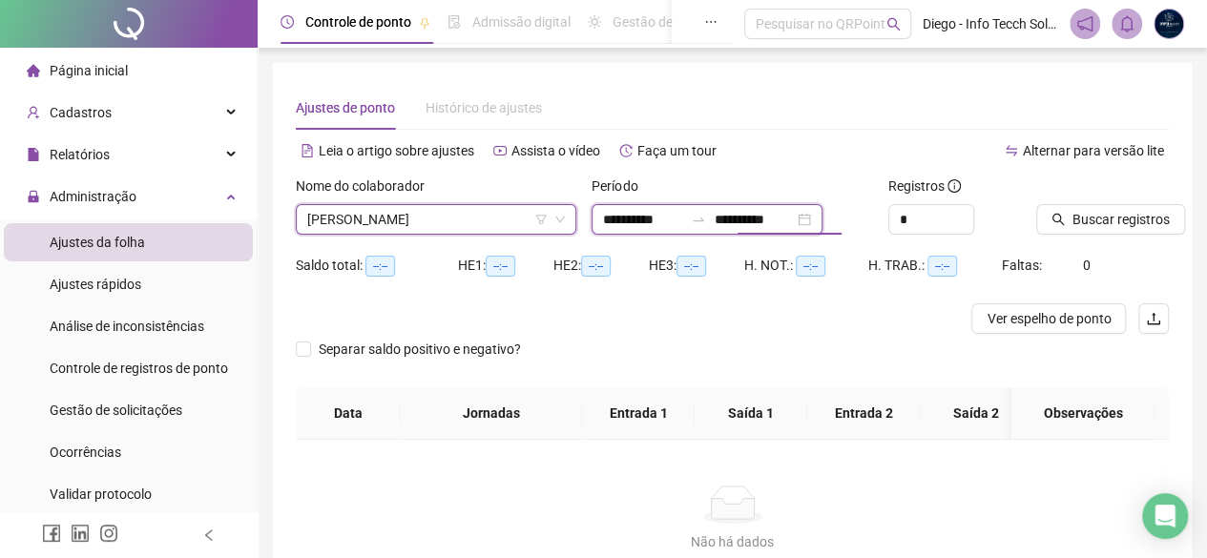
click at [744, 213] on input "**********" at bounding box center [754, 219] width 80 height 21
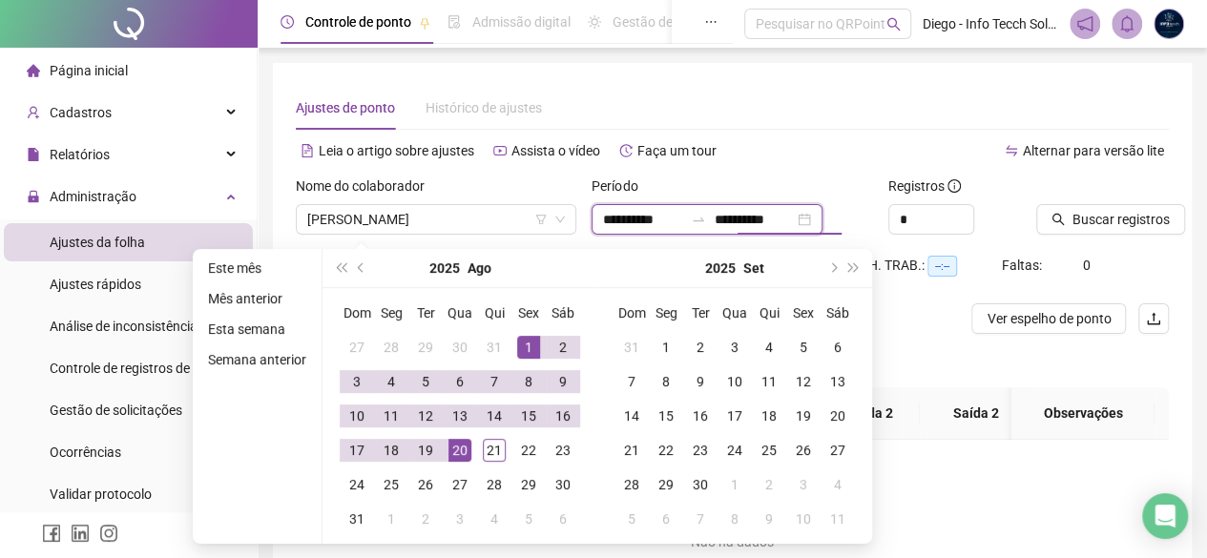
click at [749, 215] on input "**********" at bounding box center [754, 219] width 80 height 21
type input "**********"
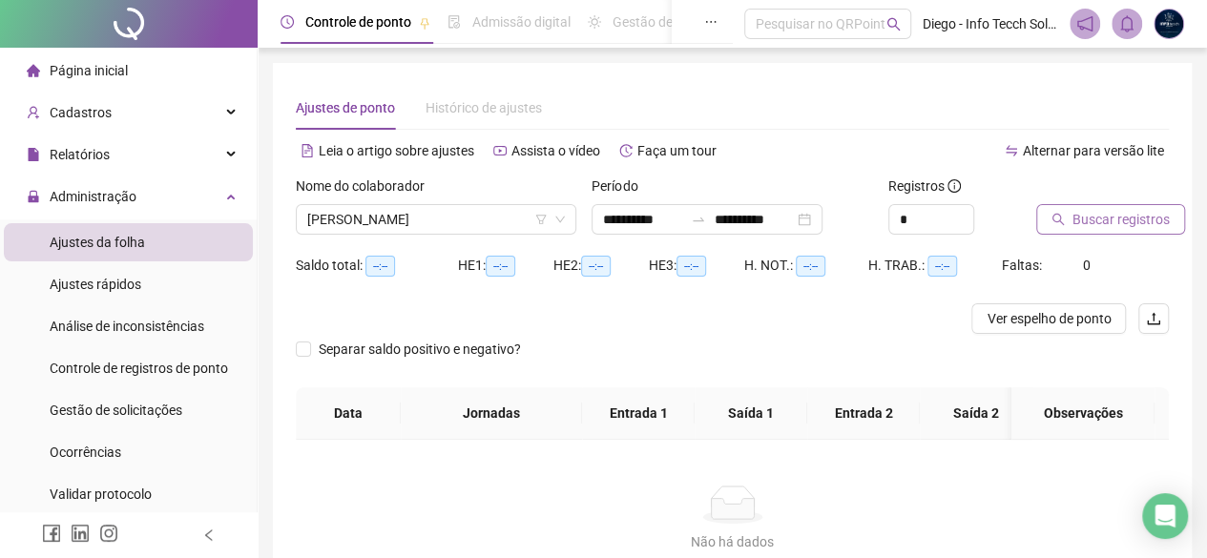
click at [1093, 220] on span "Buscar registros" at bounding box center [1120, 219] width 97 height 21
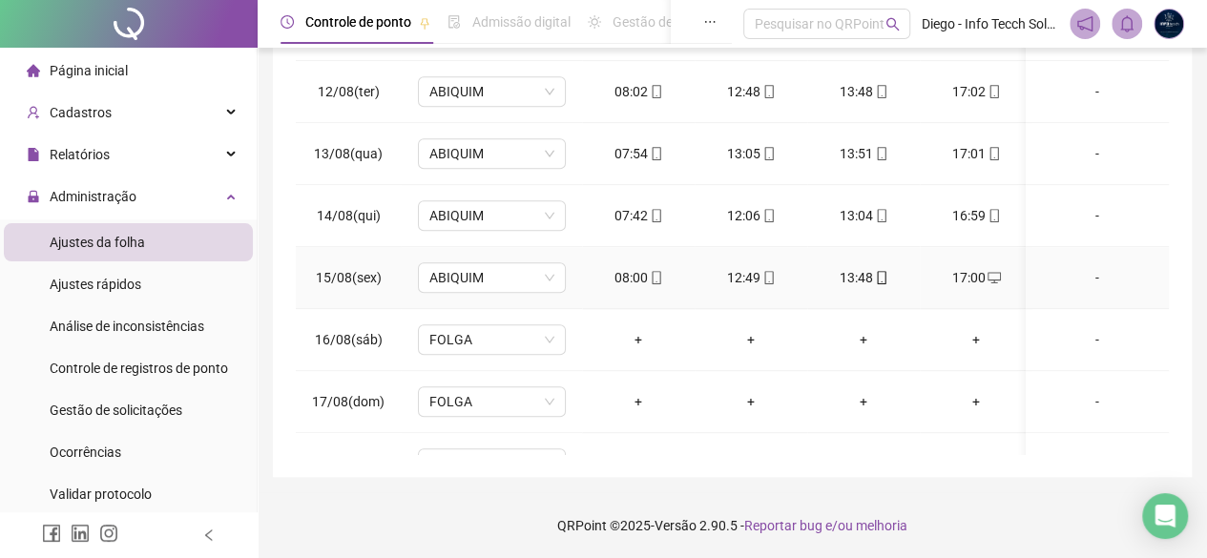
scroll to position [902, 0]
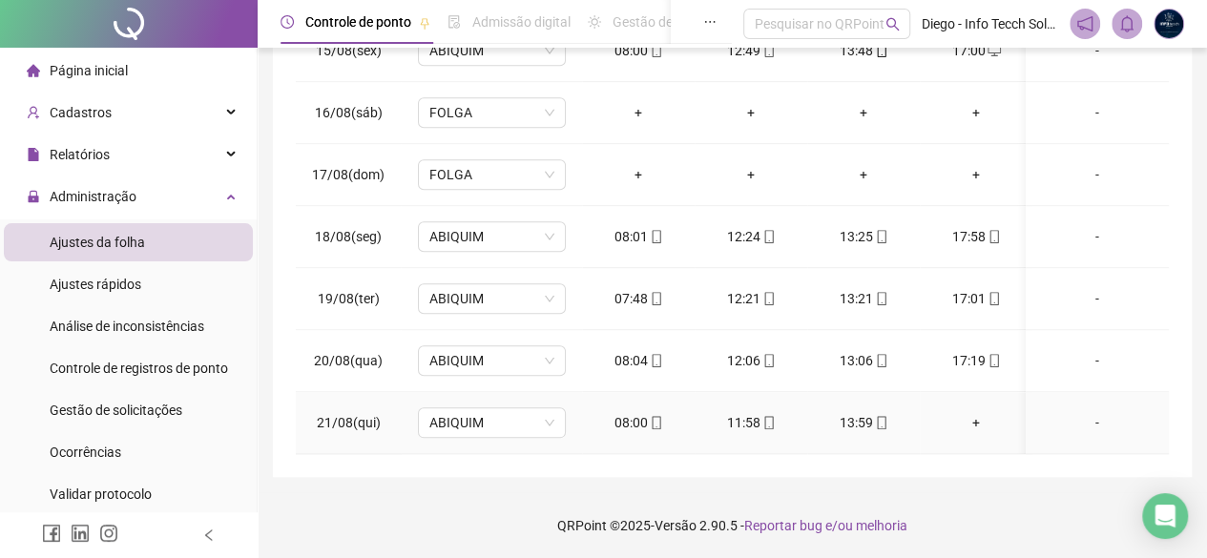
click at [862, 412] on div "13:59" at bounding box center [863, 422] width 82 height 21
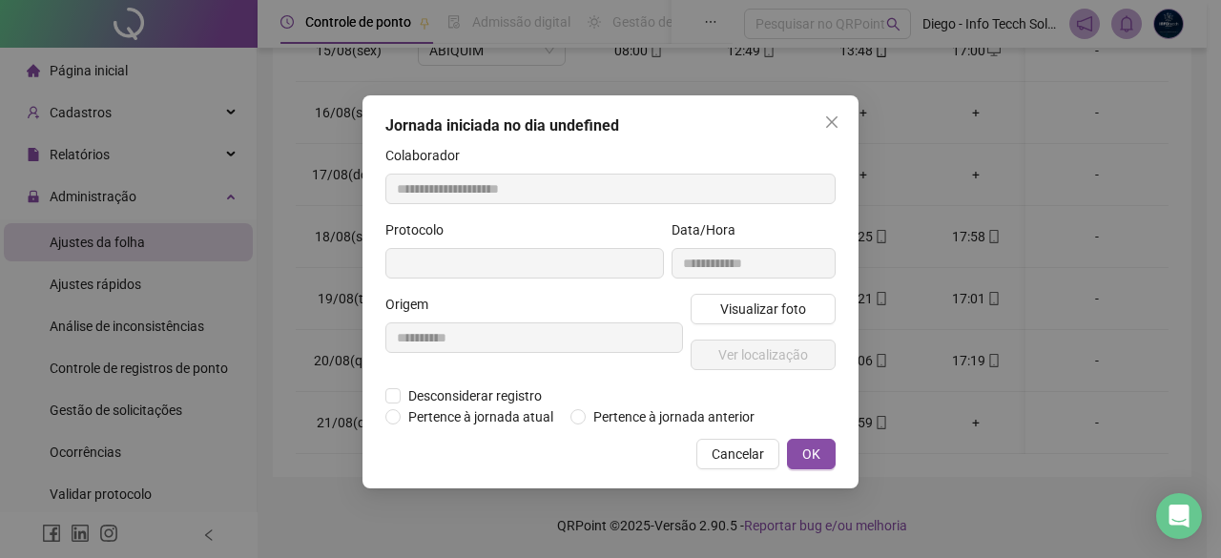
type input "**********"
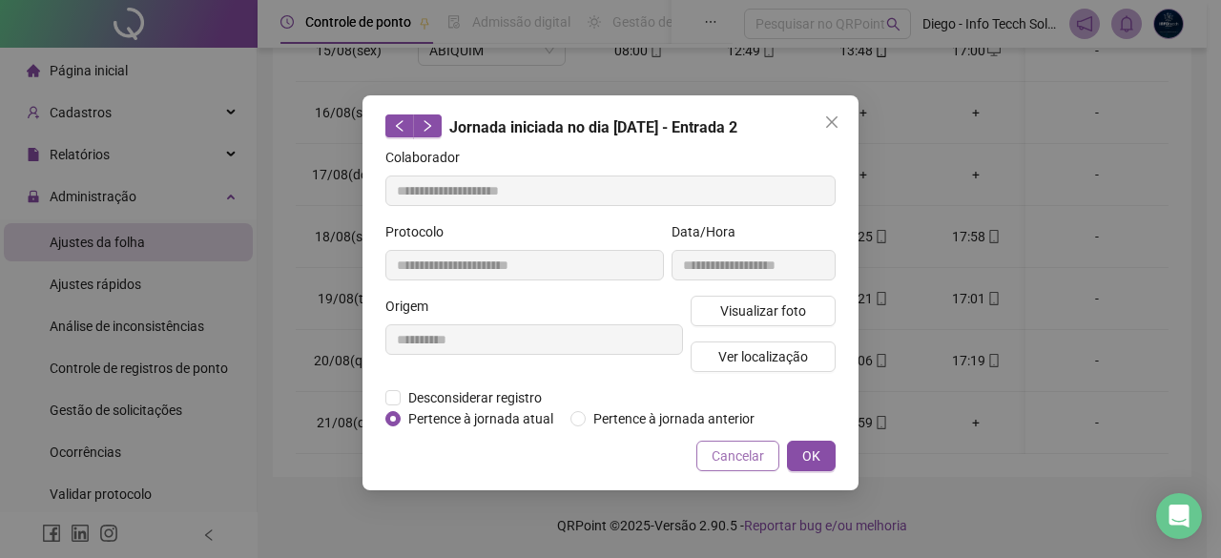
click at [753, 466] on button "Cancelar" at bounding box center [737, 456] width 83 height 31
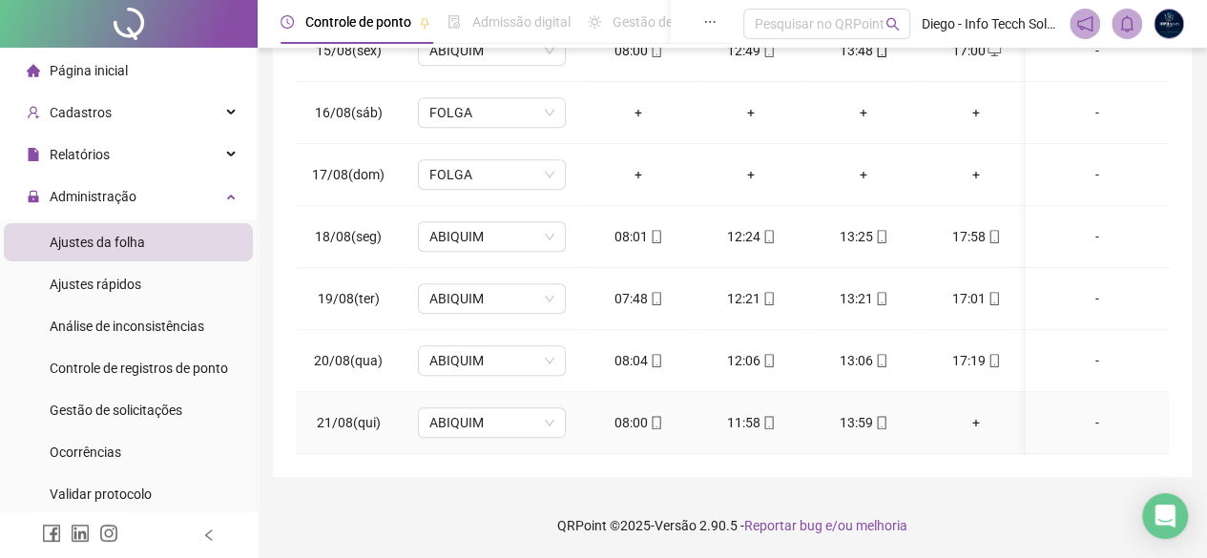
click at [869, 412] on div "13:59" at bounding box center [863, 422] width 82 height 21
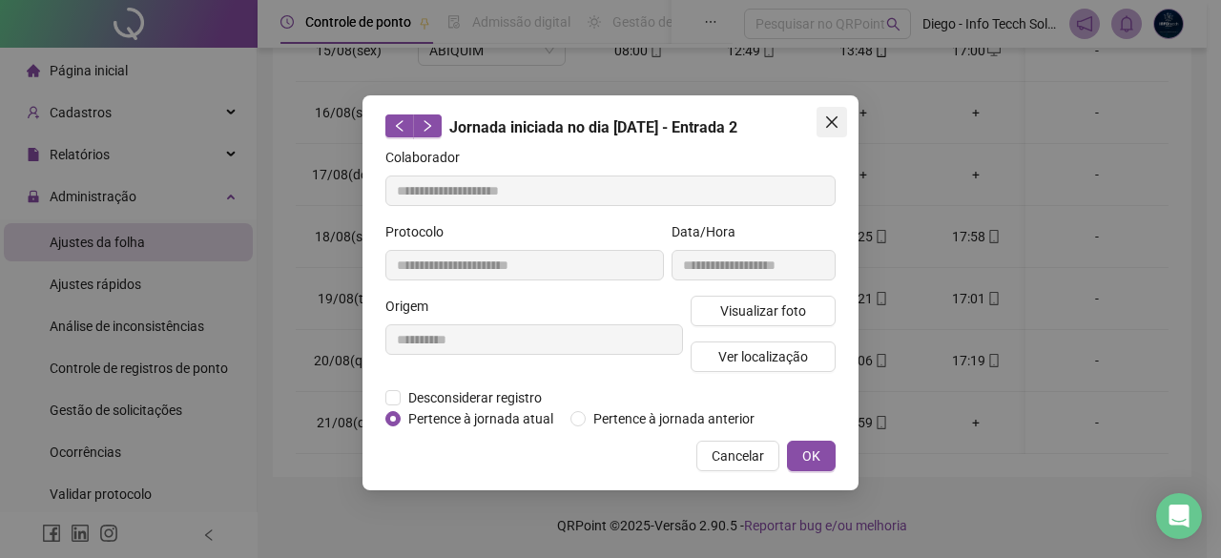
click at [840, 135] on button "Close" at bounding box center [832, 122] width 31 height 31
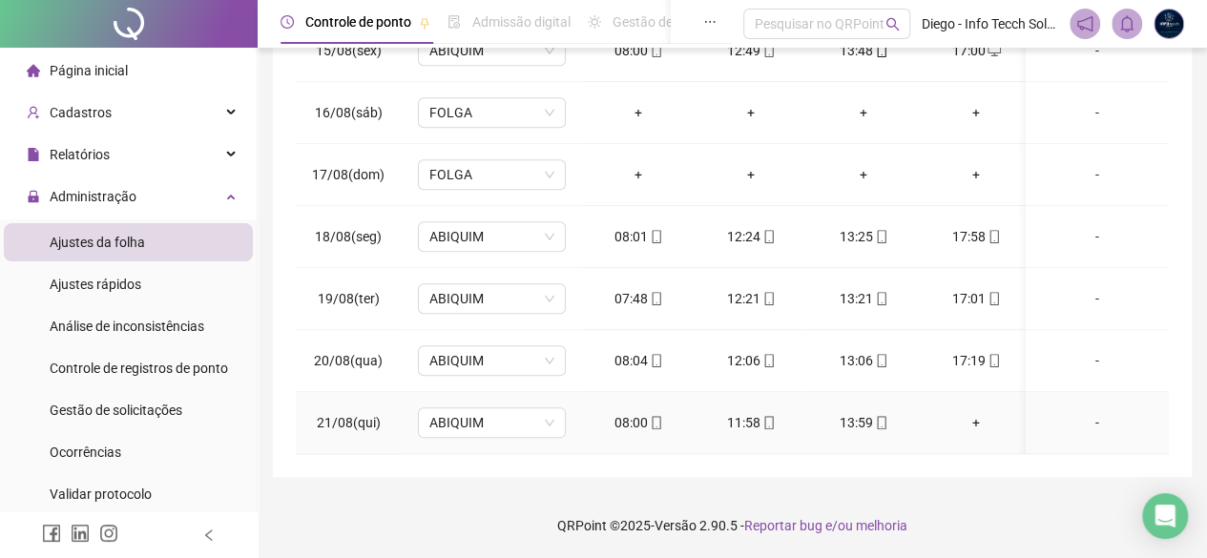
click at [854, 412] on div "13:59" at bounding box center [863, 422] width 82 height 21
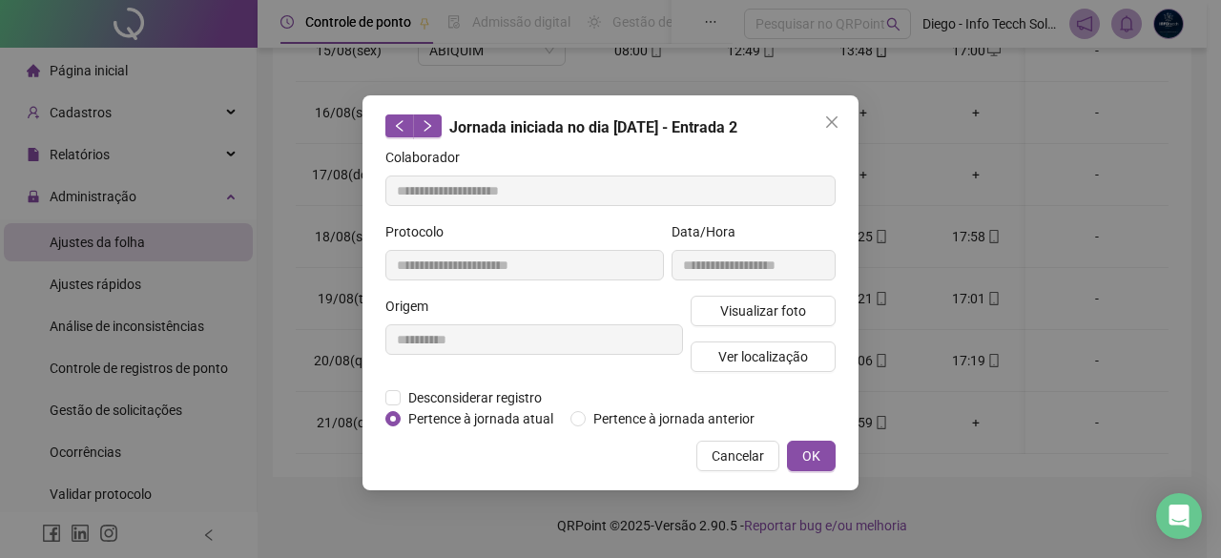
drag, startPoint x: 854, startPoint y: 402, endPoint x: 955, endPoint y: 391, distance: 101.7
click at [978, 390] on div "**********" at bounding box center [610, 279] width 1221 height 558
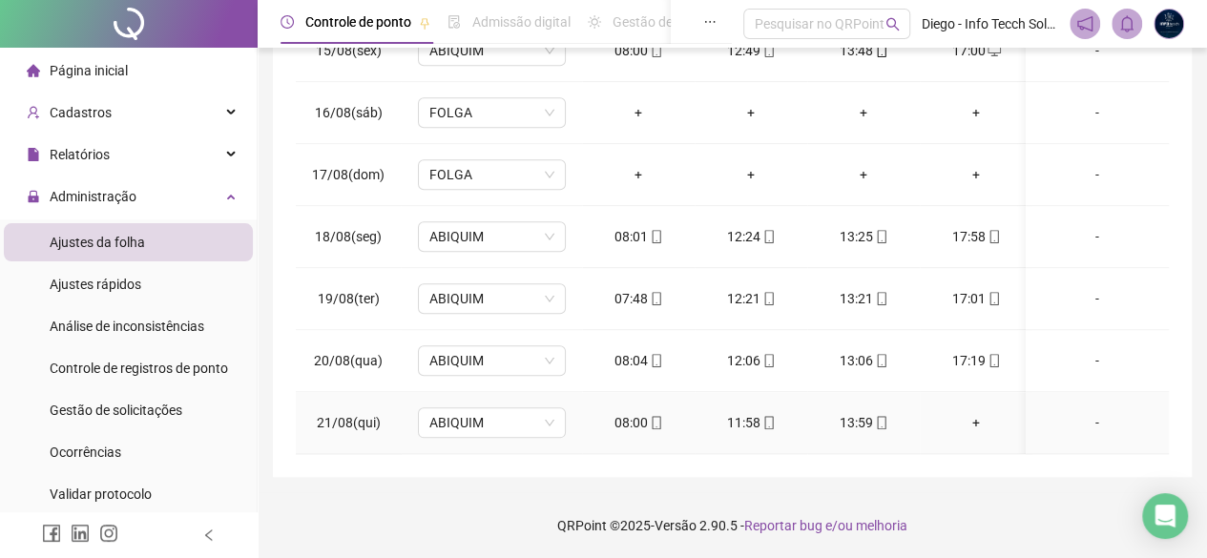
click at [861, 412] on div "13:59" at bounding box center [863, 422] width 82 height 21
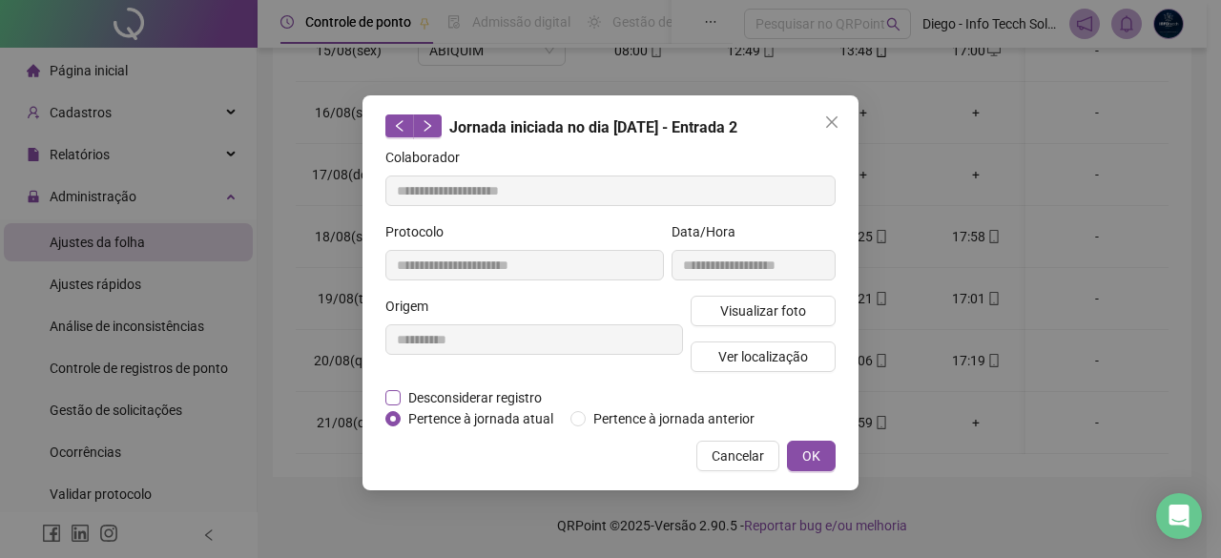
click at [406, 401] on span "Desconsiderar registro" at bounding box center [475, 397] width 149 height 21
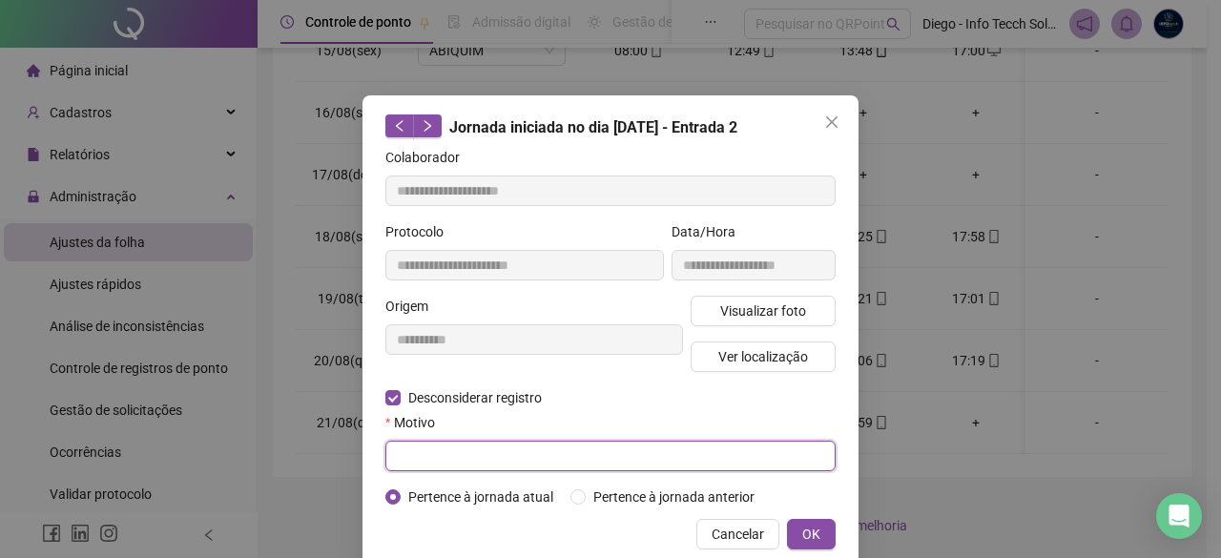
click at [508, 441] on input "text" at bounding box center [610, 456] width 450 height 31
click at [517, 448] on input "text" at bounding box center [610, 456] width 450 height 31
click at [517, 447] on input "text" at bounding box center [610, 456] width 450 height 31
click at [517, 445] on input "text" at bounding box center [610, 456] width 450 height 31
type input "**********"
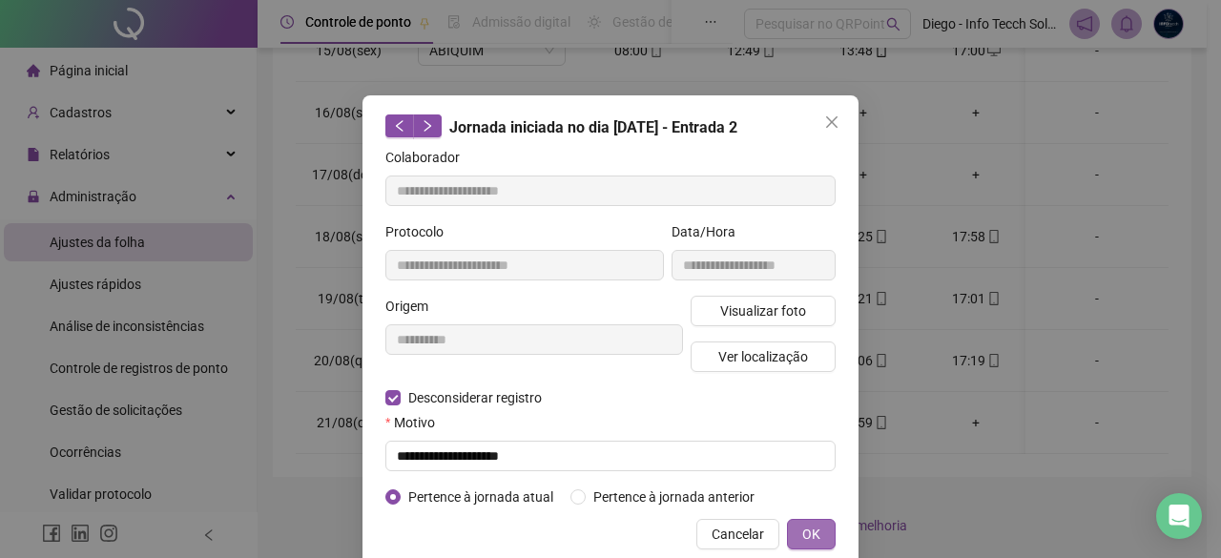
click at [791, 529] on button "OK" at bounding box center [811, 534] width 49 height 31
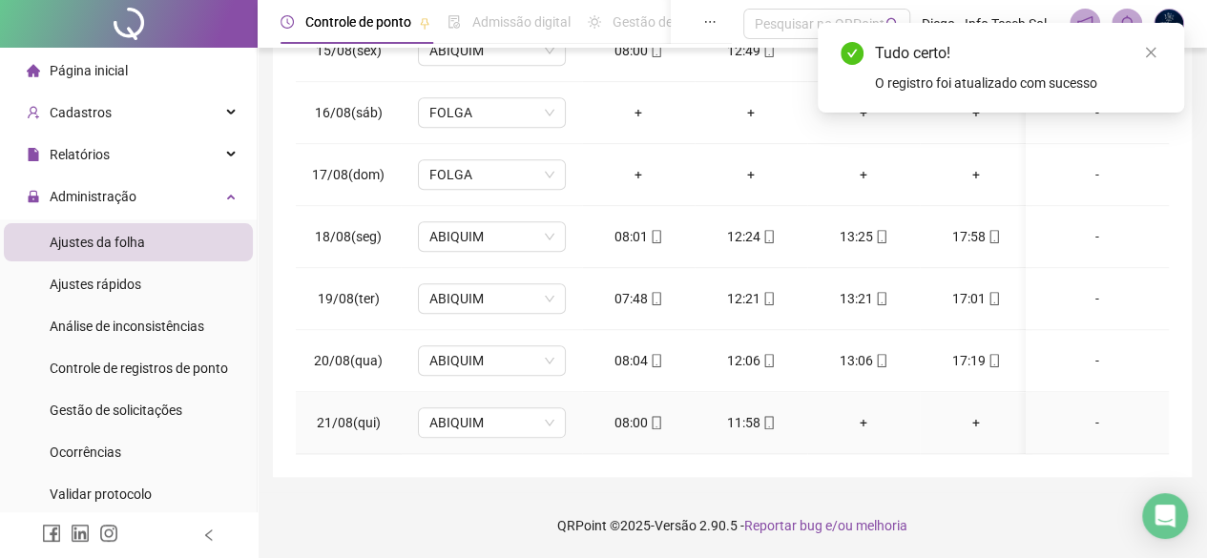
click at [868, 412] on div "+" at bounding box center [863, 422] width 82 height 21
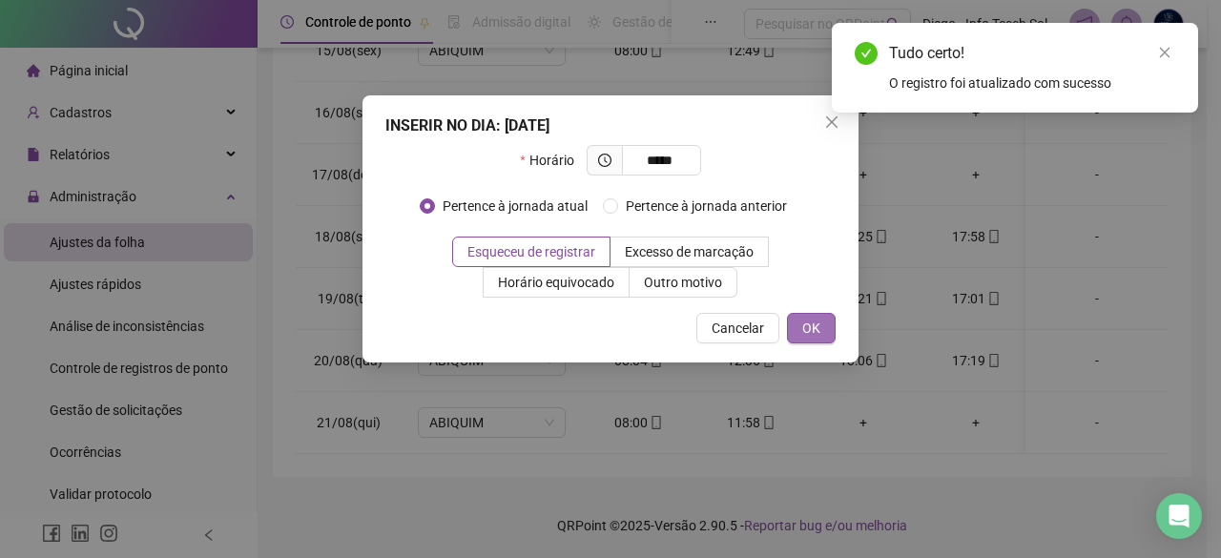
type input "*****"
click at [813, 326] on span "OK" at bounding box center [811, 328] width 18 height 21
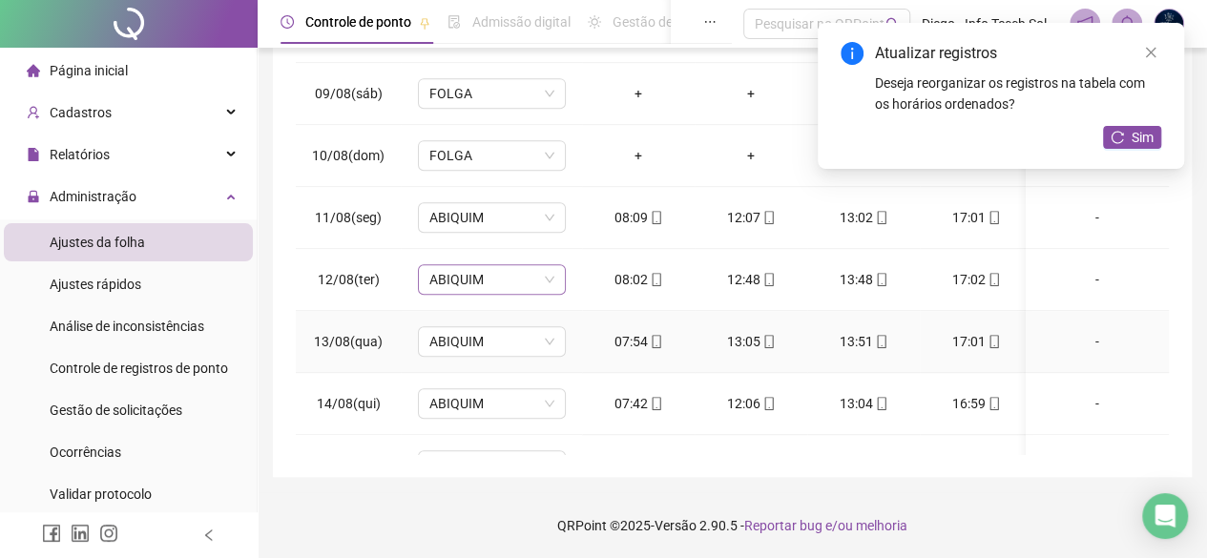
scroll to position [668, 0]
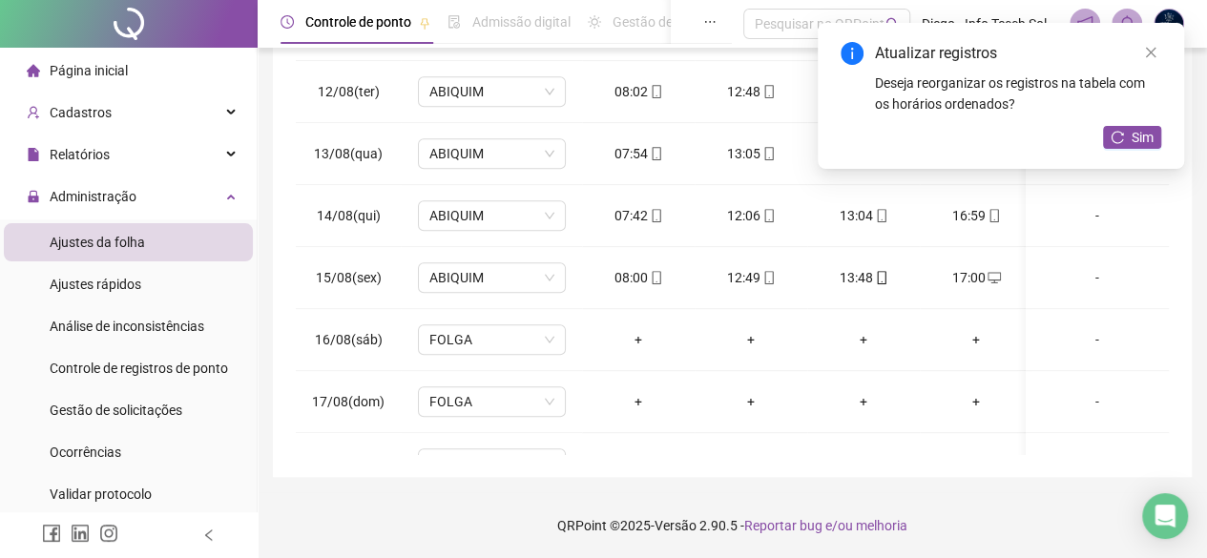
click at [1161, 55] on div "Atualizar registros Deseja reorganizar os registros na tabela com os horários o…" at bounding box center [1001, 96] width 366 height 146
click at [1147, 42] on link "Close" at bounding box center [1150, 52] width 21 height 21
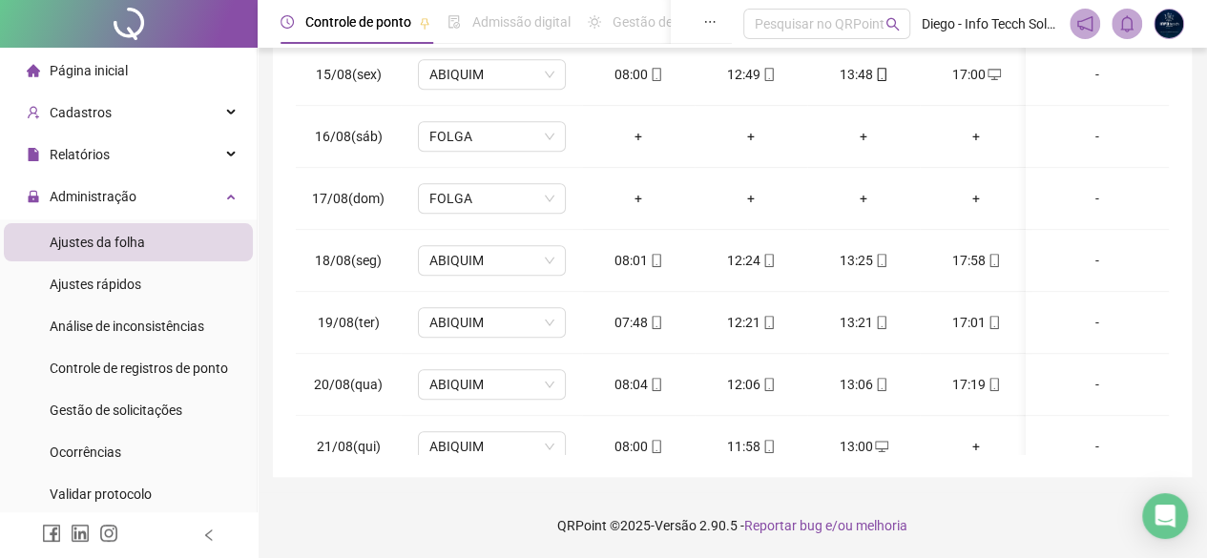
scroll to position [902, 0]
